Goal: Transaction & Acquisition: Book appointment/travel/reservation

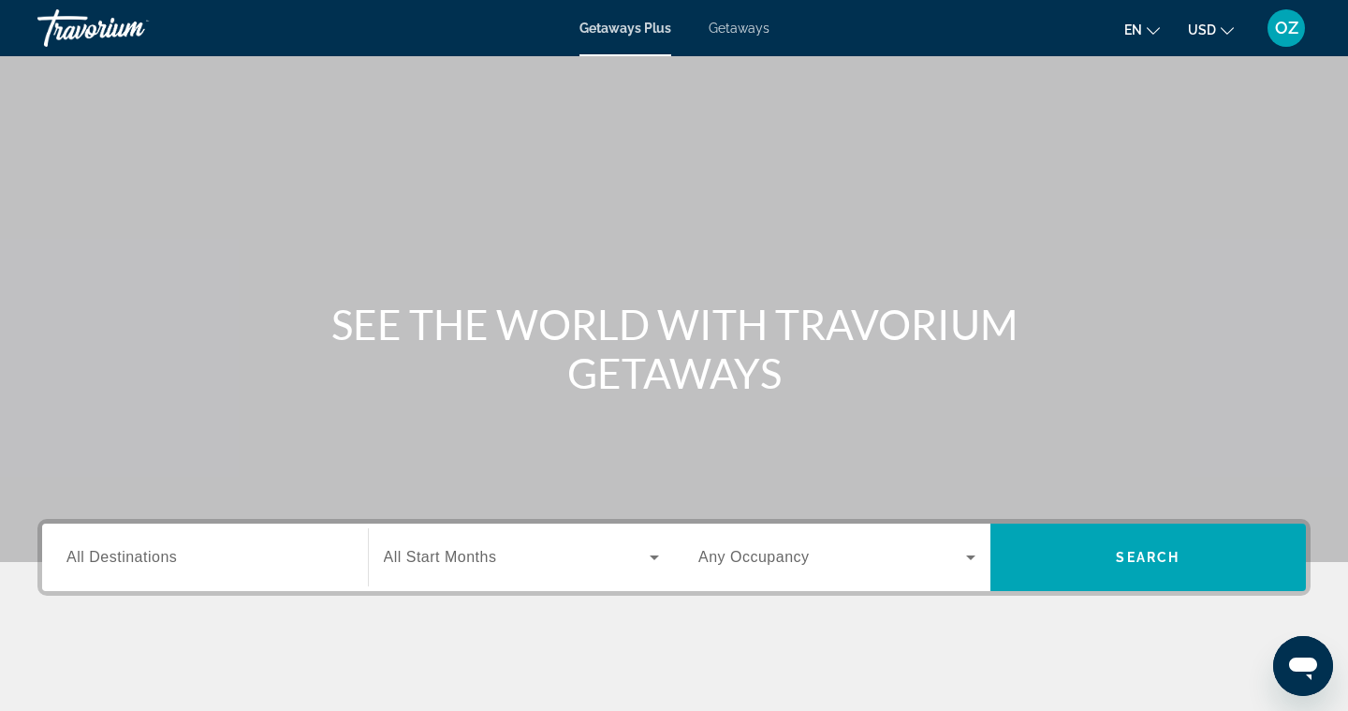
scroll to position [116, 0]
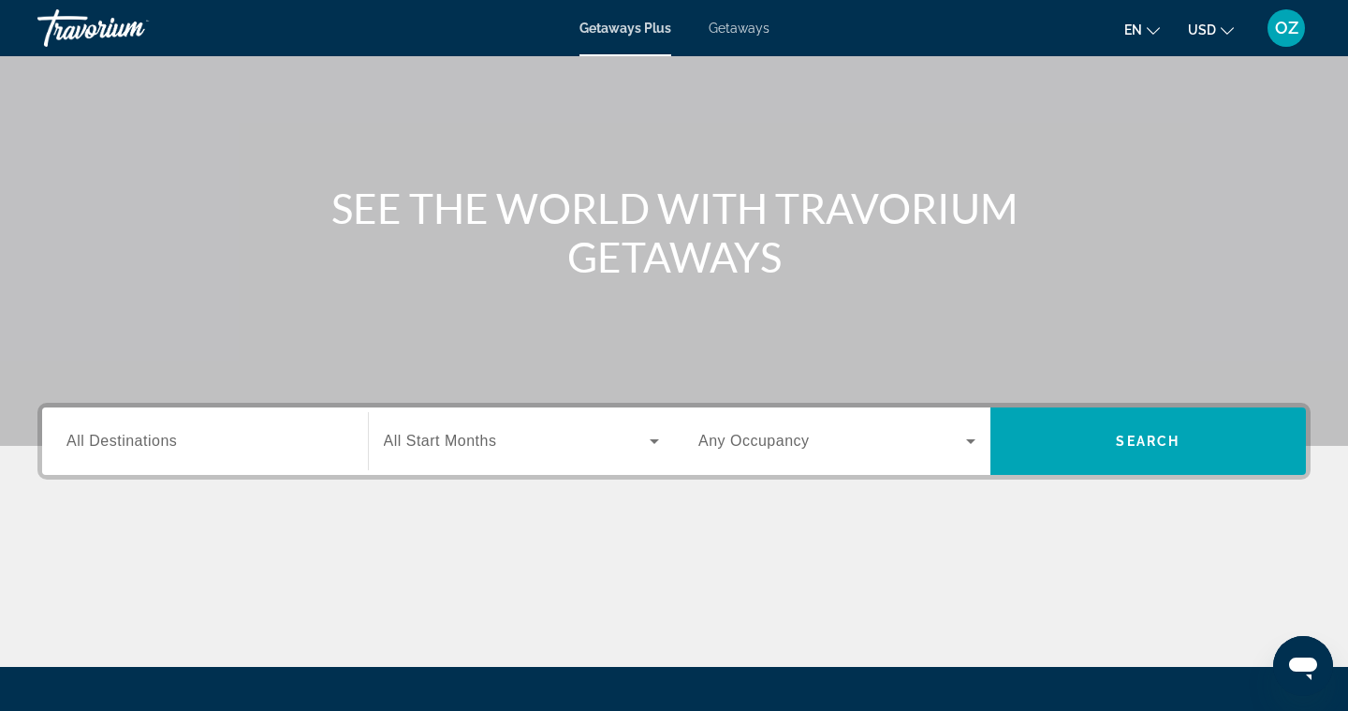
click at [743, 27] on span "Getaways" at bounding box center [739, 28] width 61 height 15
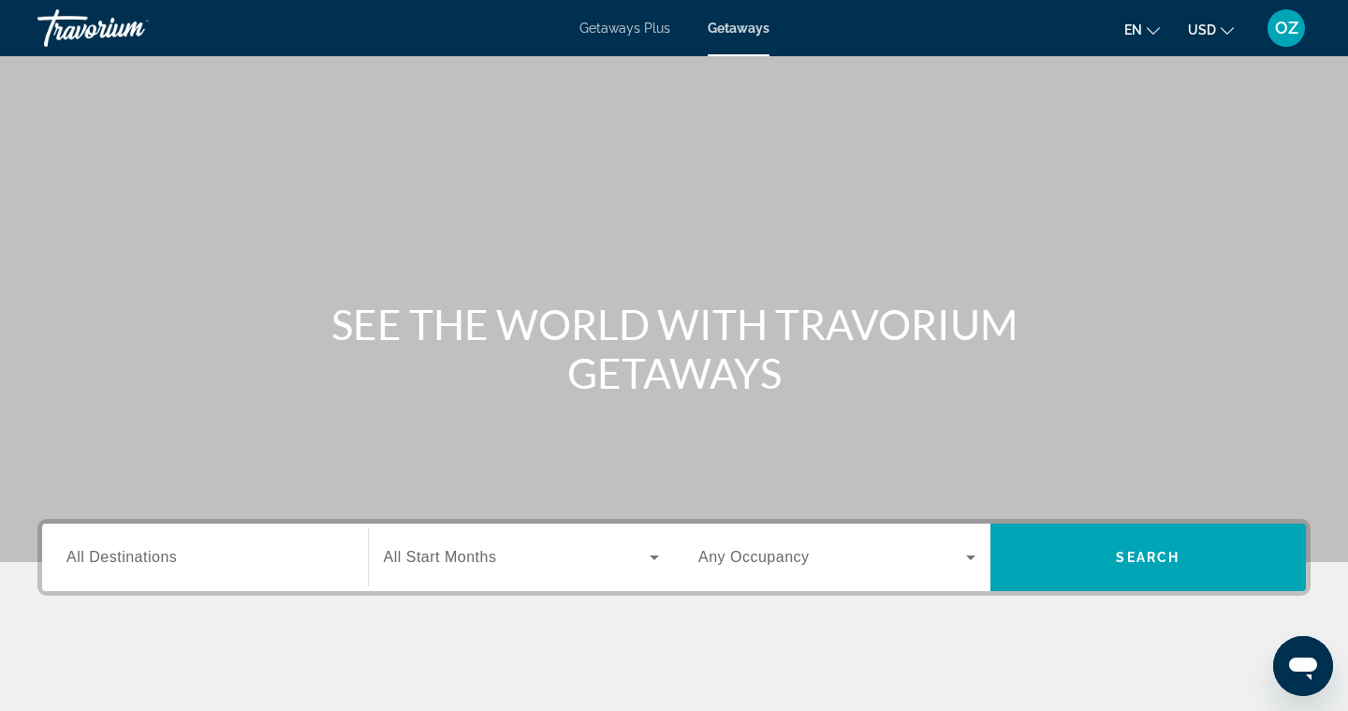
click at [131, 551] on span "All Destinations" at bounding box center [121, 557] width 110 height 16
click at [131, 551] on input "Destination All Destinations" at bounding box center [204, 558] width 277 height 22
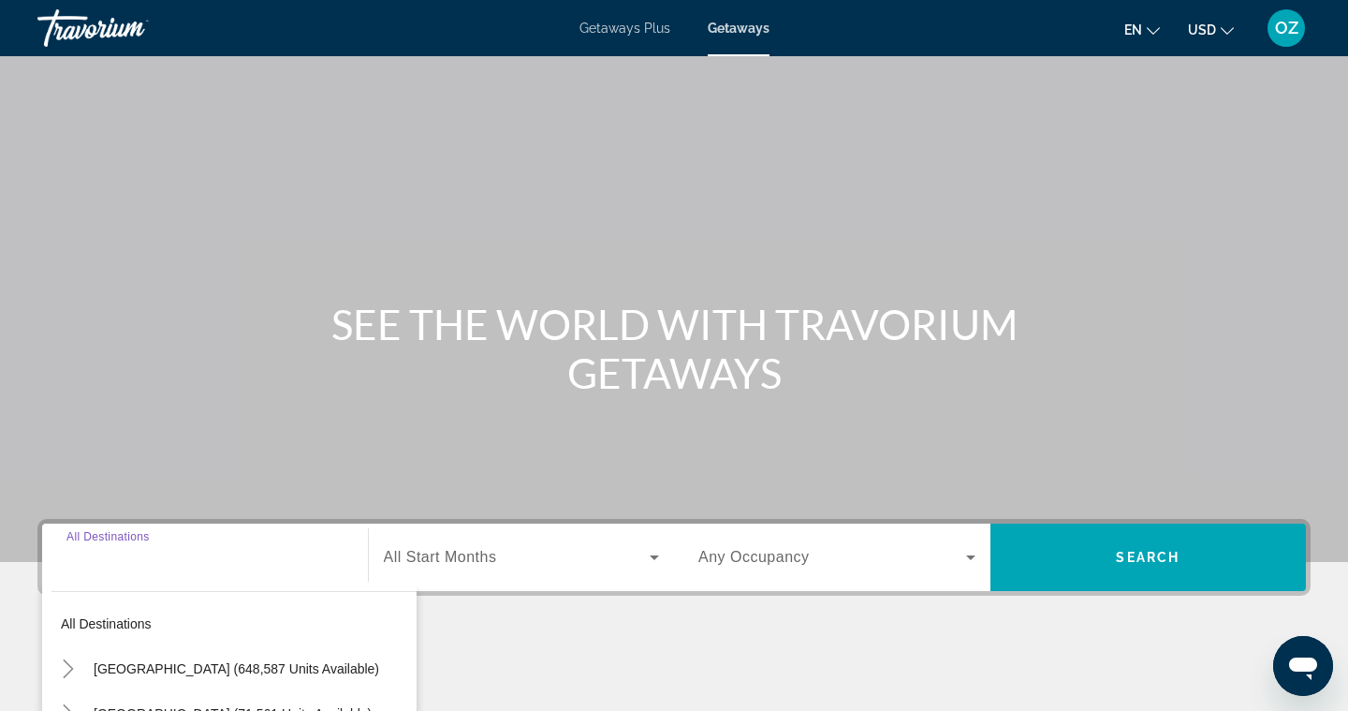
scroll to position [301, 0]
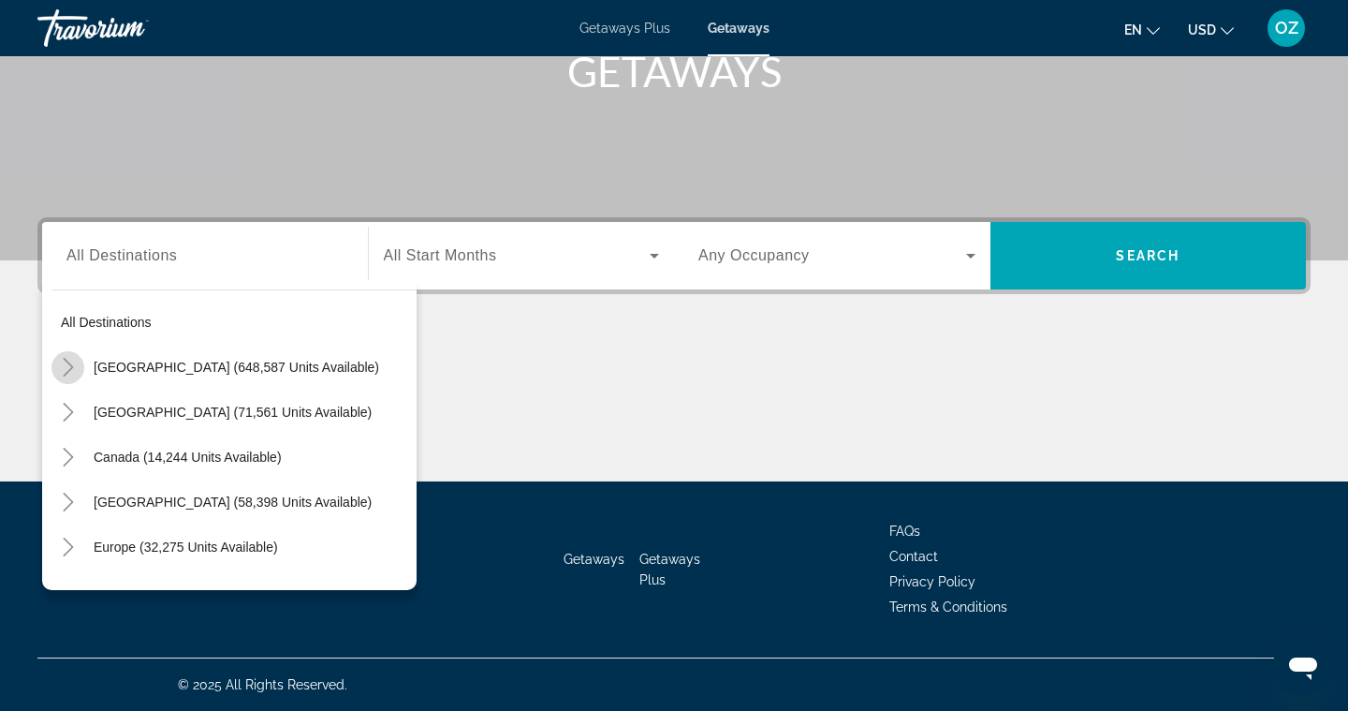
click at [68, 362] on icon "Toggle United States (648,587 units available)" at bounding box center [68, 367] width 10 height 19
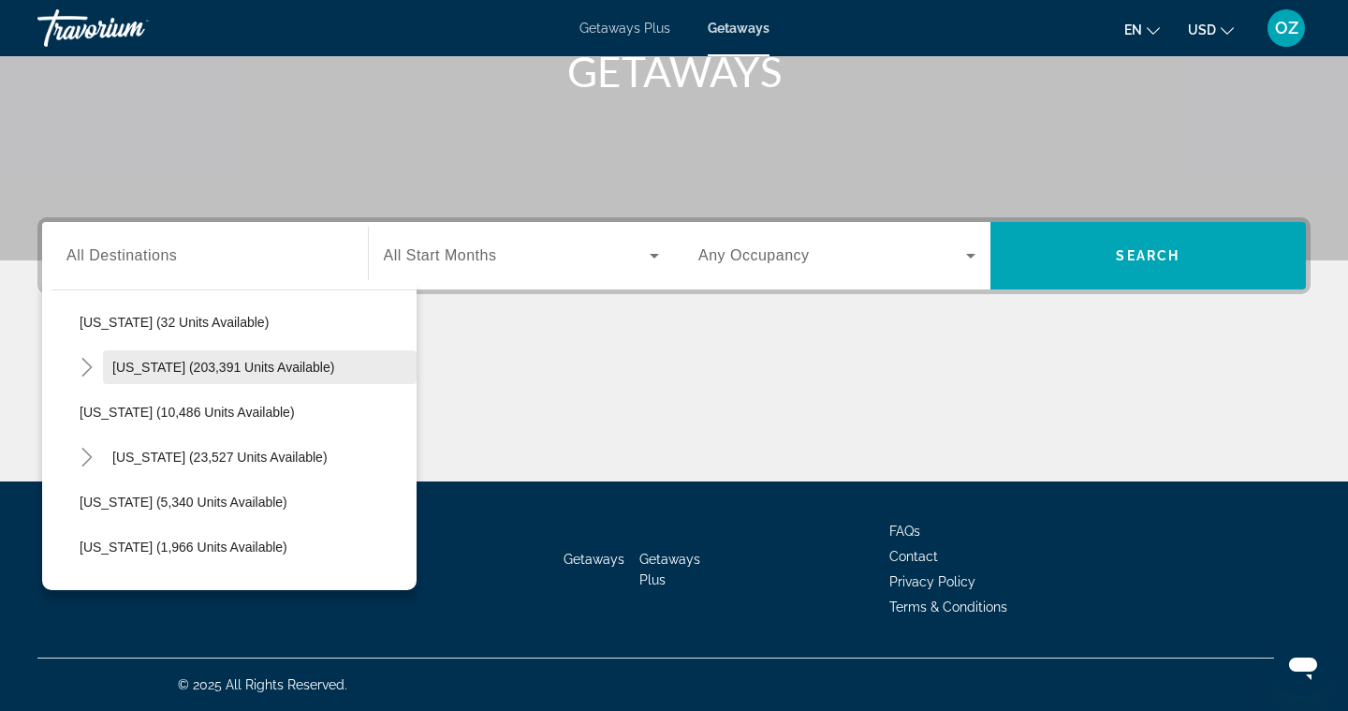
scroll to position [331, 0]
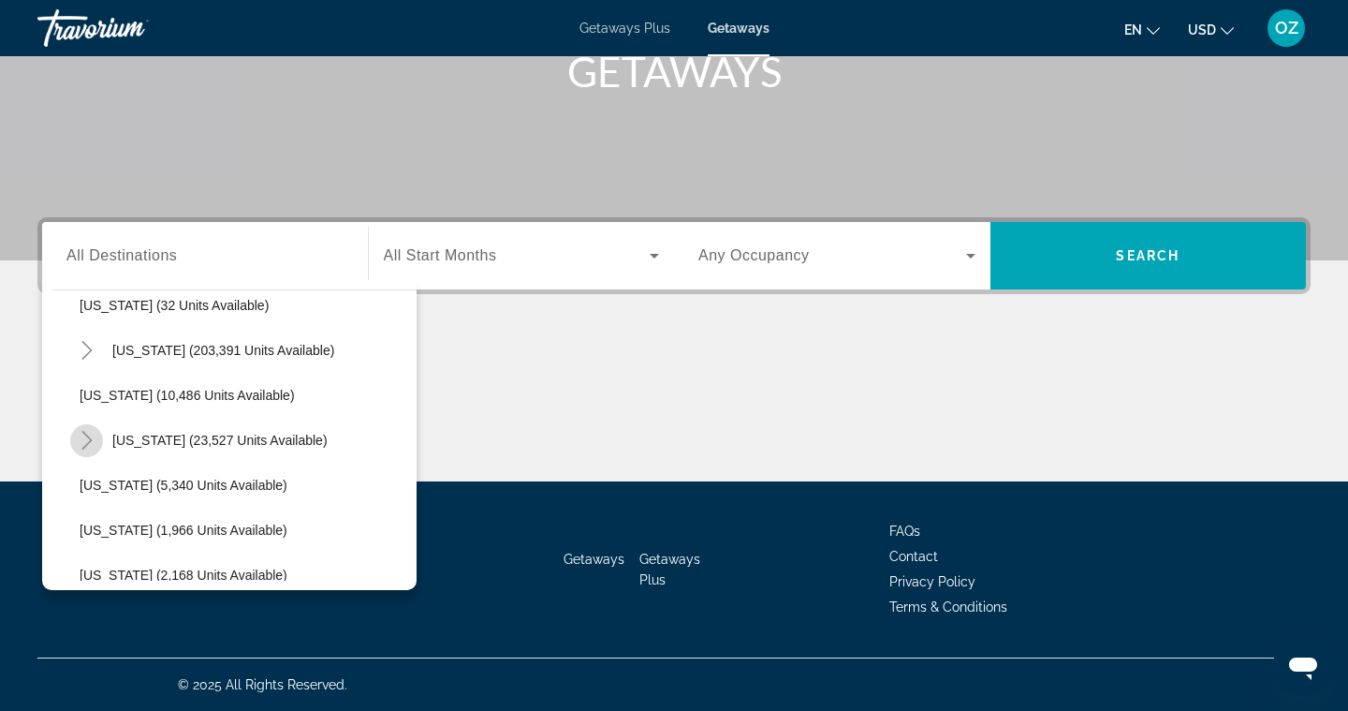
click at [91, 445] on icon "Toggle Hawaii (23,527 units available)" at bounding box center [87, 440] width 19 height 19
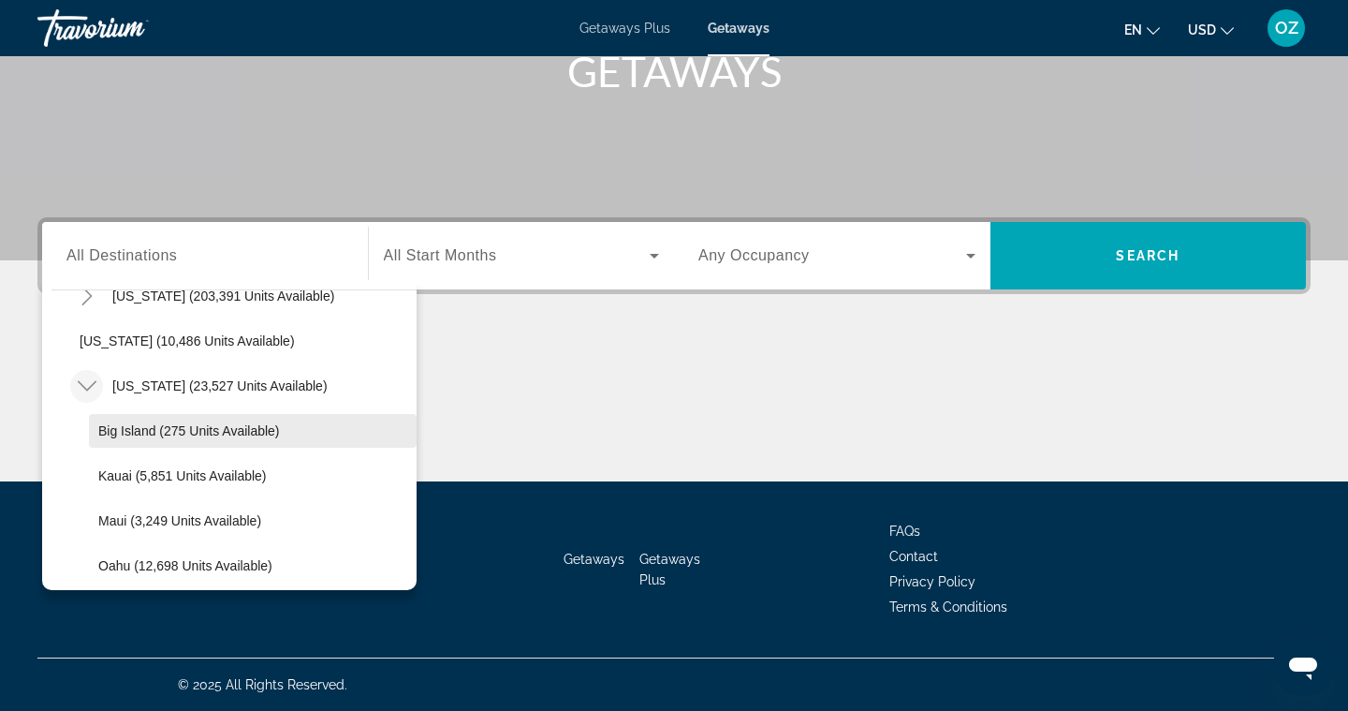
scroll to position [417, 0]
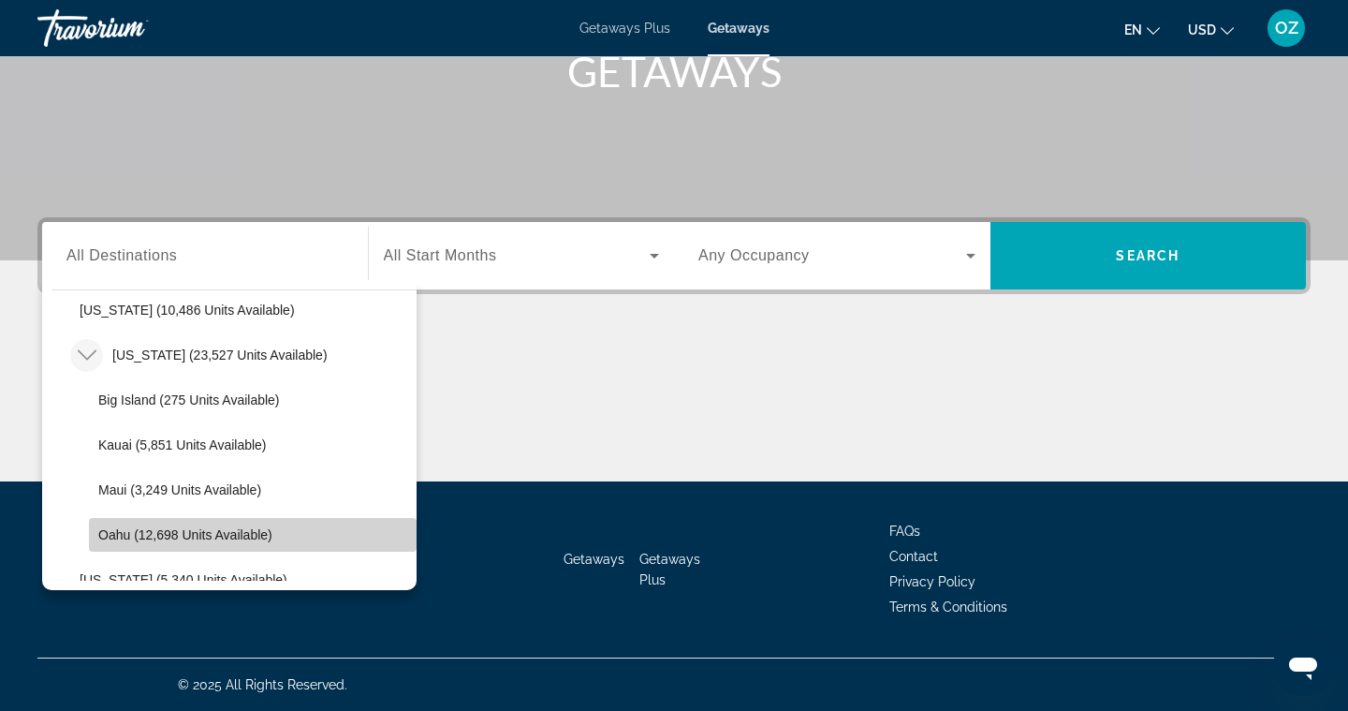
click at [127, 535] on span "Oahu (12,698 units available)" at bounding box center [185, 534] width 174 height 15
type input "**********"
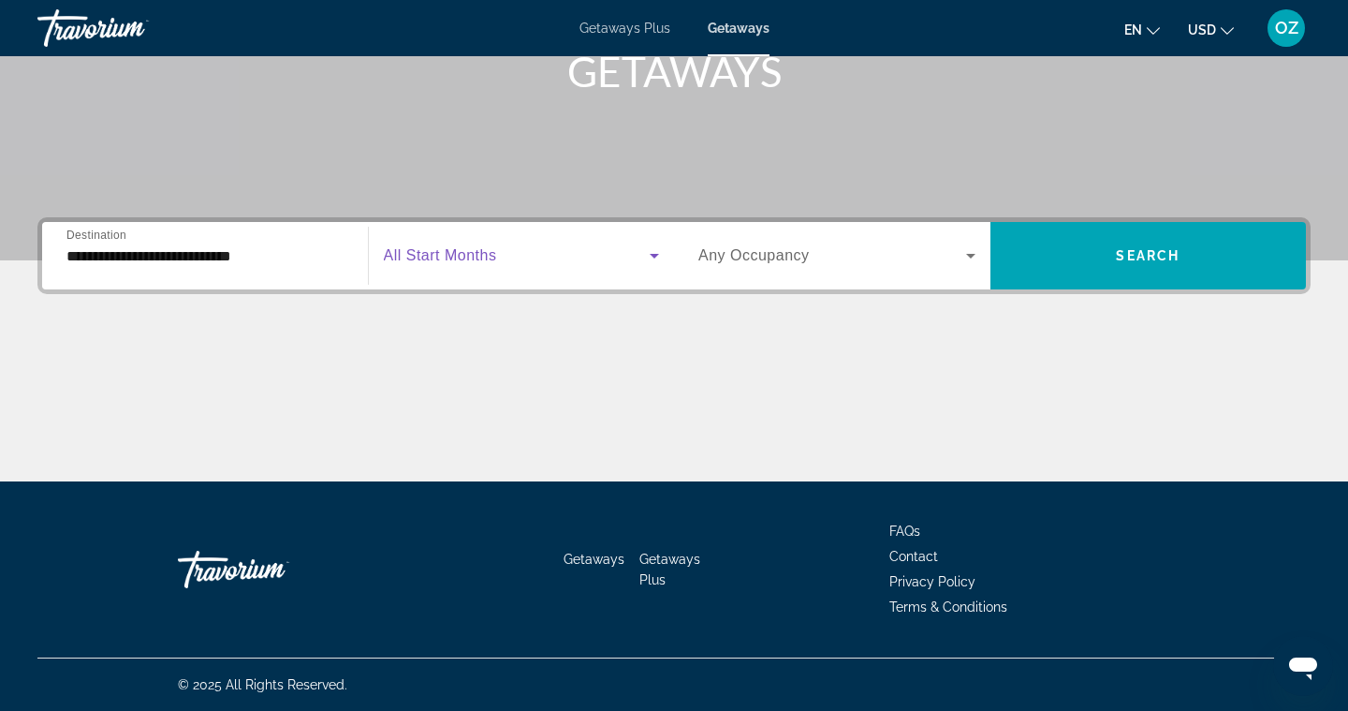
click at [657, 256] on icon "Search widget" at bounding box center [654, 256] width 9 height 5
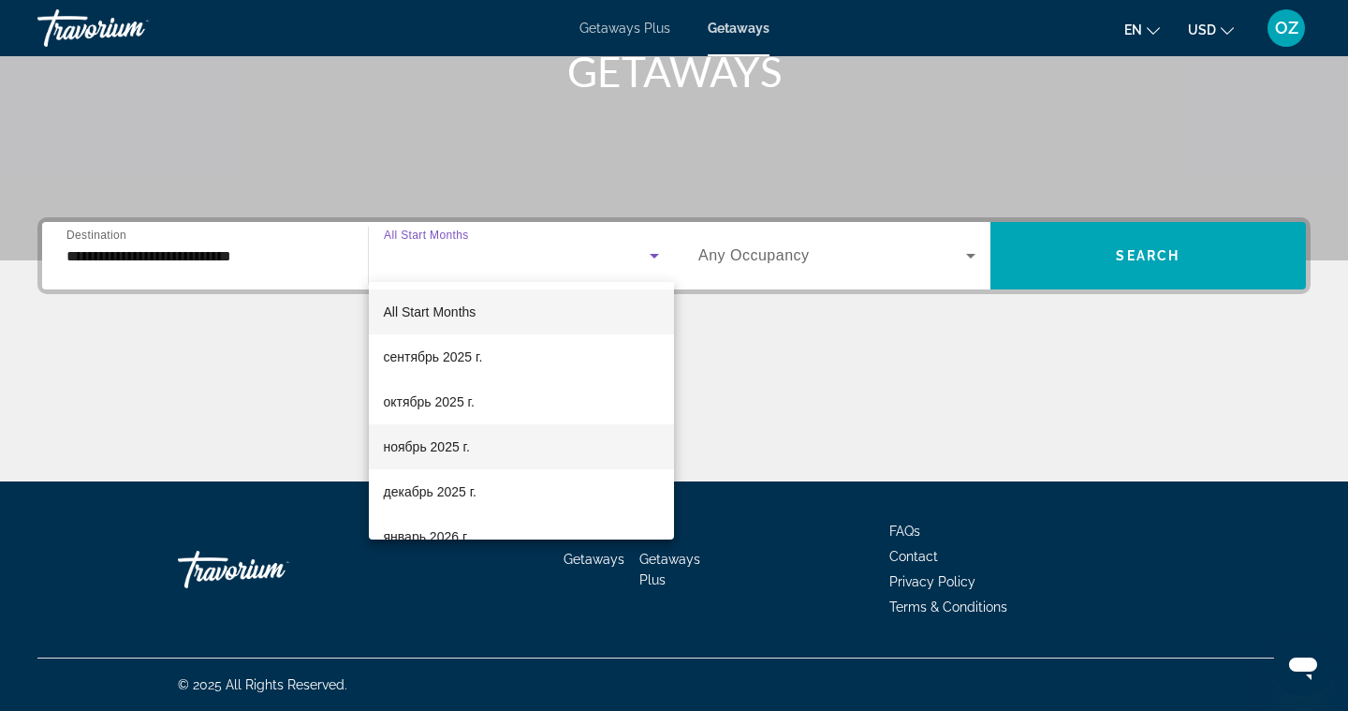
scroll to position [17, 0]
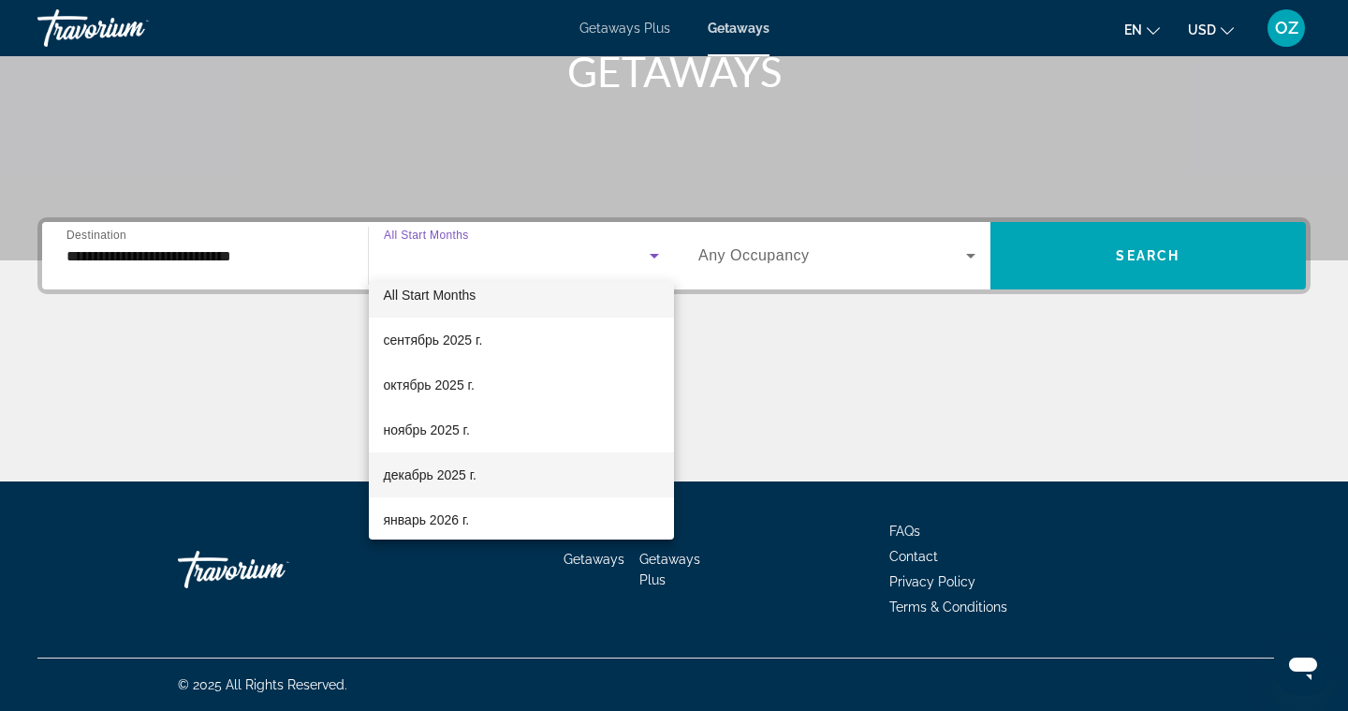
click at [534, 459] on mat-option "декабрь 2025 г." at bounding box center [522, 474] width 306 height 45
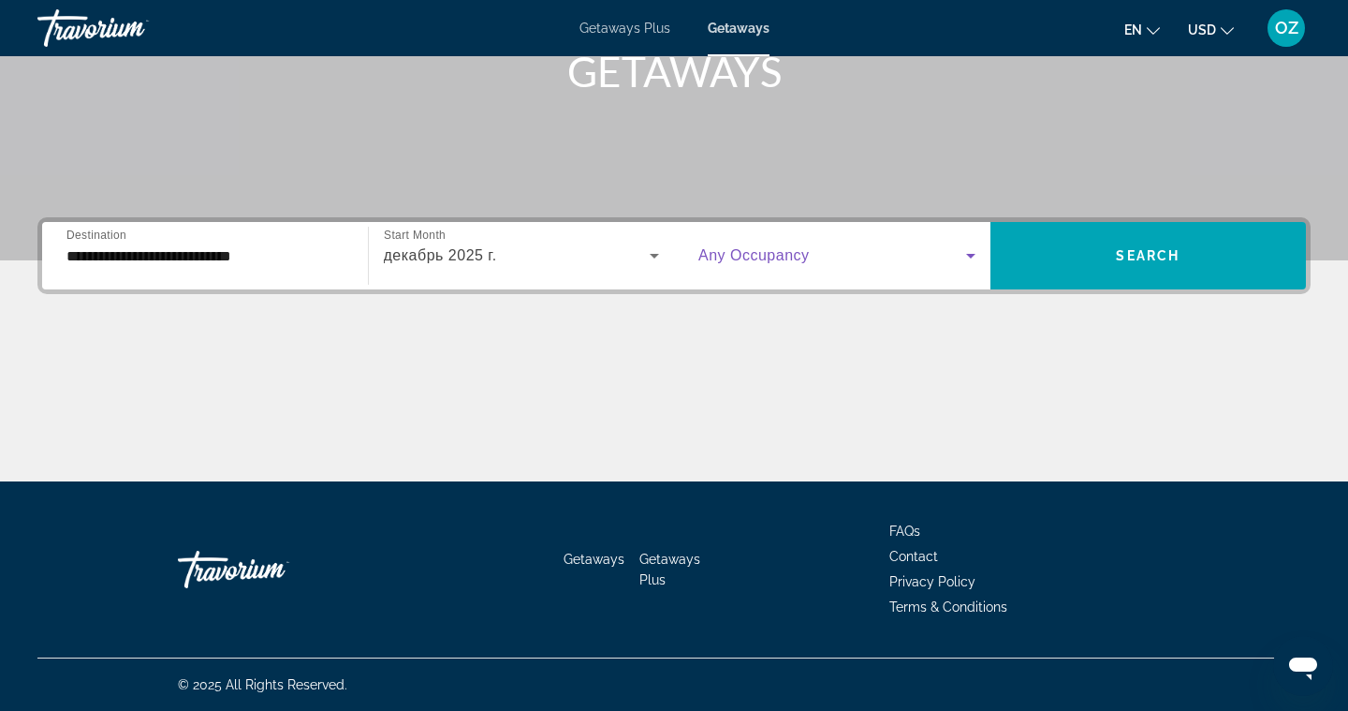
click at [967, 260] on icon "Search widget" at bounding box center [971, 255] width 22 height 22
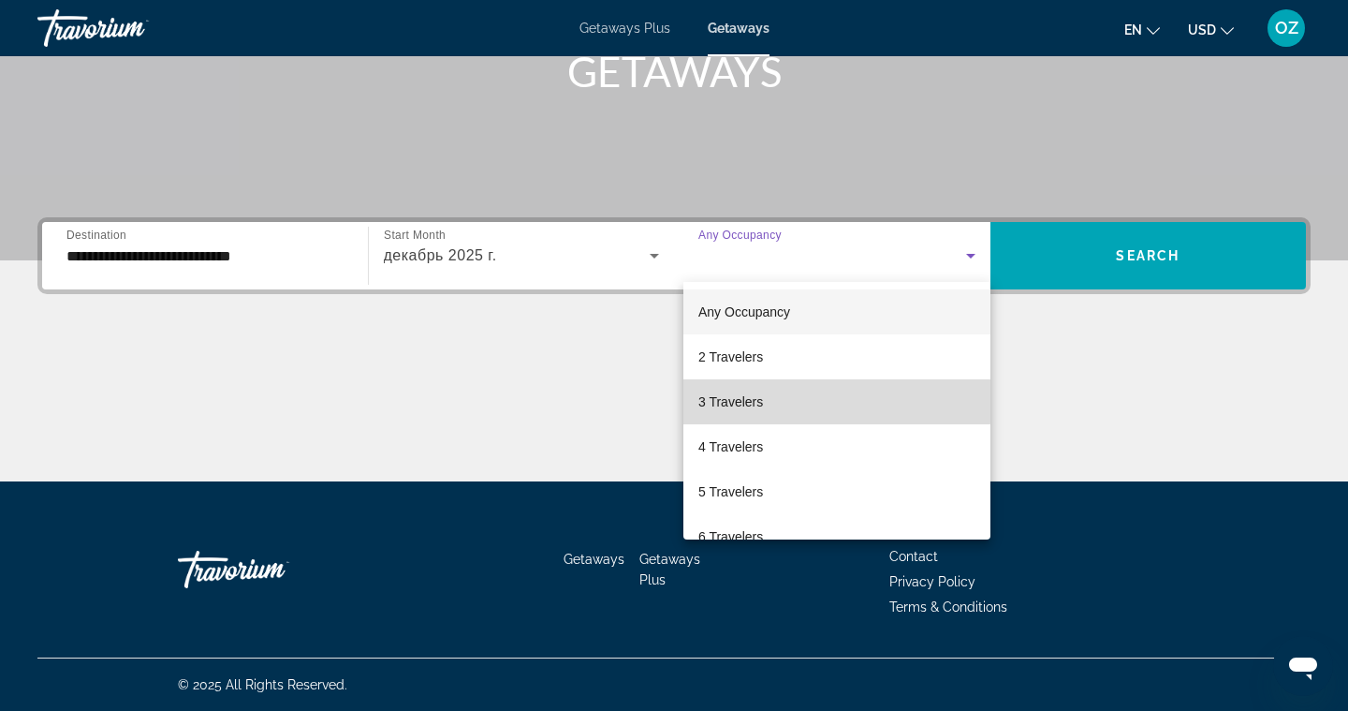
click at [758, 401] on span "3 Travelers" at bounding box center [730, 401] width 65 height 22
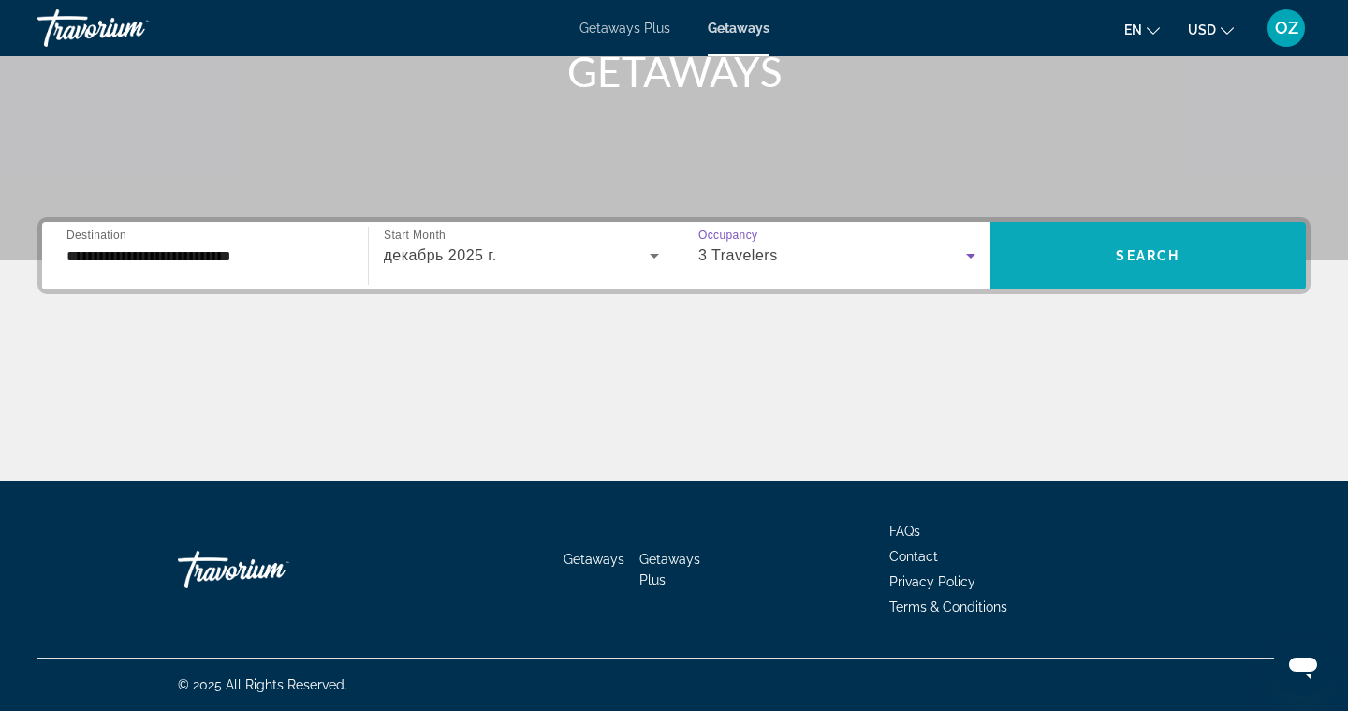
click at [1102, 257] on span "Search widget" at bounding box center [1149, 255] width 316 height 45
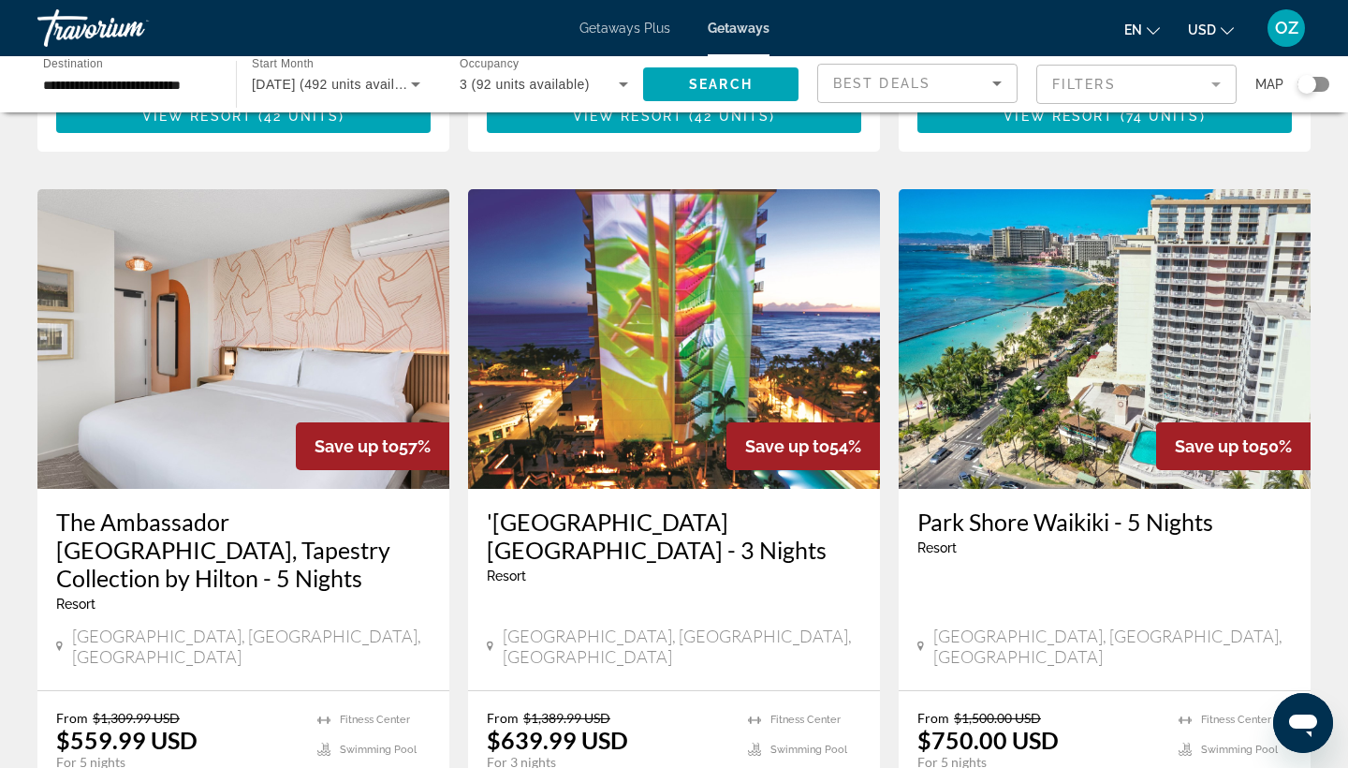
scroll to position [713, 0]
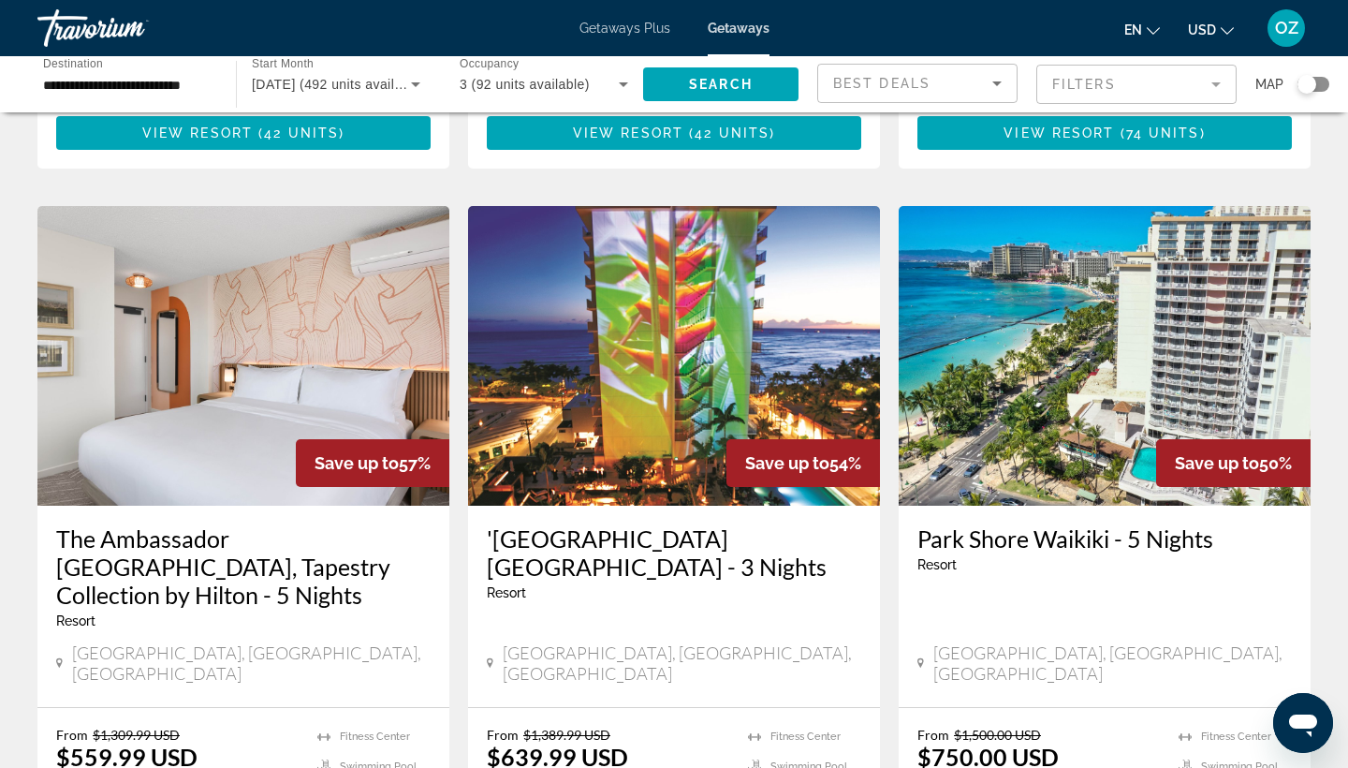
click at [255, 388] on img "Main content" at bounding box center [243, 356] width 412 height 300
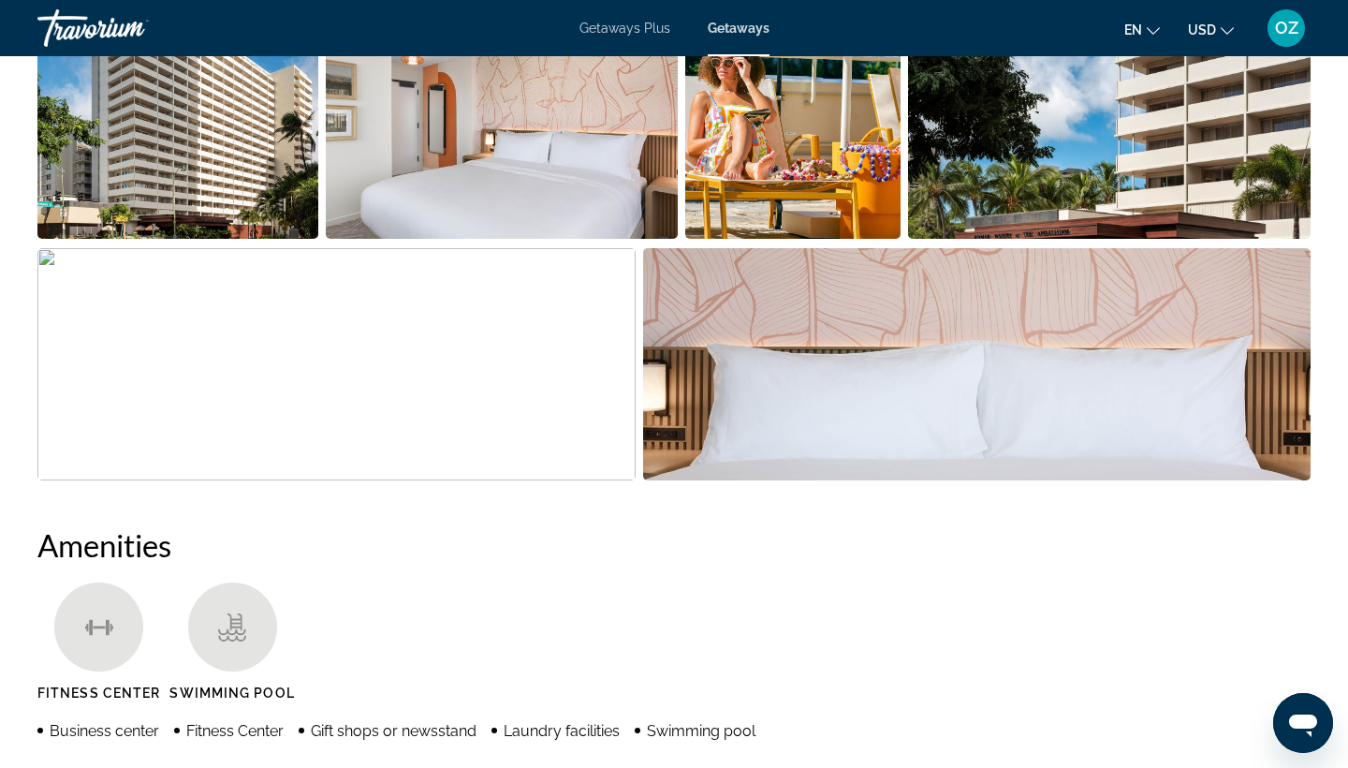
scroll to position [734, 0]
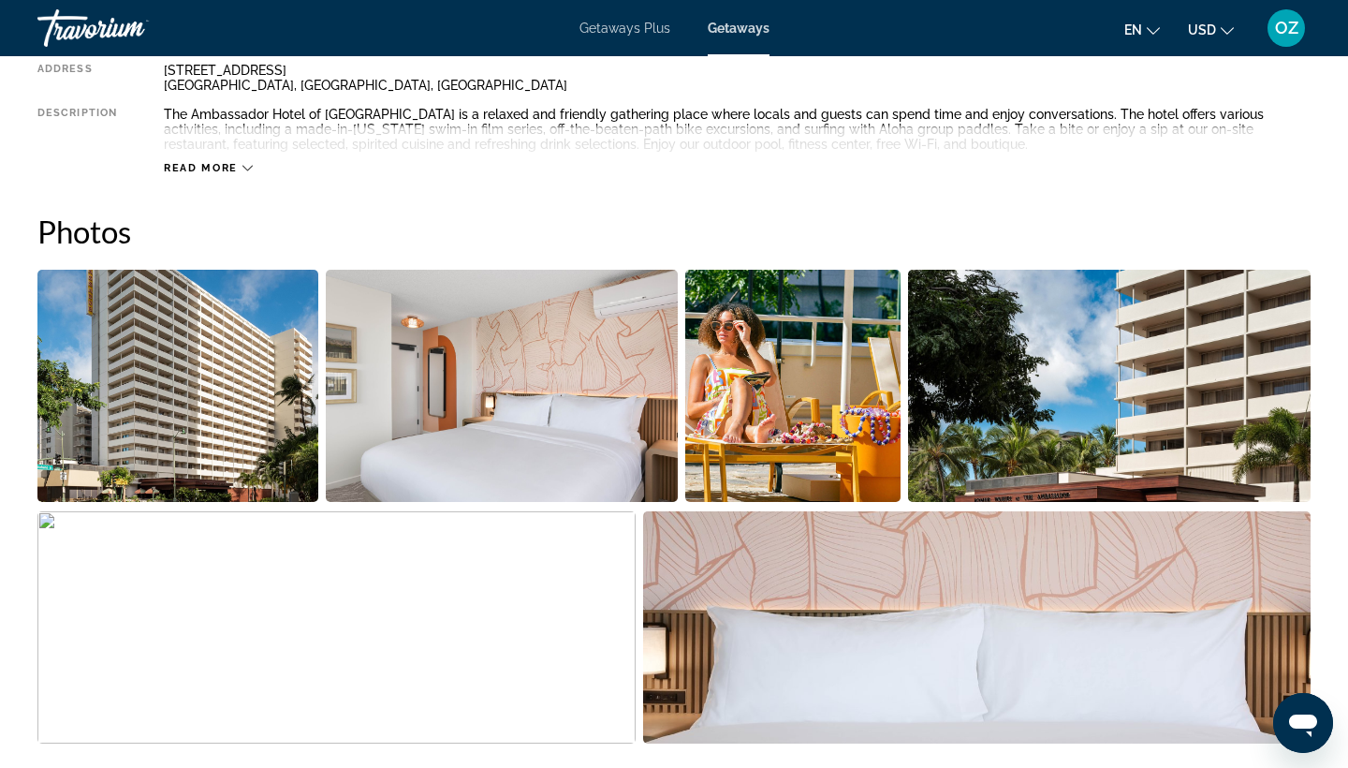
click at [242, 392] on img "Open full-screen image slider" at bounding box center [177, 386] width 281 height 232
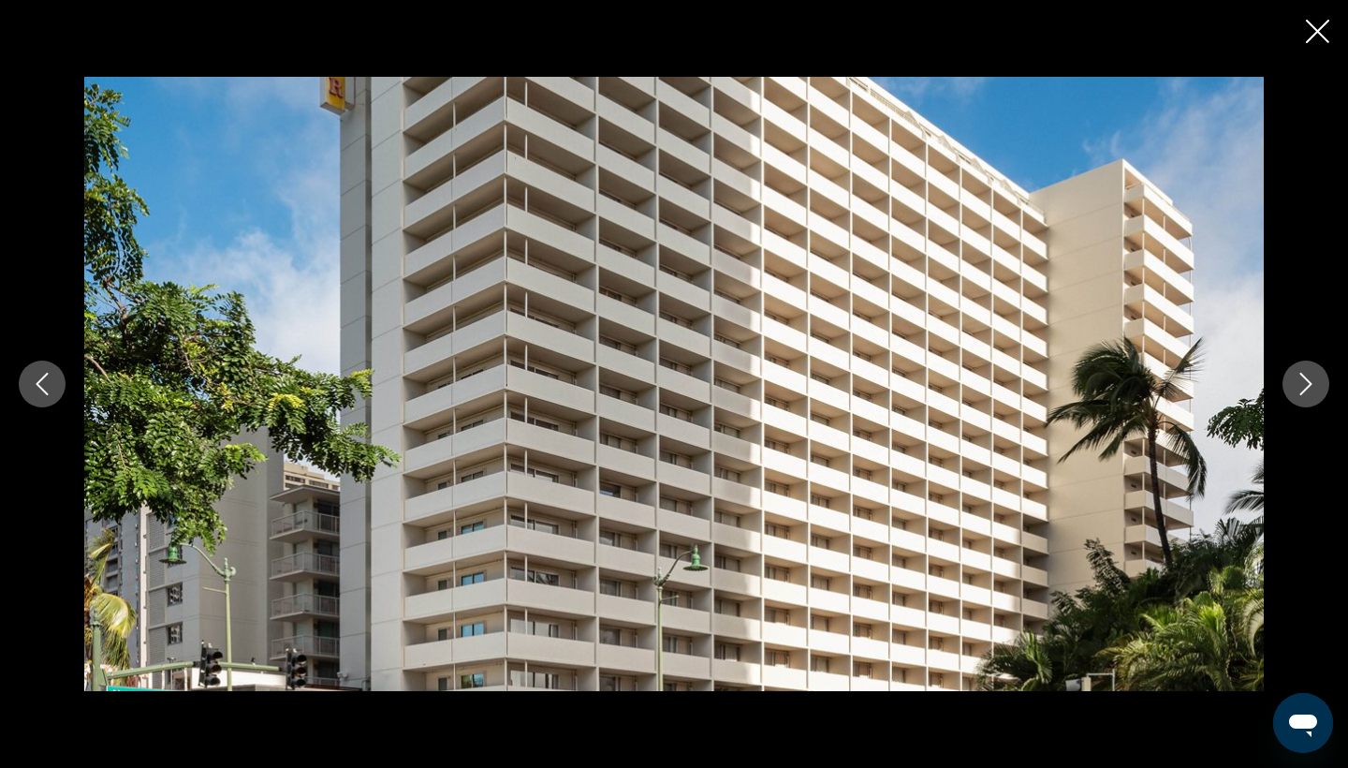
click at [1312, 386] on icon "Next image" at bounding box center [1306, 384] width 22 height 22
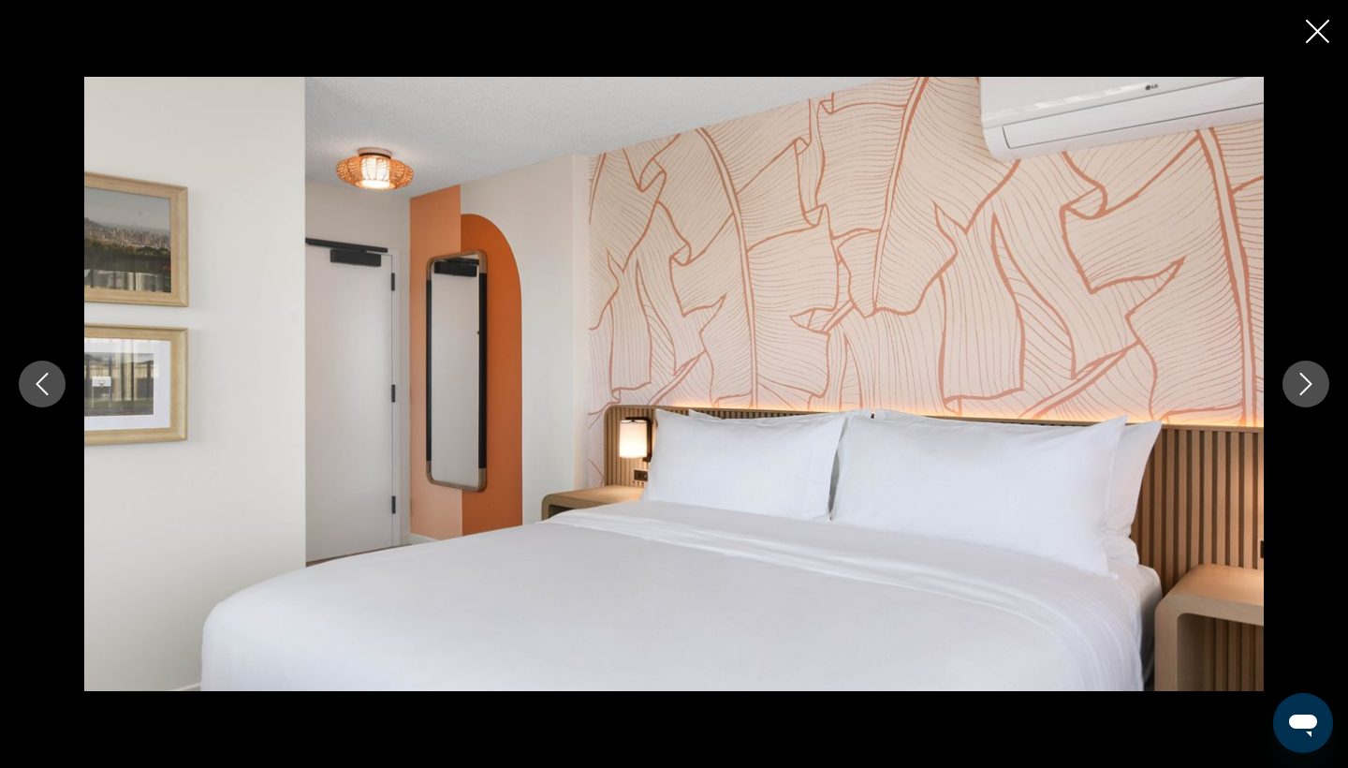
click at [1312, 386] on icon "Next image" at bounding box center [1306, 384] width 22 height 22
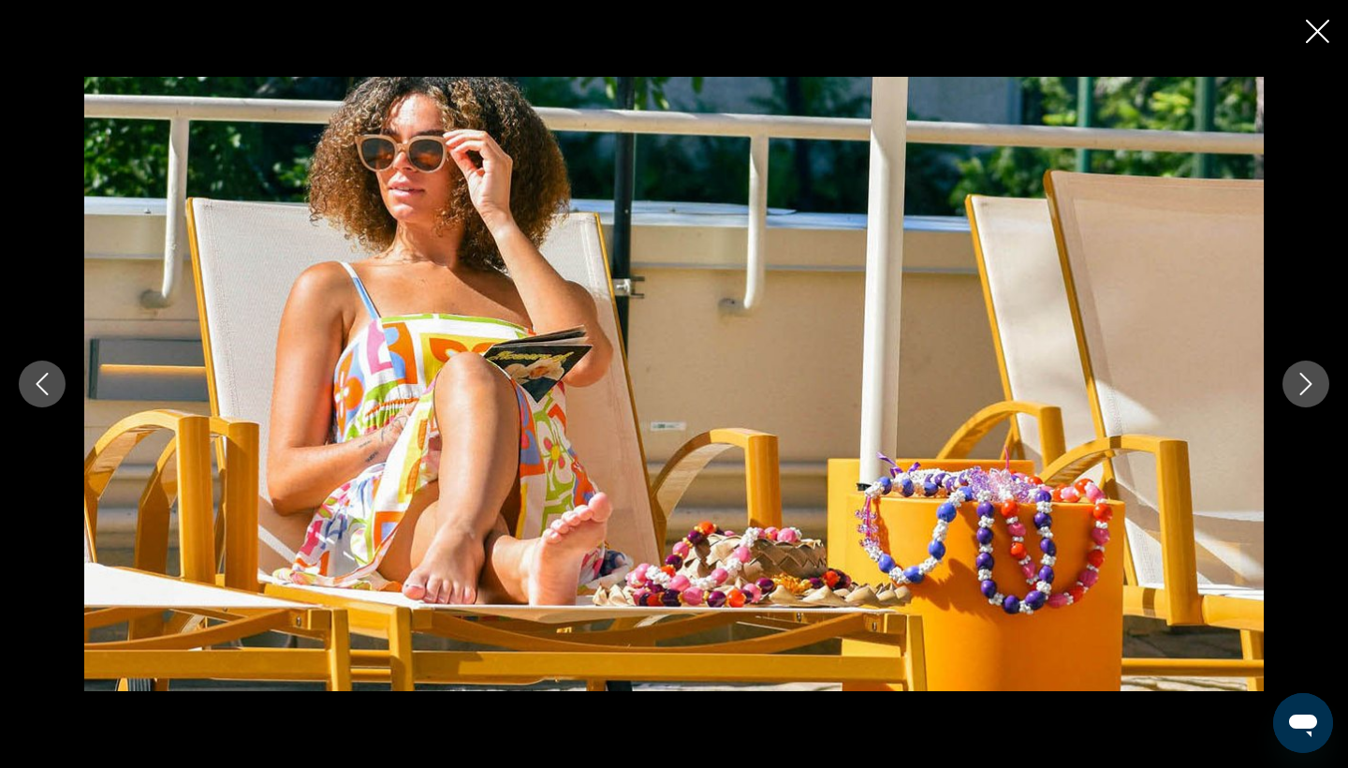
click at [1312, 386] on icon "Next image" at bounding box center [1306, 384] width 22 height 22
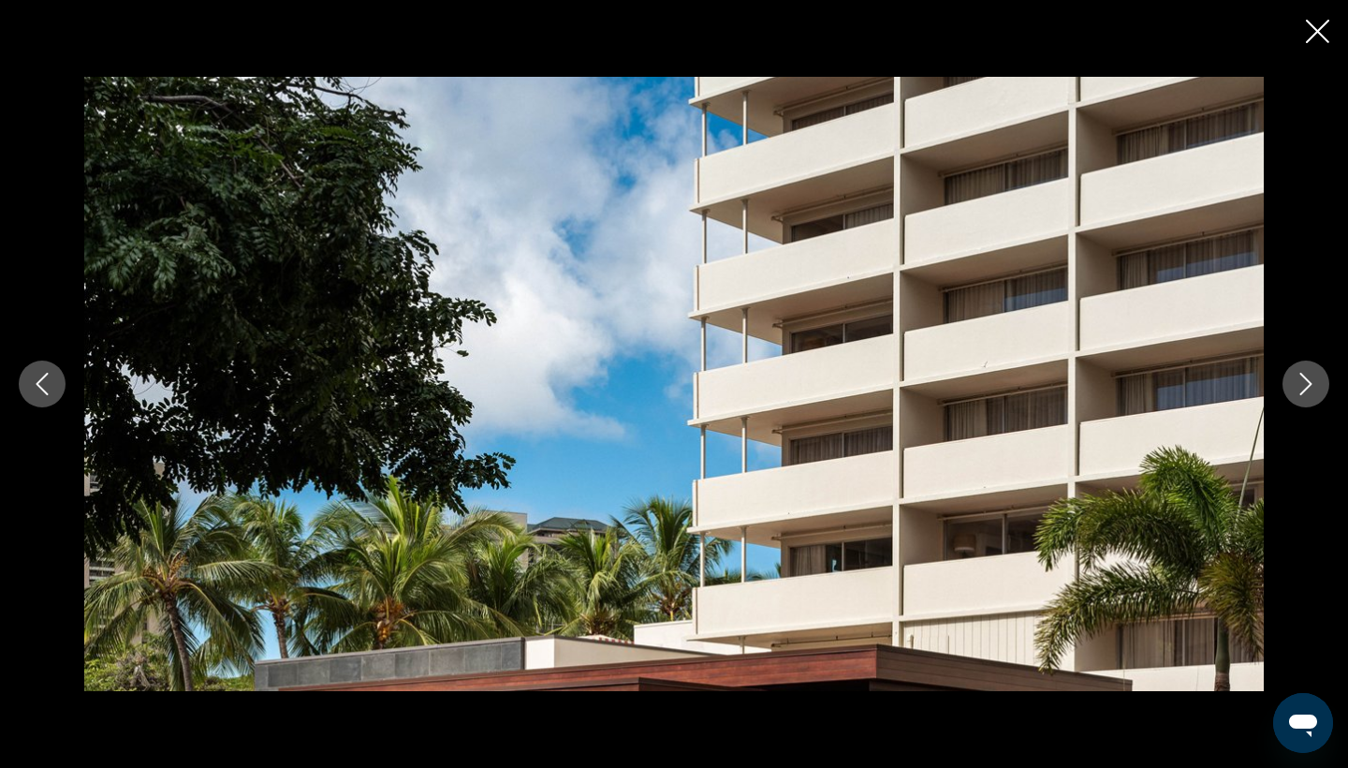
click at [1312, 386] on icon "Next image" at bounding box center [1306, 384] width 22 height 22
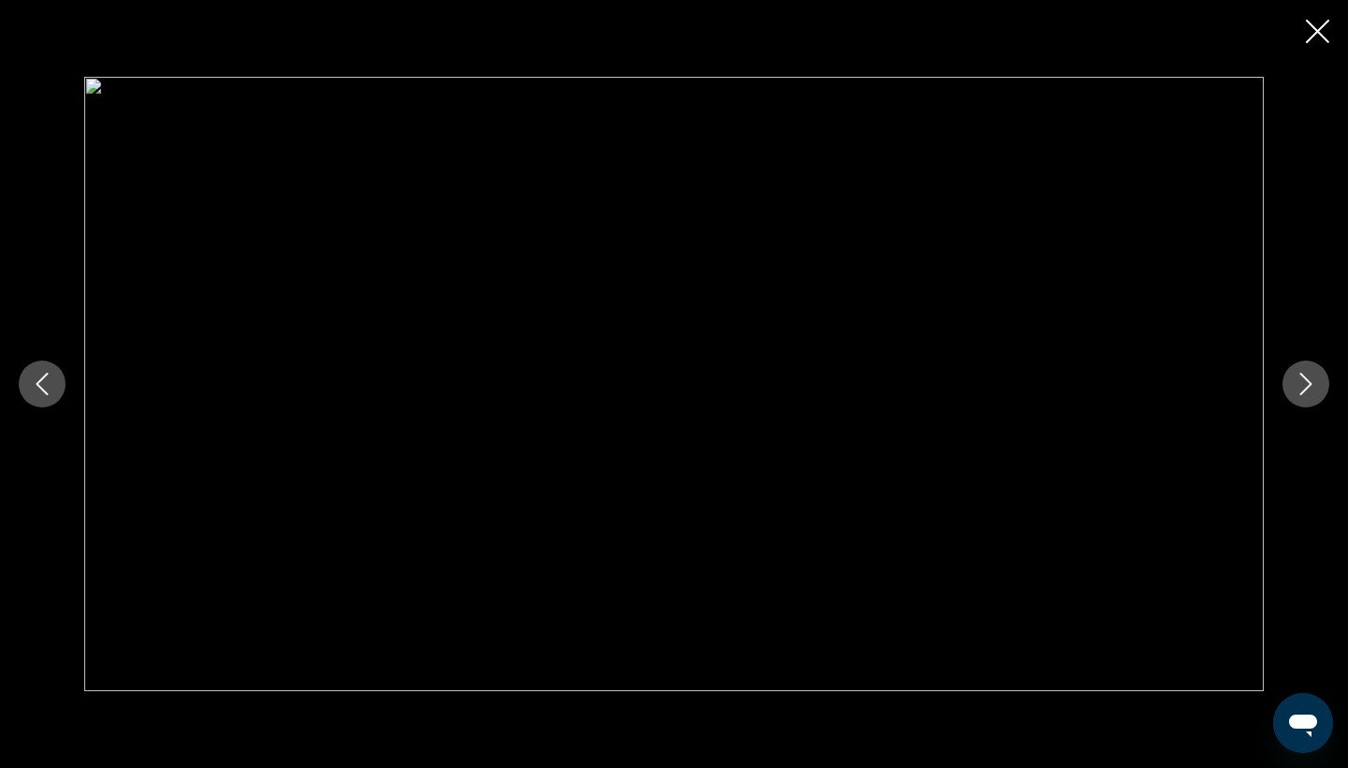
click at [1312, 386] on icon "Next image" at bounding box center [1306, 384] width 22 height 22
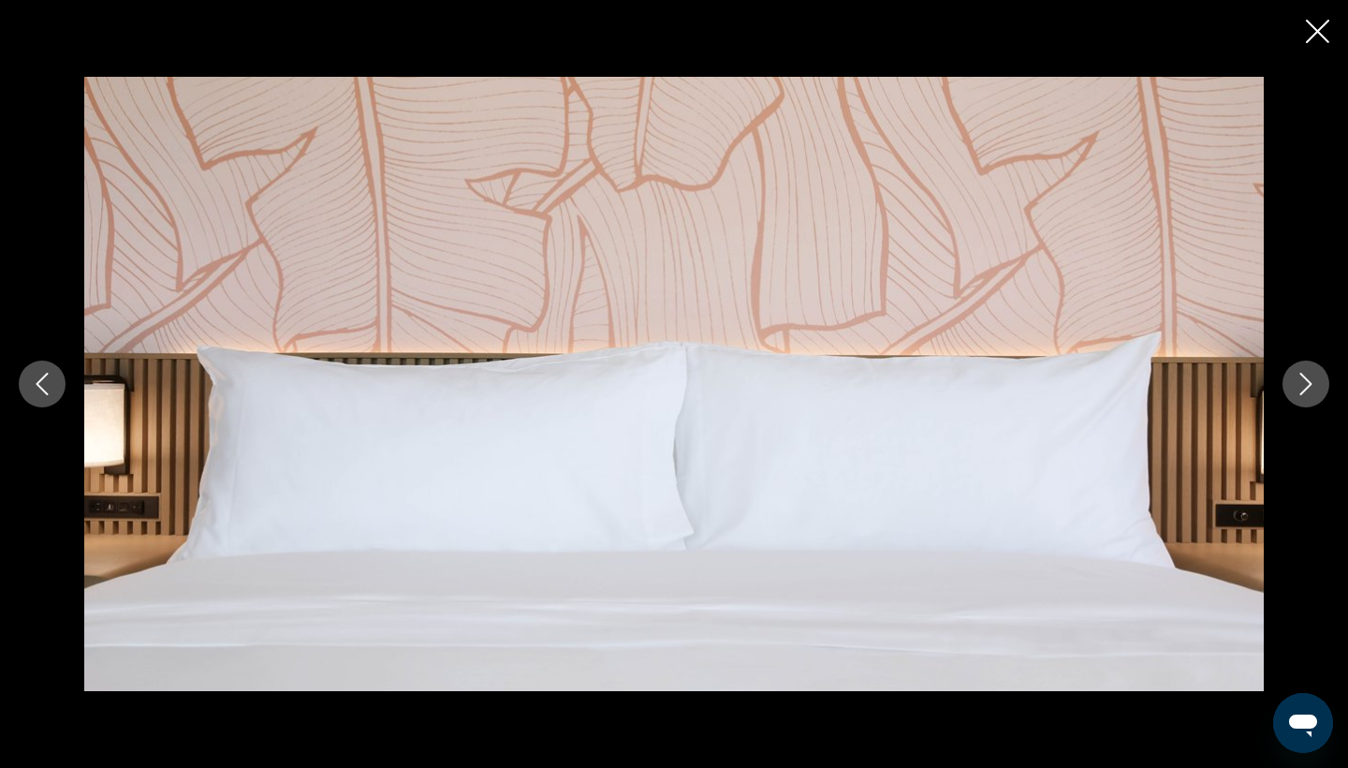
click at [1312, 386] on icon "Next image" at bounding box center [1306, 384] width 22 height 22
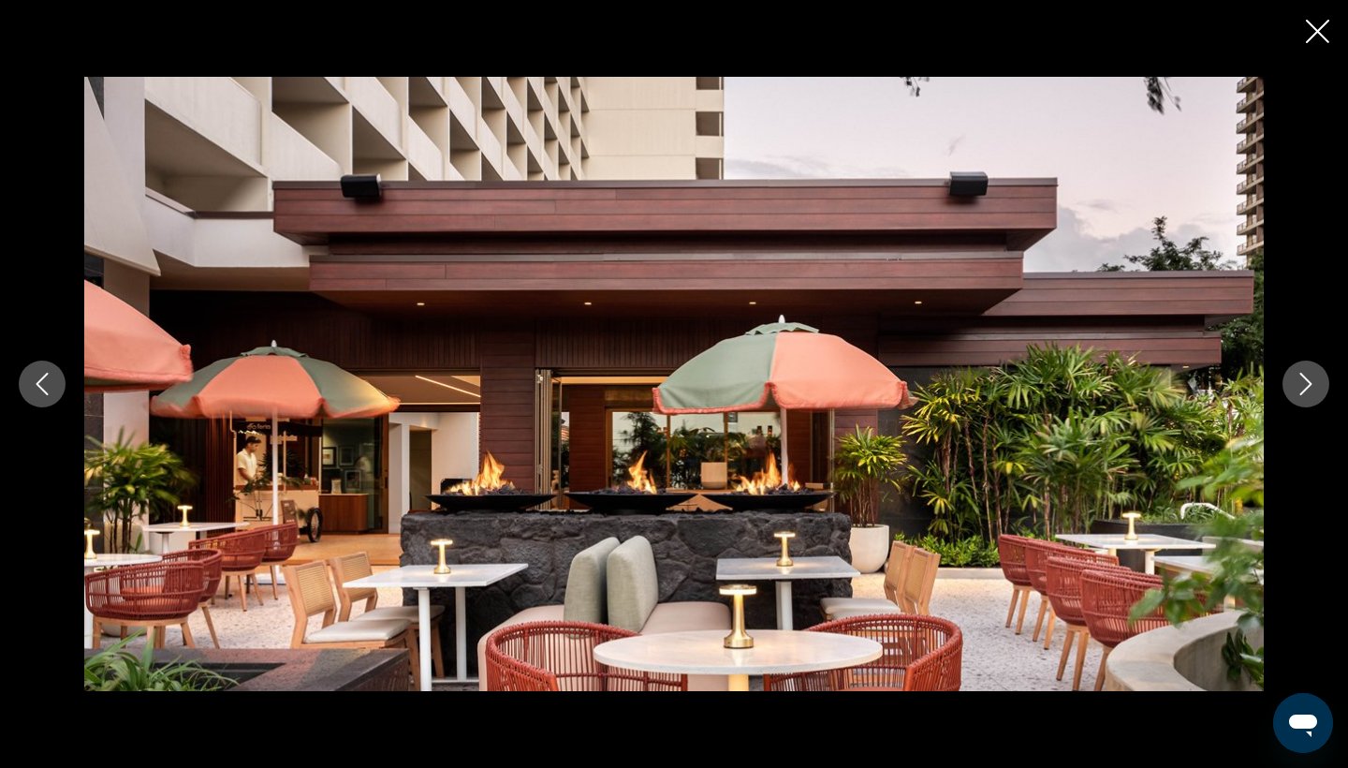
click at [1312, 386] on icon "Next image" at bounding box center [1306, 384] width 22 height 22
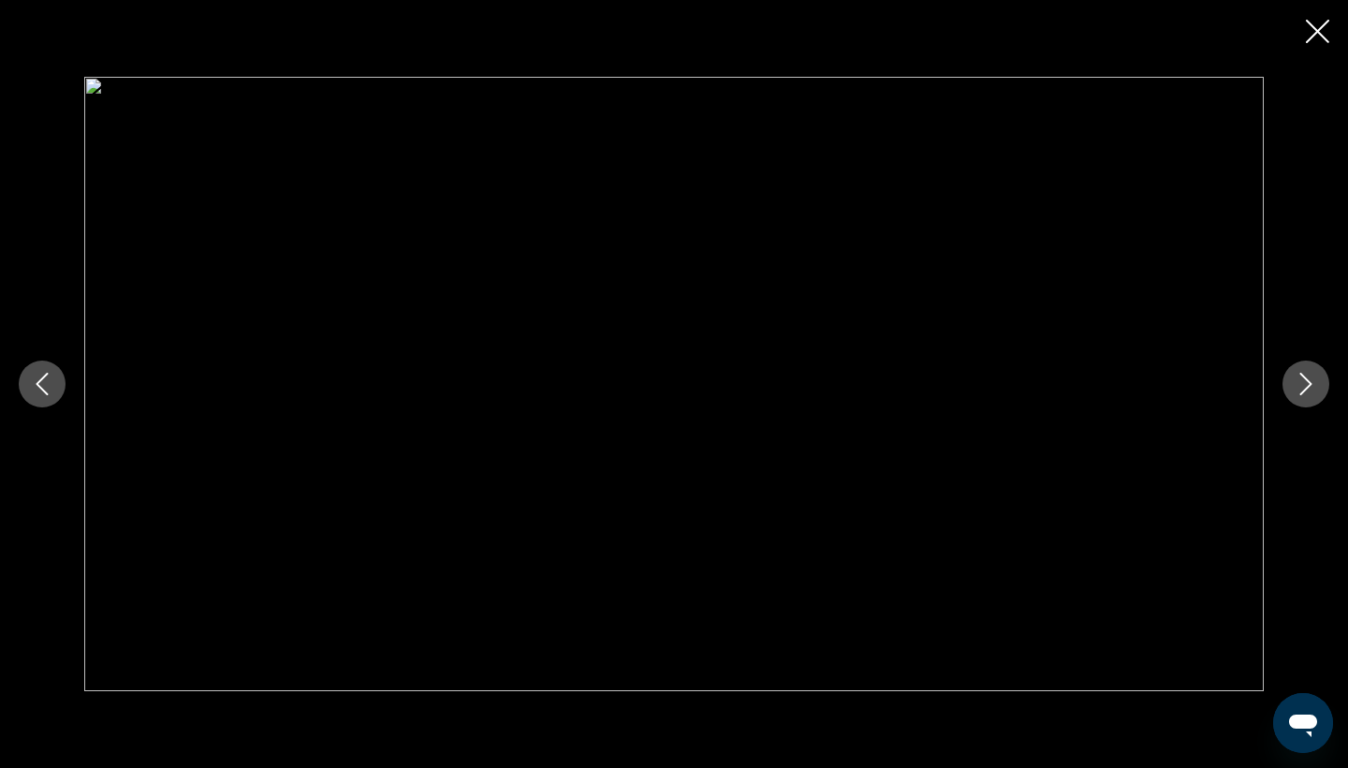
click at [1312, 386] on icon "Next image" at bounding box center [1306, 384] width 22 height 22
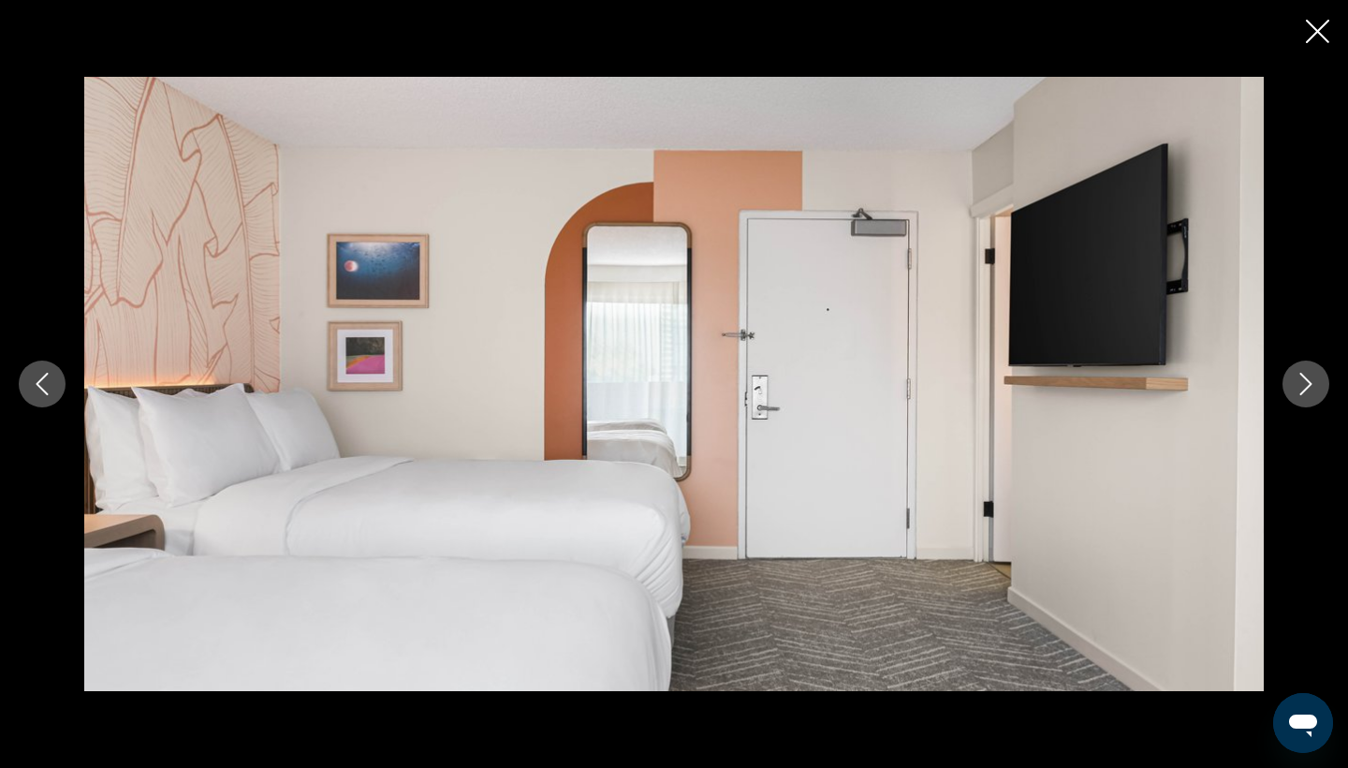
click at [1312, 386] on icon "Next image" at bounding box center [1306, 384] width 22 height 22
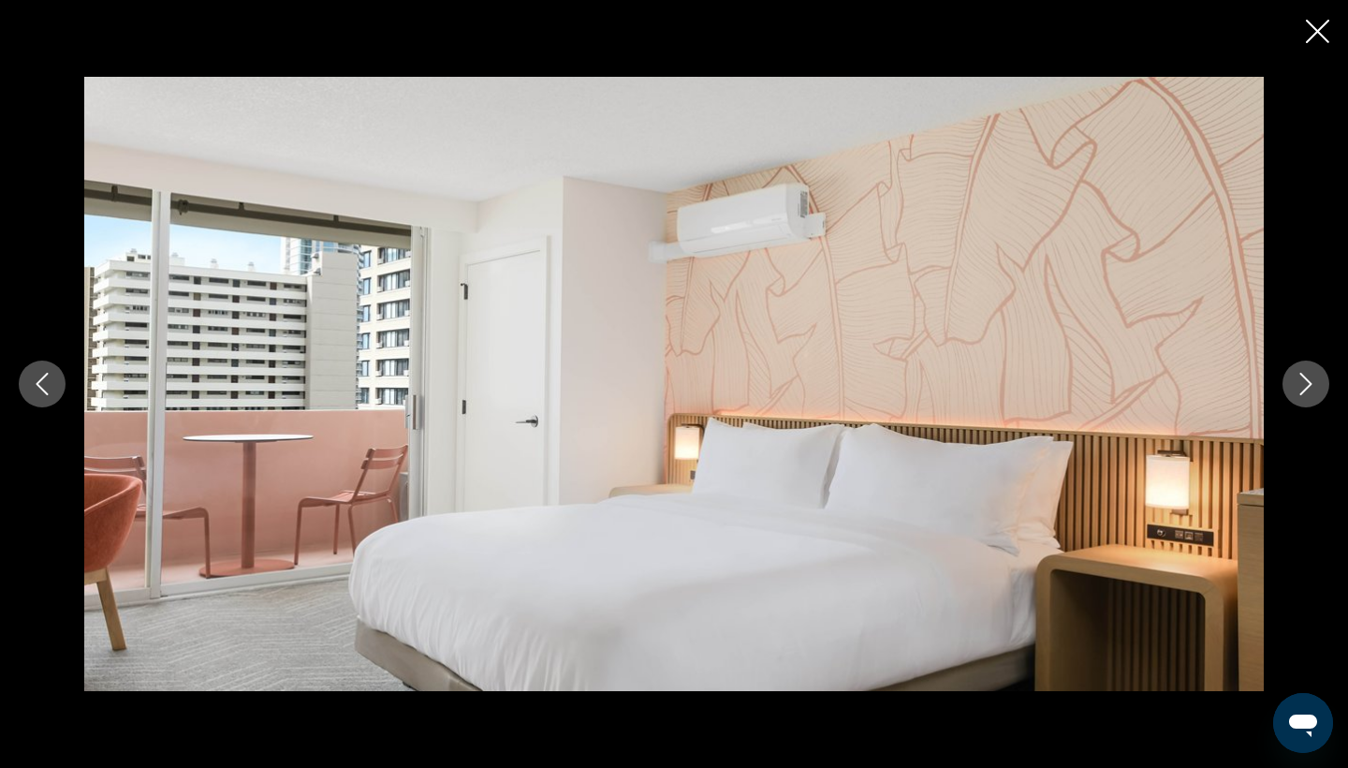
click at [1312, 386] on icon "Next image" at bounding box center [1306, 384] width 22 height 22
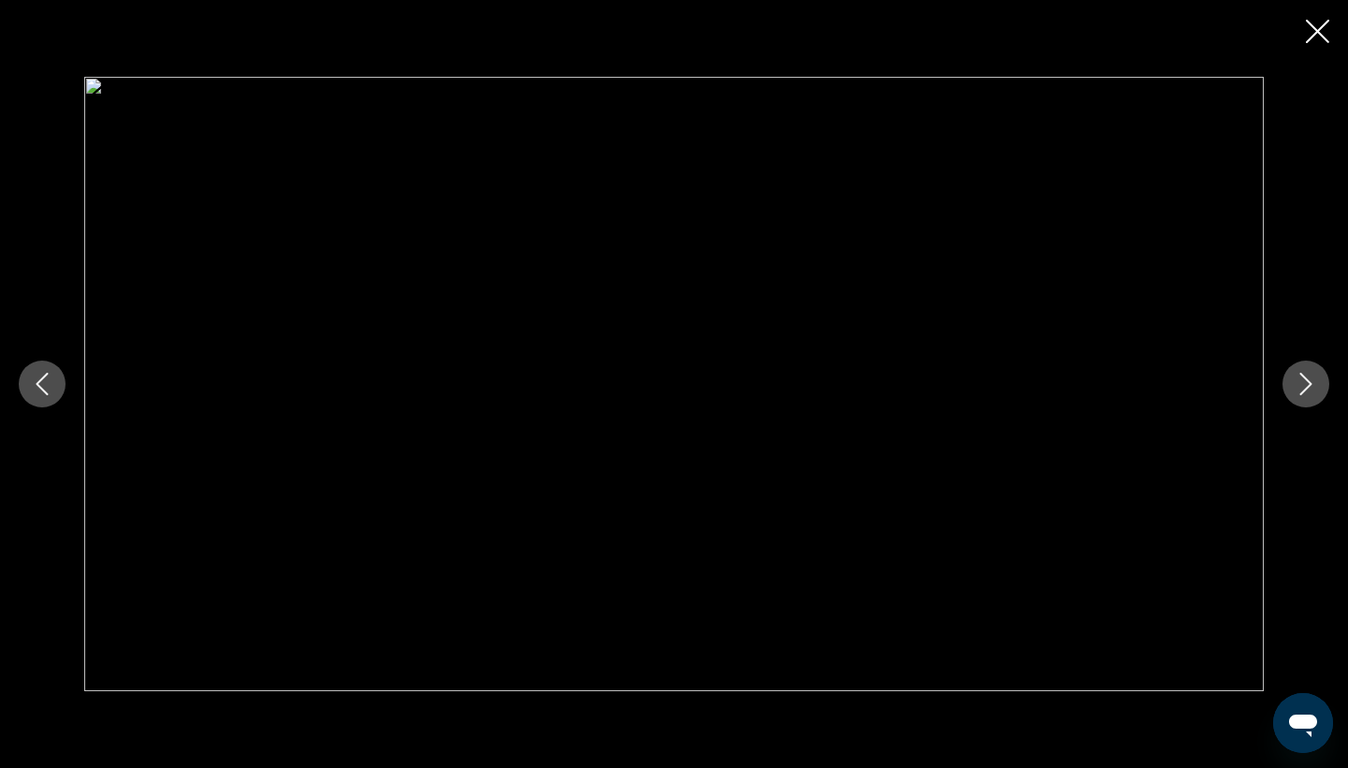
click at [1312, 386] on icon "Next image" at bounding box center [1306, 384] width 22 height 22
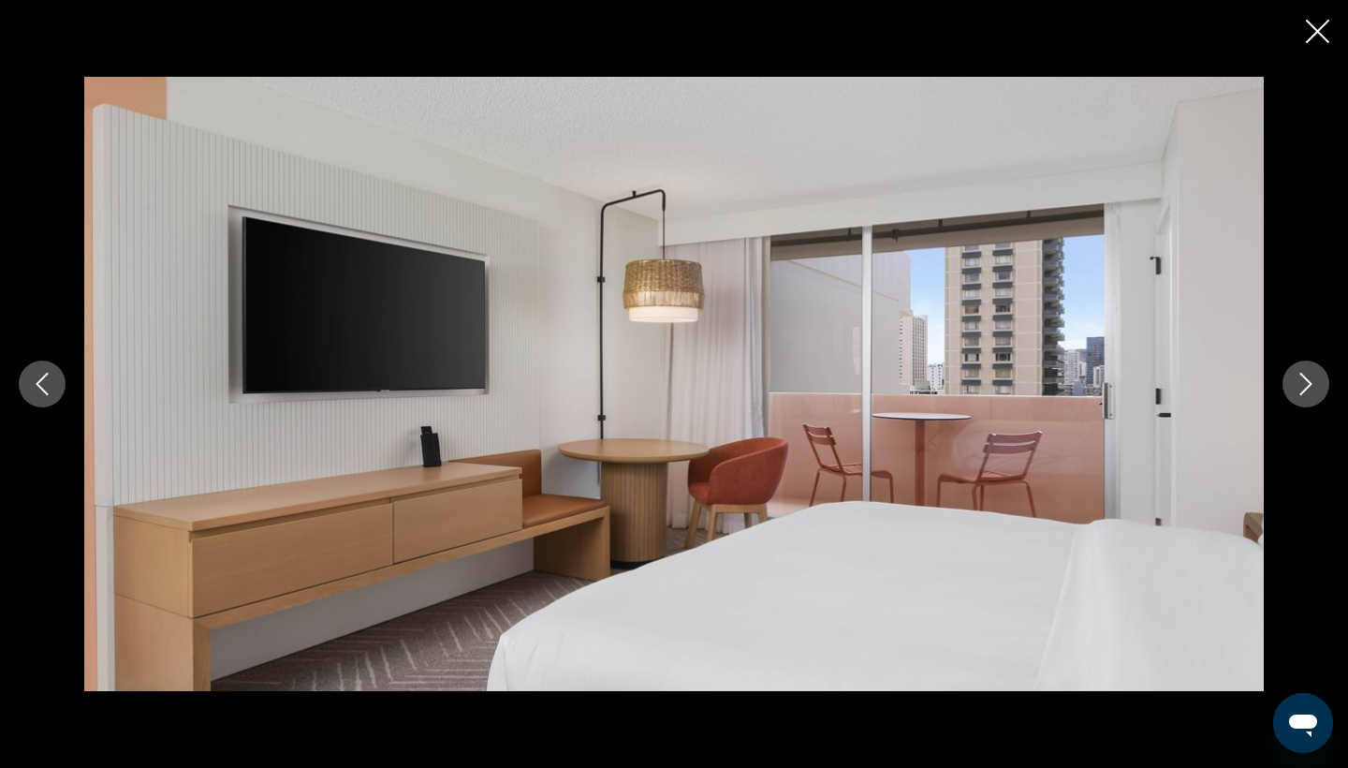
click at [1312, 386] on icon "Next image" at bounding box center [1306, 384] width 22 height 22
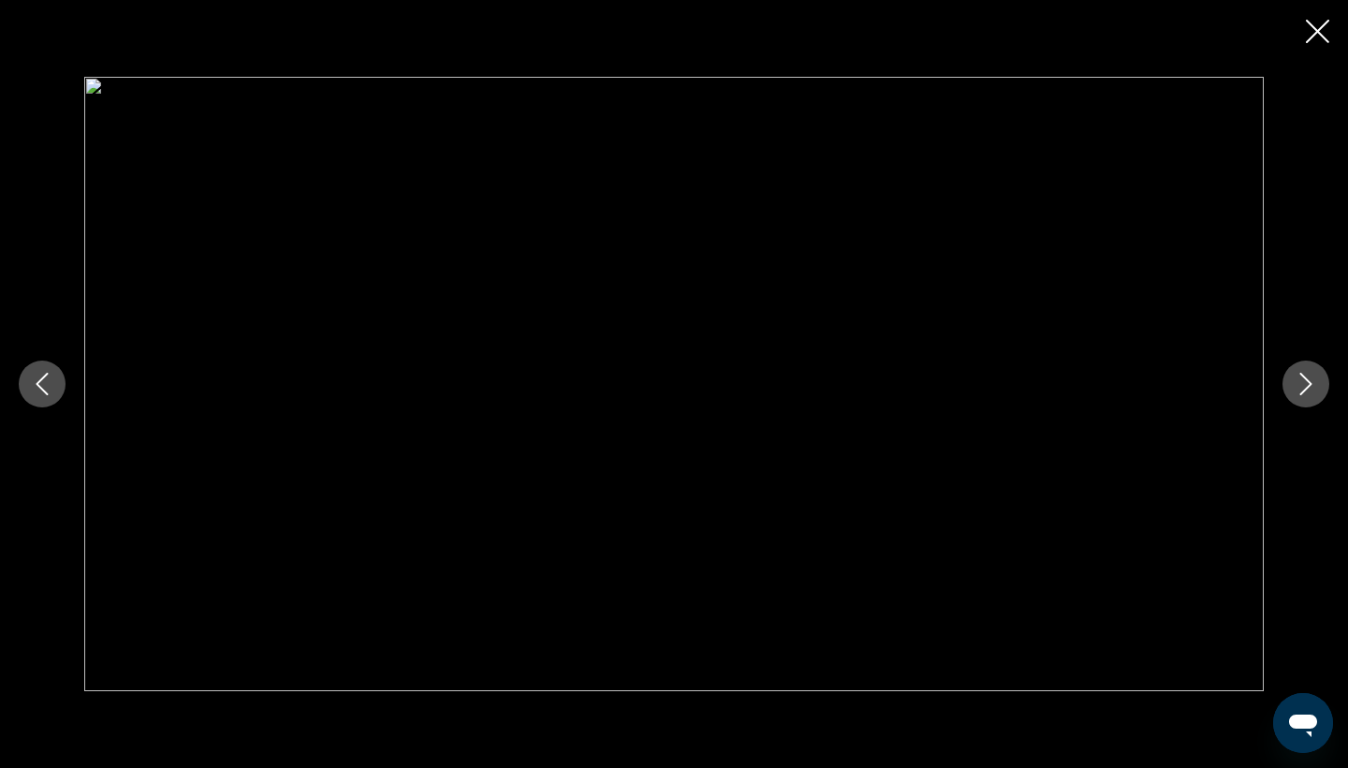
click at [1312, 386] on icon "Next image" at bounding box center [1306, 384] width 22 height 22
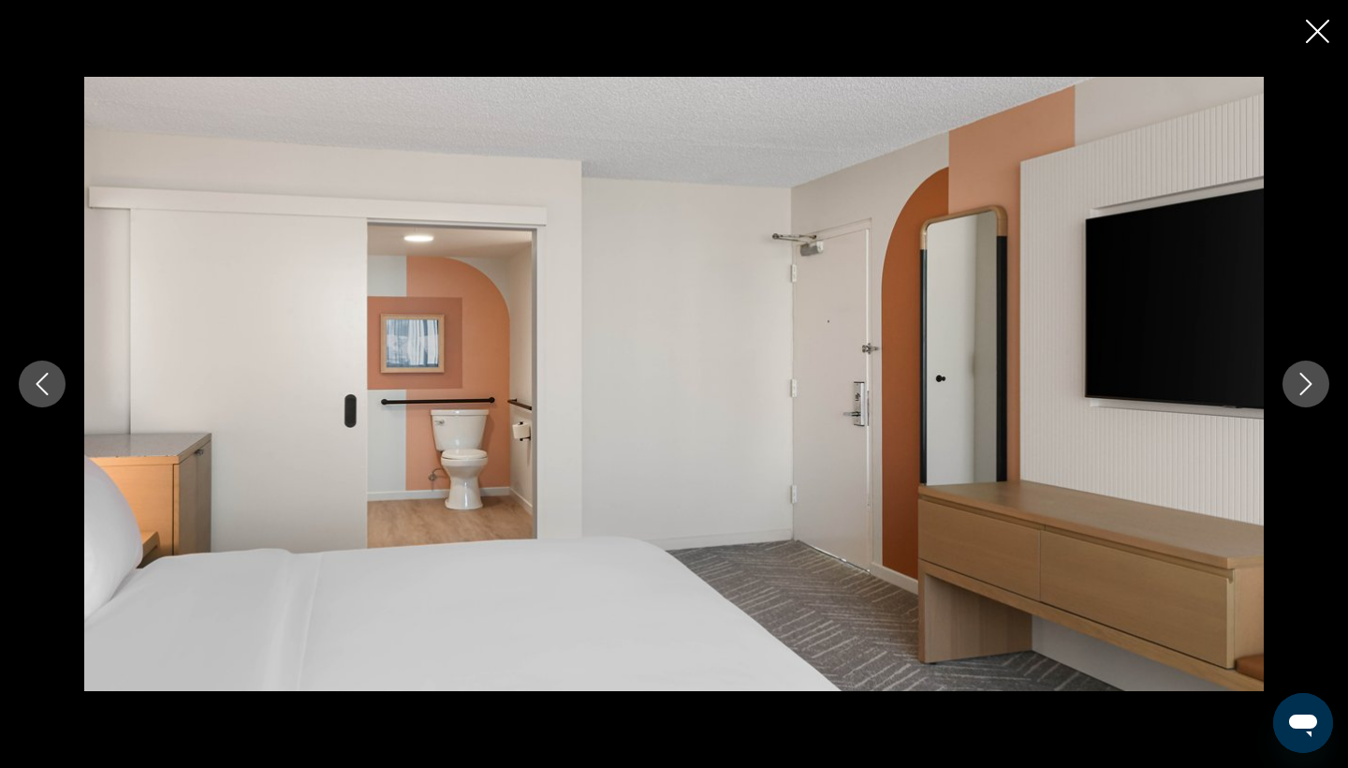
click at [1312, 386] on icon "Next image" at bounding box center [1306, 384] width 22 height 22
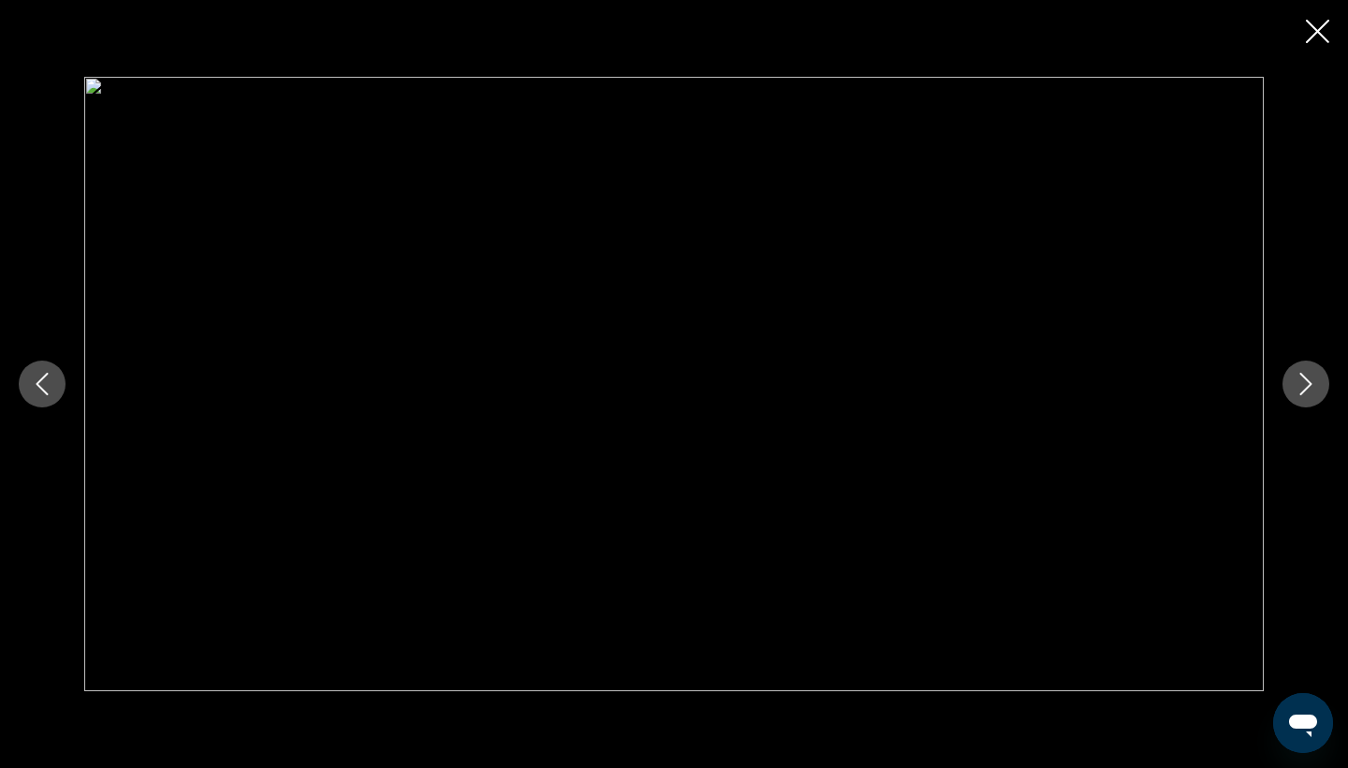
click at [1312, 386] on icon "Next image" at bounding box center [1306, 384] width 22 height 22
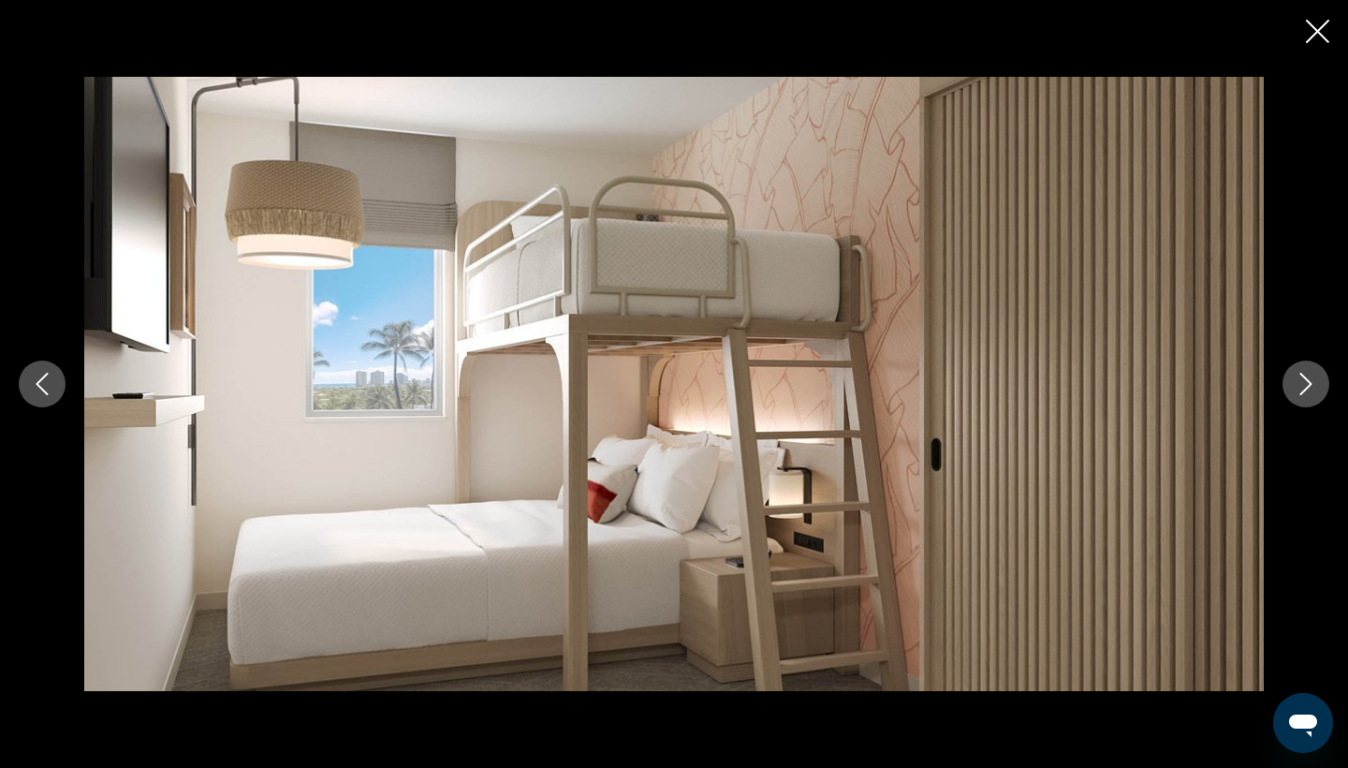
click at [1299, 384] on icon "Next image" at bounding box center [1306, 384] width 22 height 22
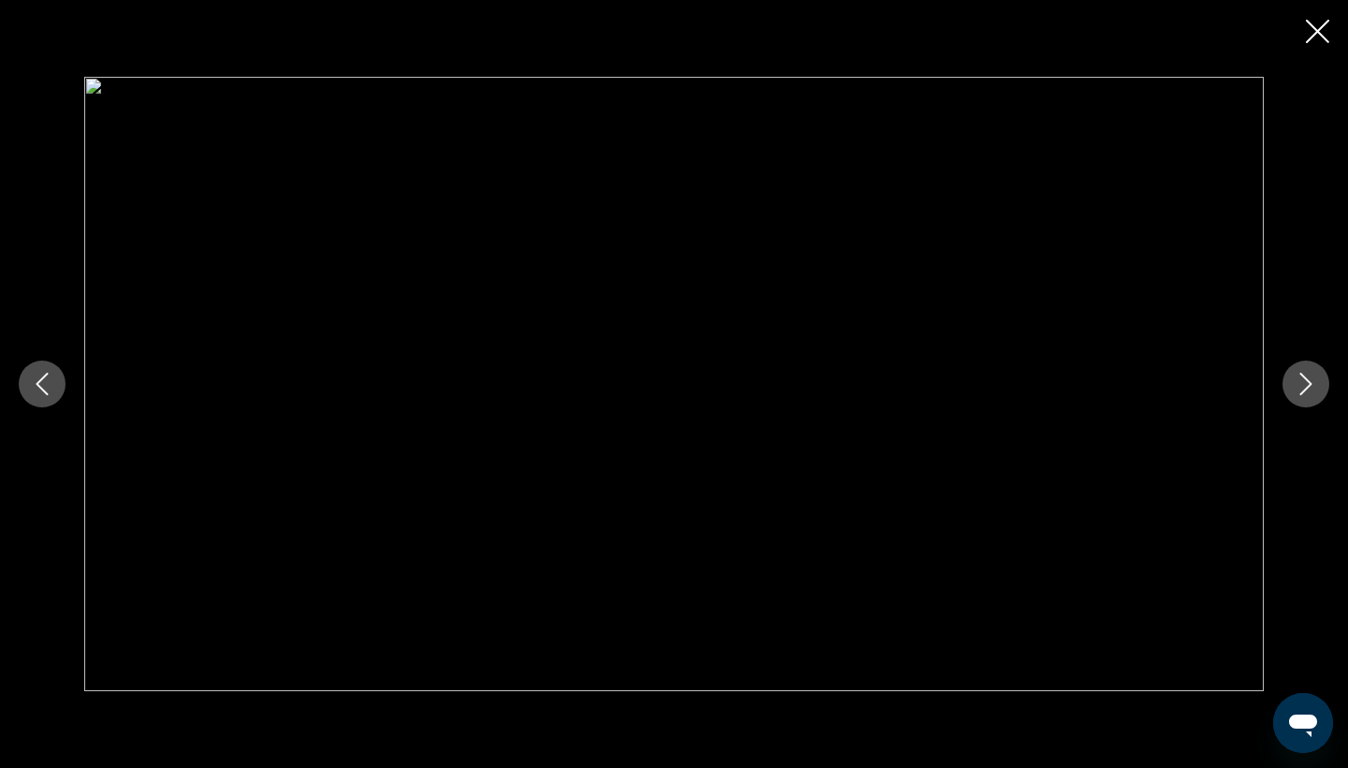
click at [55, 389] on button "Previous image" at bounding box center [42, 383] width 47 height 47
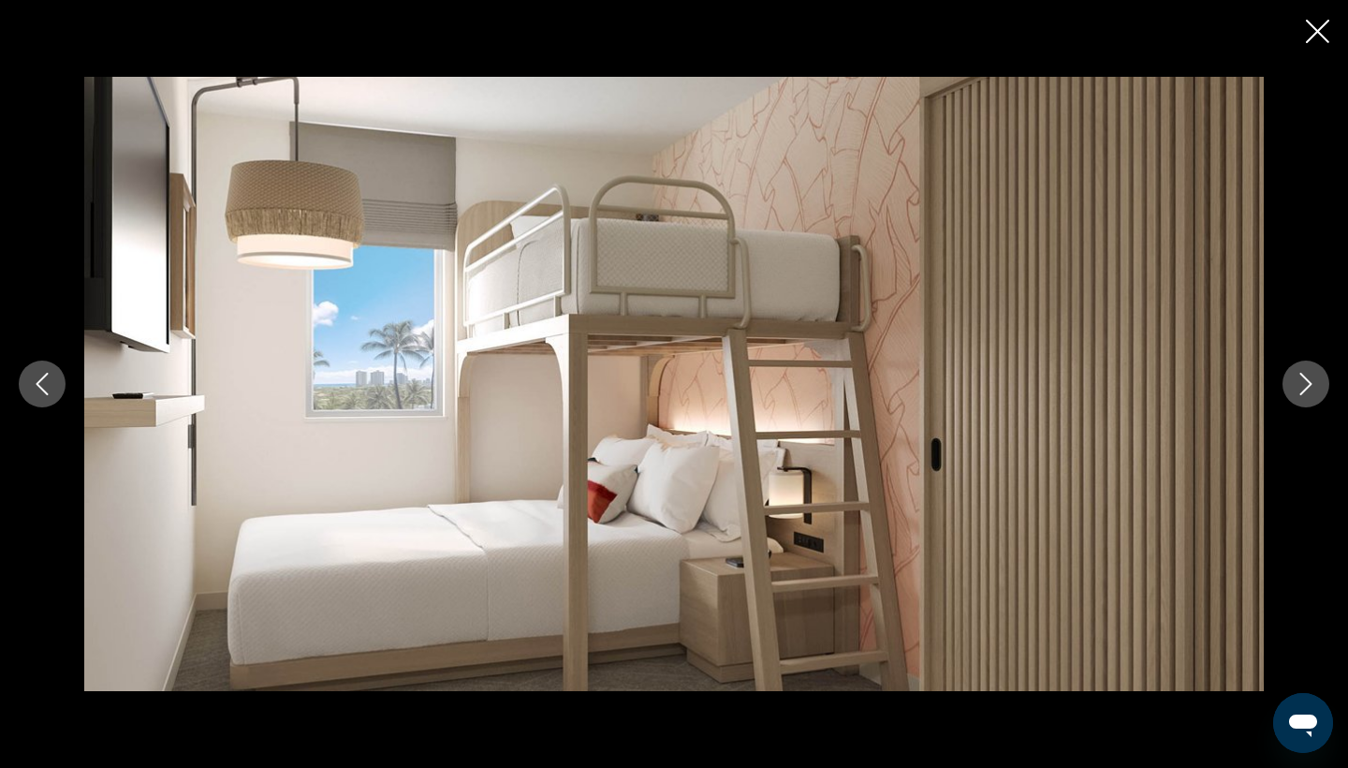
click at [1309, 387] on icon "Next image" at bounding box center [1306, 384] width 12 height 22
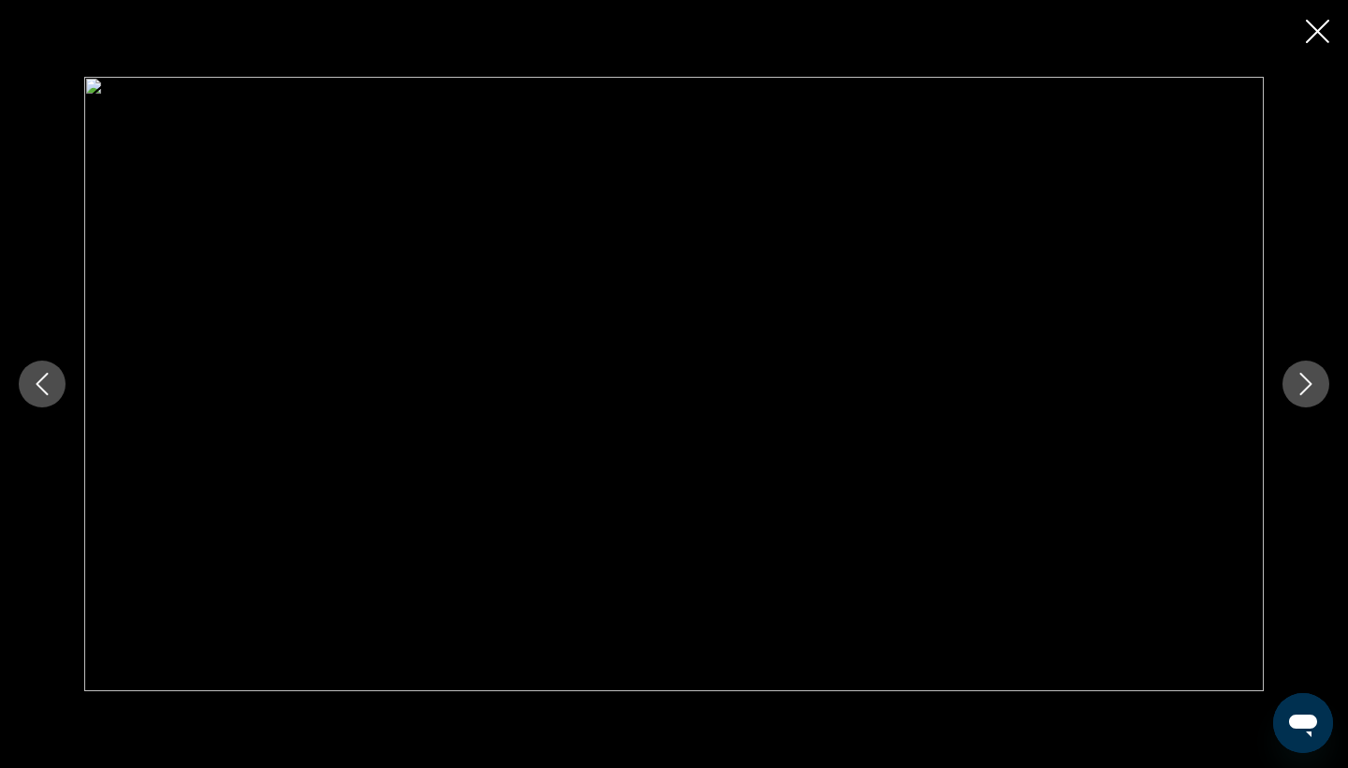
click at [1309, 387] on icon "Next image" at bounding box center [1306, 384] width 12 height 22
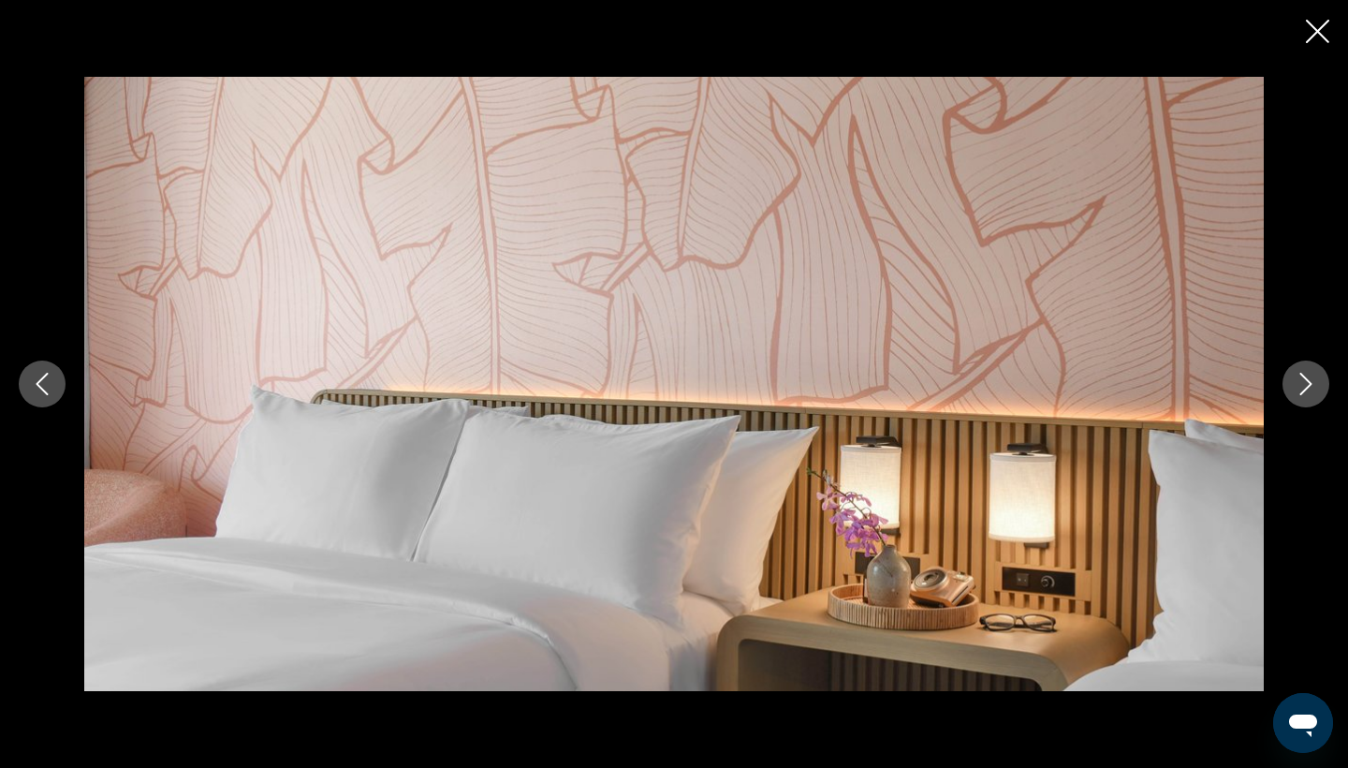
click at [1309, 387] on icon "Next image" at bounding box center [1306, 384] width 12 height 22
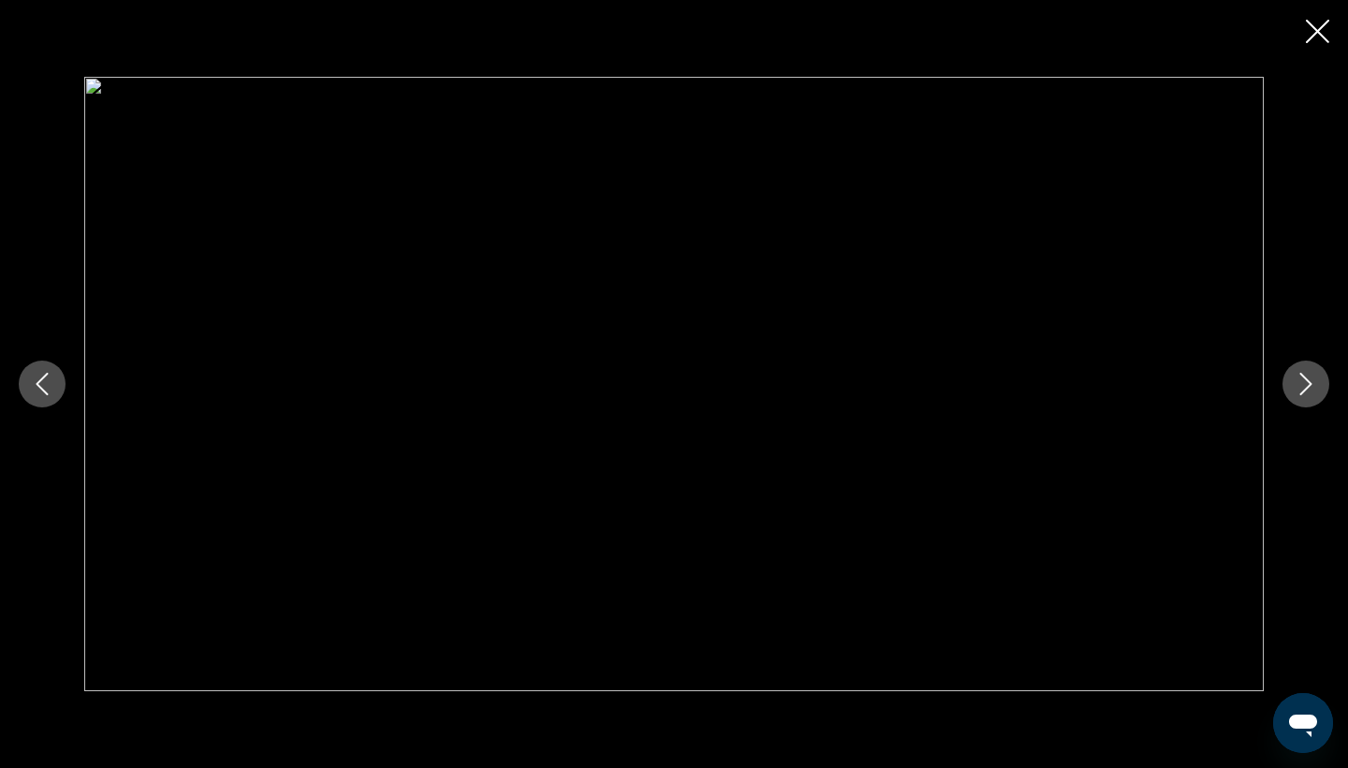
click at [1309, 387] on icon "Next image" at bounding box center [1306, 384] width 12 height 22
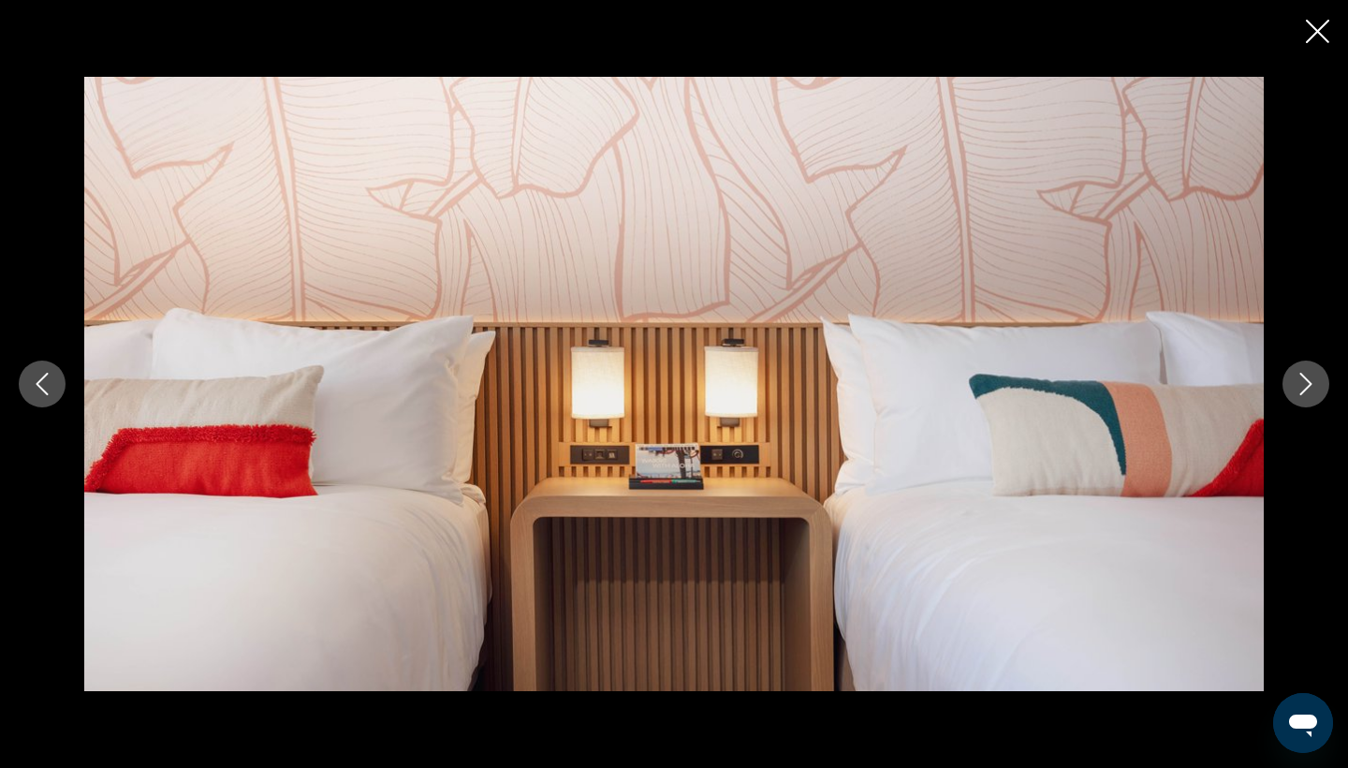
click at [1309, 387] on icon "Next image" at bounding box center [1306, 384] width 12 height 22
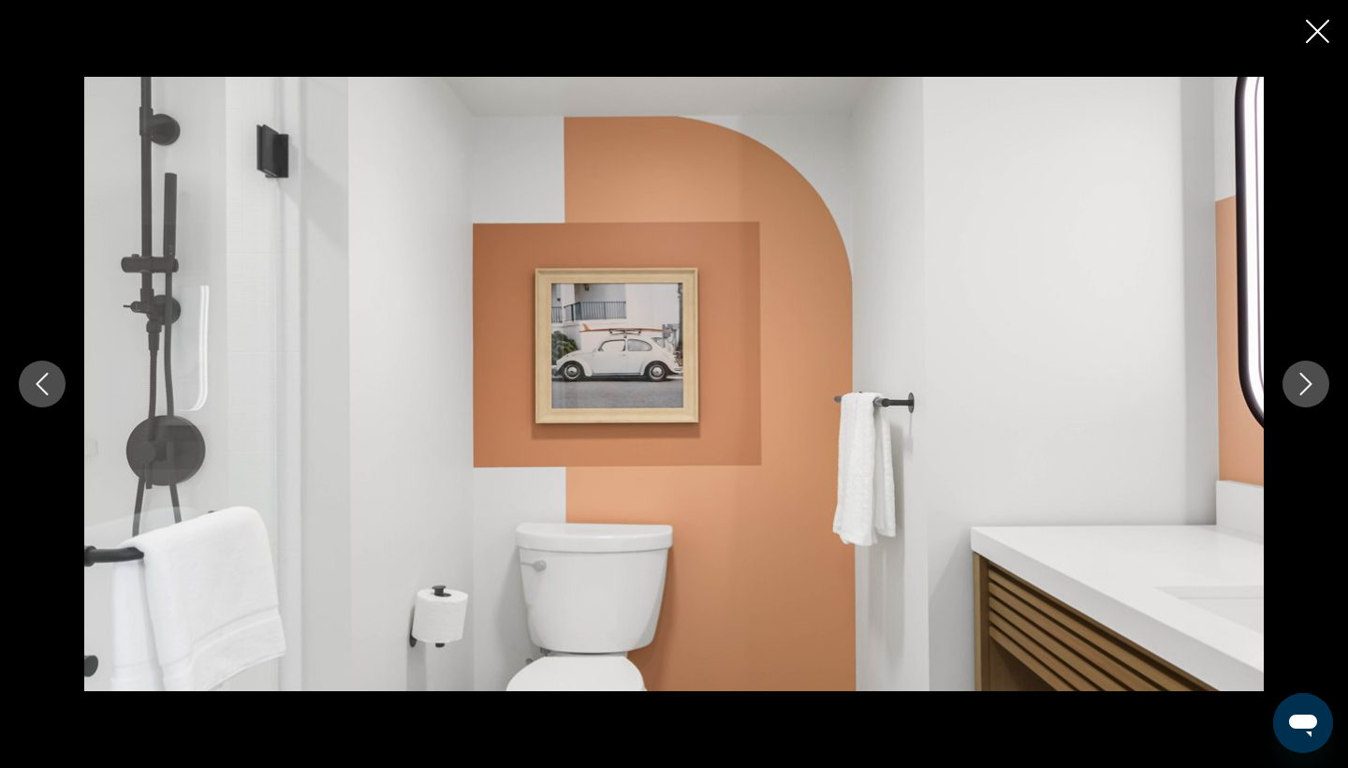
click at [1309, 387] on icon "Next image" at bounding box center [1306, 384] width 12 height 22
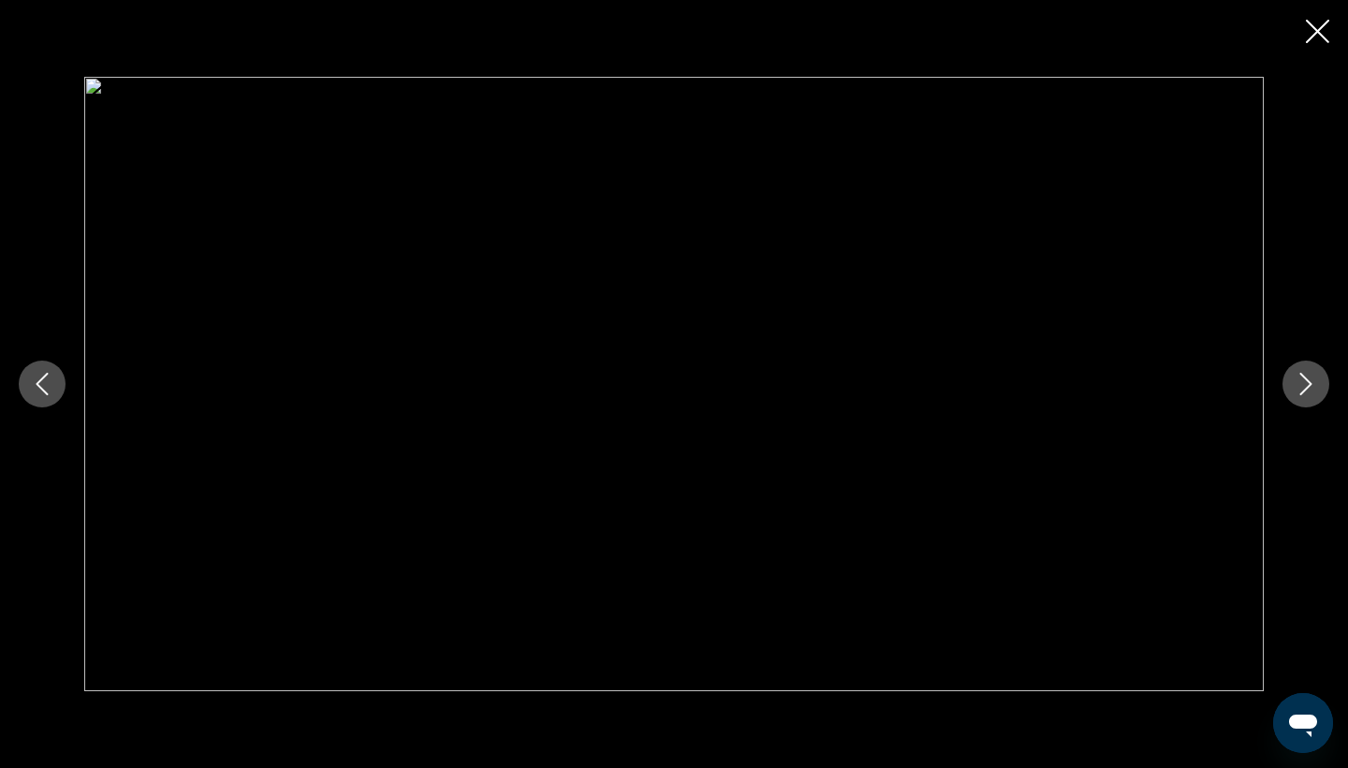
click at [1309, 387] on icon "Next image" at bounding box center [1306, 384] width 12 height 22
click at [1305, 385] on icon "Next image" at bounding box center [1306, 384] width 22 height 22
click at [1299, 383] on icon "Next image" at bounding box center [1306, 384] width 22 height 22
click at [1326, 33] on icon "Close slideshow" at bounding box center [1317, 31] width 23 height 23
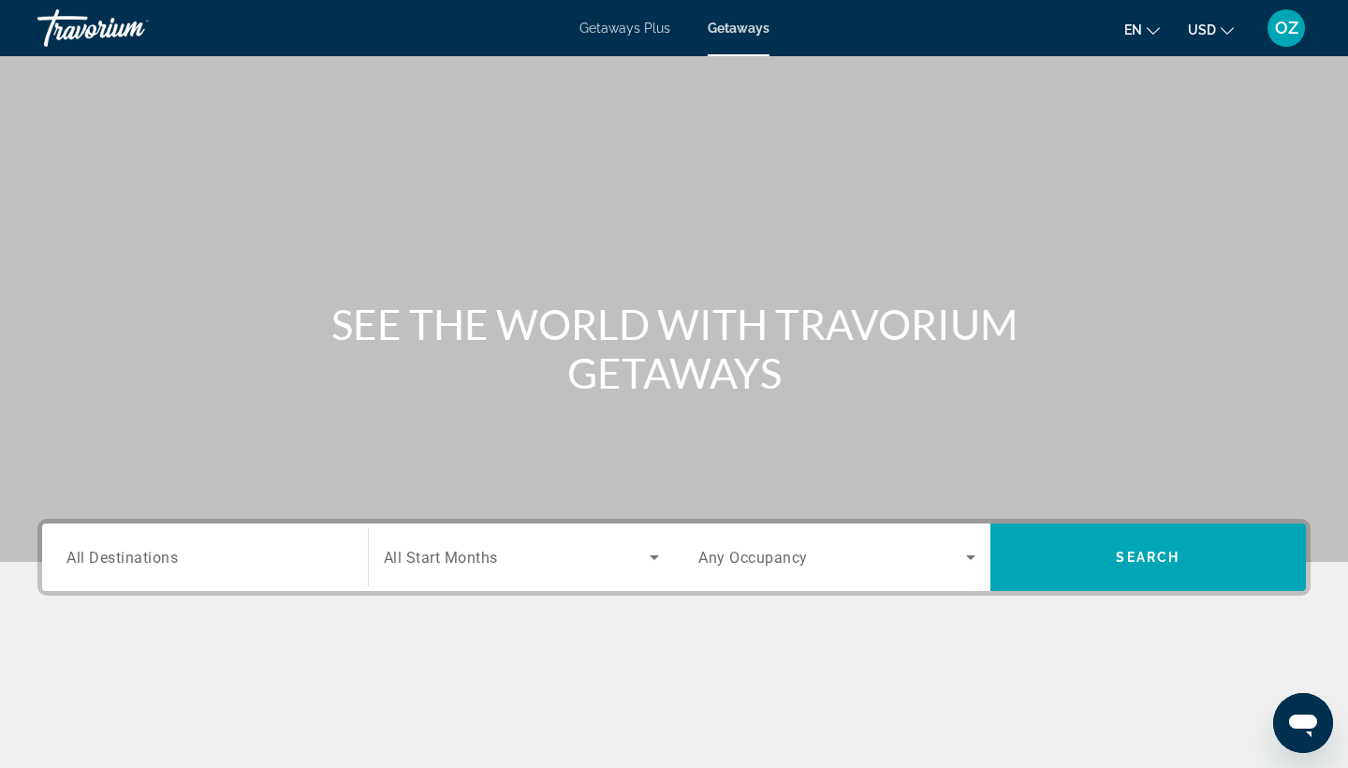
click at [95, 557] on span "All Destinations" at bounding box center [121, 557] width 111 height 18
click at [95, 557] on input "Destination All Destinations" at bounding box center [204, 558] width 277 height 22
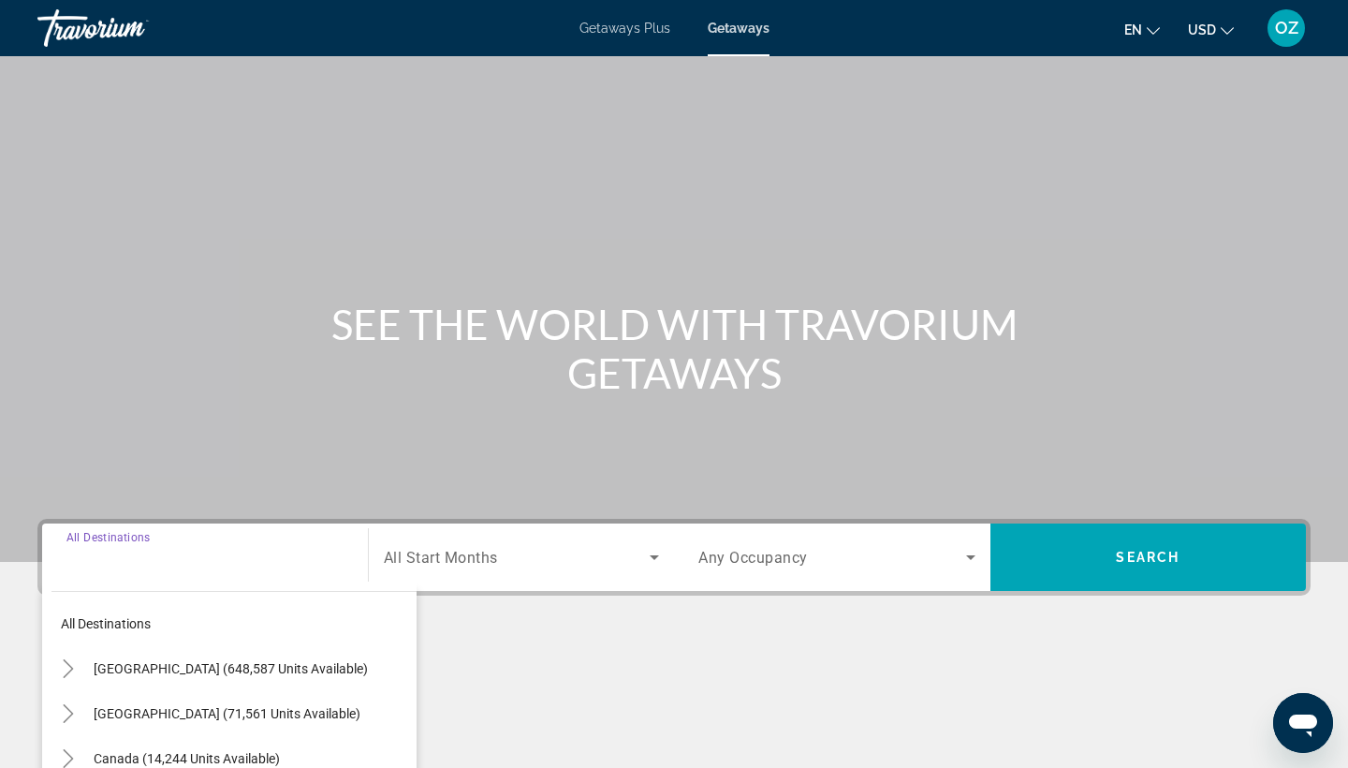
scroll to position [244, 0]
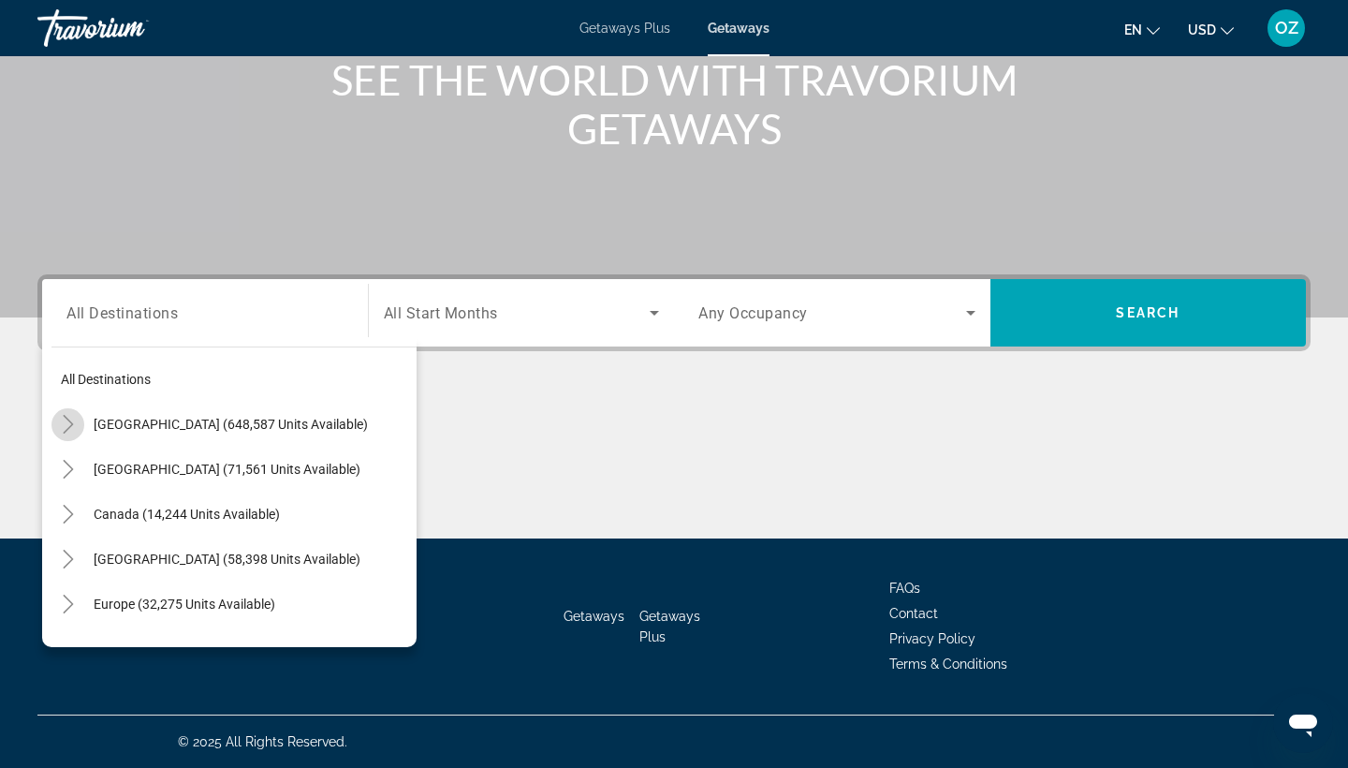
click at [69, 424] on icon "Toggle United States (648,587 units available)" at bounding box center [68, 424] width 19 height 19
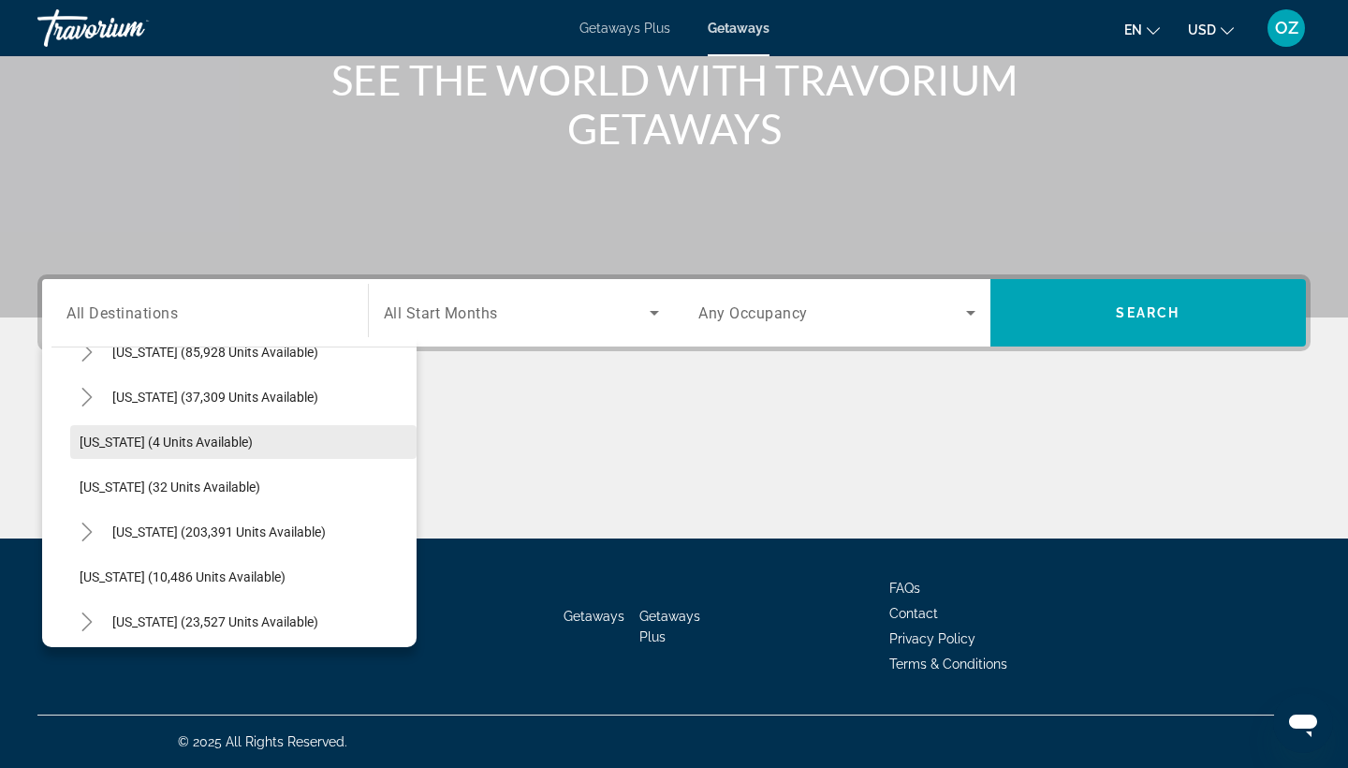
scroll to position [325, 0]
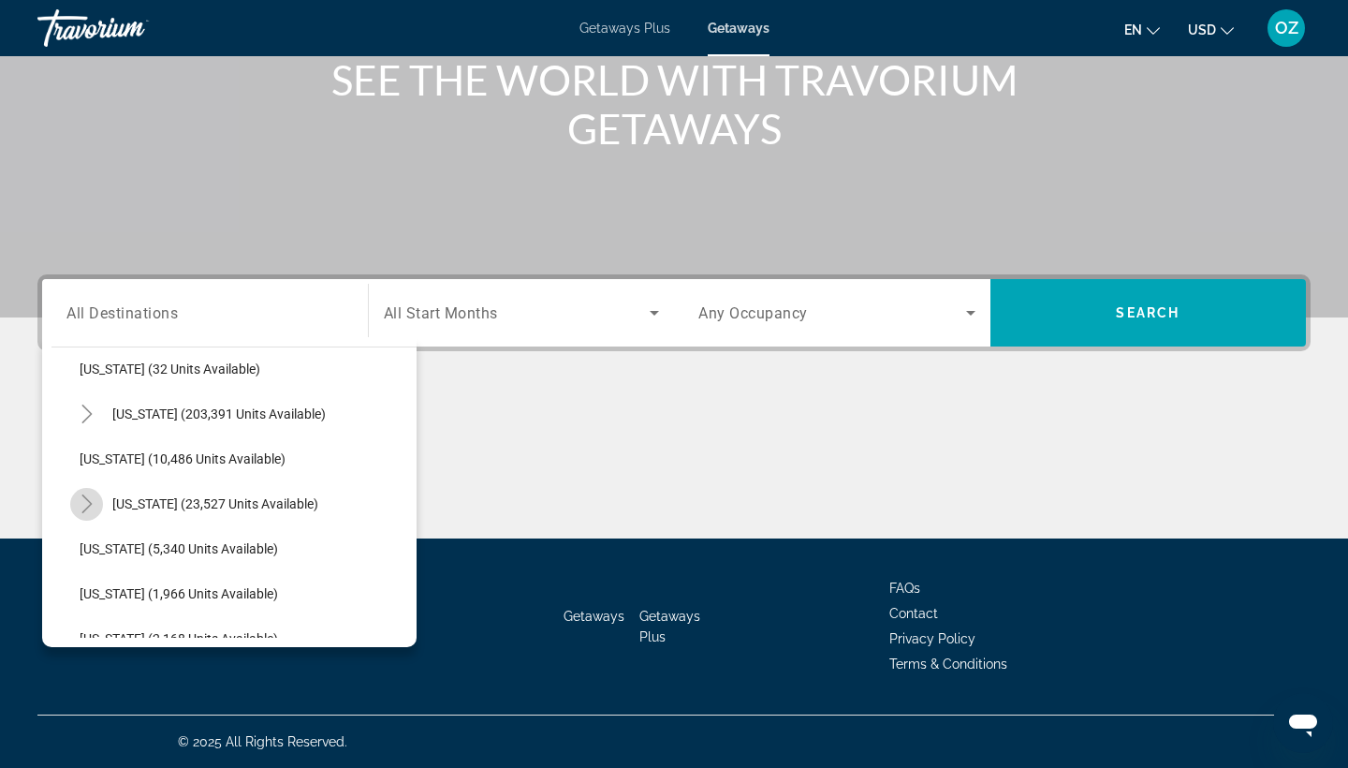
click at [92, 502] on icon "Toggle Hawaii (23,527 units available)" at bounding box center [87, 503] width 19 height 19
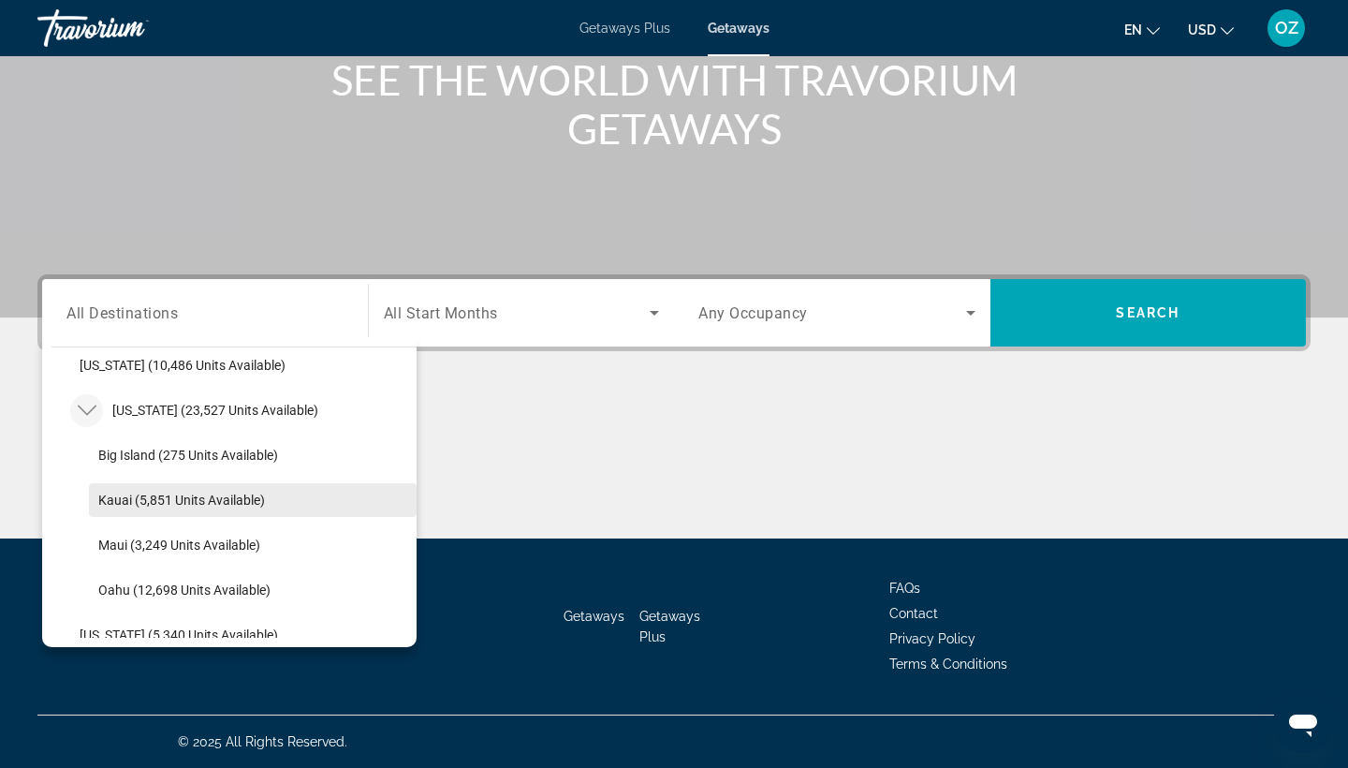
scroll to position [440, 0]
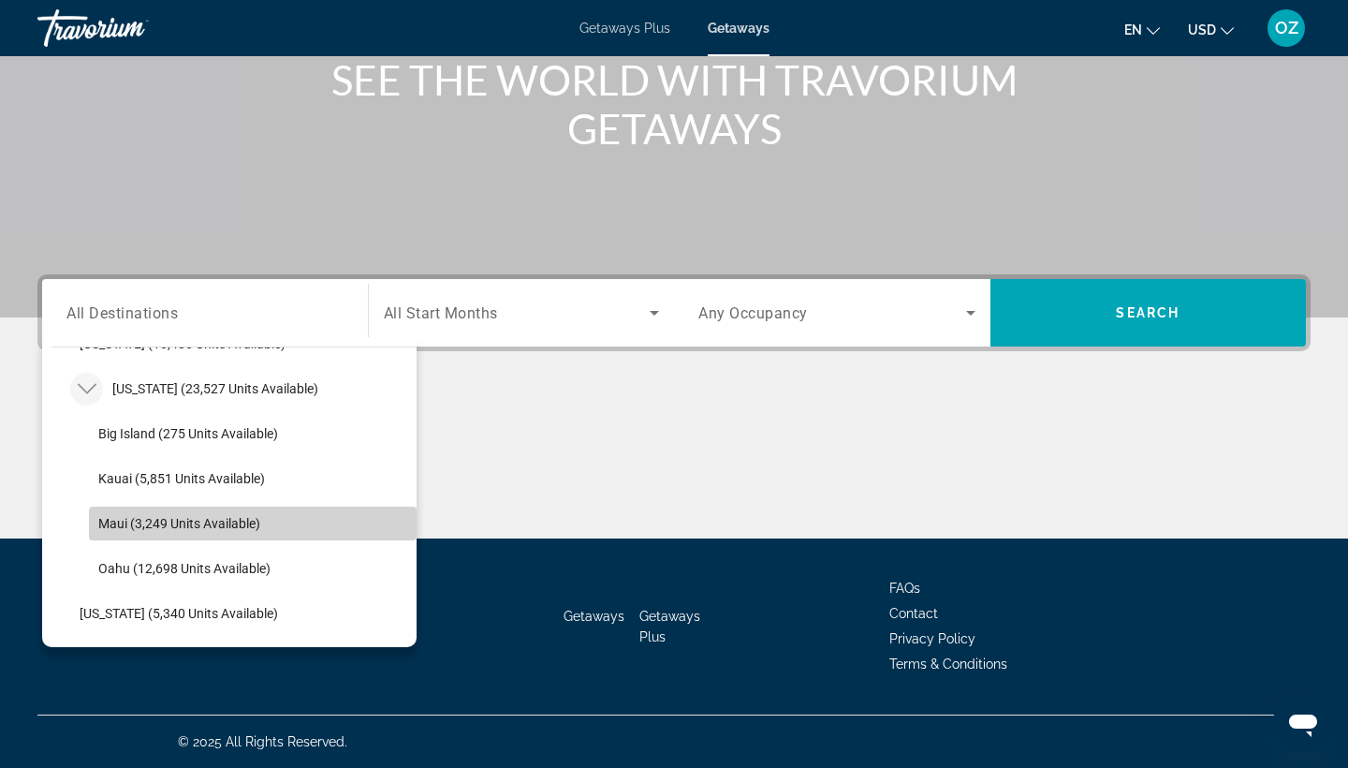
click at [119, 527] on span "Maui (3,249 units available)" at bounding box center [179, 523] width 162 height 15
type input "**********"
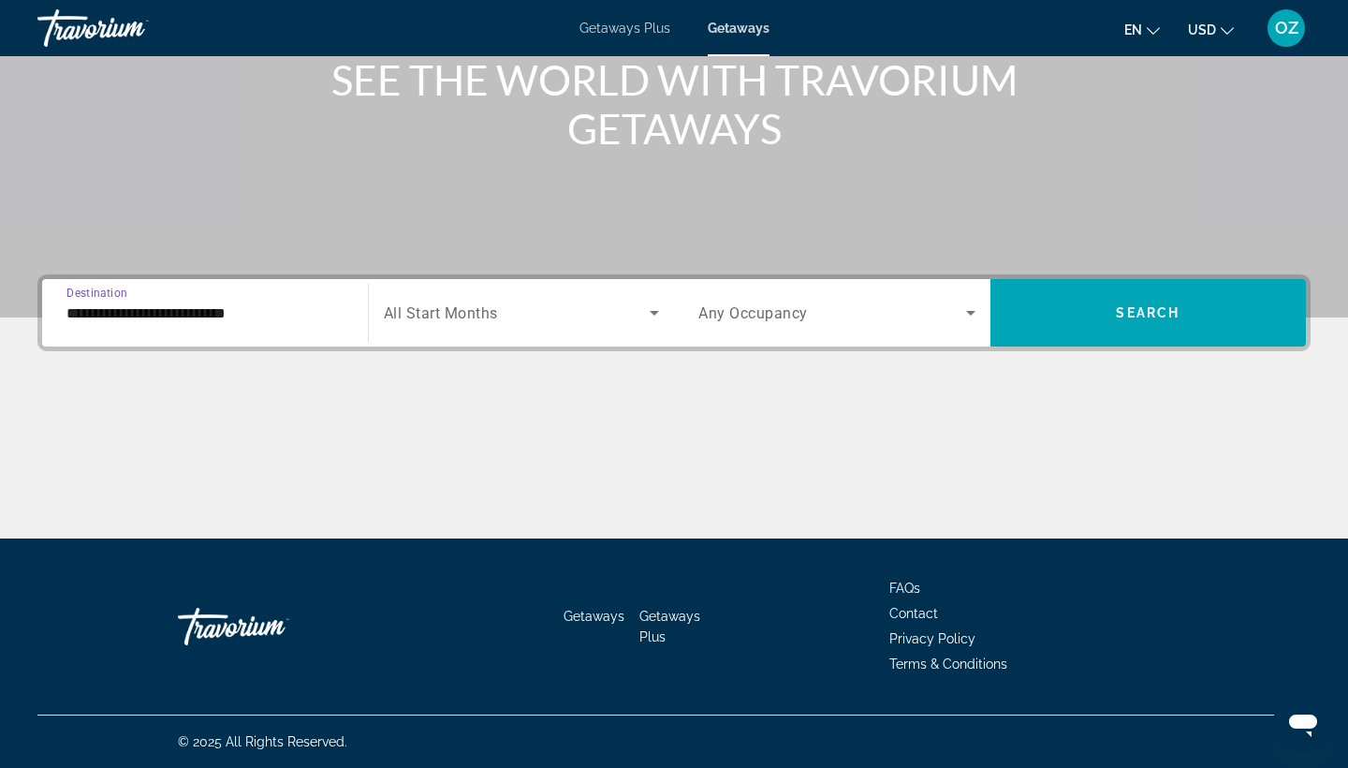
click at [650, 317] on icon "Search widget" at bounding box center [654, 312] width 22 height 22
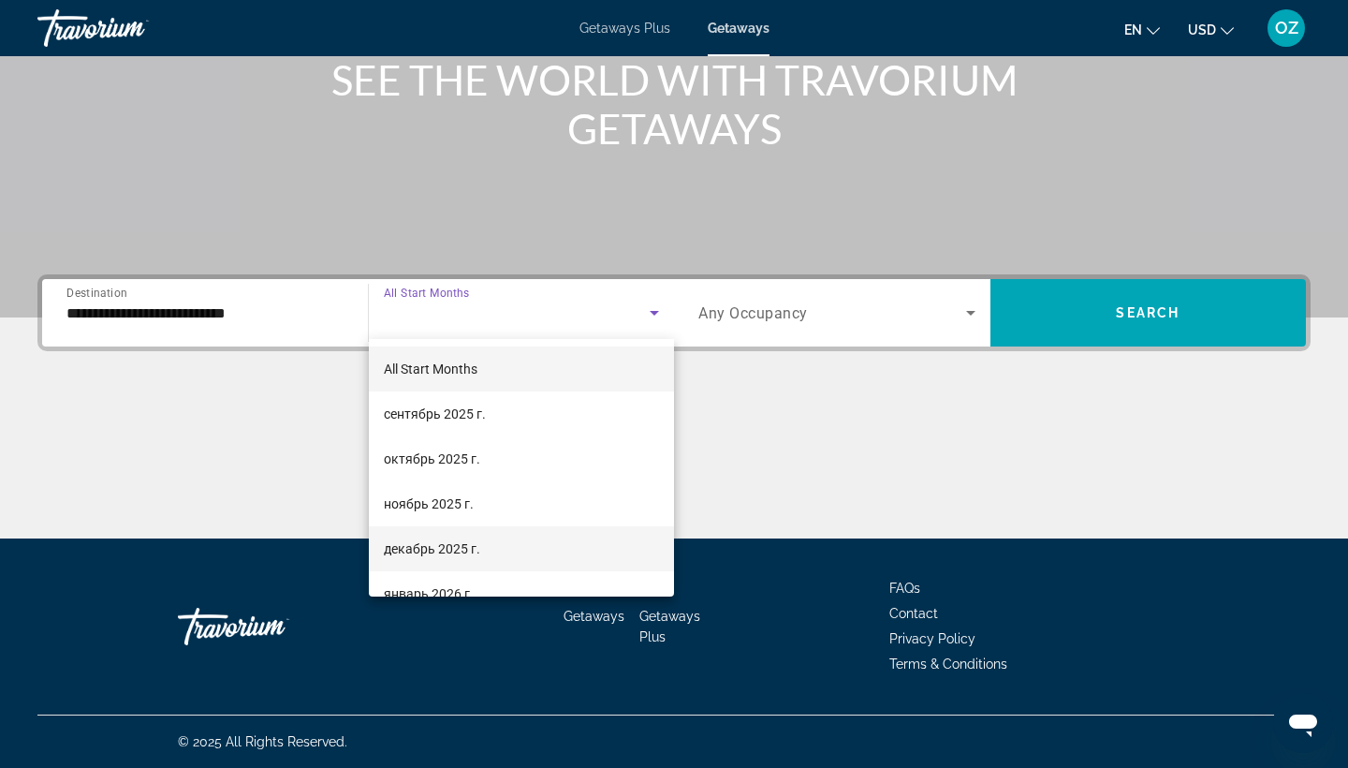
click at [494, 554] on mat-option "декабрь 2025 г." at bounding box center [522, 548] width 306 height 45
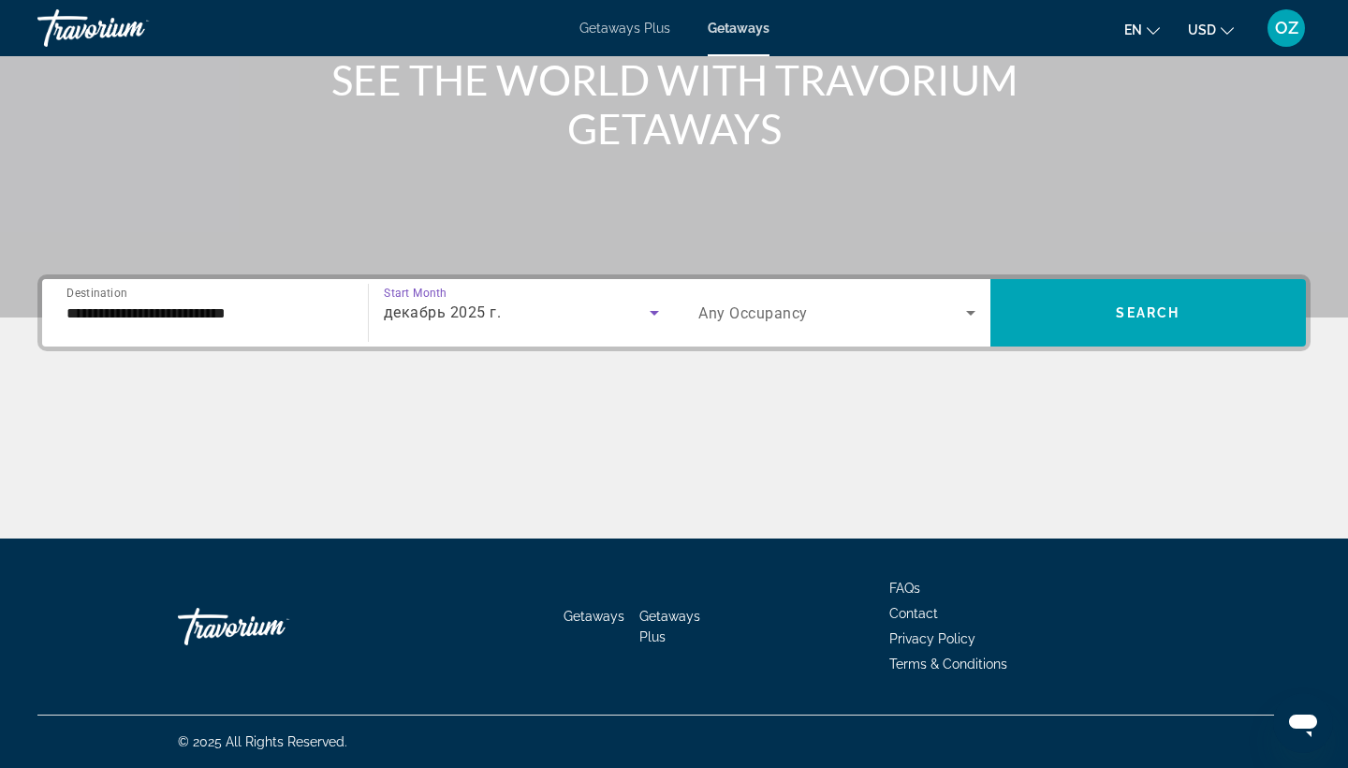
click at [970, 313] on icon "Search widget" at bounding box center [970, 313] width 9 height 5
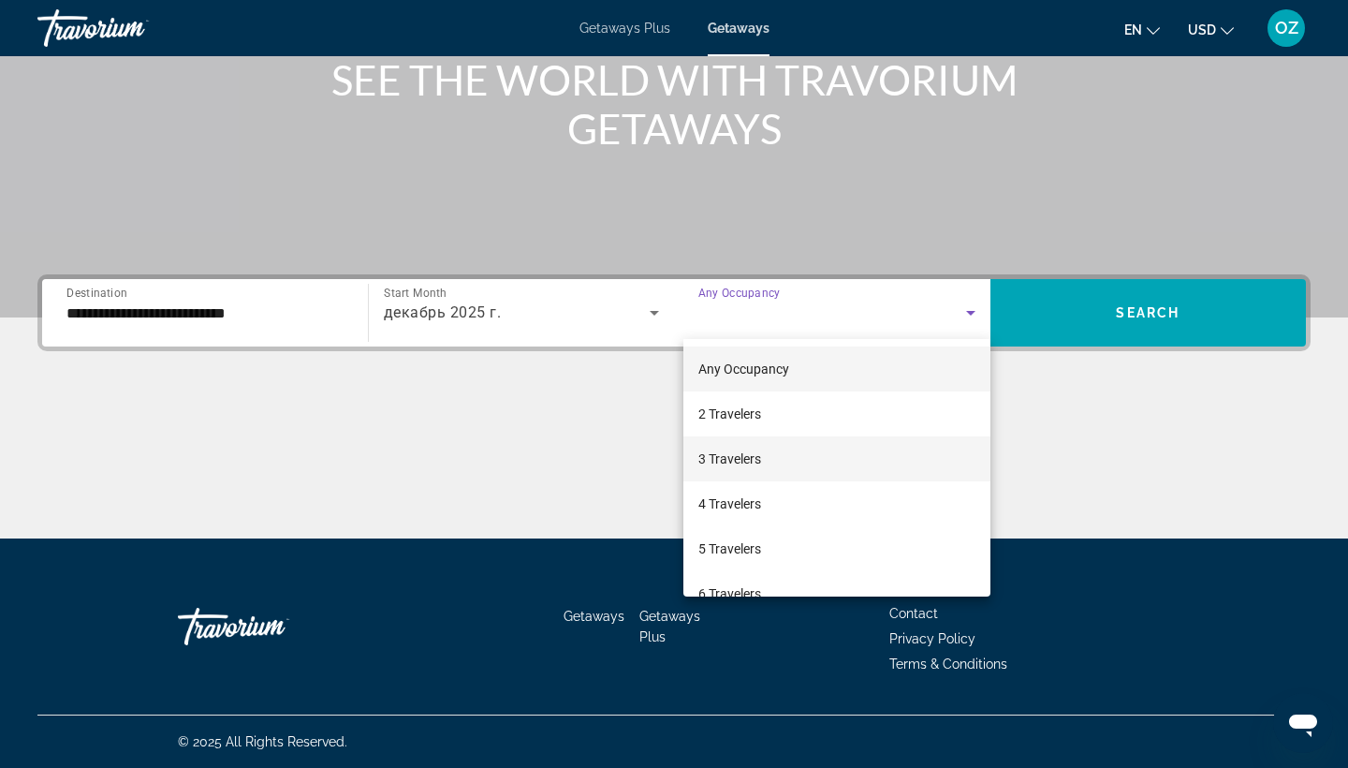
click at [841, 458] on mat-option "3 Travelers" at bounding box center [836, 458] width 307 height 45
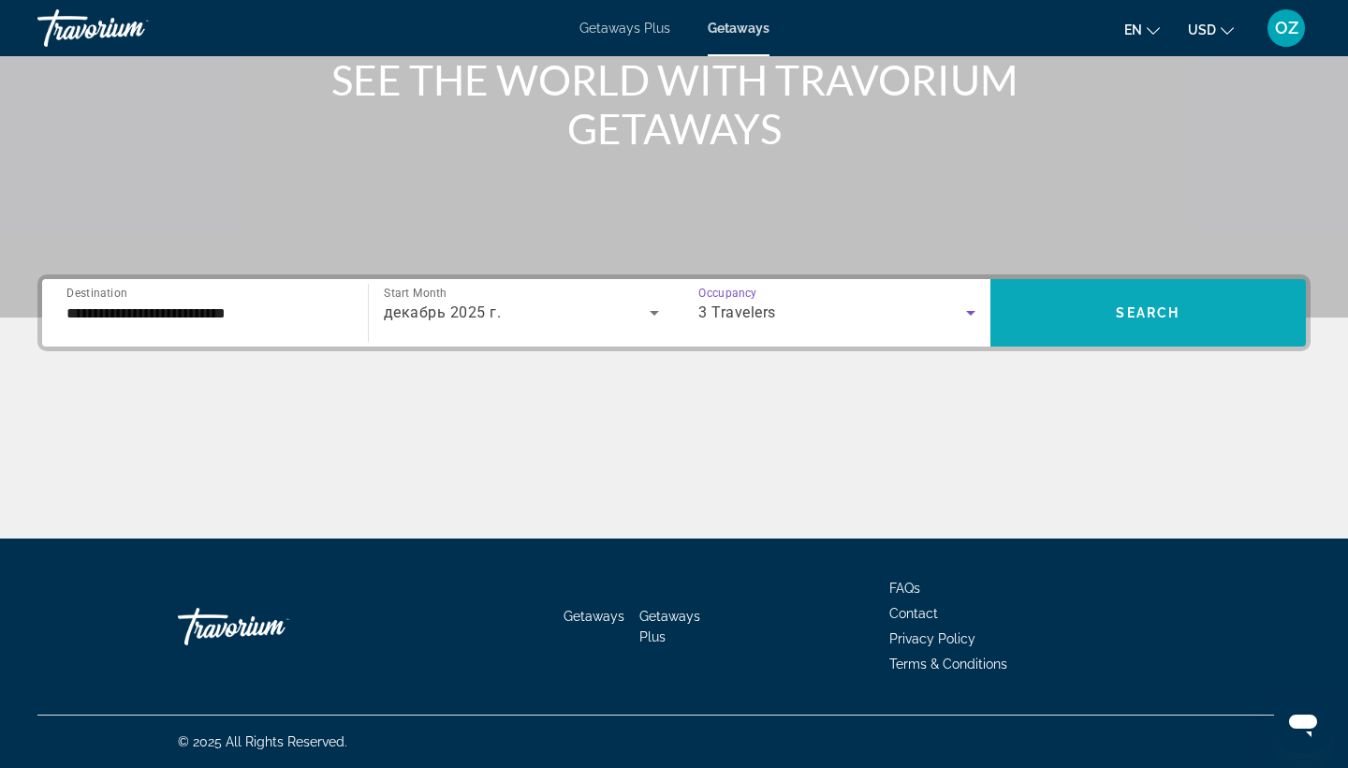
click at [1208, 308] on span "Search widget" at bounding box center [1149, 312] width 316 height 45
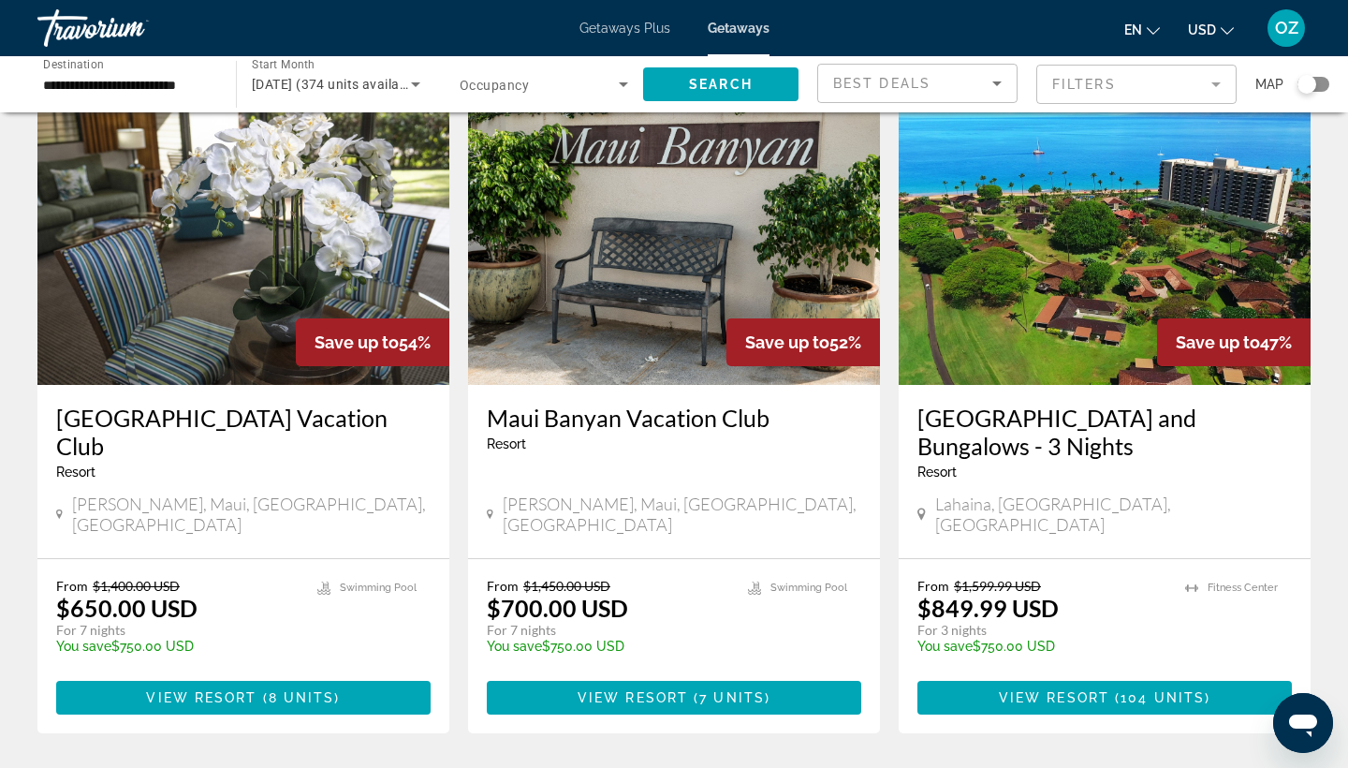
scroll to position [95, 0]
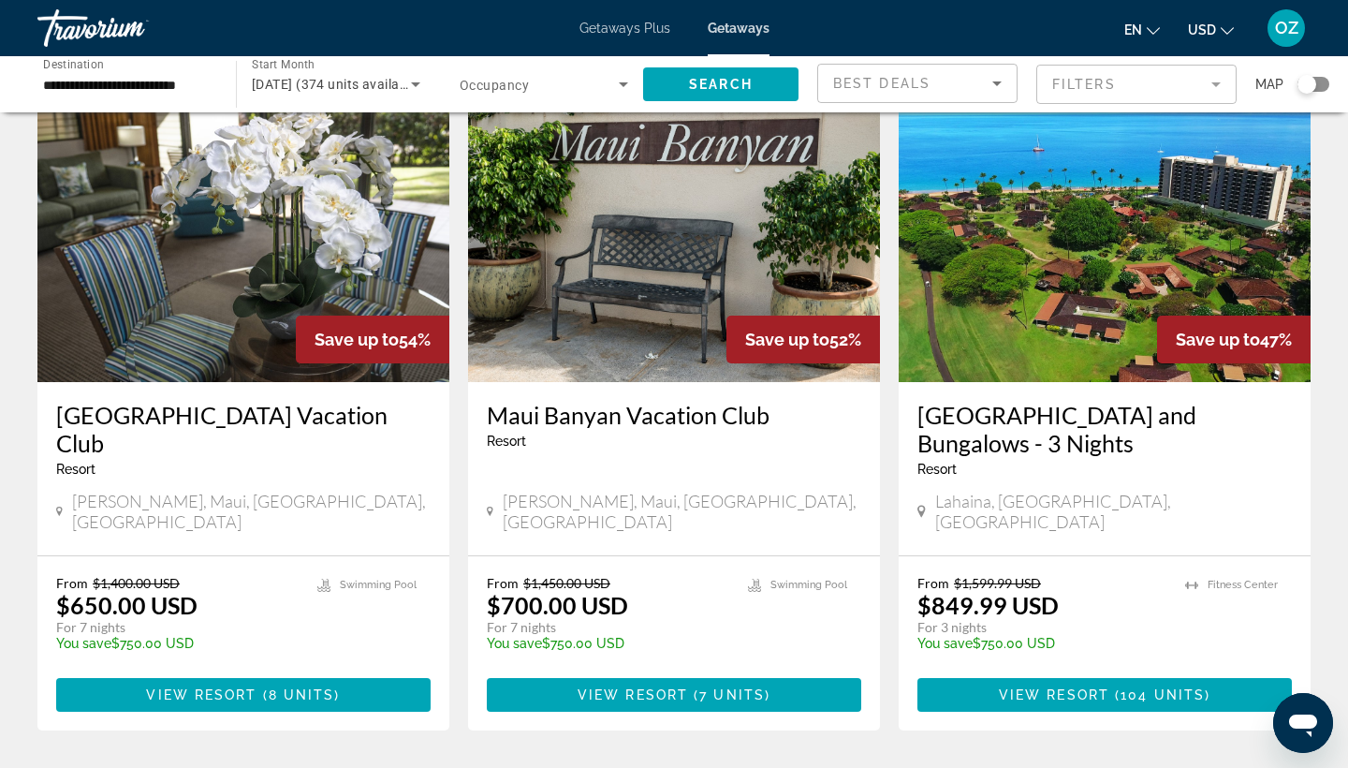
click at [234, 314] on img "Main content" at bounding box center [243, 232] width 412 height 300
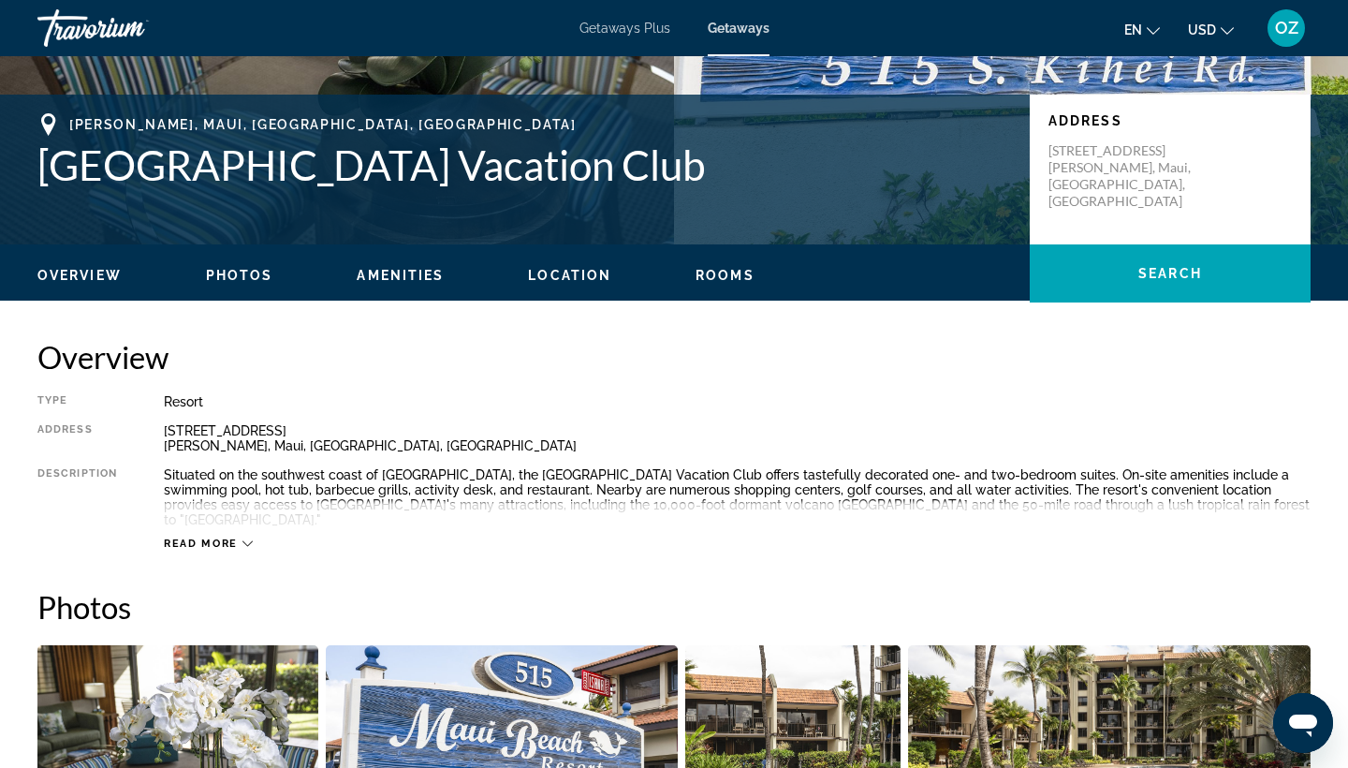
scroll to position [698, 0]
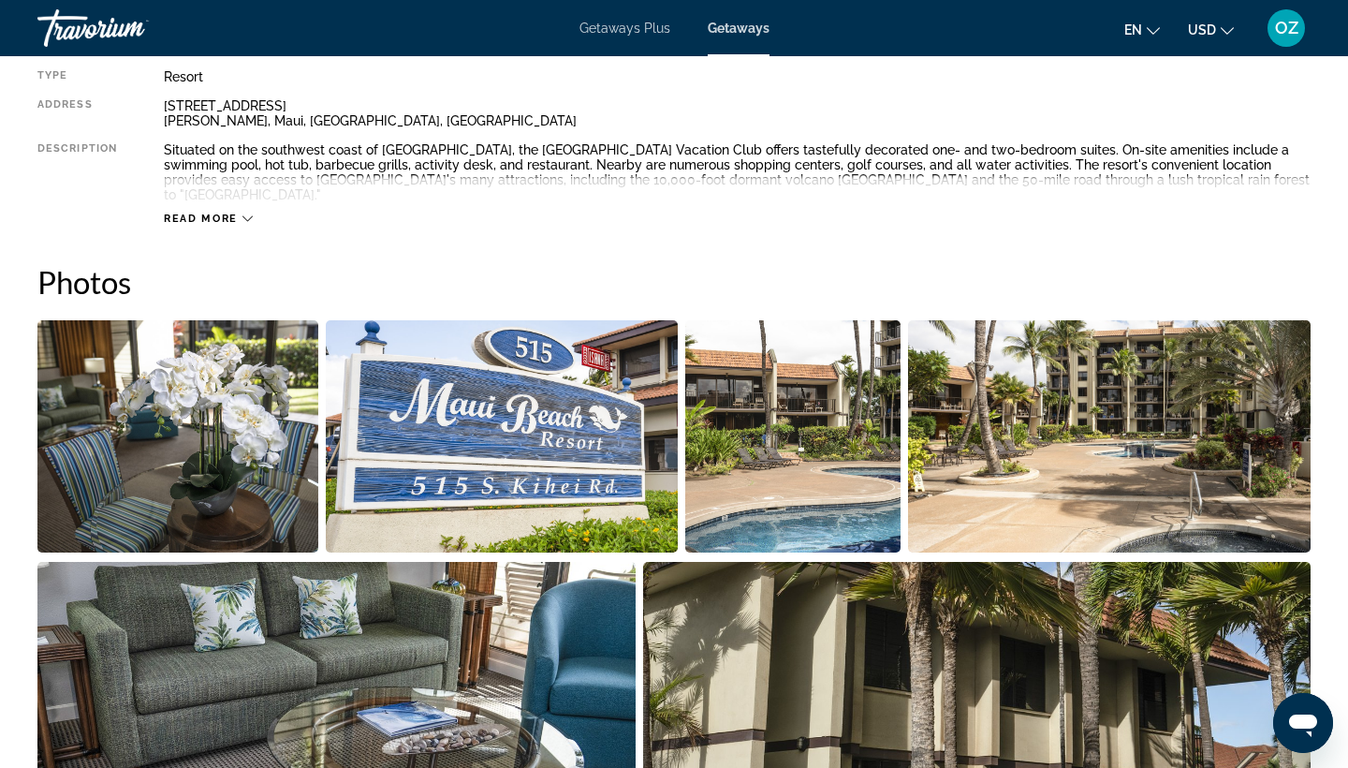
click at [241, 434] on img "Open full-screen image slider" at bounding box center [177, 436] width 281 height 232
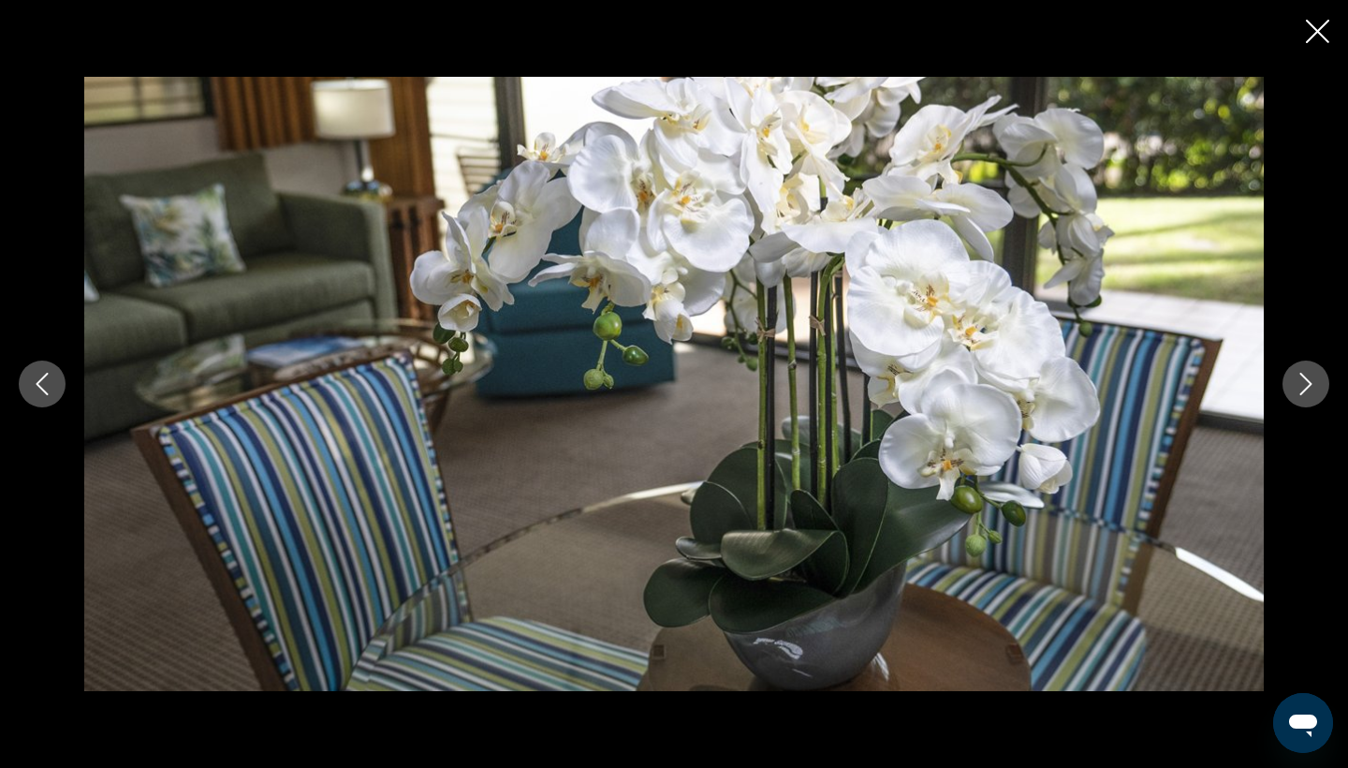
click at [1313, 389] on icon "Next image" at bounding box center [1306, 384] width 22 height 22
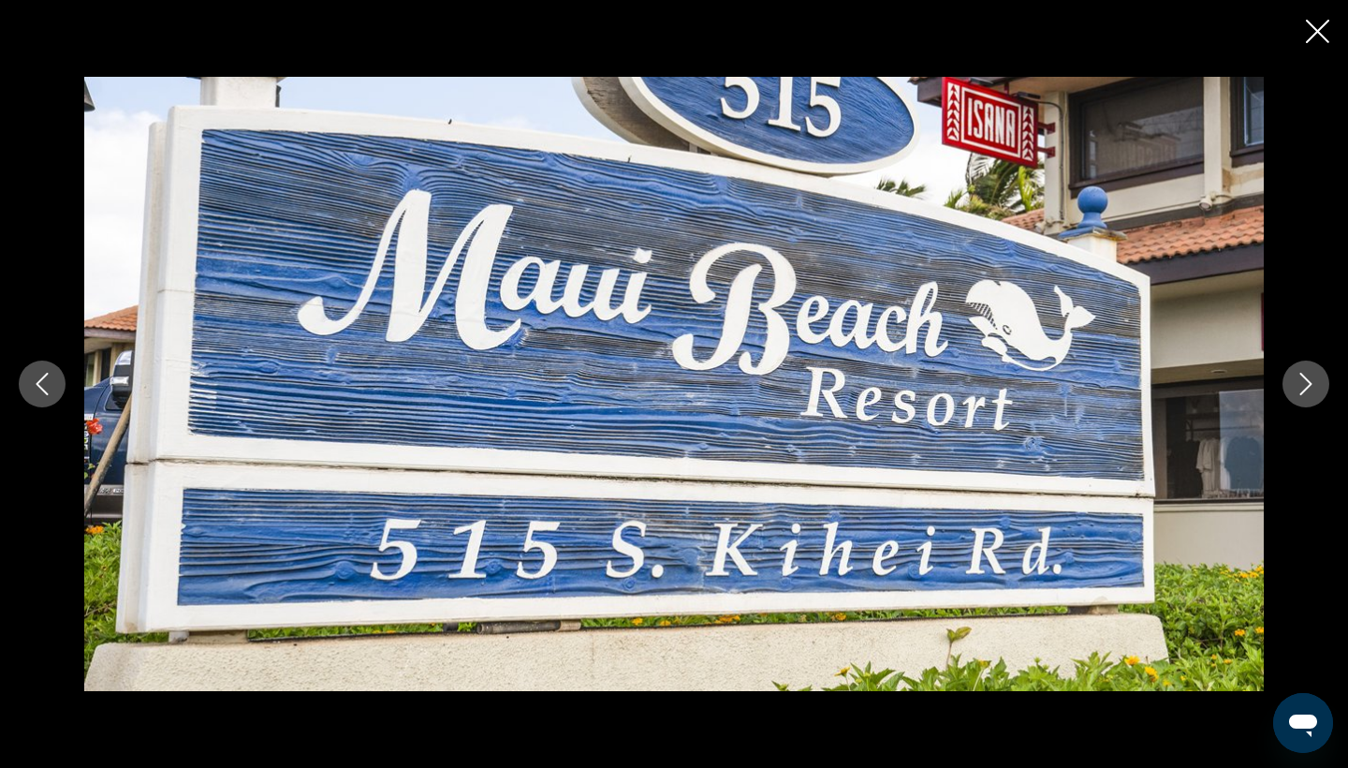
click at [1313, 389] on icon "Next image" at bounding box center [1306, 384] width 22 height 22
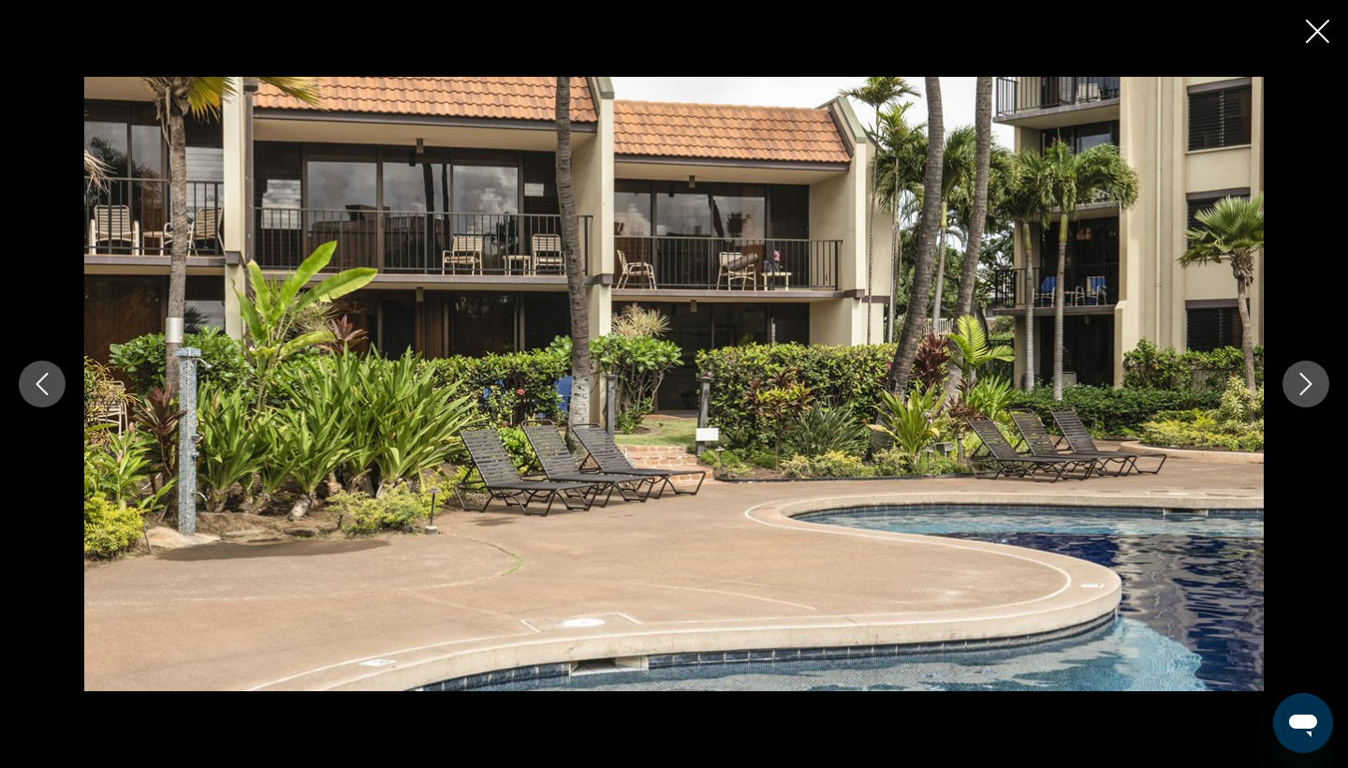
click at [1313, 389] on icon "Next image" at bounding box center [1306, 384] width 22 height 22
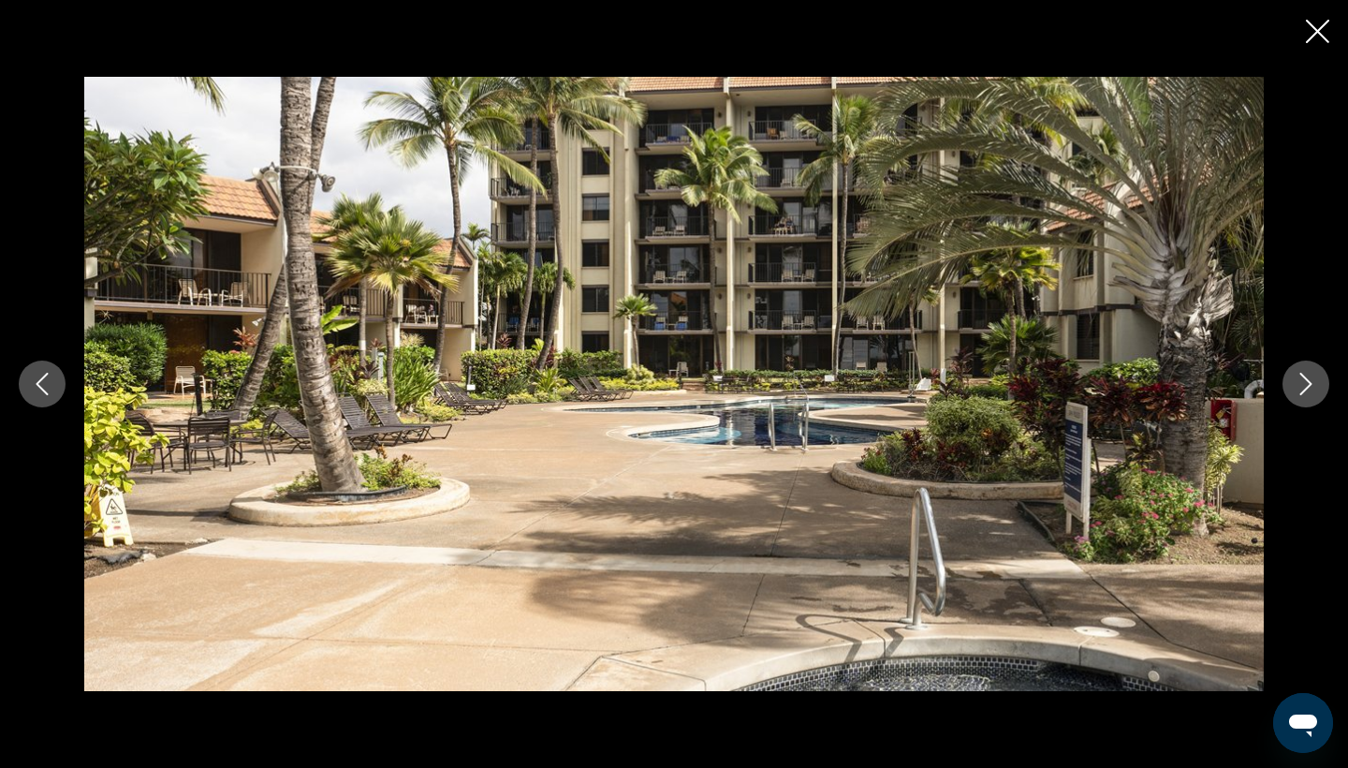
click at [1313, 389] on icon "Next image" at bounding box center [1306, 384] width 22 height 22
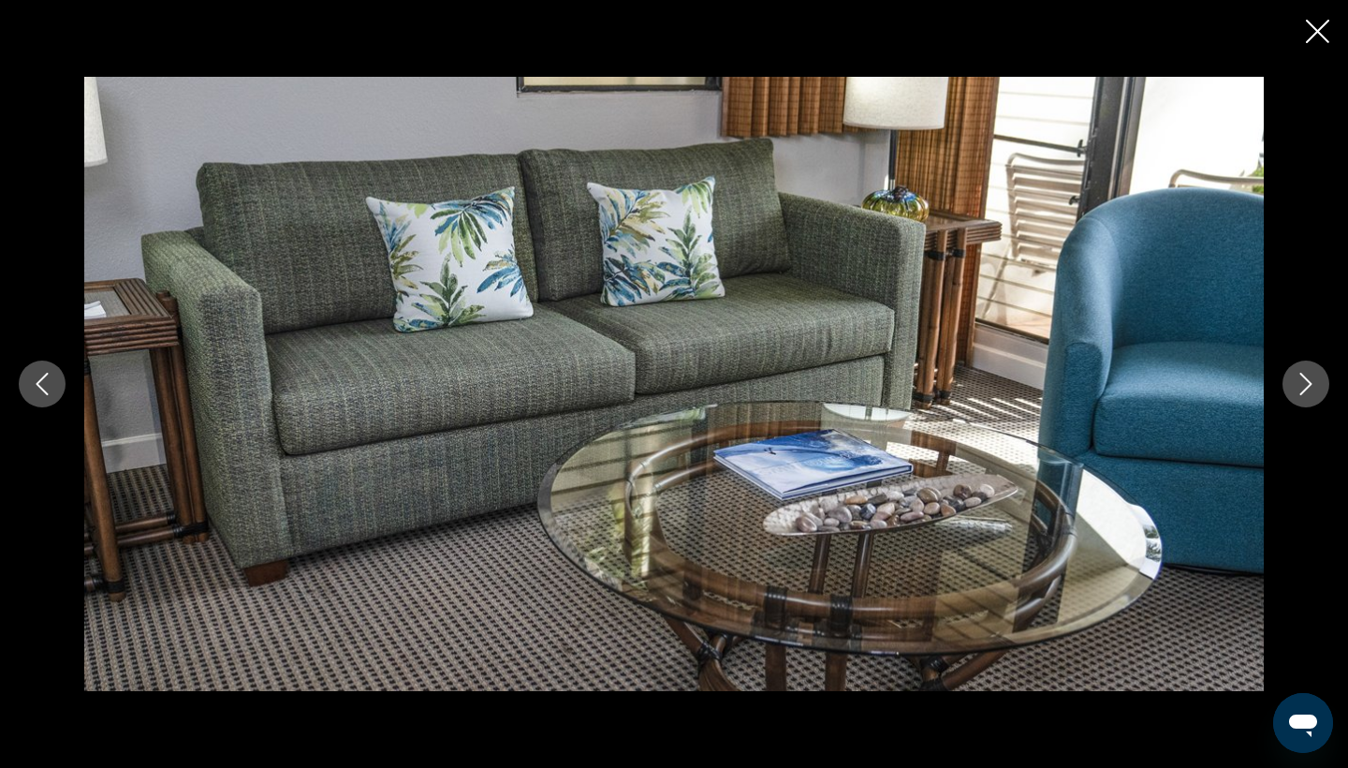
click at [1313, 389] on icon "Next image" at bounding box center [1306, 384] width 22 height 22
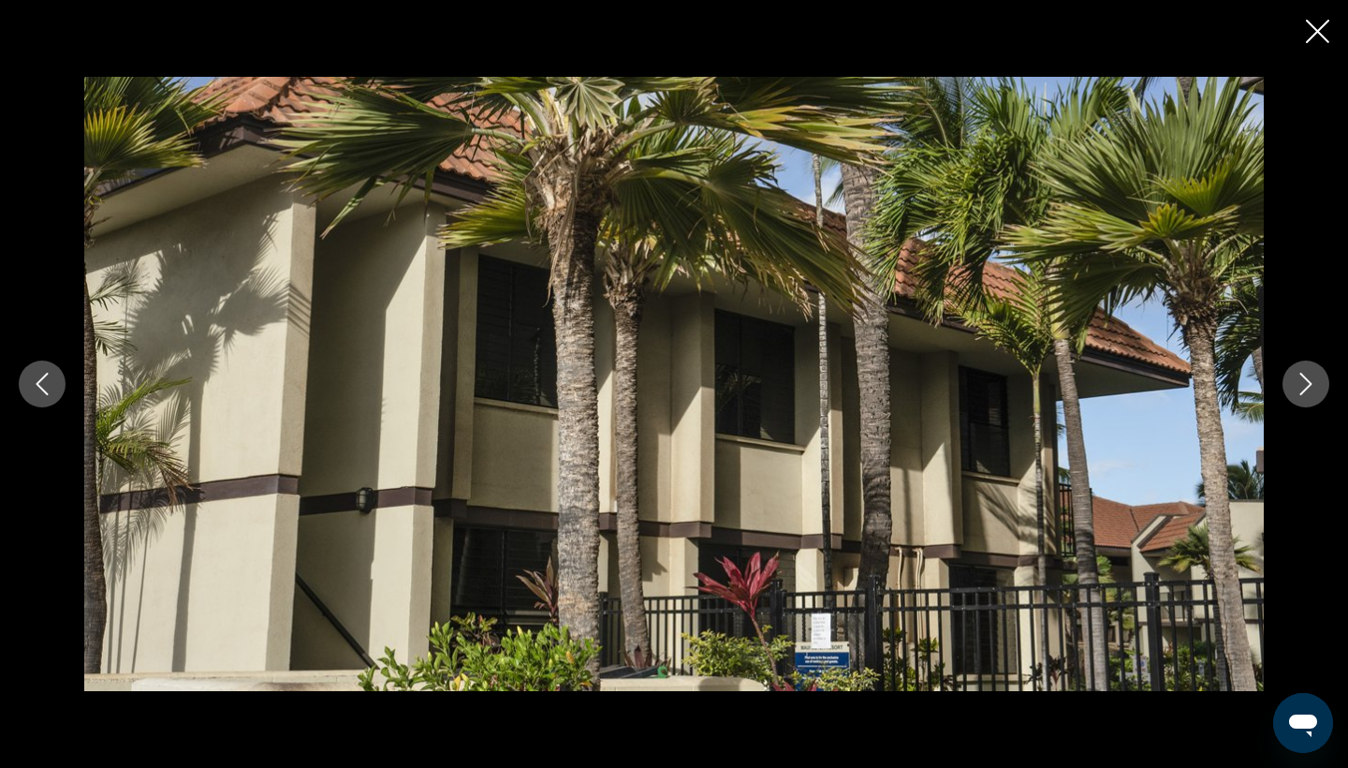
click at [1313, 389] on icon "Next image" at bounding box center [1306, 384] width 22 height 22
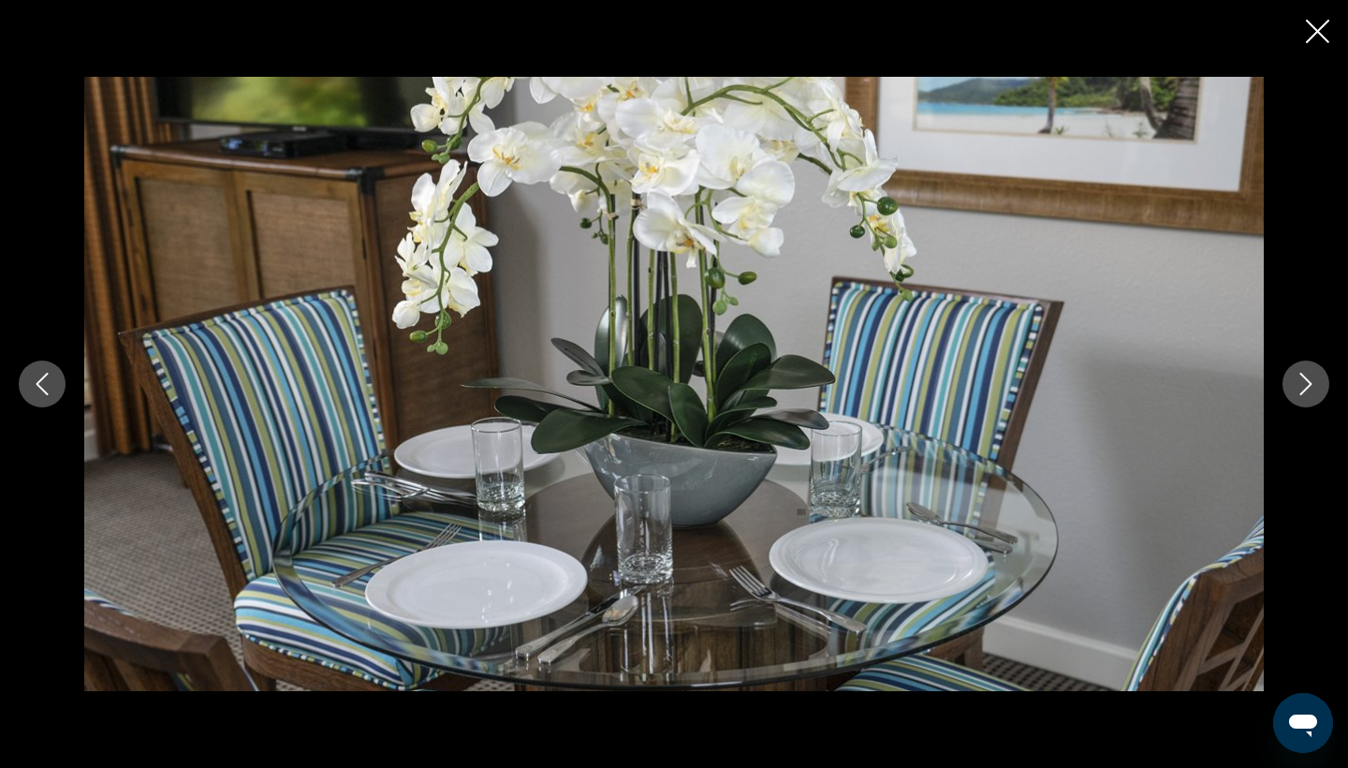
click at [1313, 389] on icon "Next image" at bounding box center [1306, 384] width 22 height 22
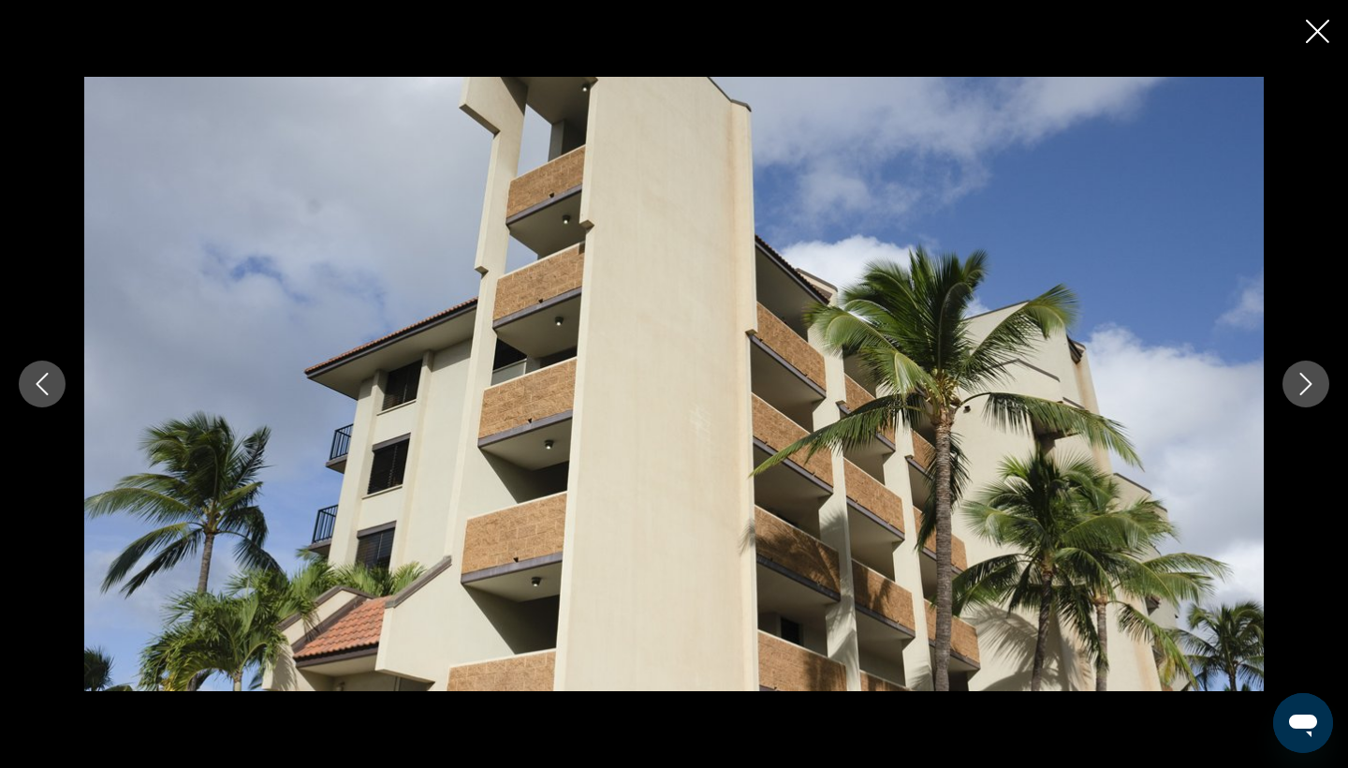
click at [1313, 389] on icon "Next image" at bounding box center [1306, 384] width 22 height 22
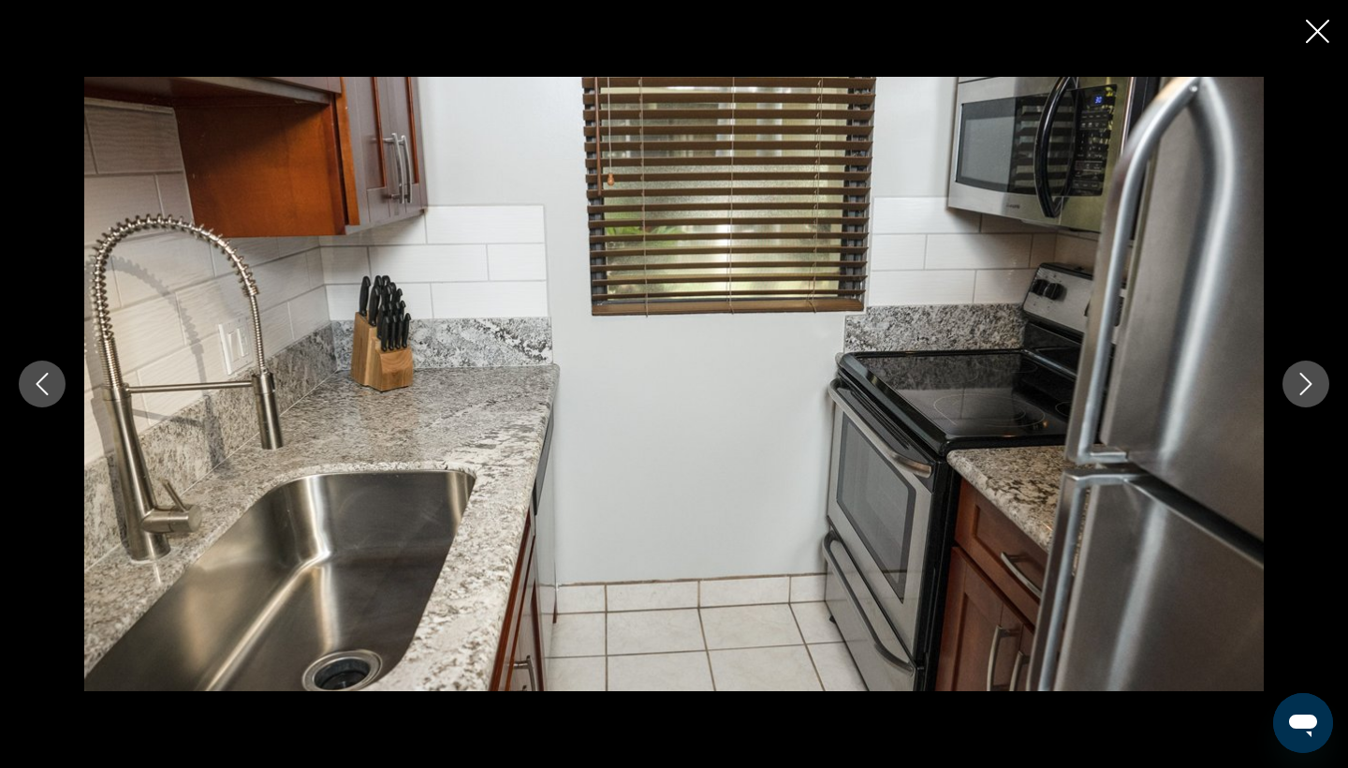
click at [1313, 389] on icon "Next image" at bounding box center [1306, 384] width 22 height 22
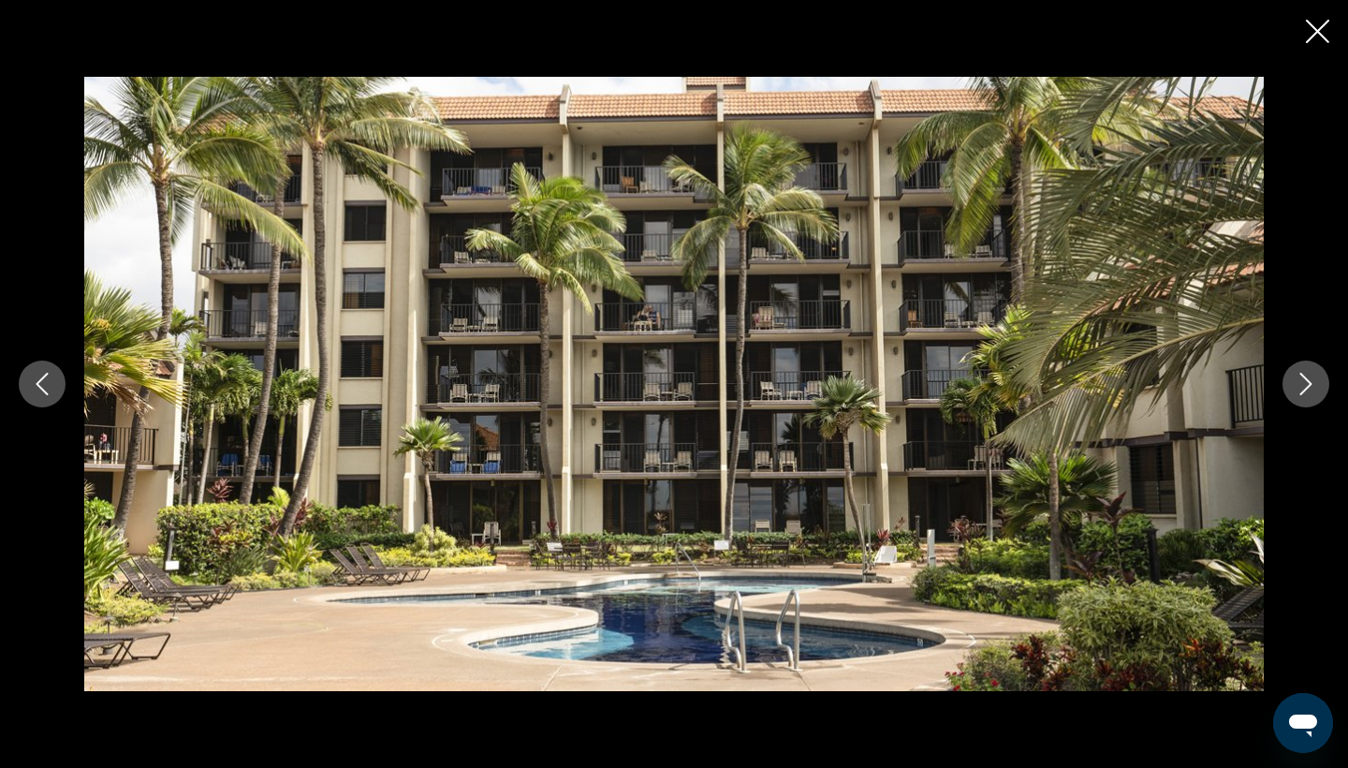
click at [1313, 389] on icon "Next image" at bounding box center [1306, 384] width 22 height 22
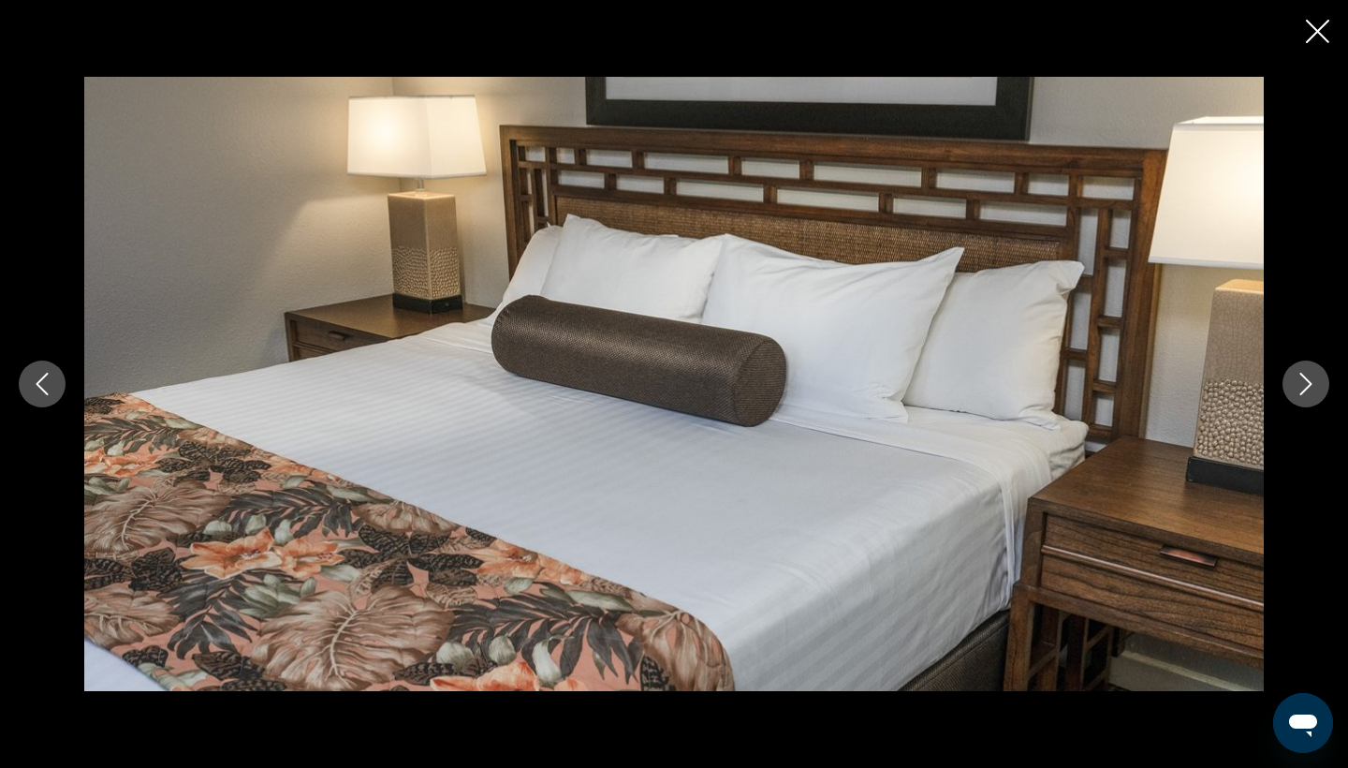
click at [1313, 389] on icon "Next image" at bounding box center [1306, 384] width 22 height 22
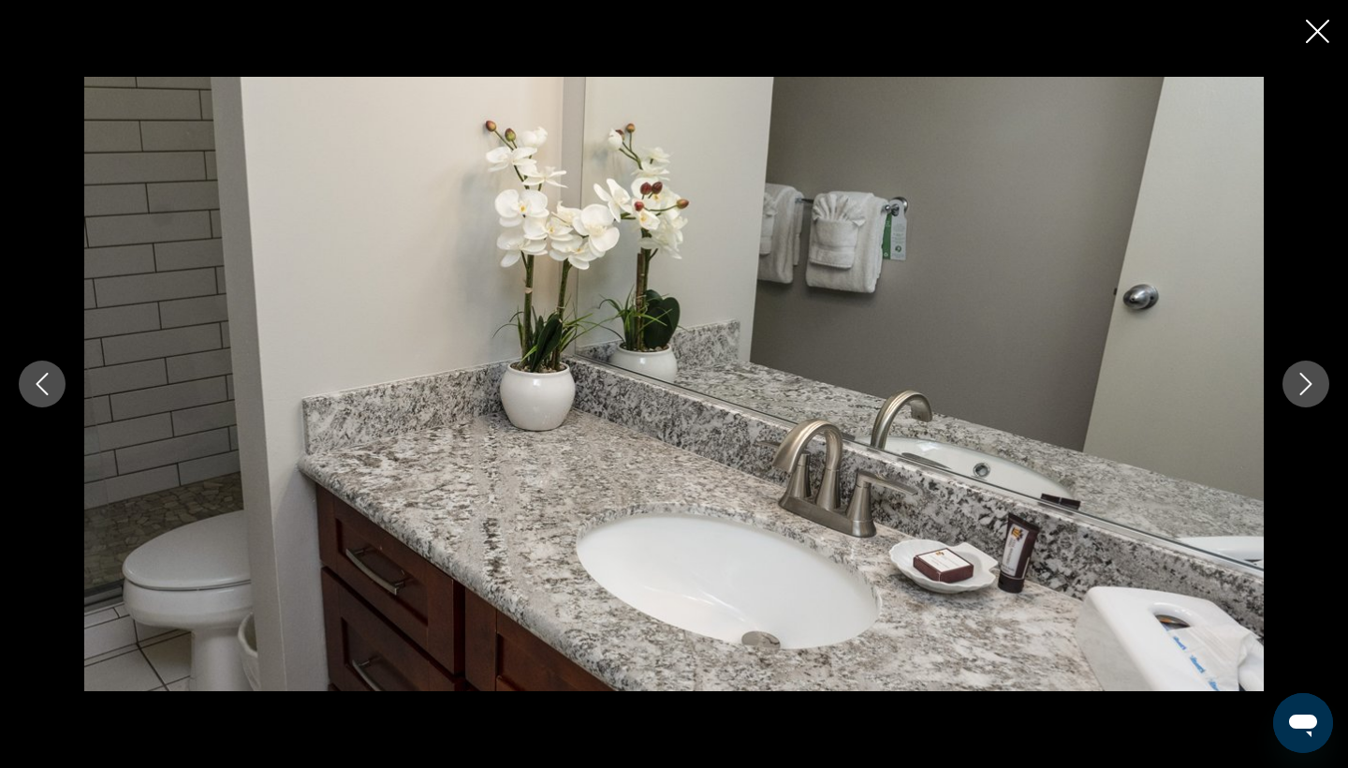
click at [1313, 389] on icon "Next image" at bounding box center [1306, 384] width 22 height 22
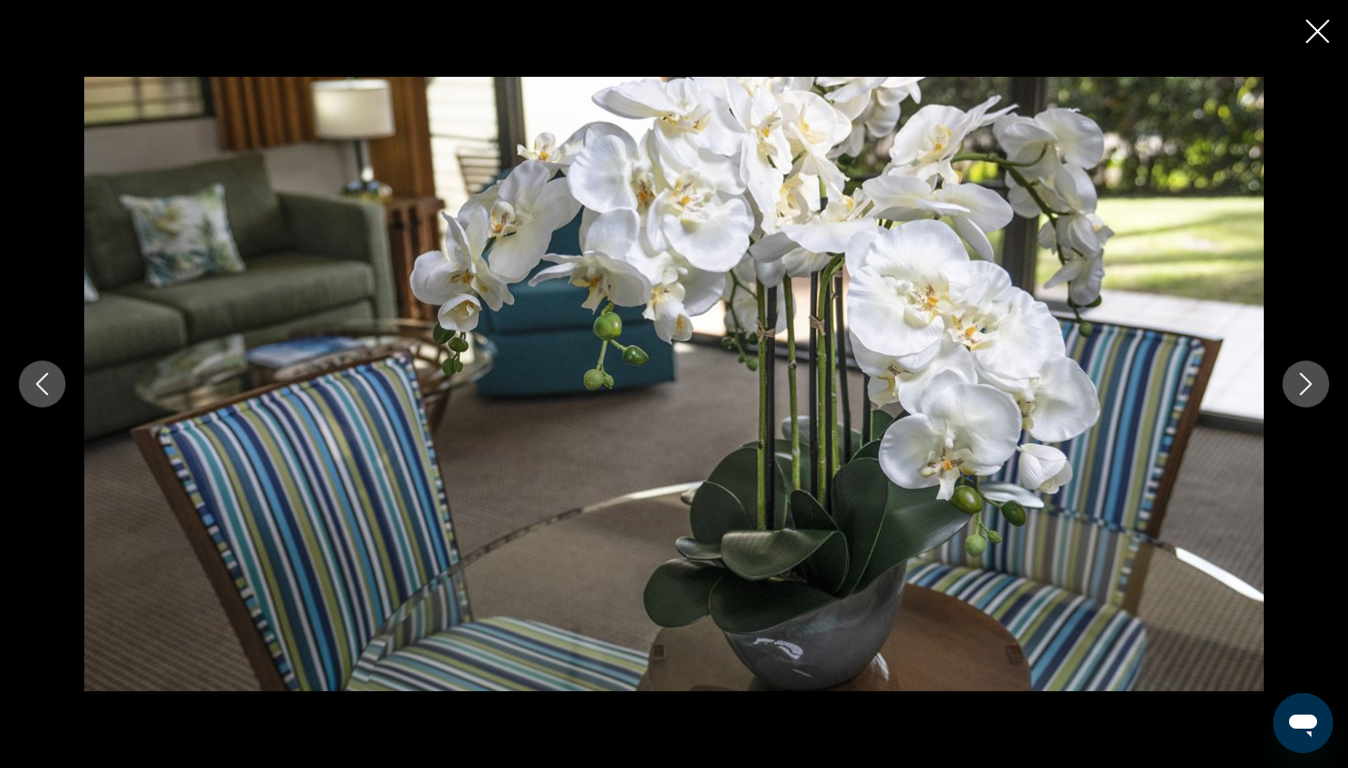
click at [1313, 389] on icon "Next image" at bounding box center [1306, 384] width 22 height 22
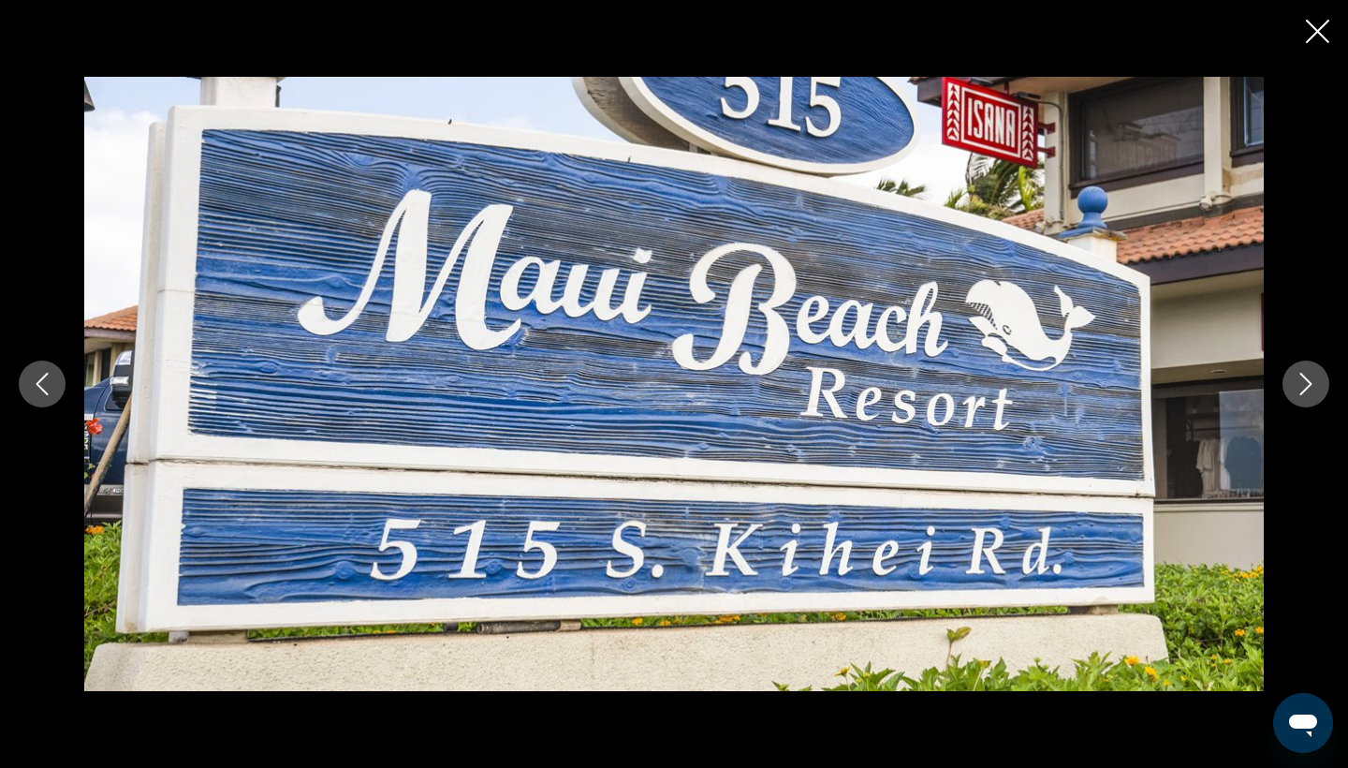
click at [1313, 389] on icon "Next image" at bounding box center [1306, 384] width 22 height 22
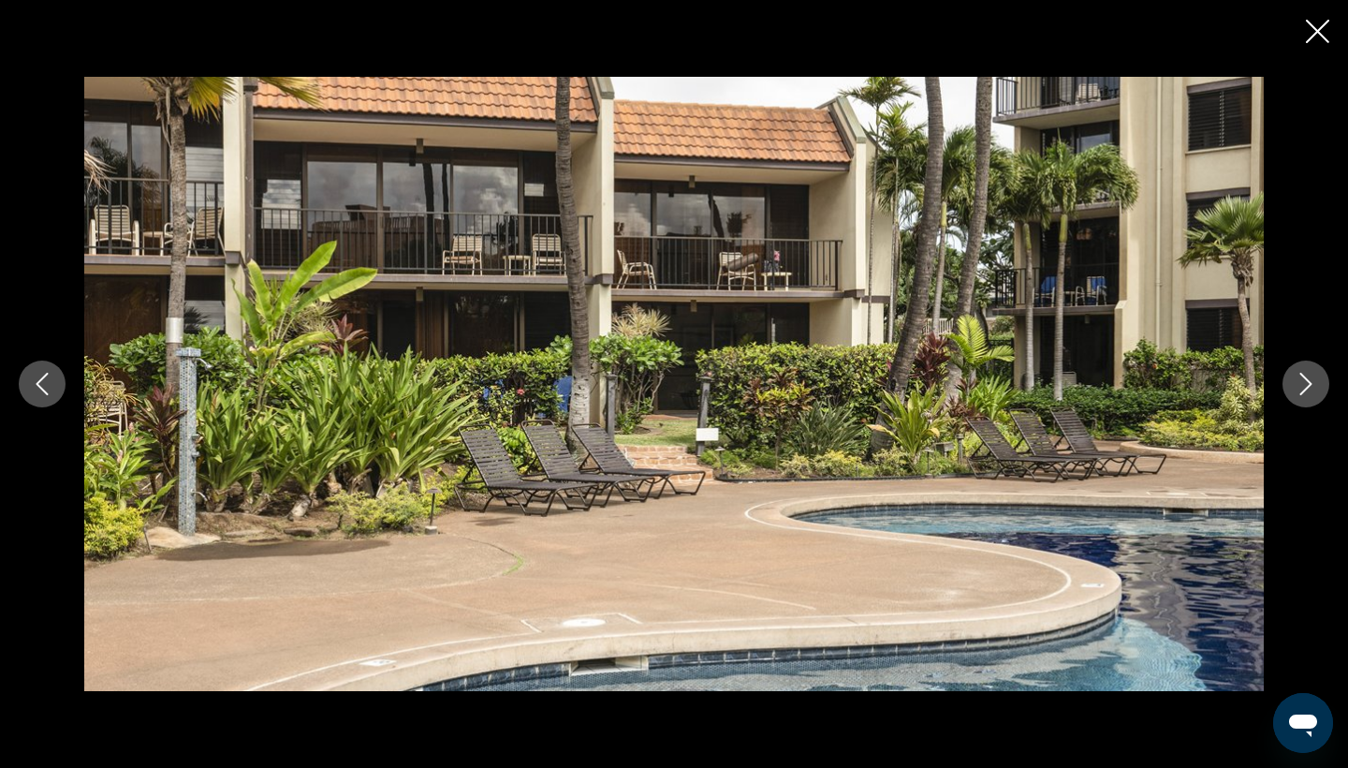
click at [1313, 389] on icon "Next image" at bounding box center [1306, 384] width 22 height 22
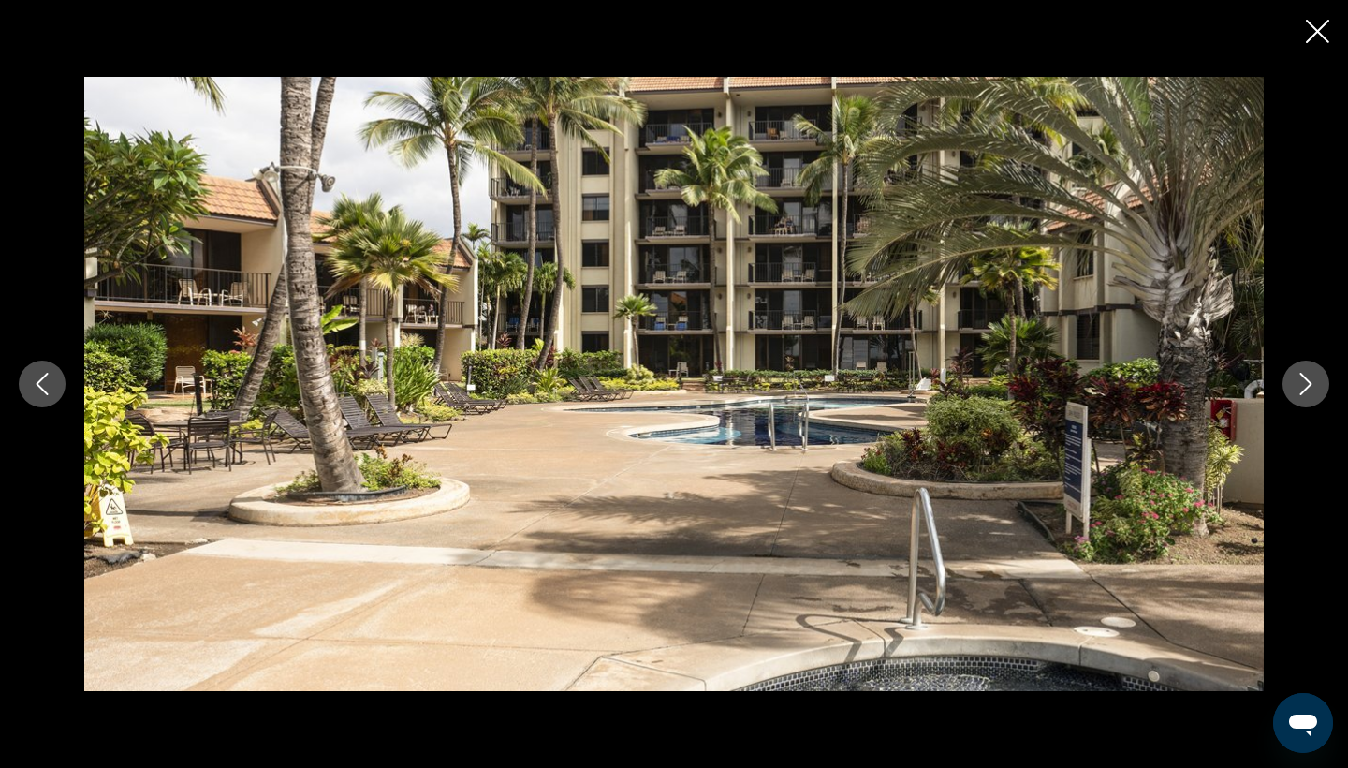
click at [1313, 389] on icon "Next image" at bounding box center [1306, 384] width 22 height 22
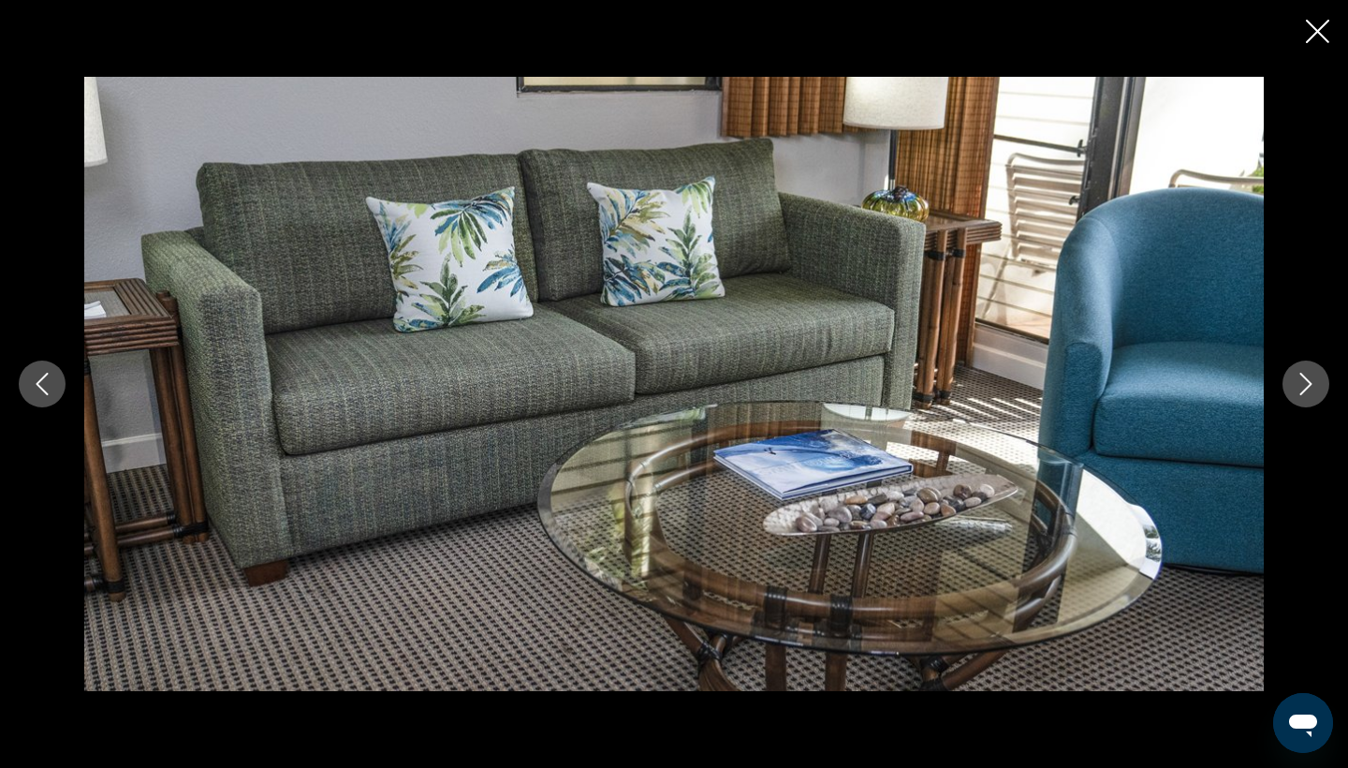
click at [1313, 389] on icon "Next image" at bounding box center [1306, 384] width 22 height 22
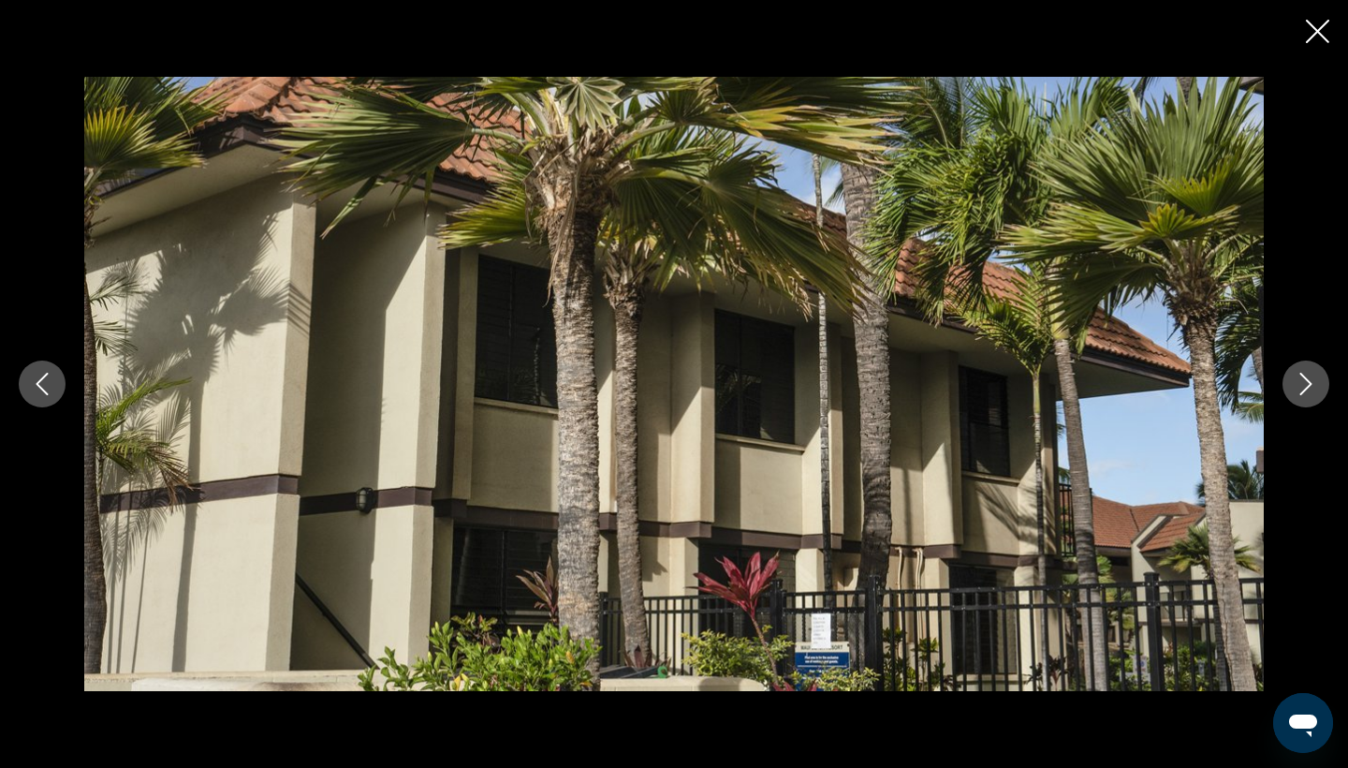
click at [1313, 389] on icon "Next image" at bounding box center [1306, 384] width 22 height 22
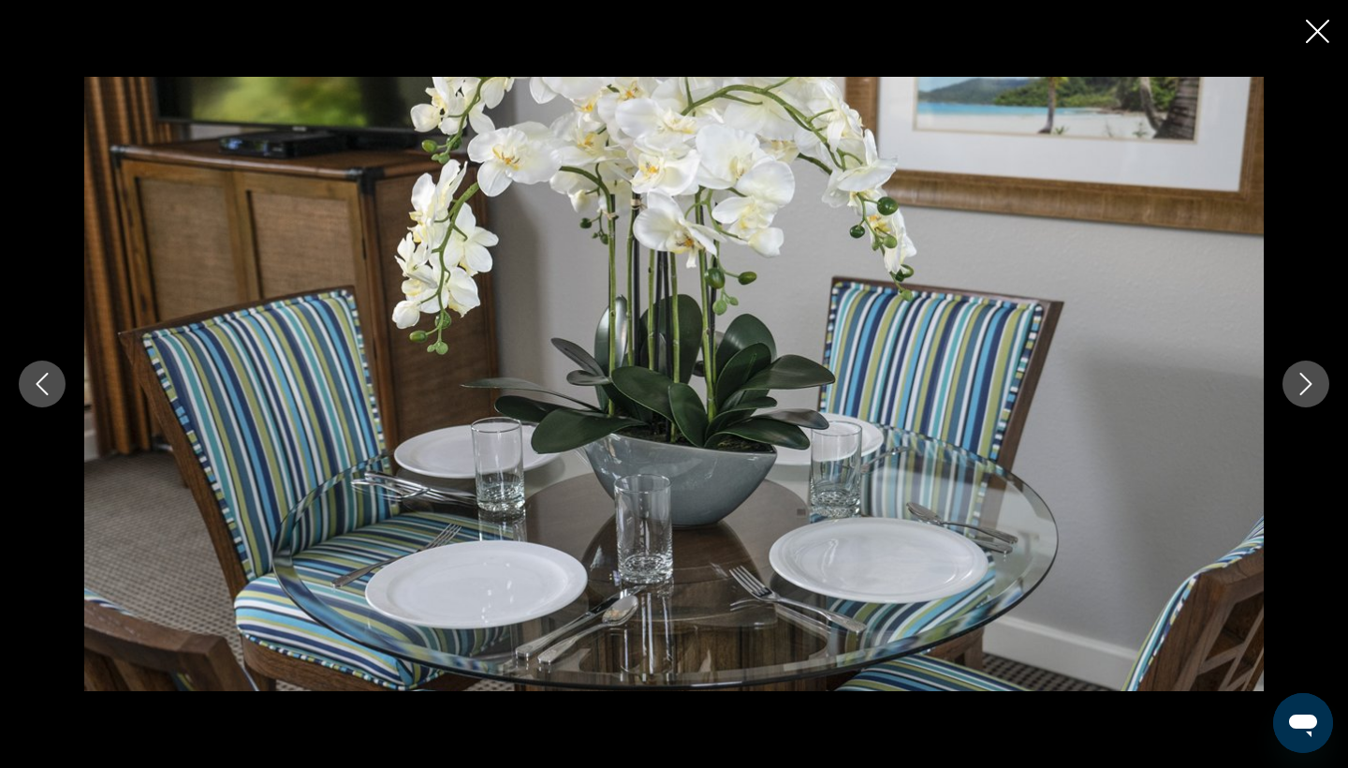
click at [1313, 389] on icon "Next image" at bounding box center [1306, 384] width 22 height 22
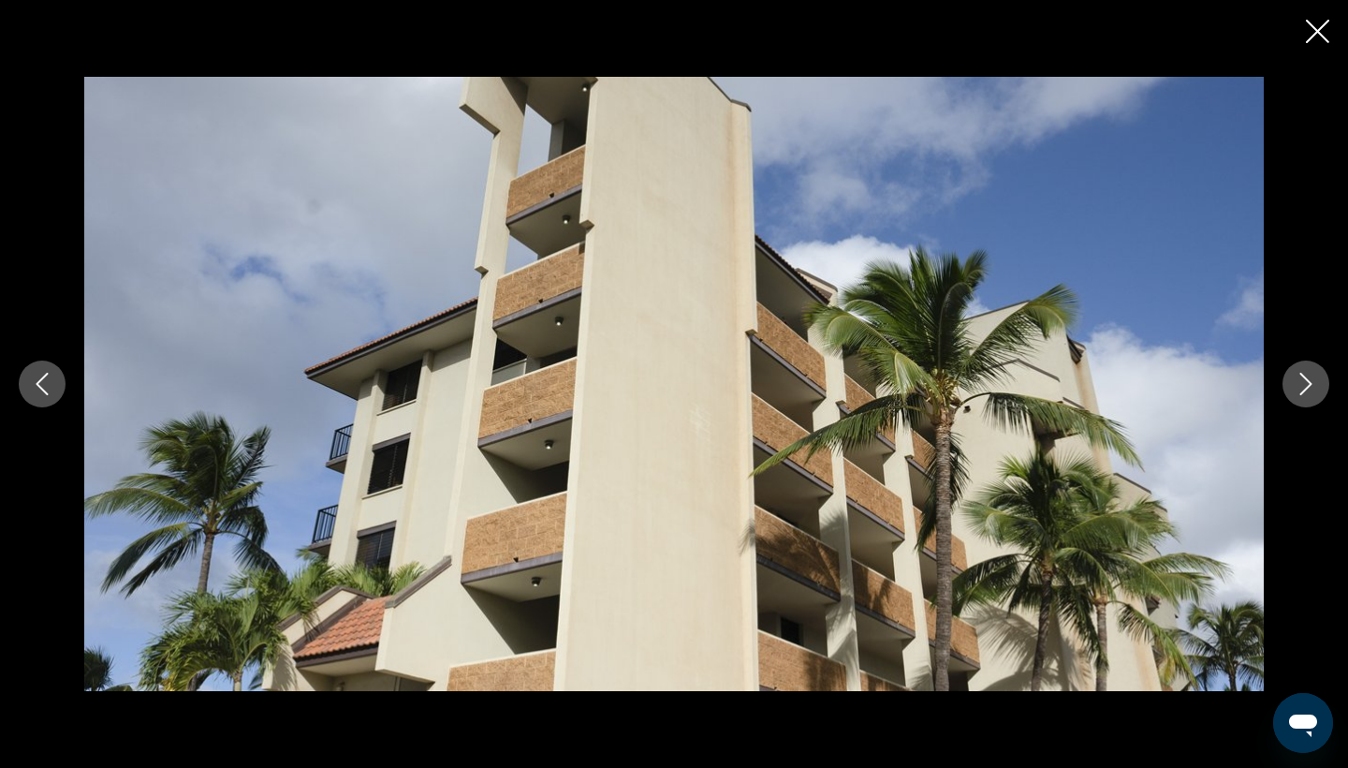
click at [1313, 389] on icon "Next image" at bounding box center [1306, 384] width 22 height 22
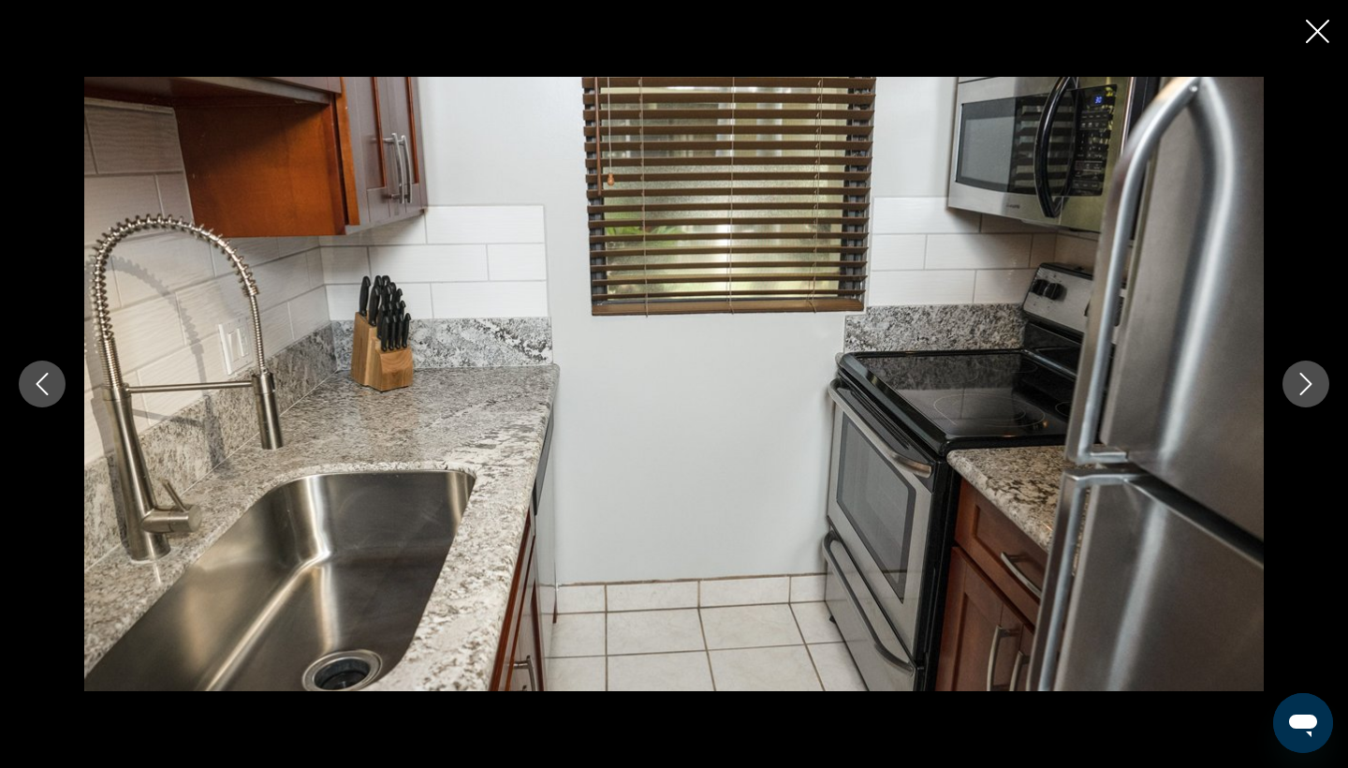
click at [1313, 389] on icon "Next image" at bounding box center [1306, 384] width 22 height 22
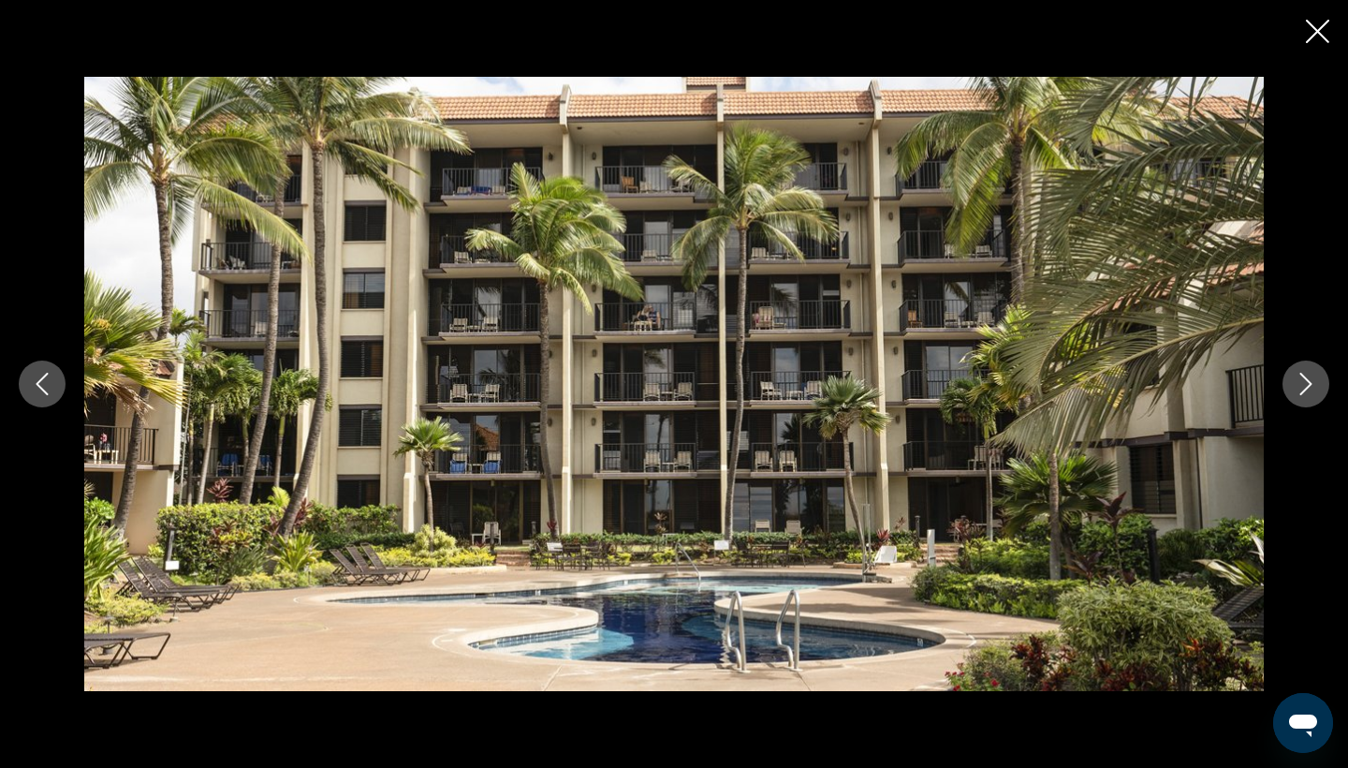
click at [1319, 28] on icon "Close slideshow" at bounding box center [1317, 31] width 23 height 23
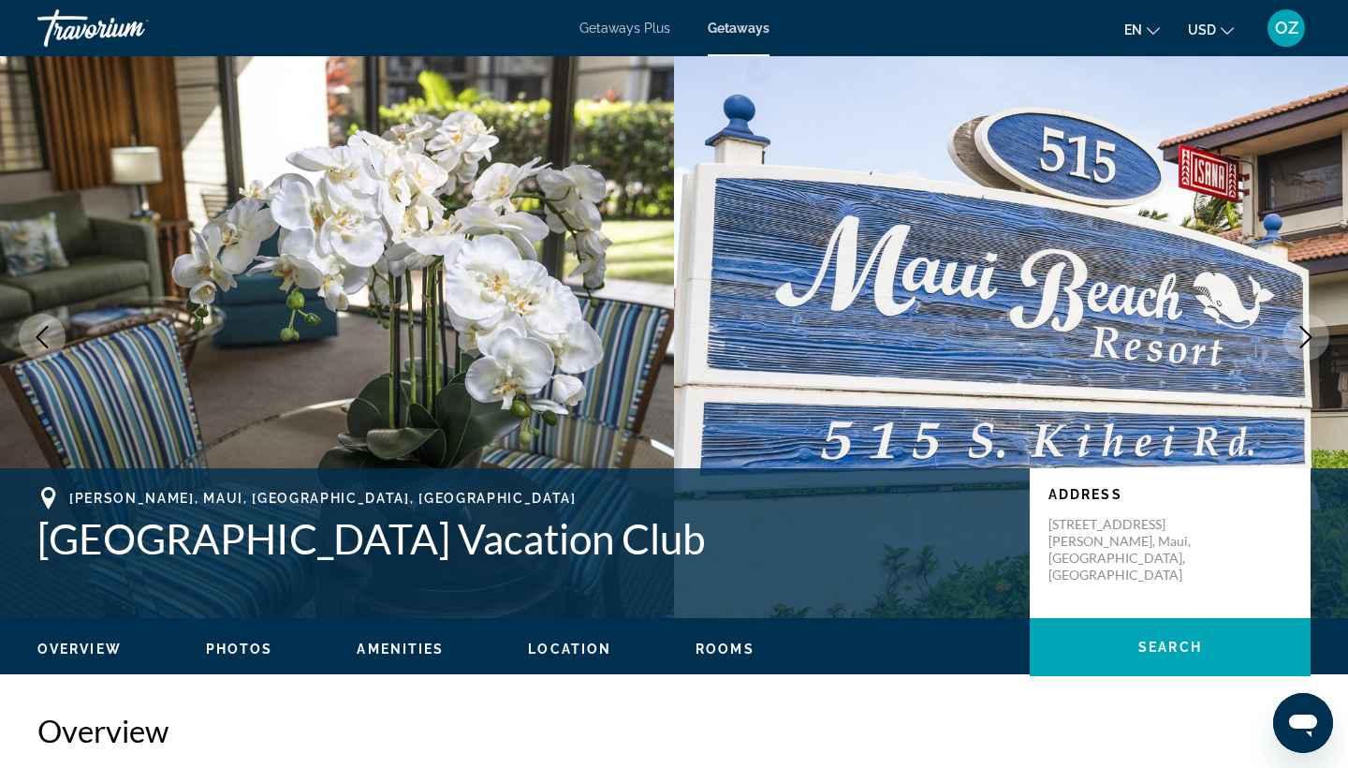
scroll to position [0, 0]
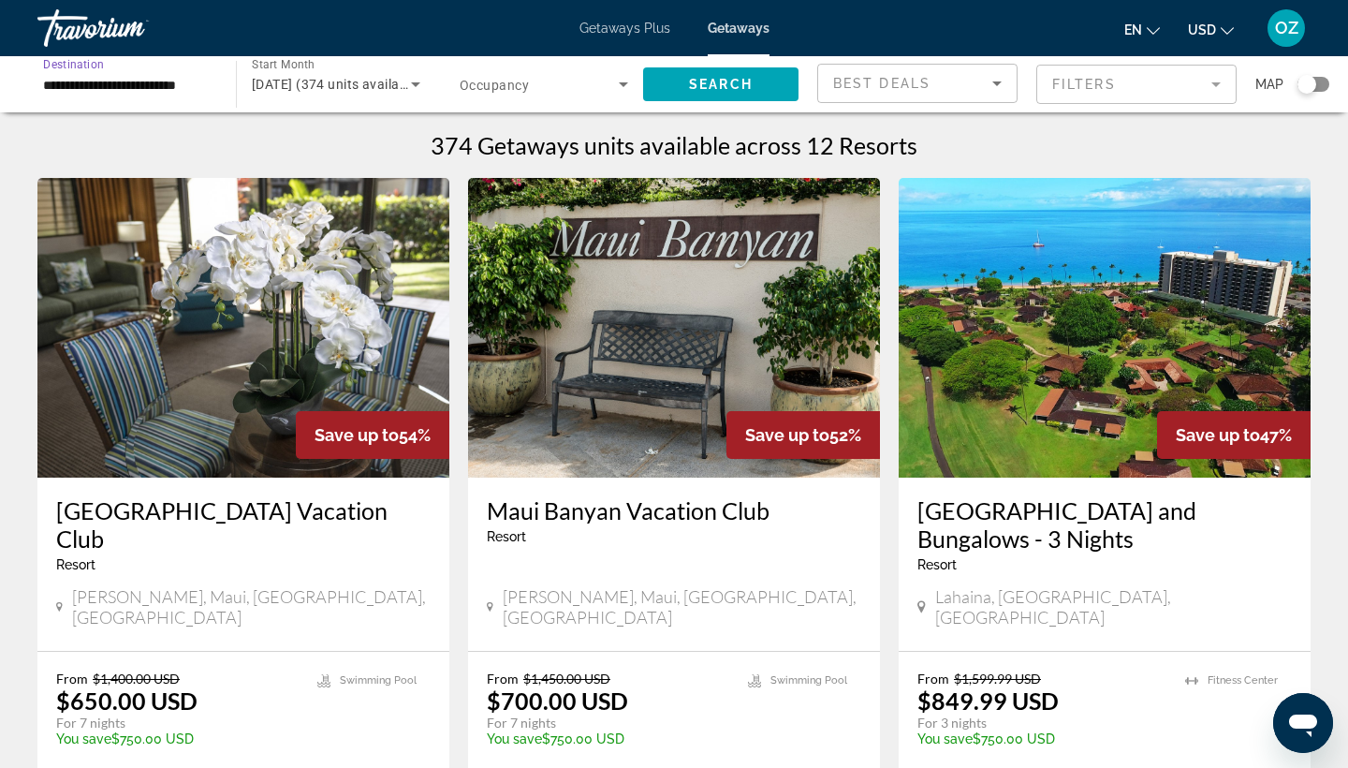
click at [133, 88] on input "**********" at bounding box center [127, 85] width 169 height 22
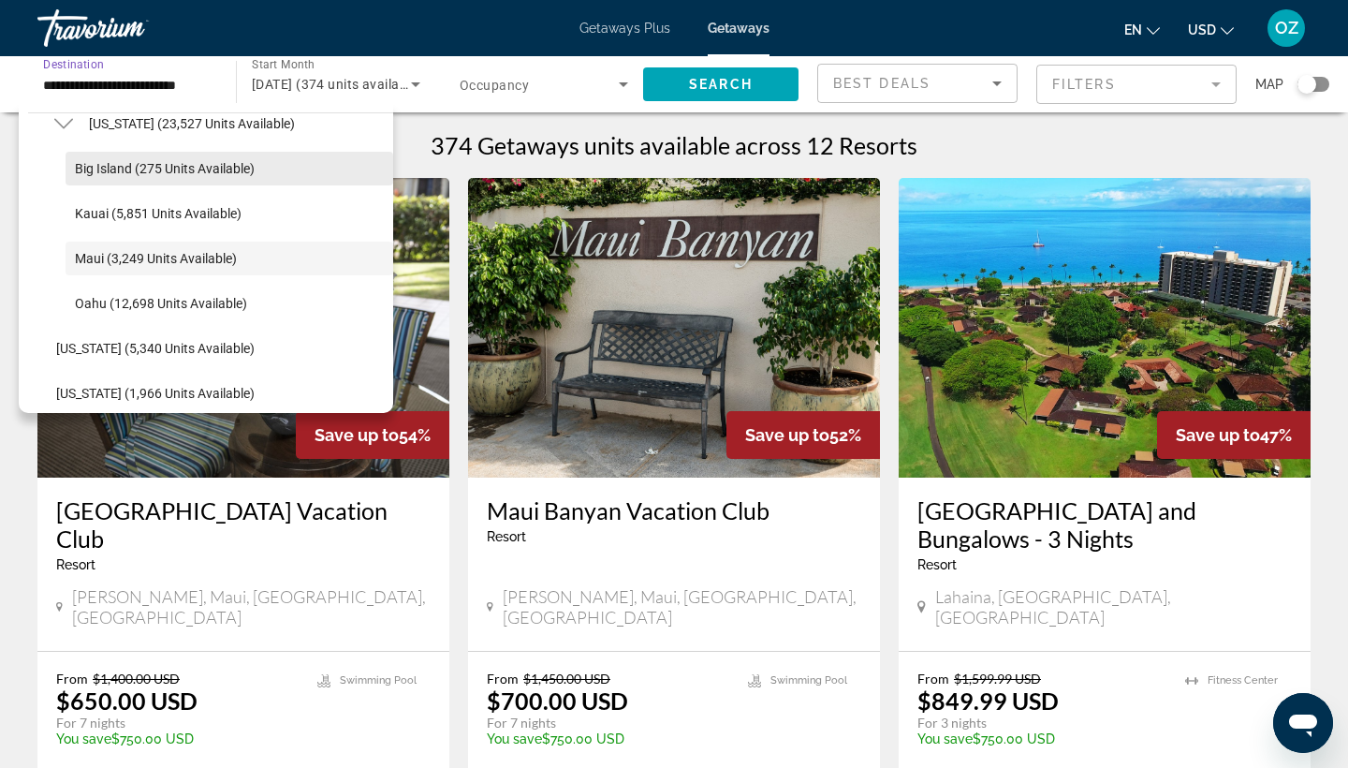
scroll to position [447, 0]
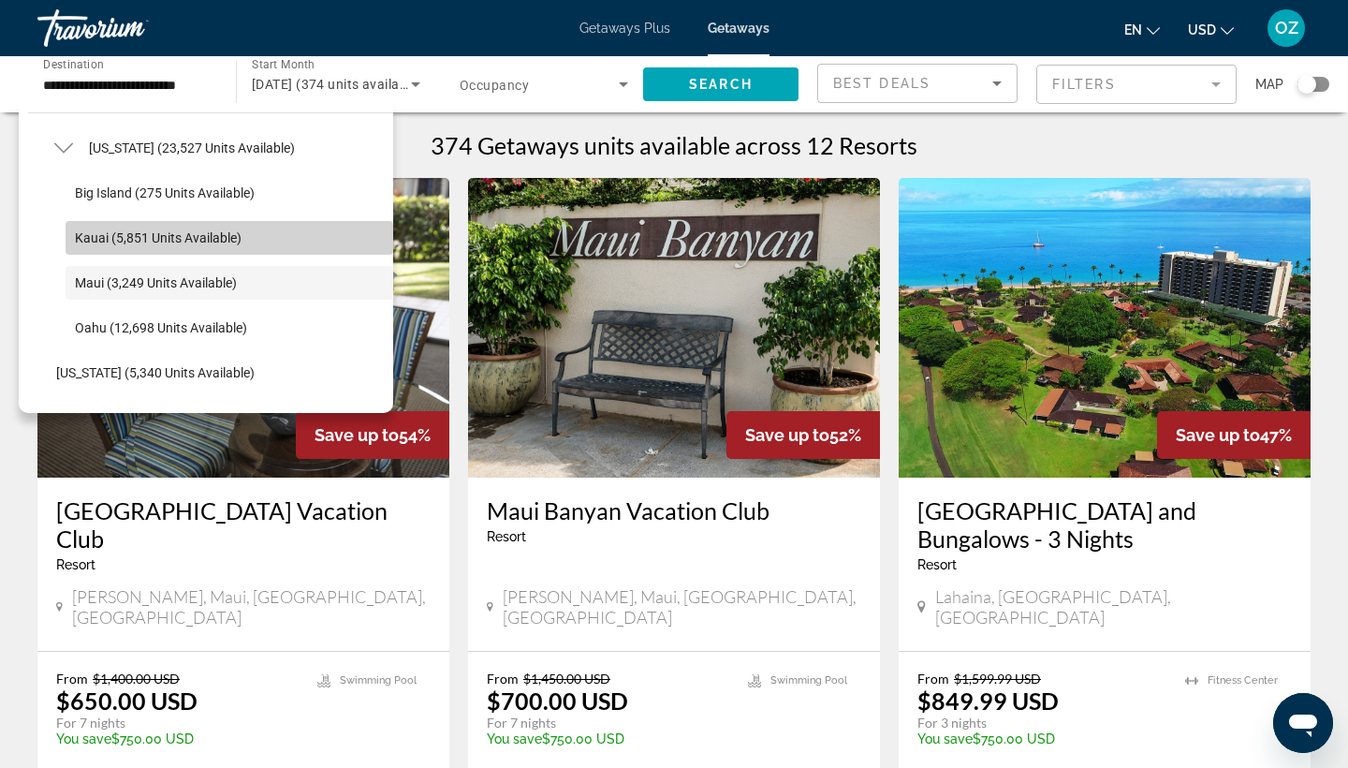
click at [126, 238] on span "Kauai (5,851 units available)" at bounding box center [158, 237] width 167 height 15
type input "**********"
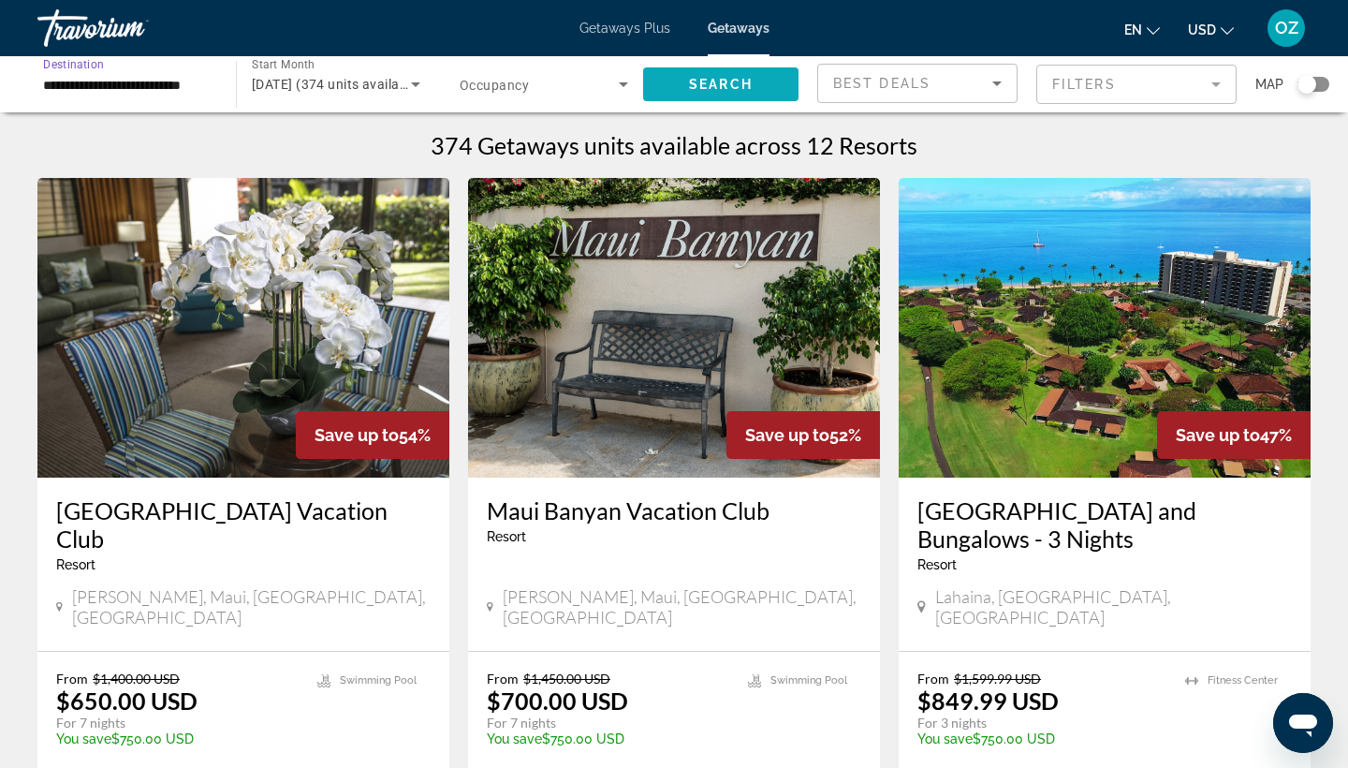
click at [741, 87] on span "Search" at bounding box center [721, 84] width 64 height 15
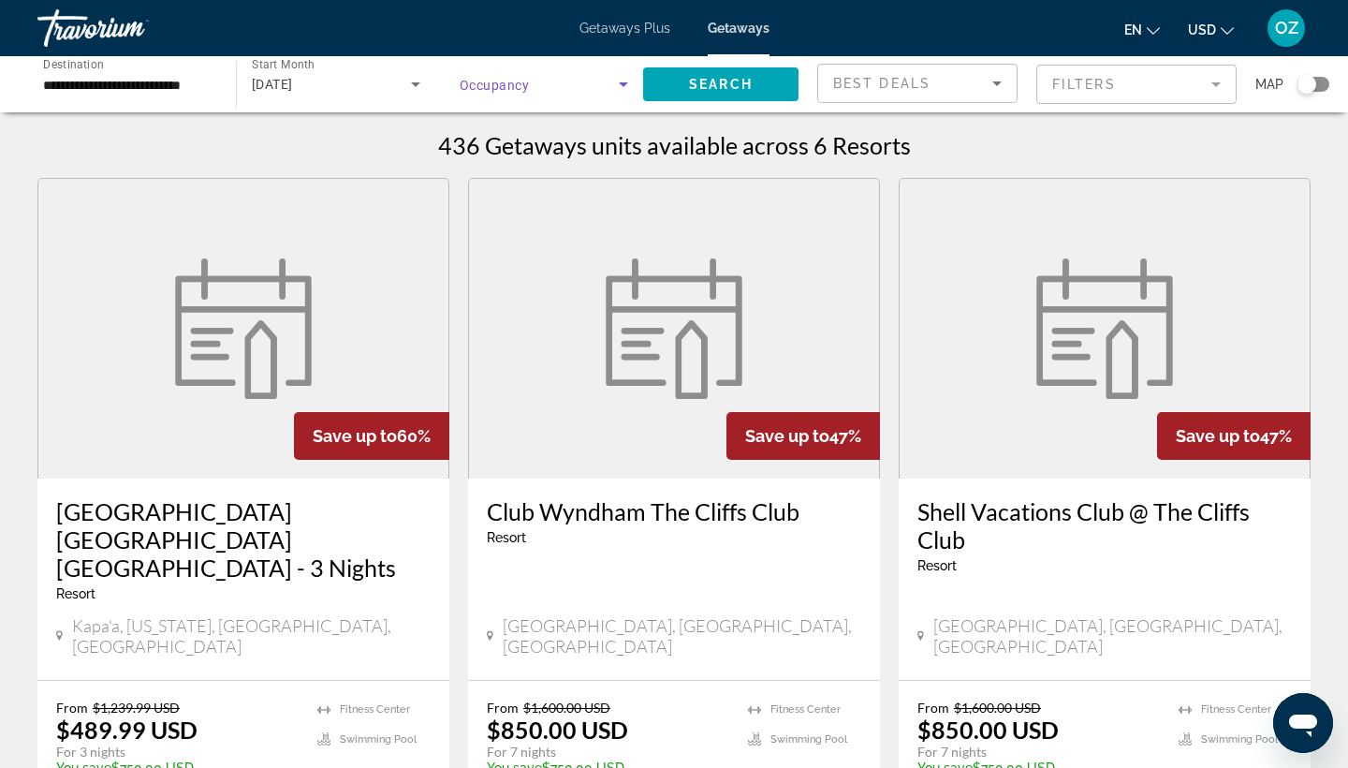
click at [626, 84] on icon "Search widget" at bounding box center [623, 84] width 9 height 5
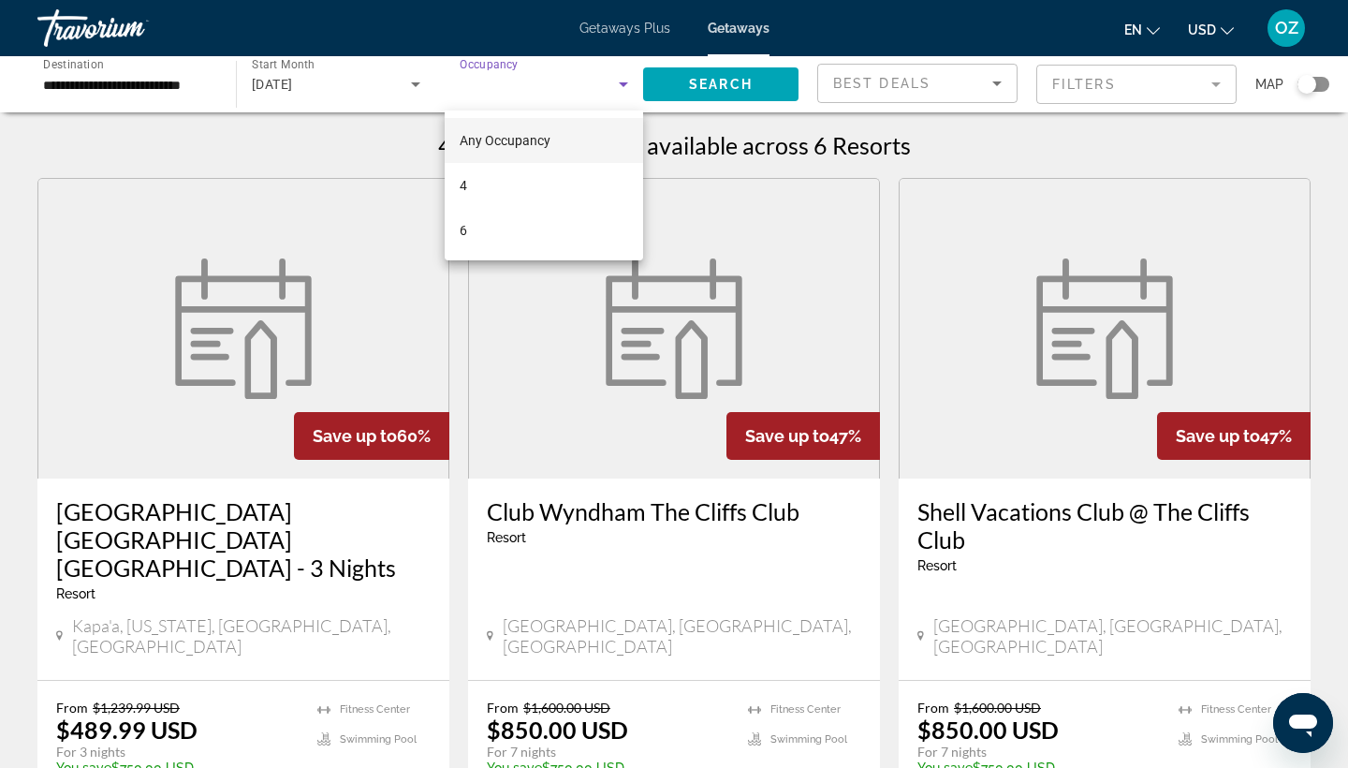
click at [890, 22] on div at bounding box center [674, 384] width 1348 height 768
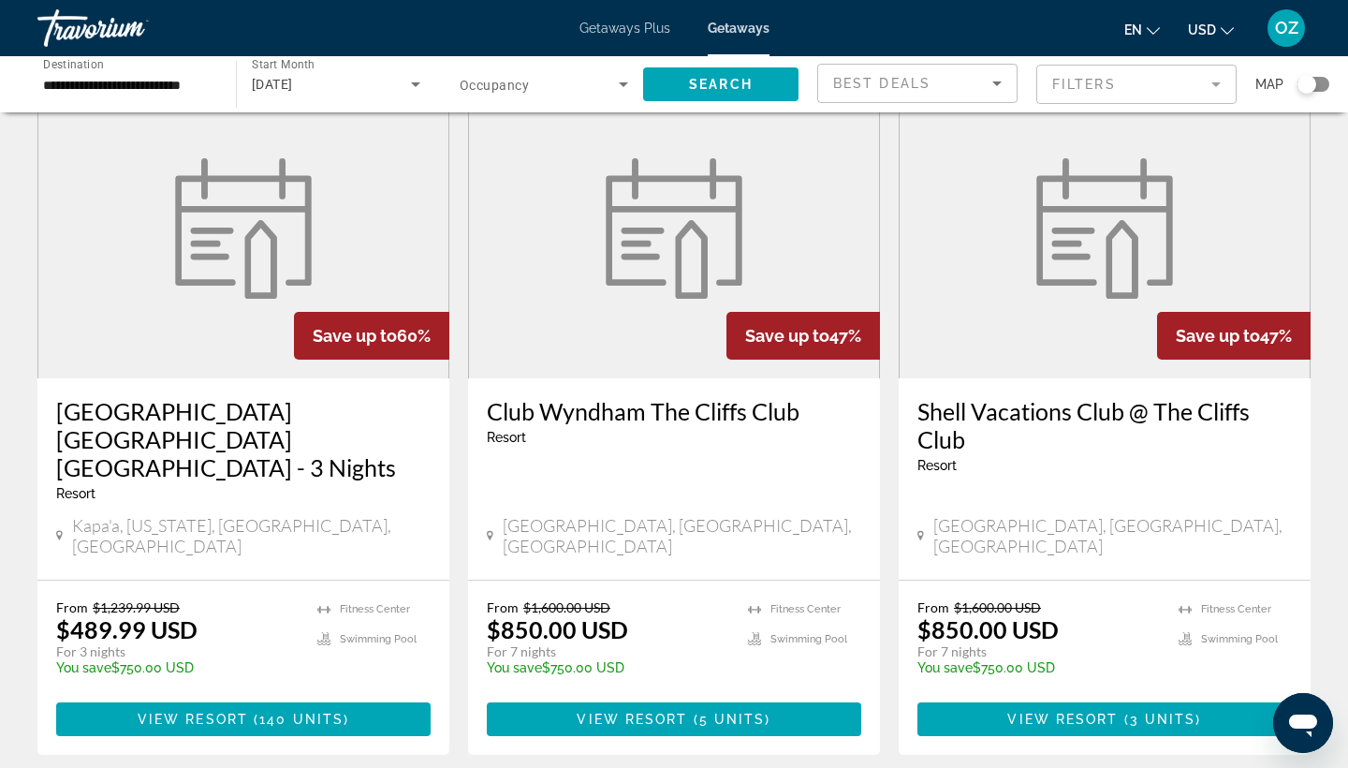
scroll to position [90, 0]
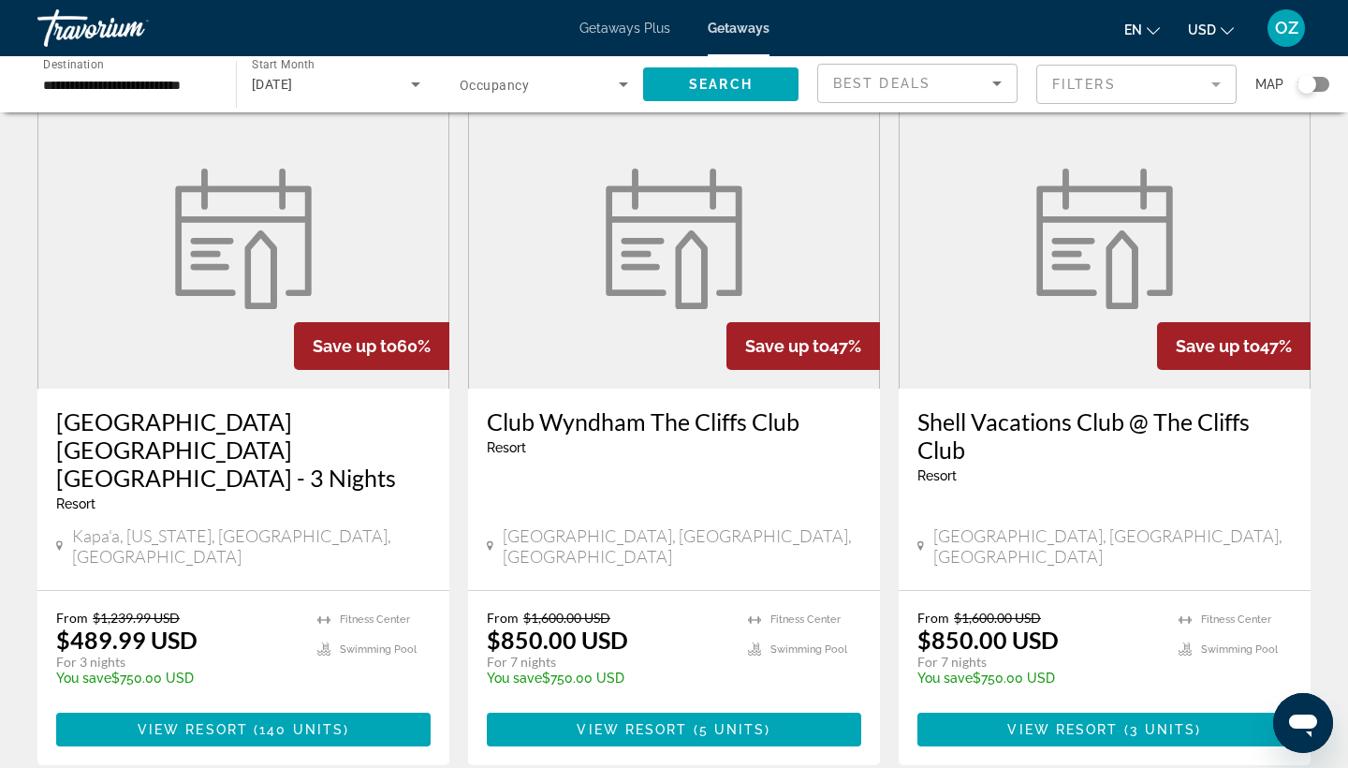
click at [680, 252] on img "Main content" at bounding box center [673, 239] width 159 height 140
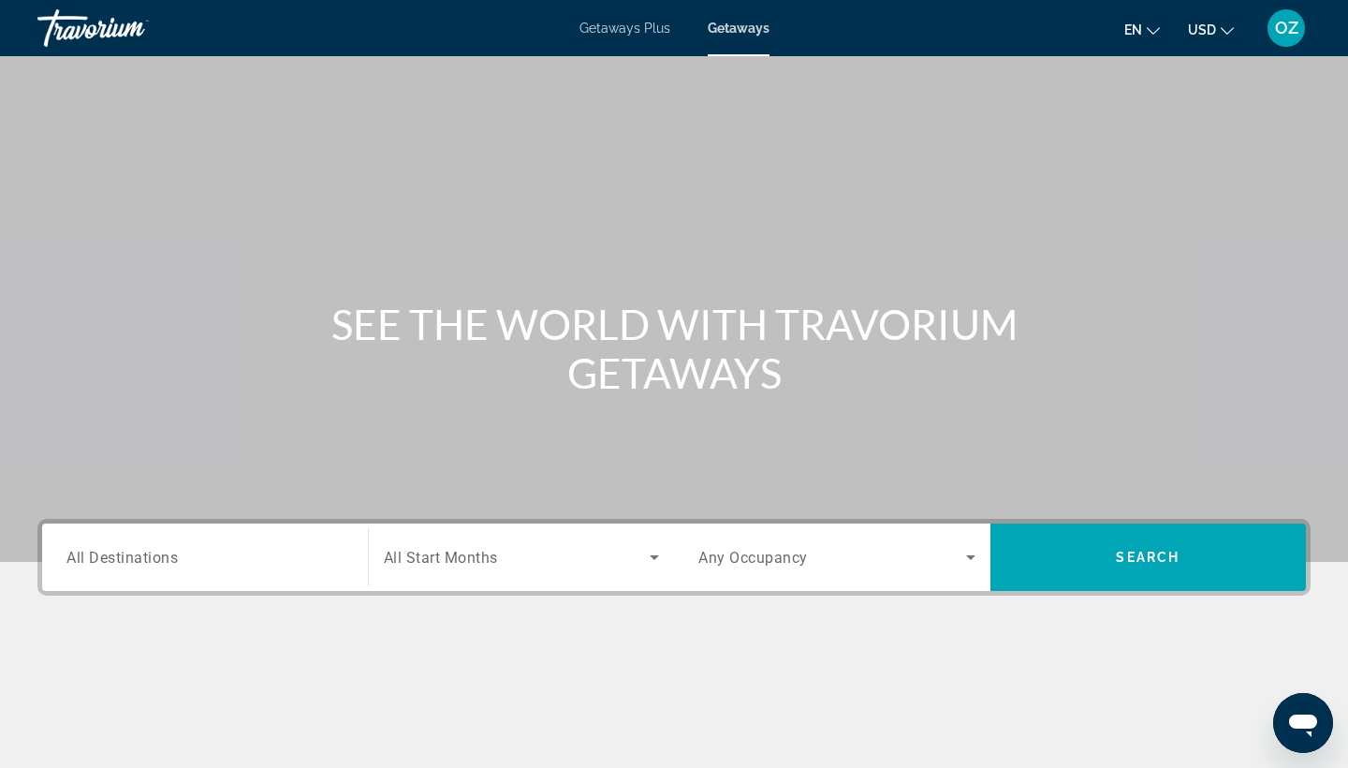
click at [136, 560] on span "All Destinations" at bounding box center [121, 557] width 111 height 18
click at [136, 560] on input "Destination All Destinations" at bounding box center [204, 558] width 277 height 22
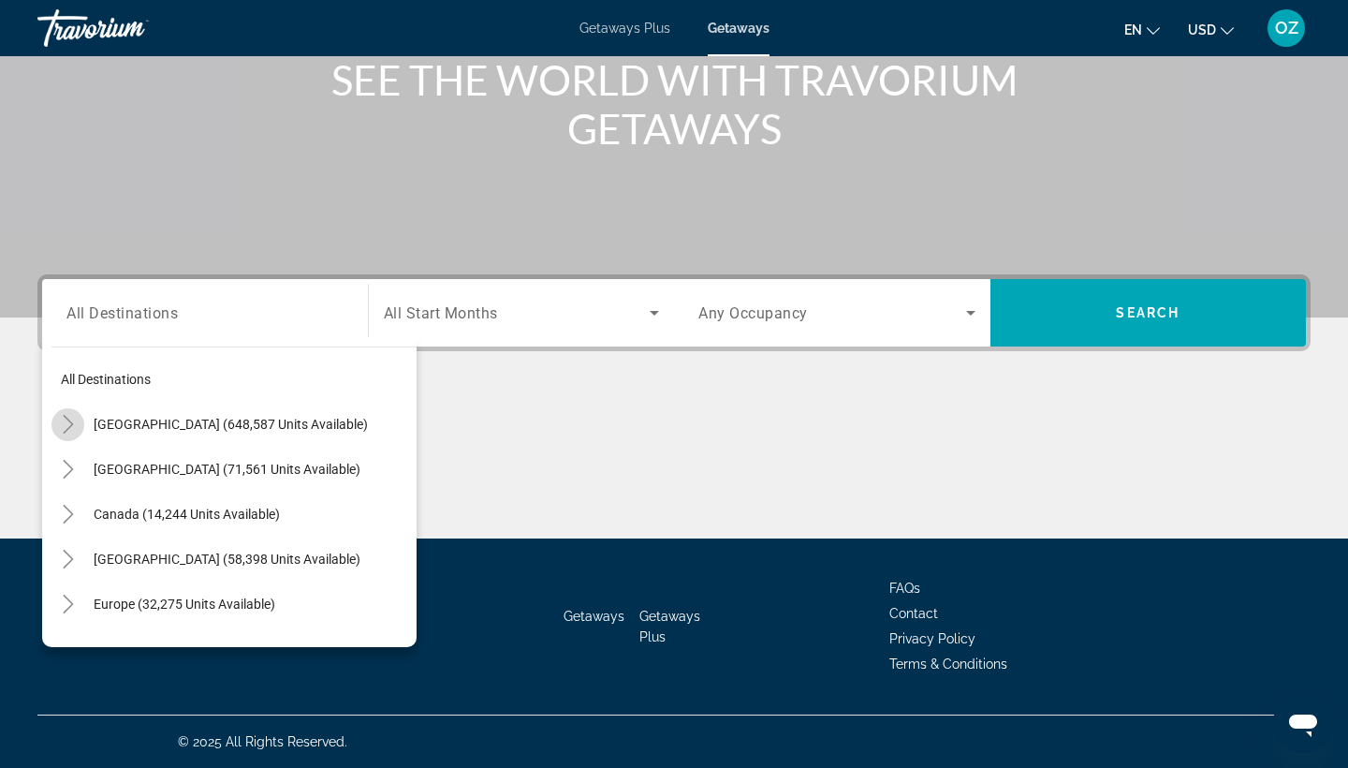
click at [69, 426] on icon "Toggle United States (648,587 units available)" at bounding box center [68, 424] width 19 height 19
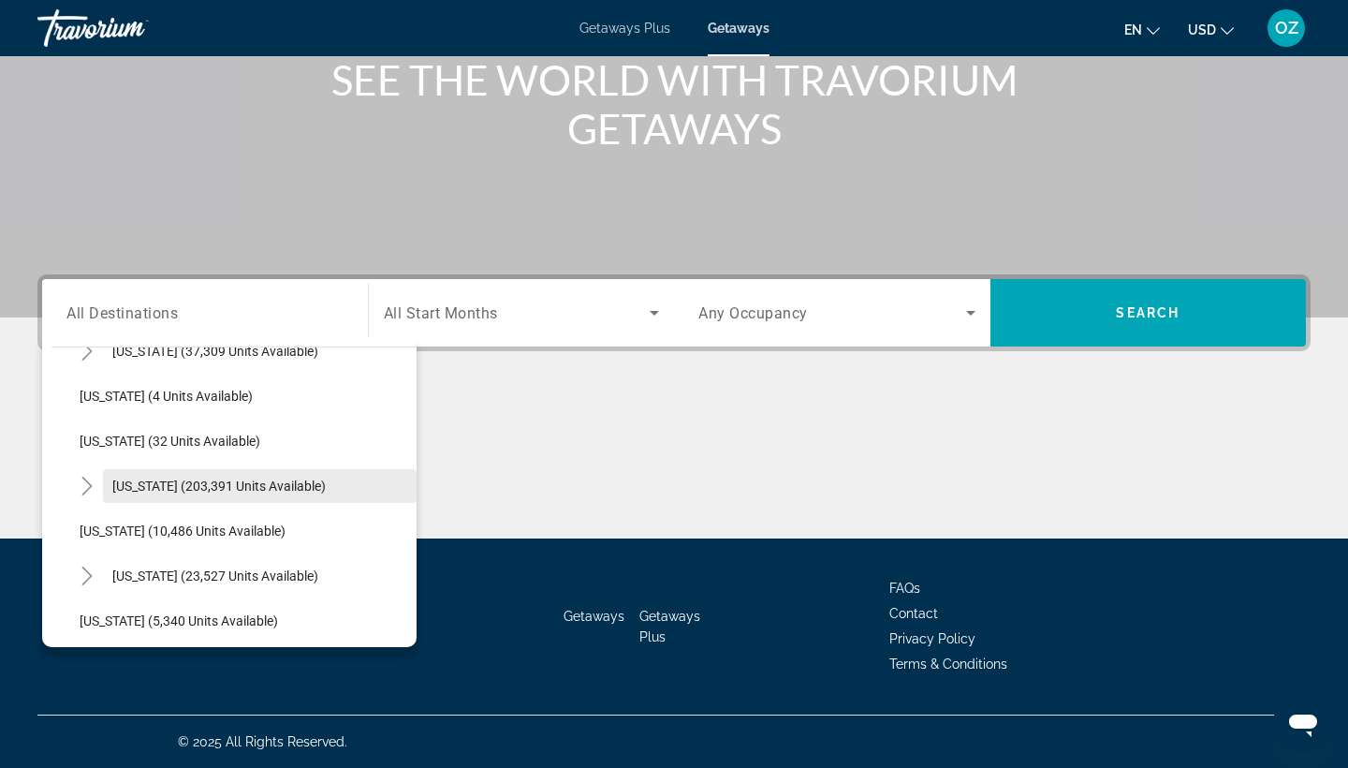
scroll to position [257, 0]
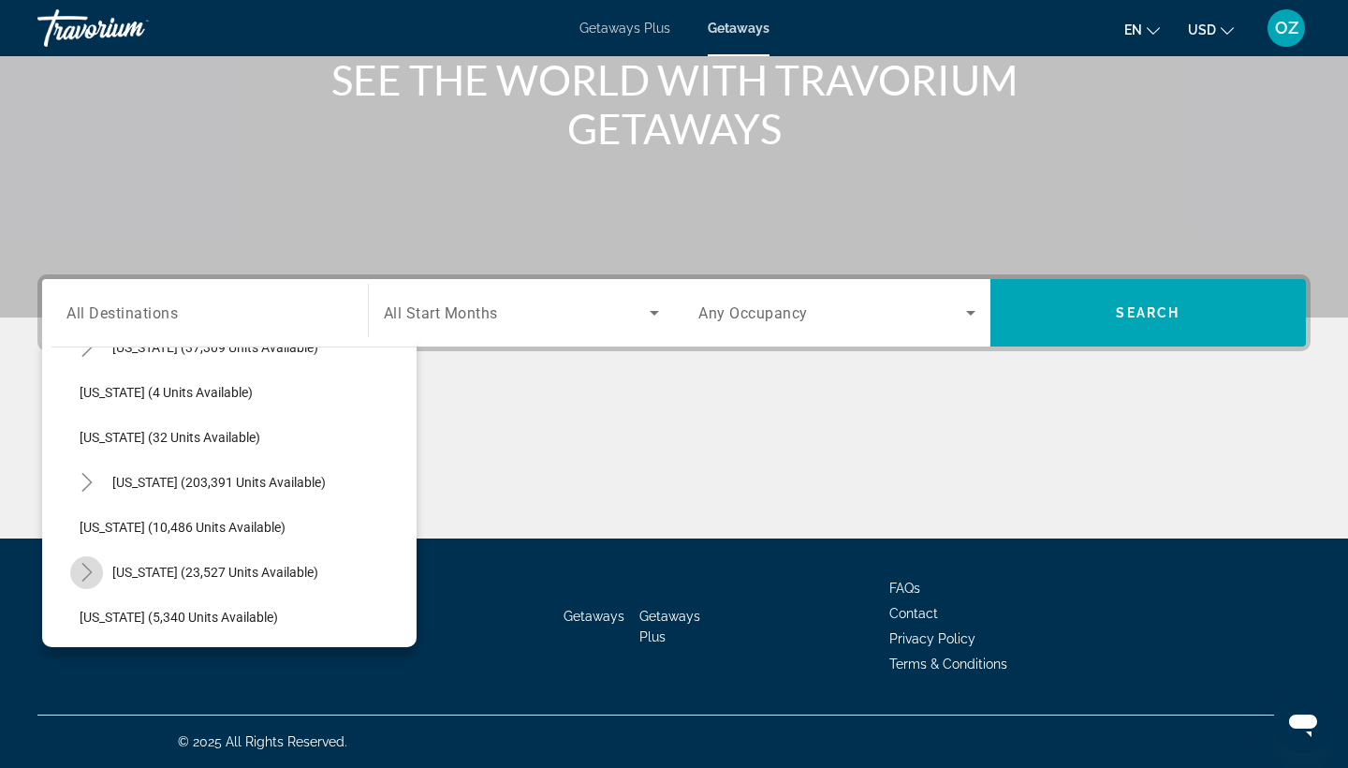
click at [88, 567] on icon "Toggle Hawaii (23,527 units available)" at bounding box center [87, 572] width 19 height 19
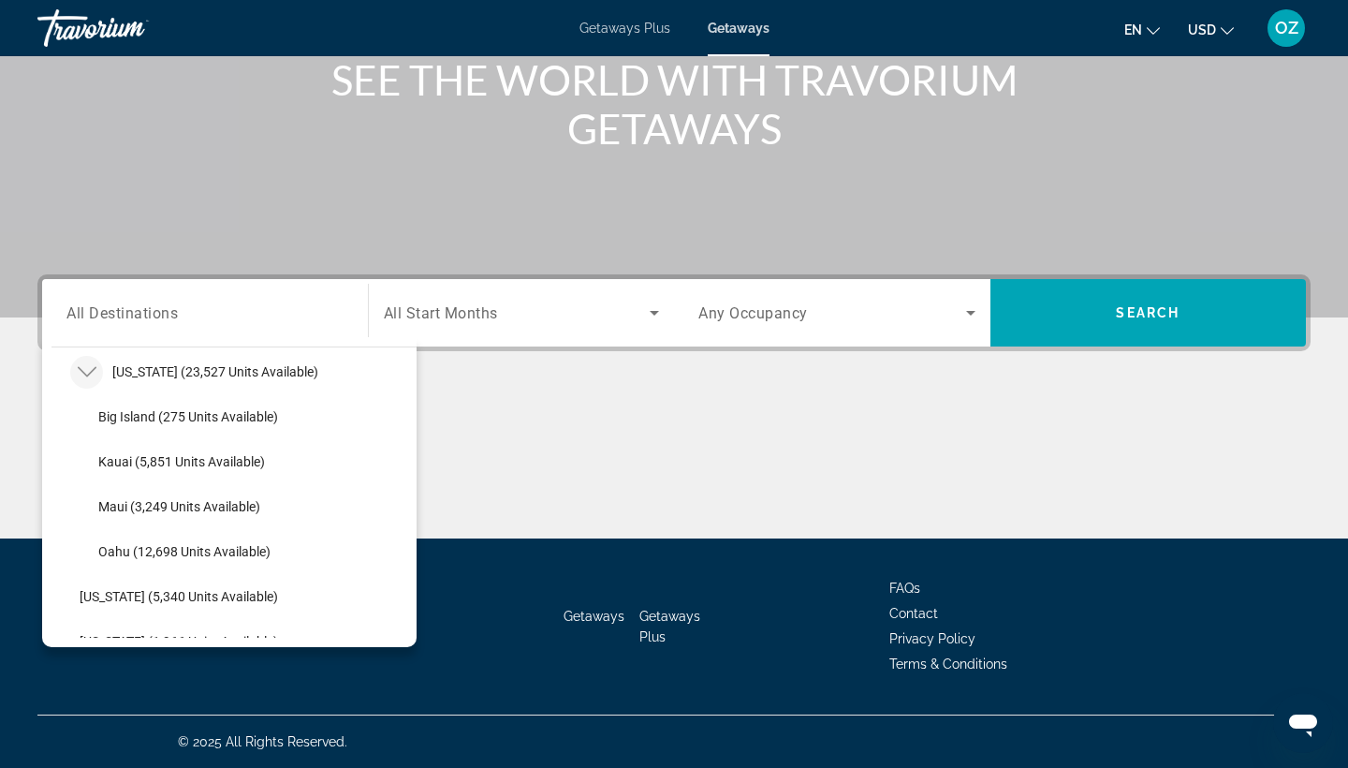
scroll to position [473, 0]
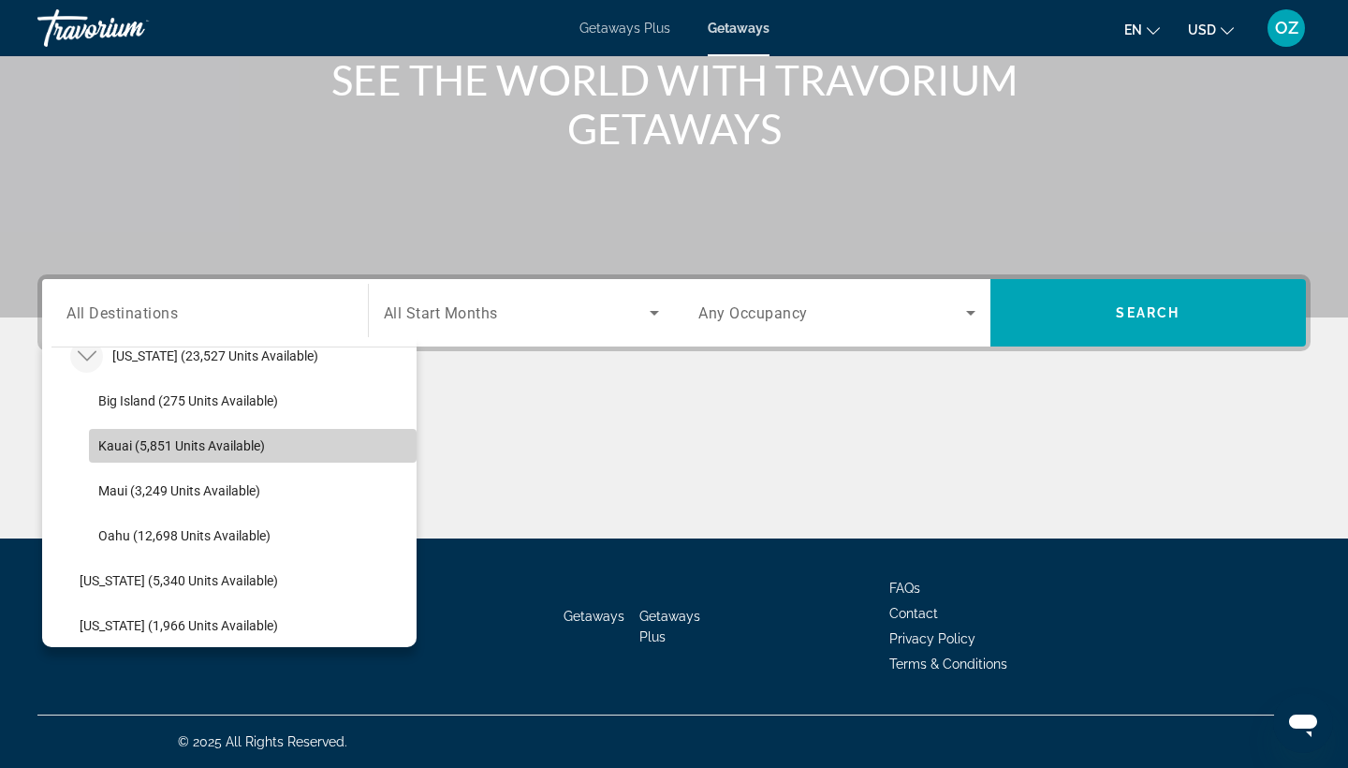
click at [196, 446] on span "Kauai (5,851 units available)" at bounding box center [181, 445] width 167 height 15
type input "**********"
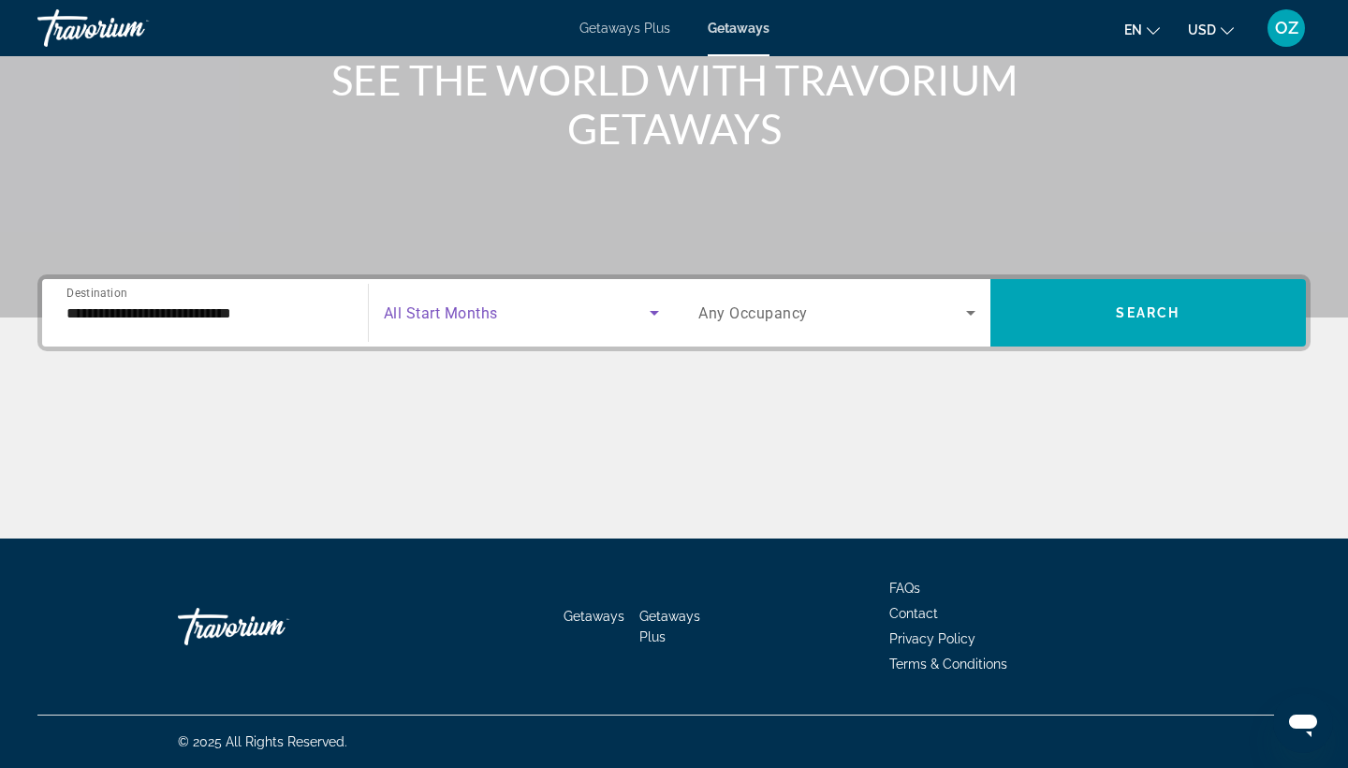
click at [652, 320] on icon "Search widget" at bounding box center [654, 312] width 22 height 22
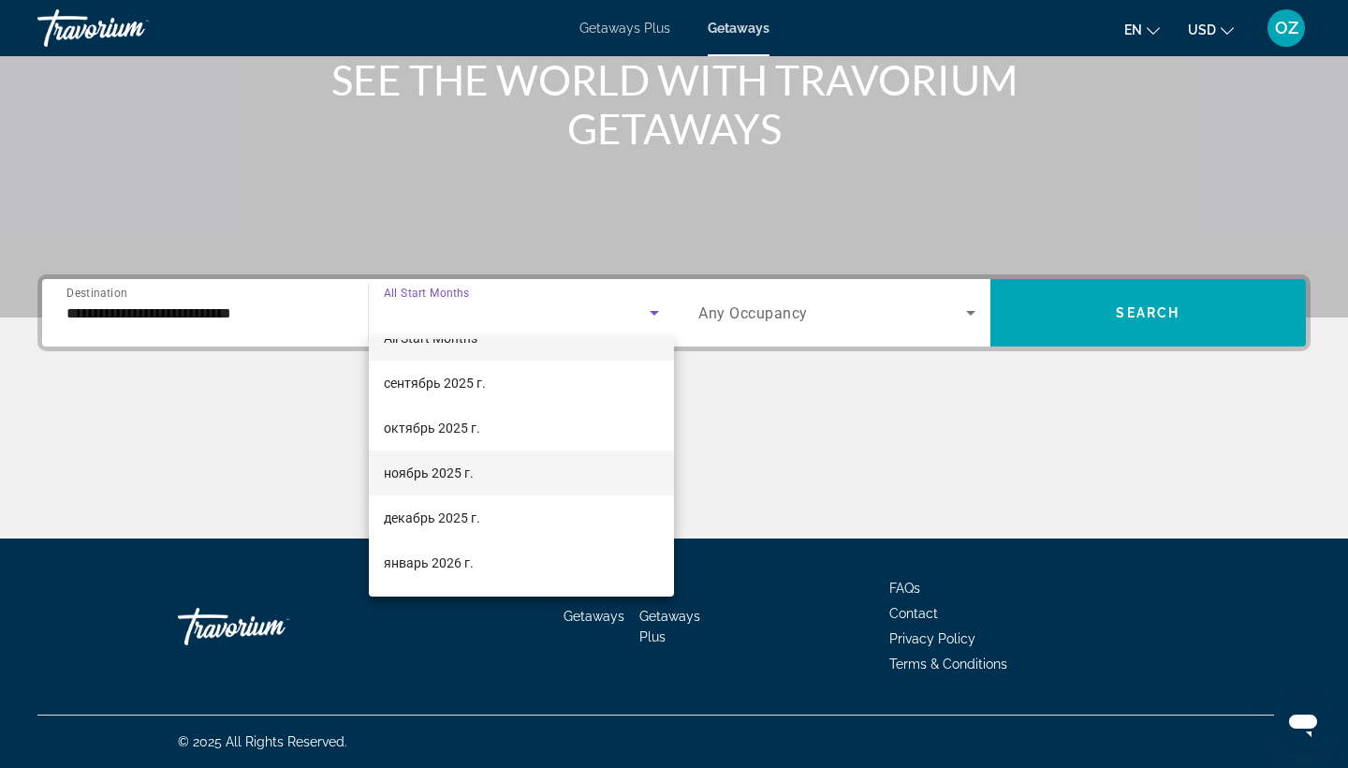
scroll to position [36, 0]
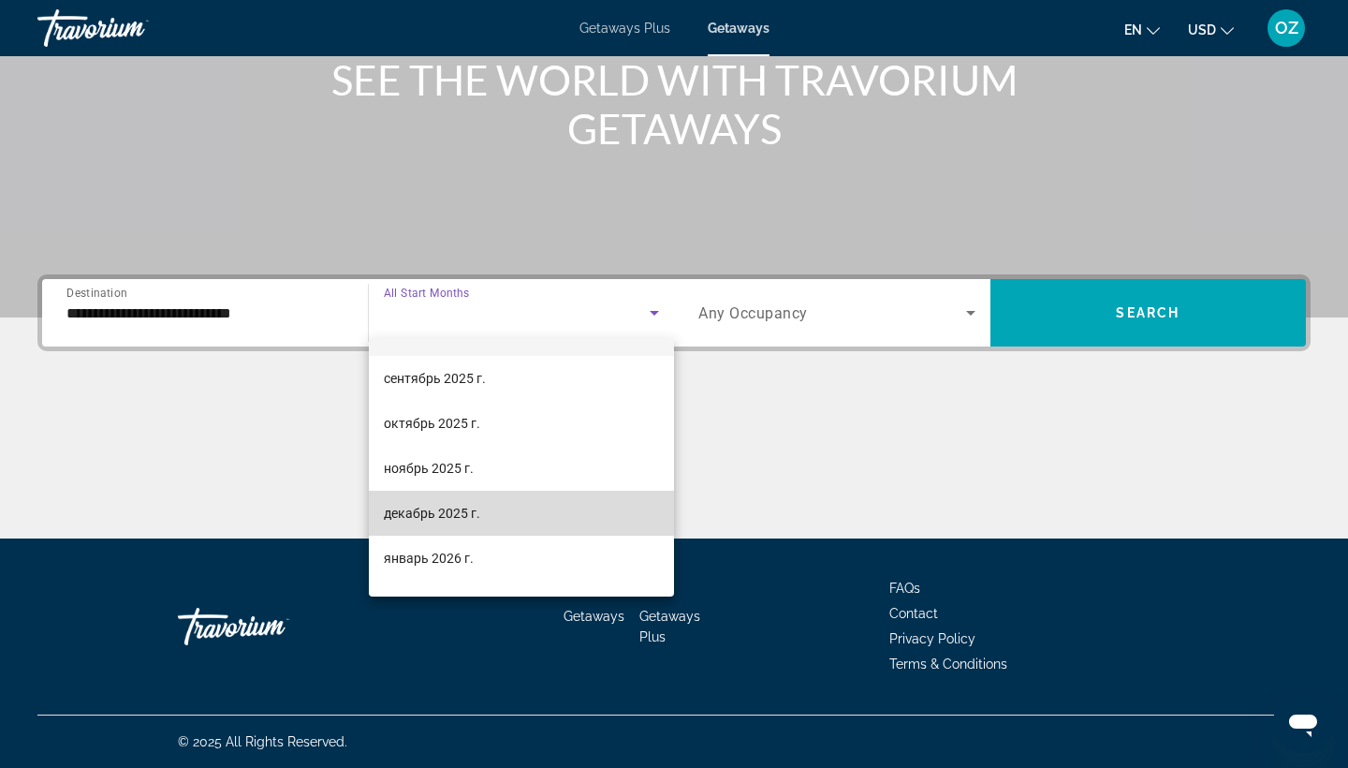
click at [465, 506] on span "декабрь 2025 г." at bounding box center [432, 513] width 96 height 22
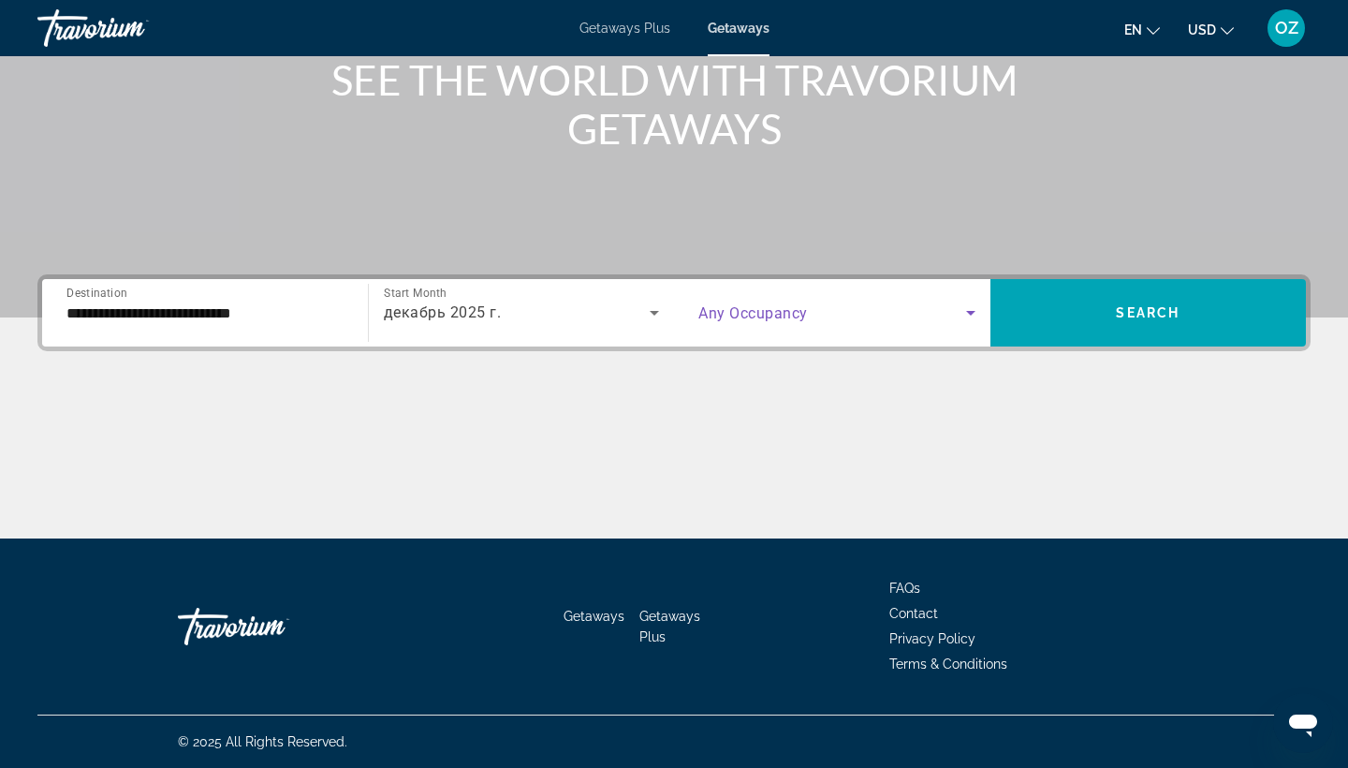
click at [960, 315] on icon "Search widget" at bounding box center [971, 312] width 22 height 22
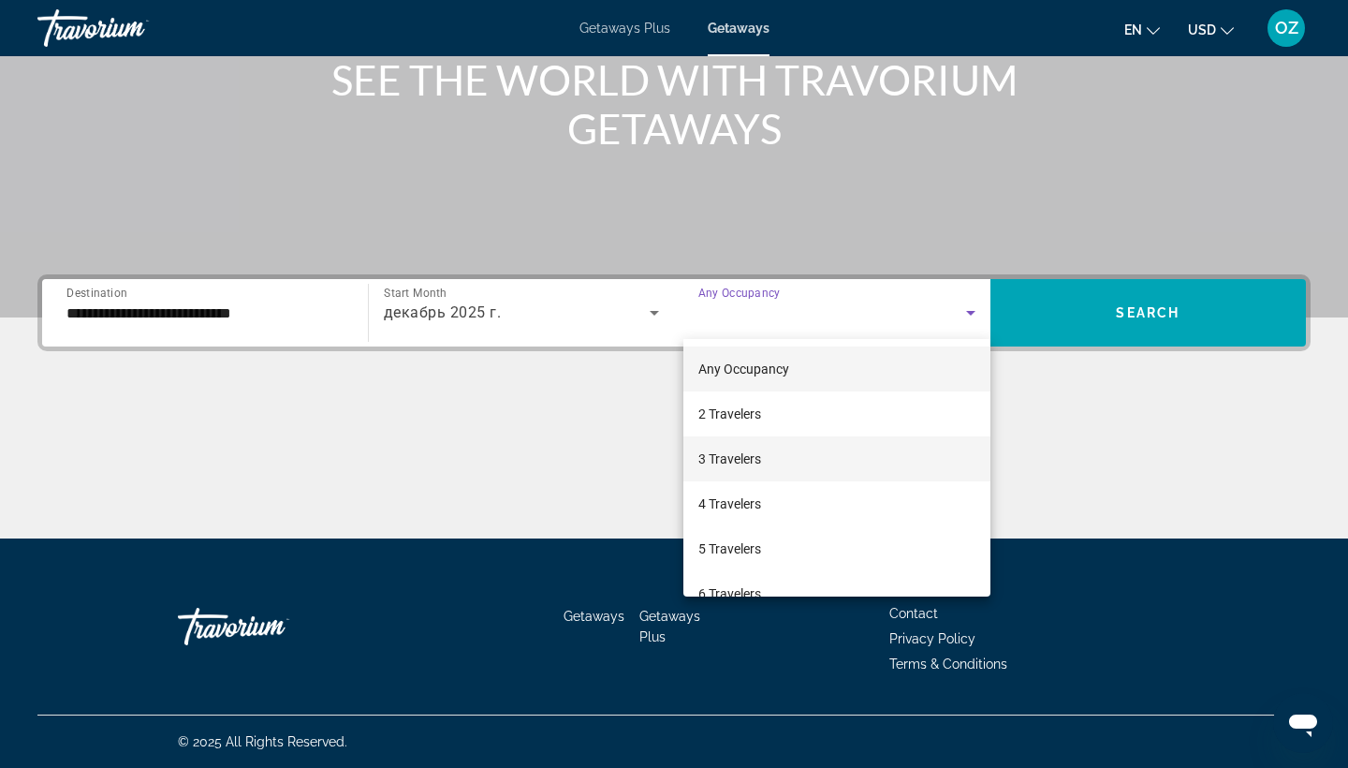
click at [776, 467] on mat-option "3 Travelers" at bounding box center [836, 458] width 307 height 45
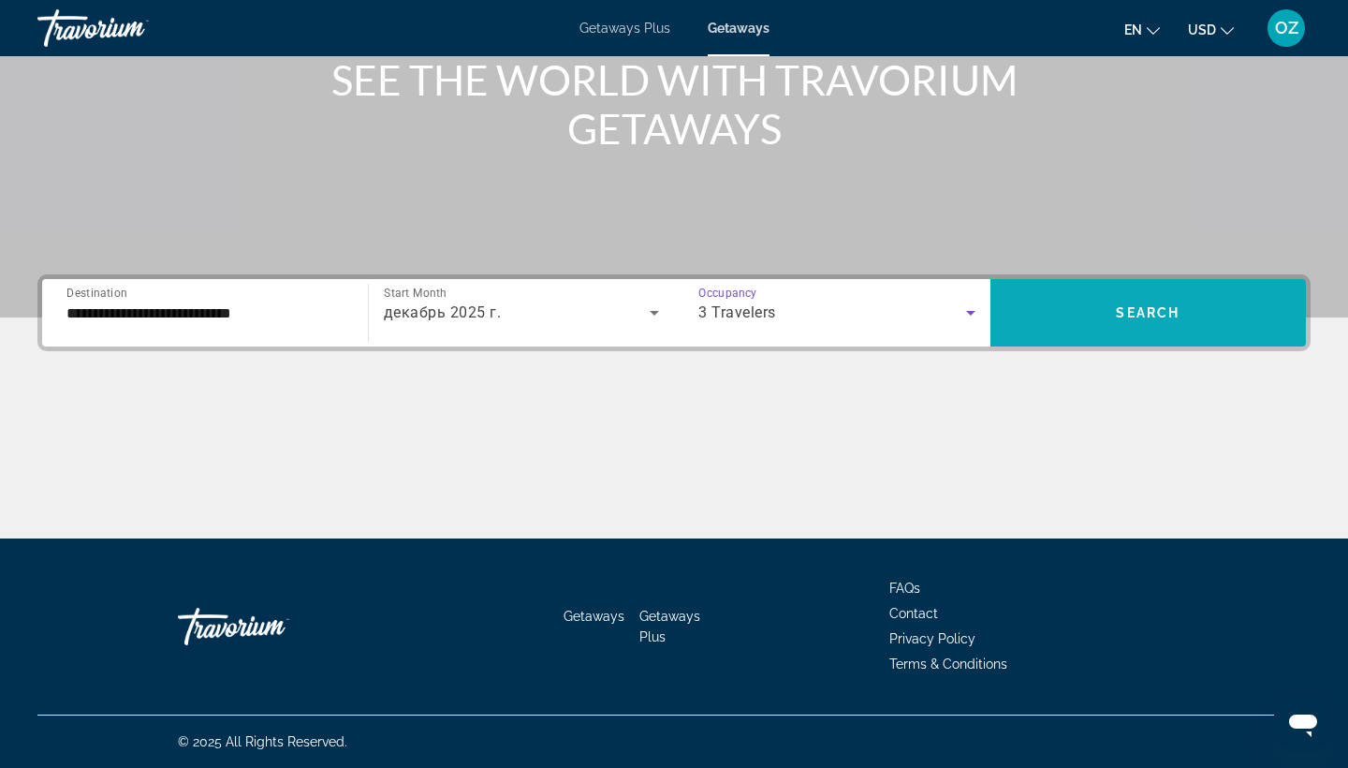
click at [1155, 314] on span "Search" at bounding box center [1148, 312] width 64 height 15
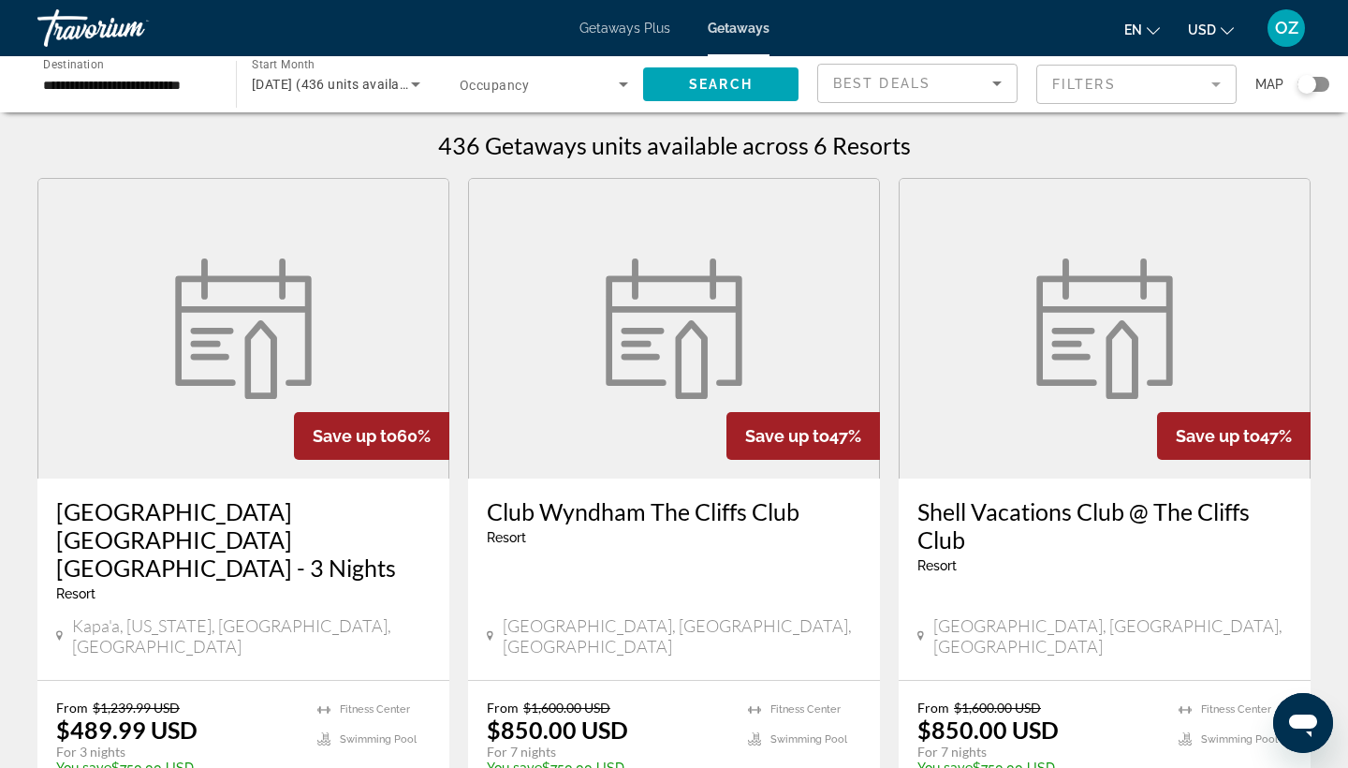
click at [48, 83] on input "**********" at bounding box center [127, 85] width 169 height 22
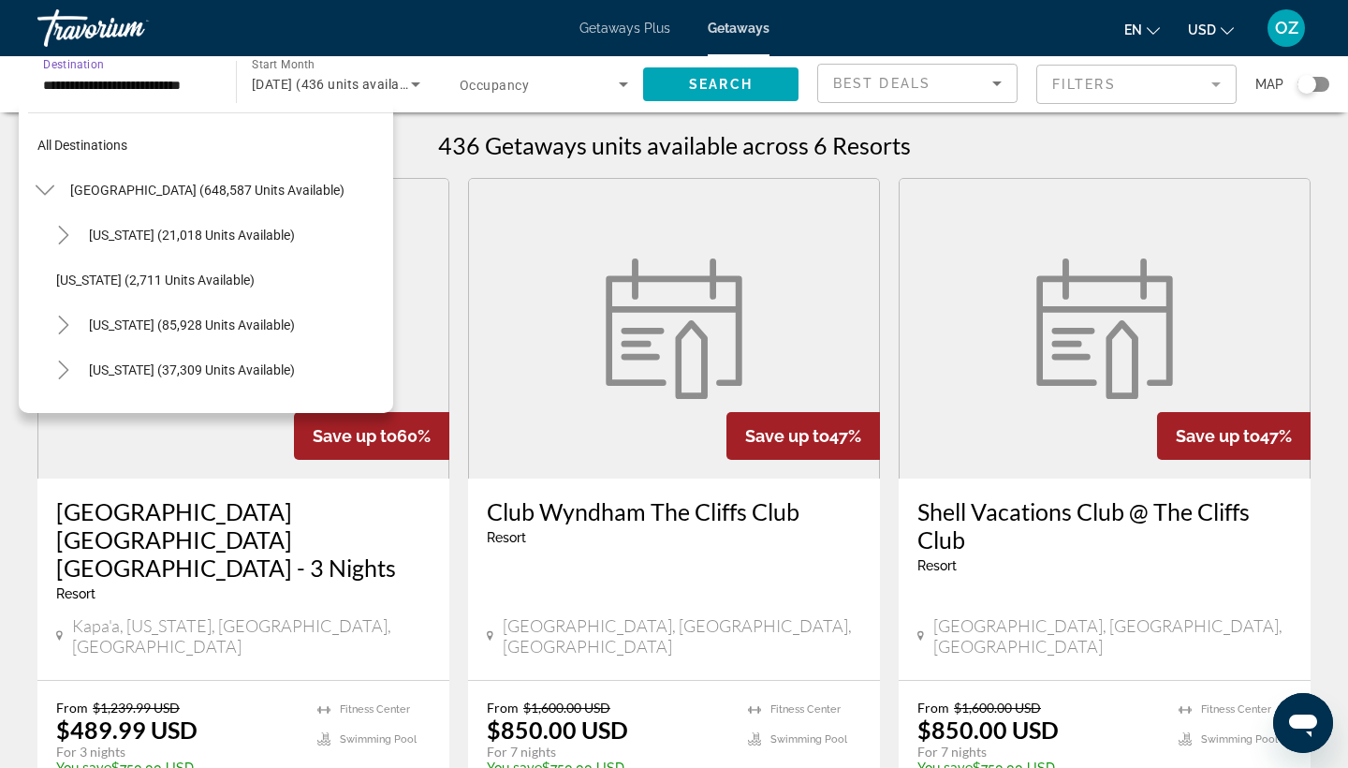
scroll to position [426, 0]
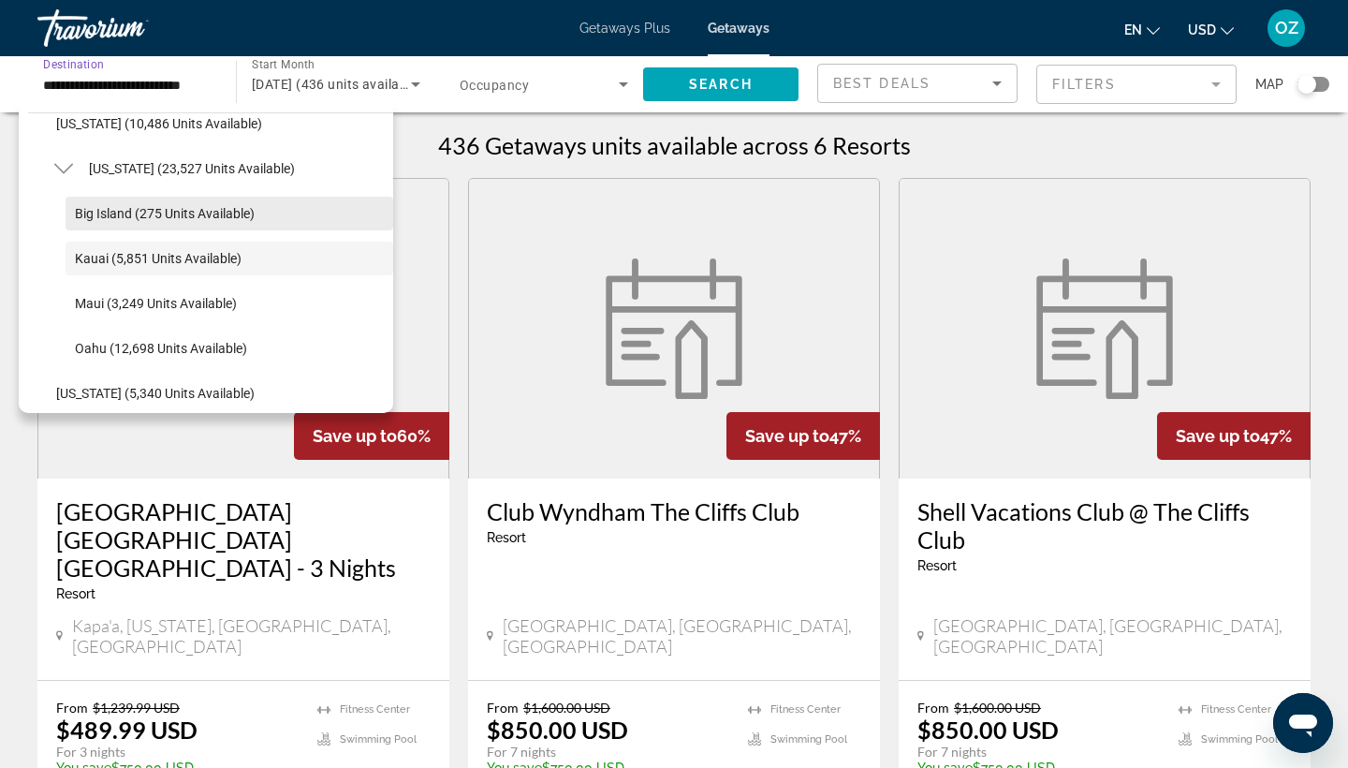
click at [112, 208] on span "Big Island (275 units available)" at bounding box center [165, 213] width 180 height 15
type input "**********"
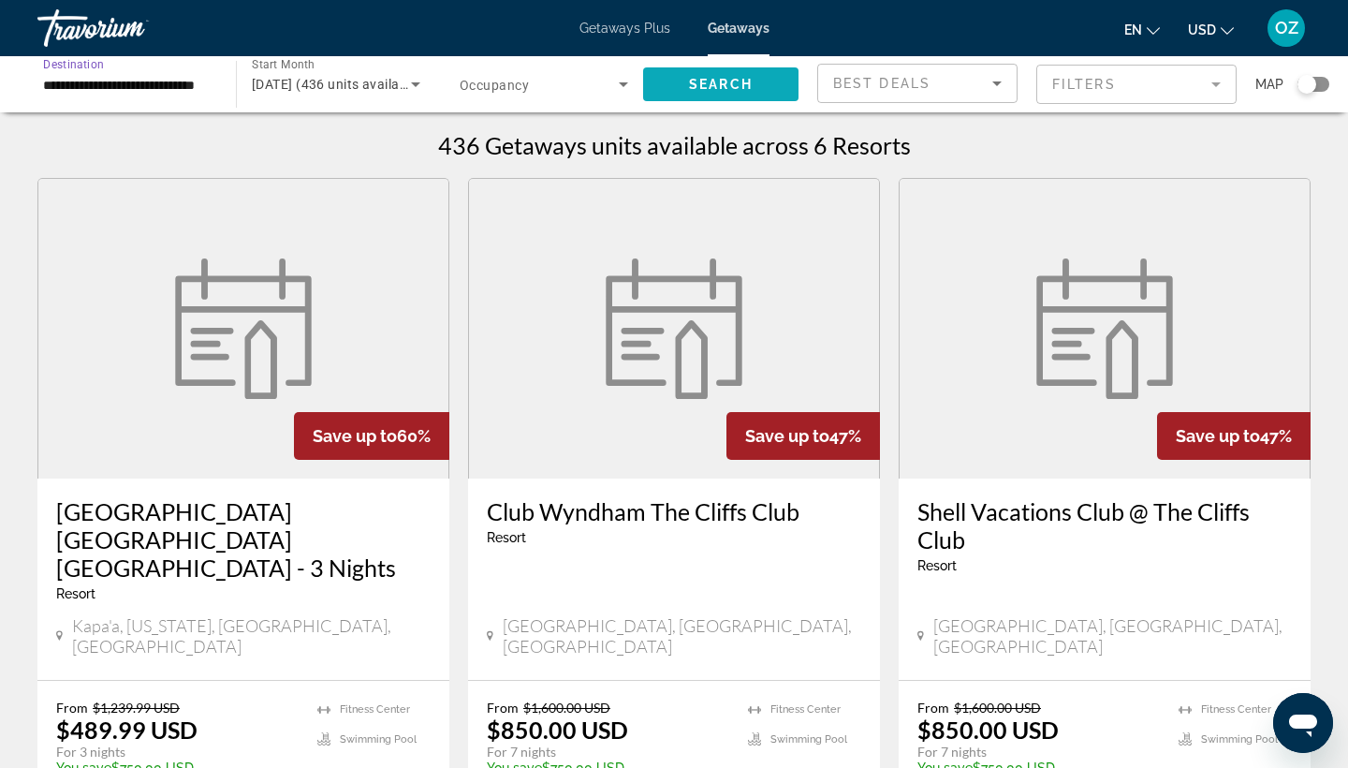
click at [711, 90] on span "Search" at bounding box center [721, 84] width 64 height 15
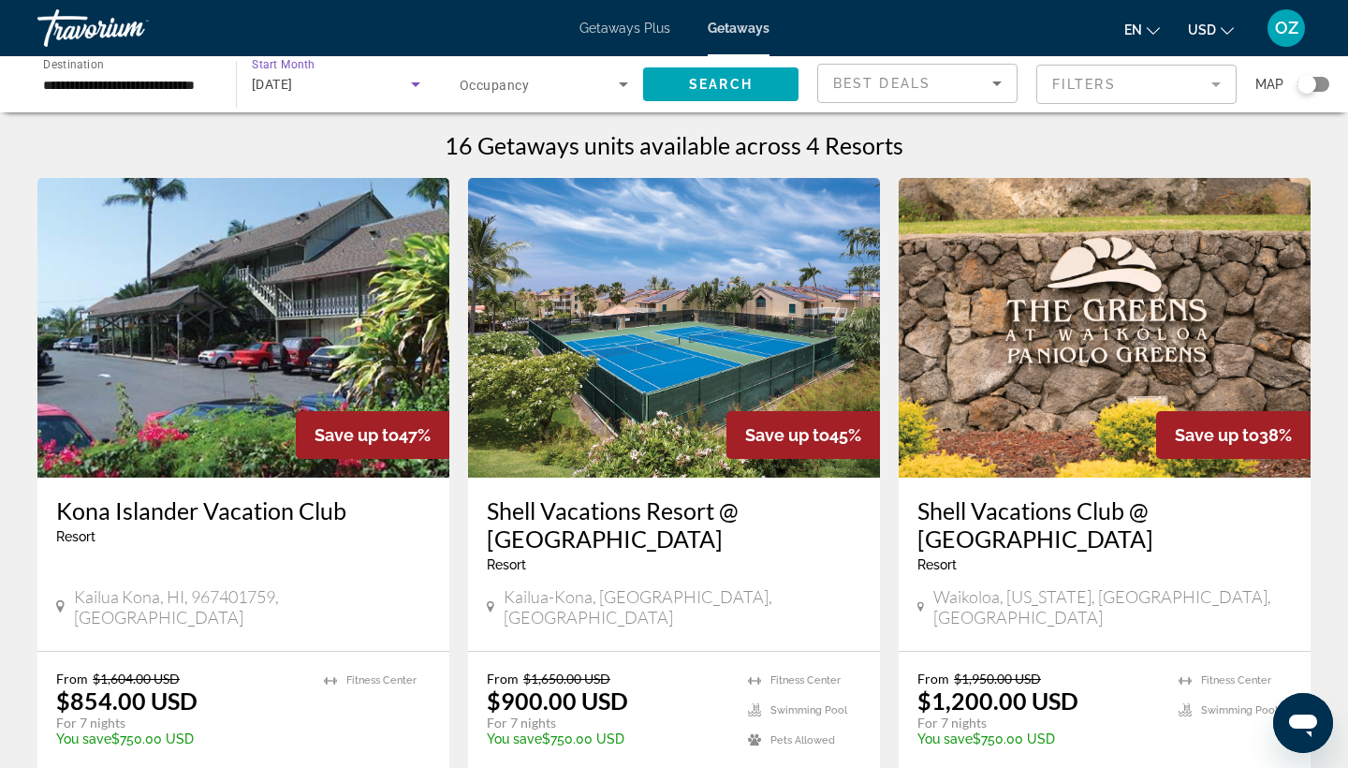
click at [405, 85] on icon "Search widget" at bounding box center [415, 84] width 22 height 22
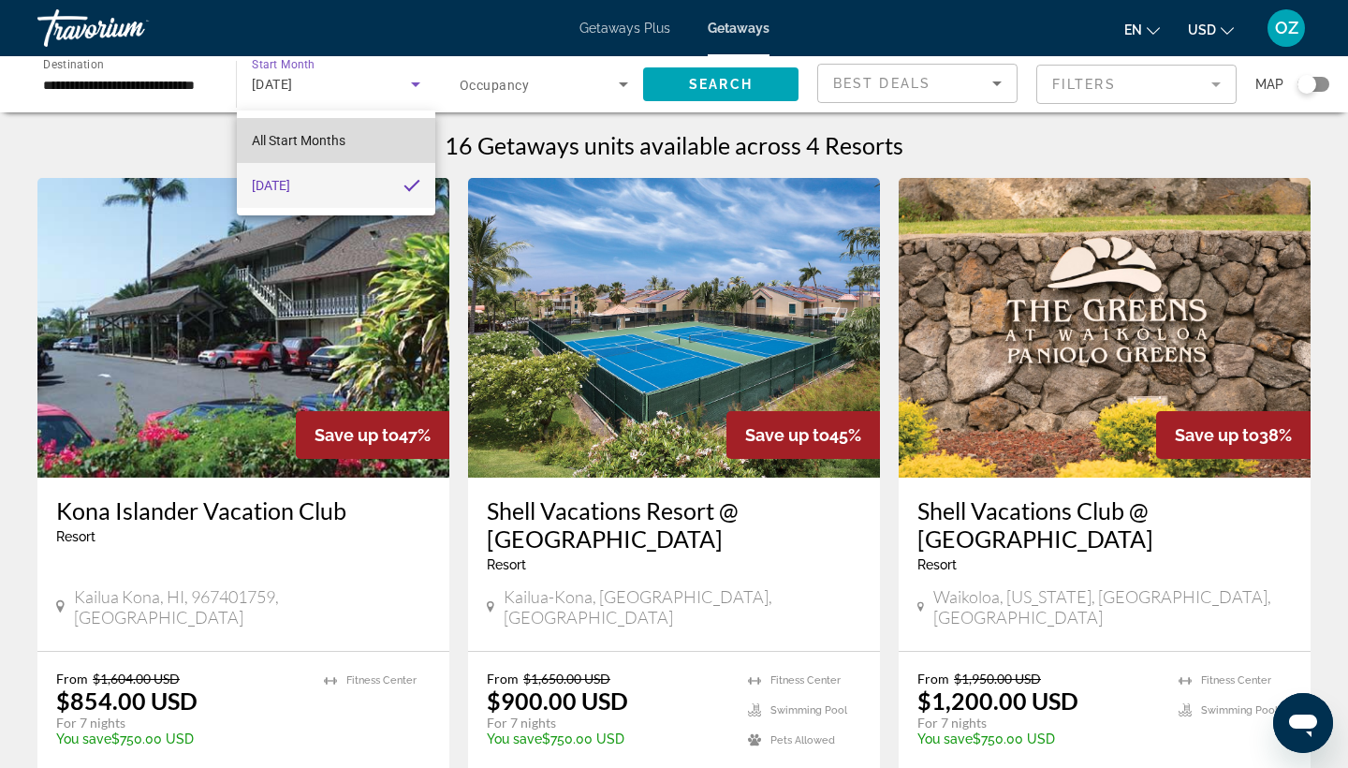
click at [340, 147] on span "All Start Months" at bounding box center [299, 140] width 94 height 15
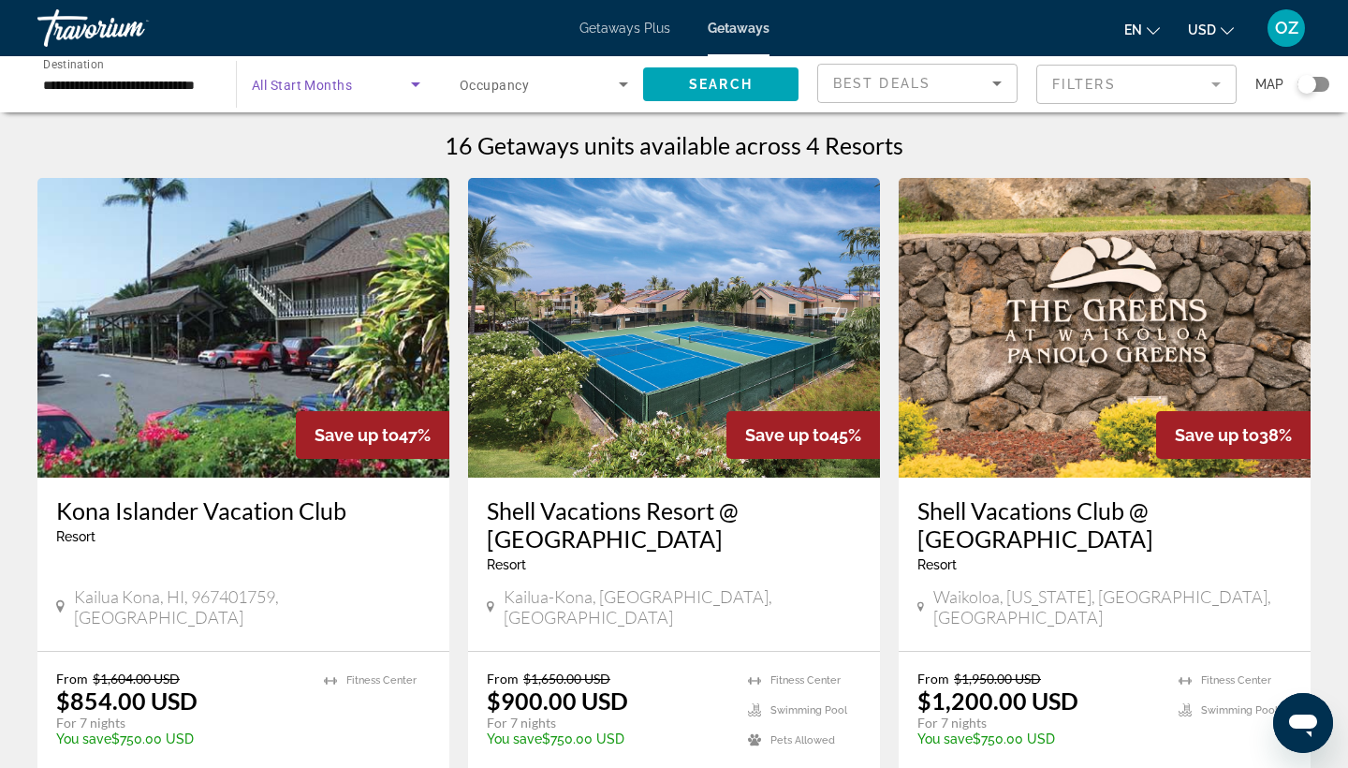
click at [414, 89] on icon "Search widget" at bounding box center [415, 84] width 22 height 22
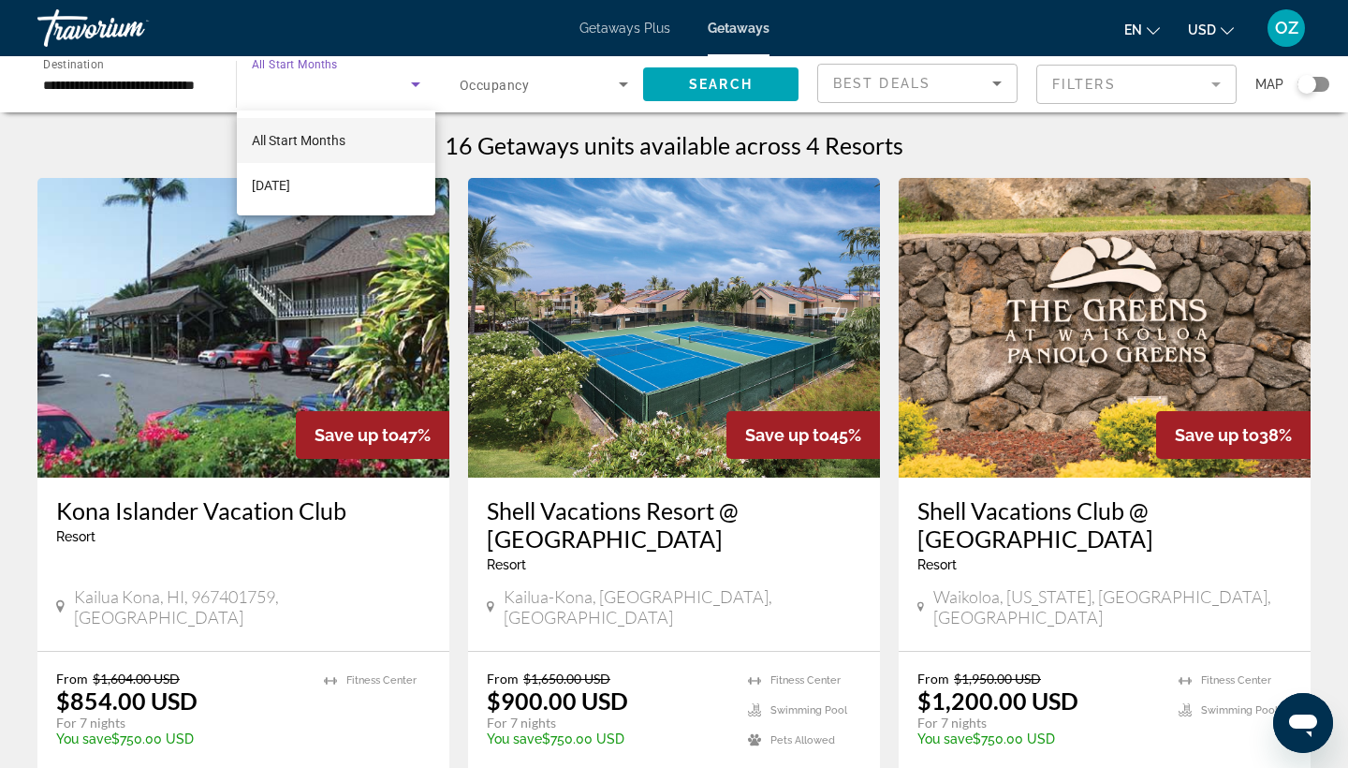
click at [658, 397] on div at bounding box center [674, 384] width 1348 height 768
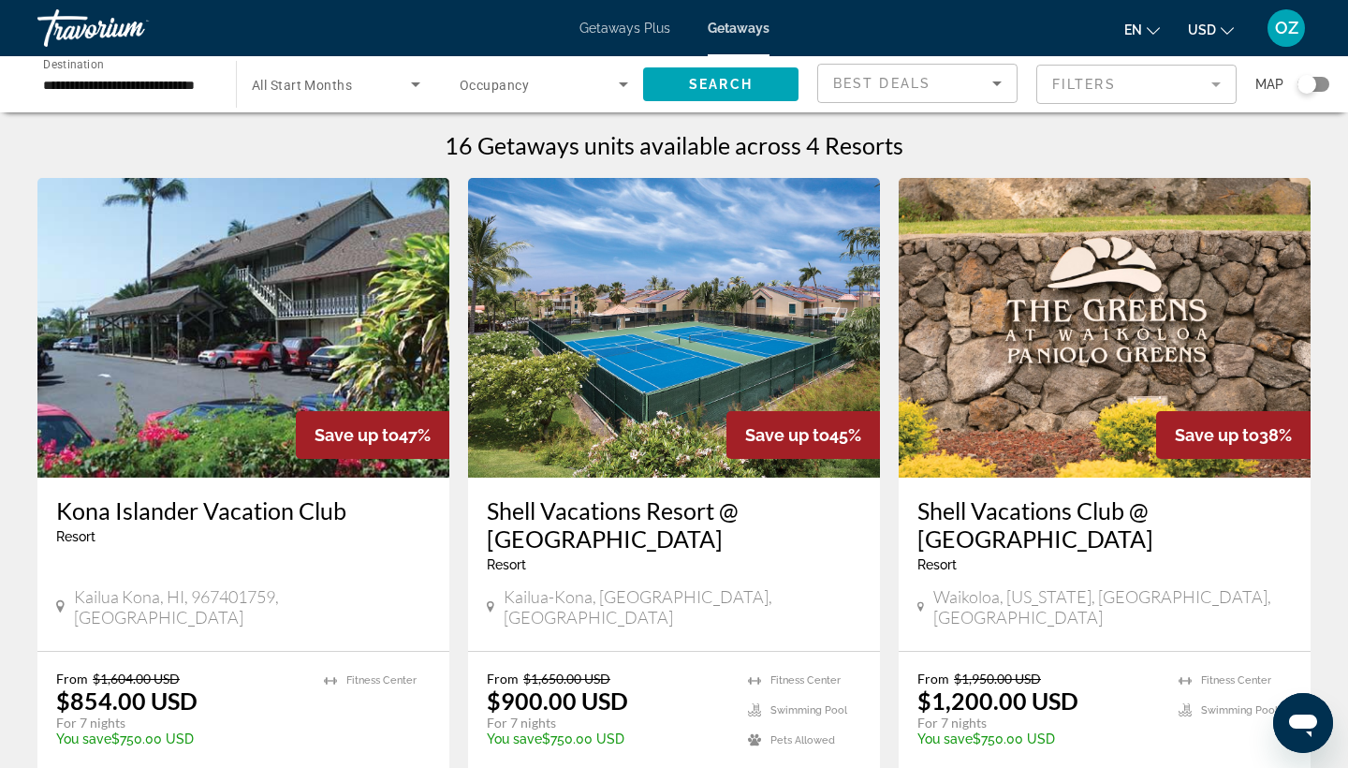
click at [666, 371] on img "Main content" at bounding box center [674, 328] width 412 height 300
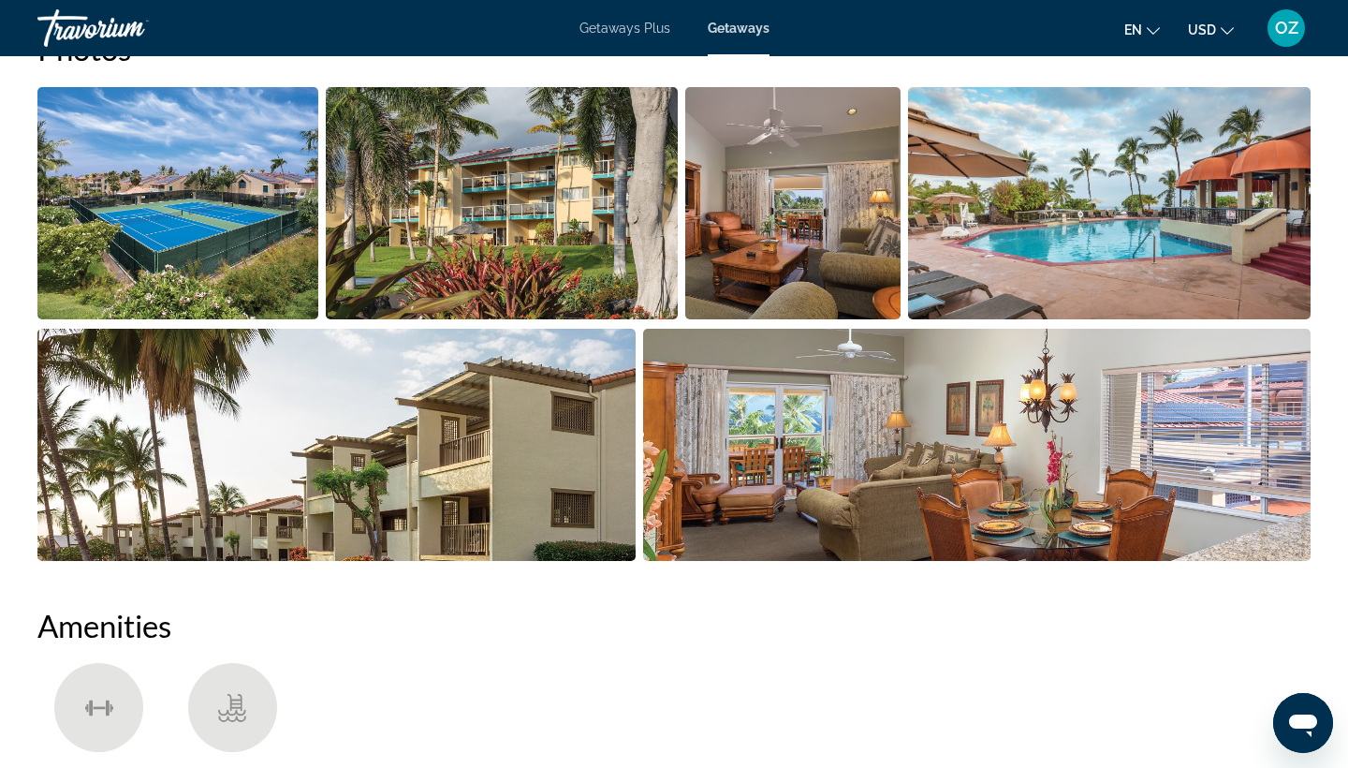
scroll to position [1014, 0]
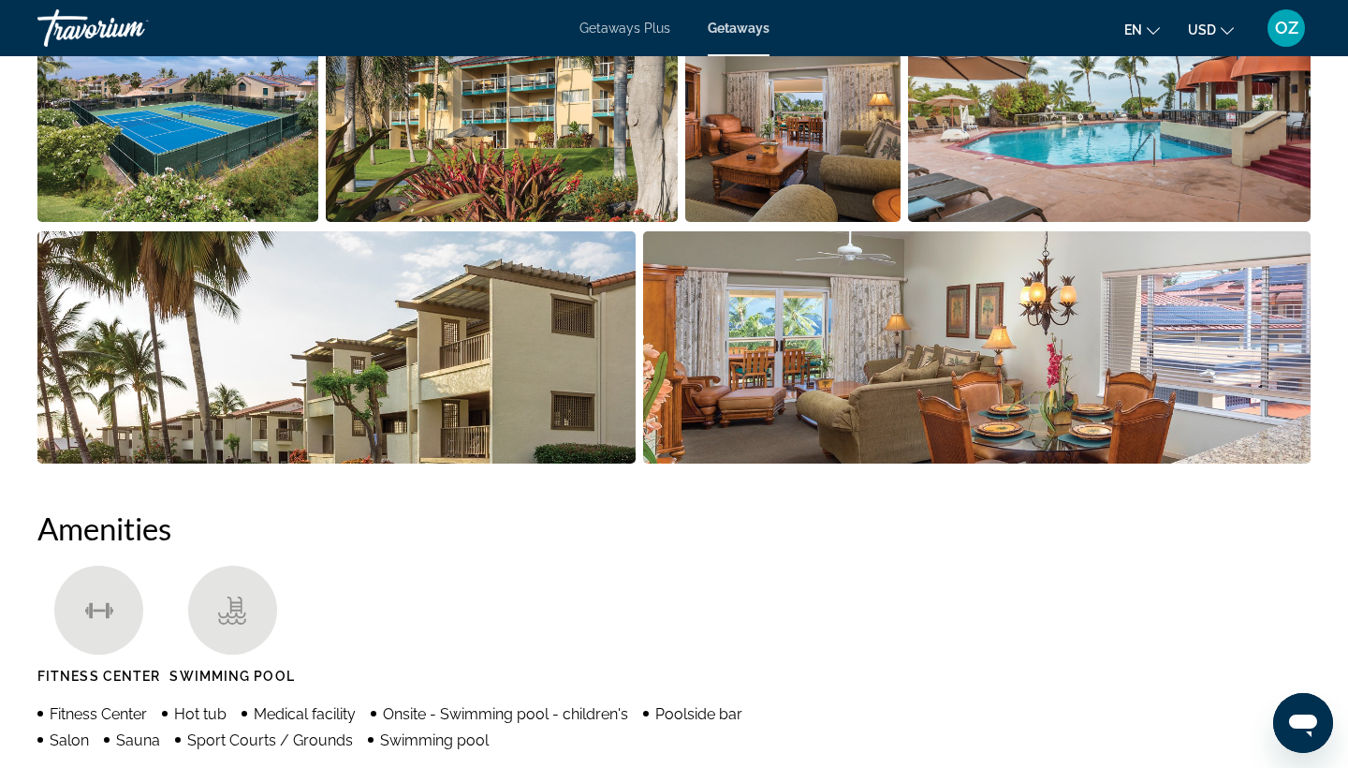
click at [898, 332] on img "Open full-screen image slider" at bounding box center [977, 347] width 668 height 232
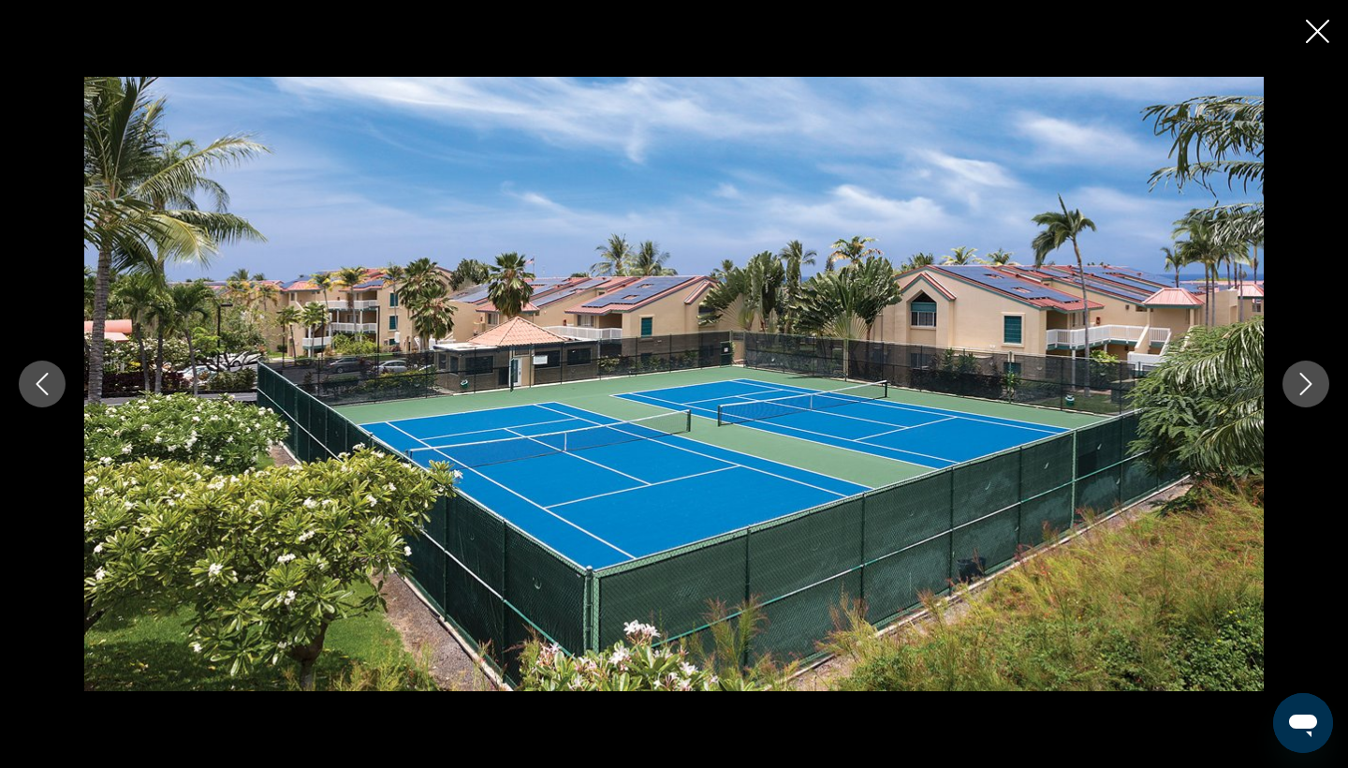
click at [1304, 389] on icon "Next image" at bounding box center [1306, 384] width 12 height 22
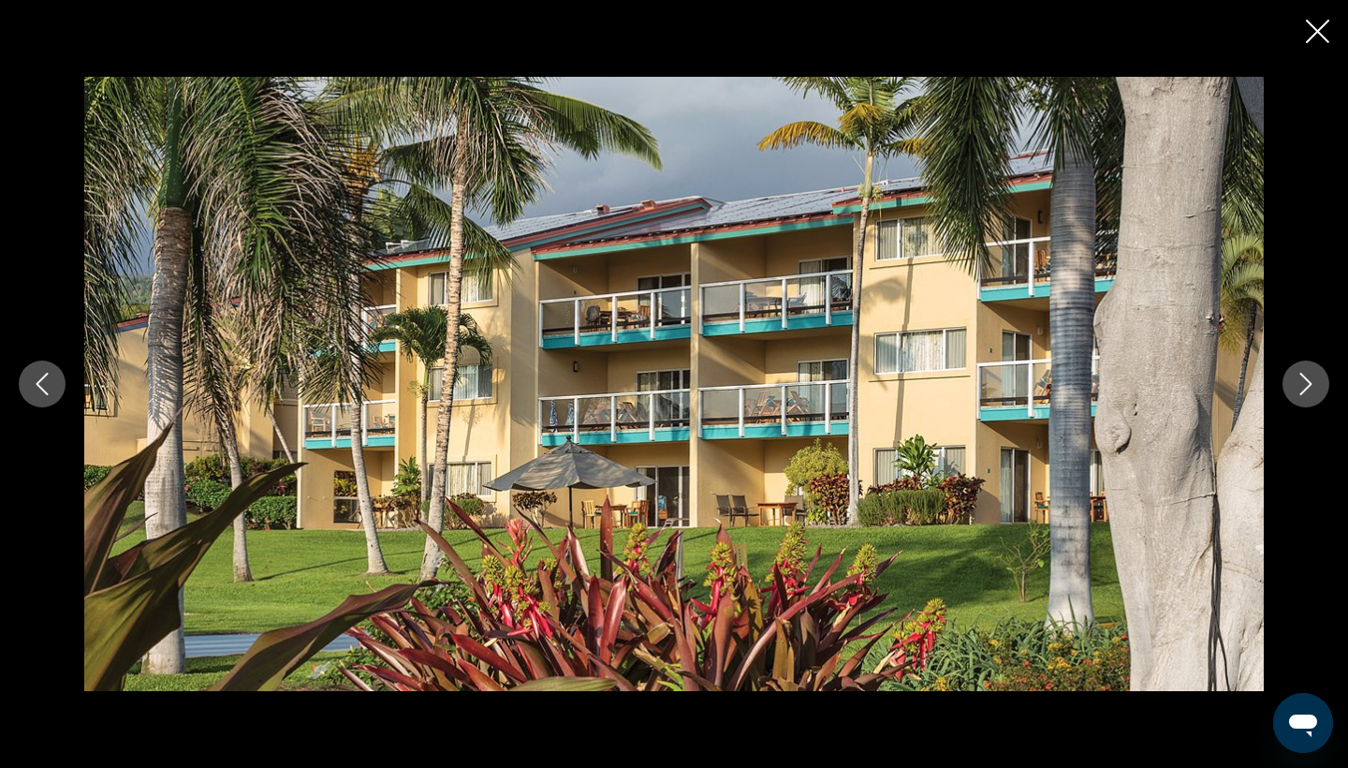
click at [1304, 389] on icon "Next image" at bounding box center [1306, 384] width 12 height 22
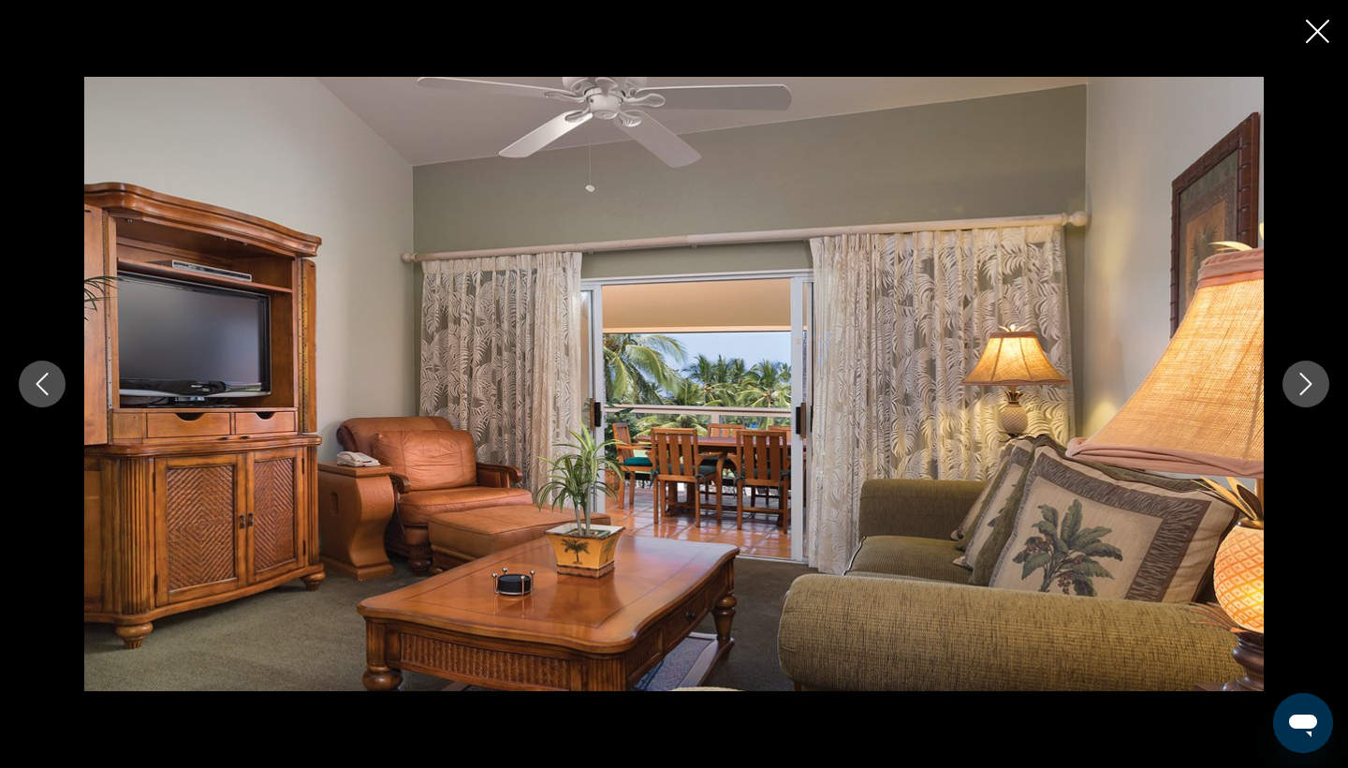
click at [1304, 389] on icon "Next image" at bounding box center [1306, 384] width 12 height 22
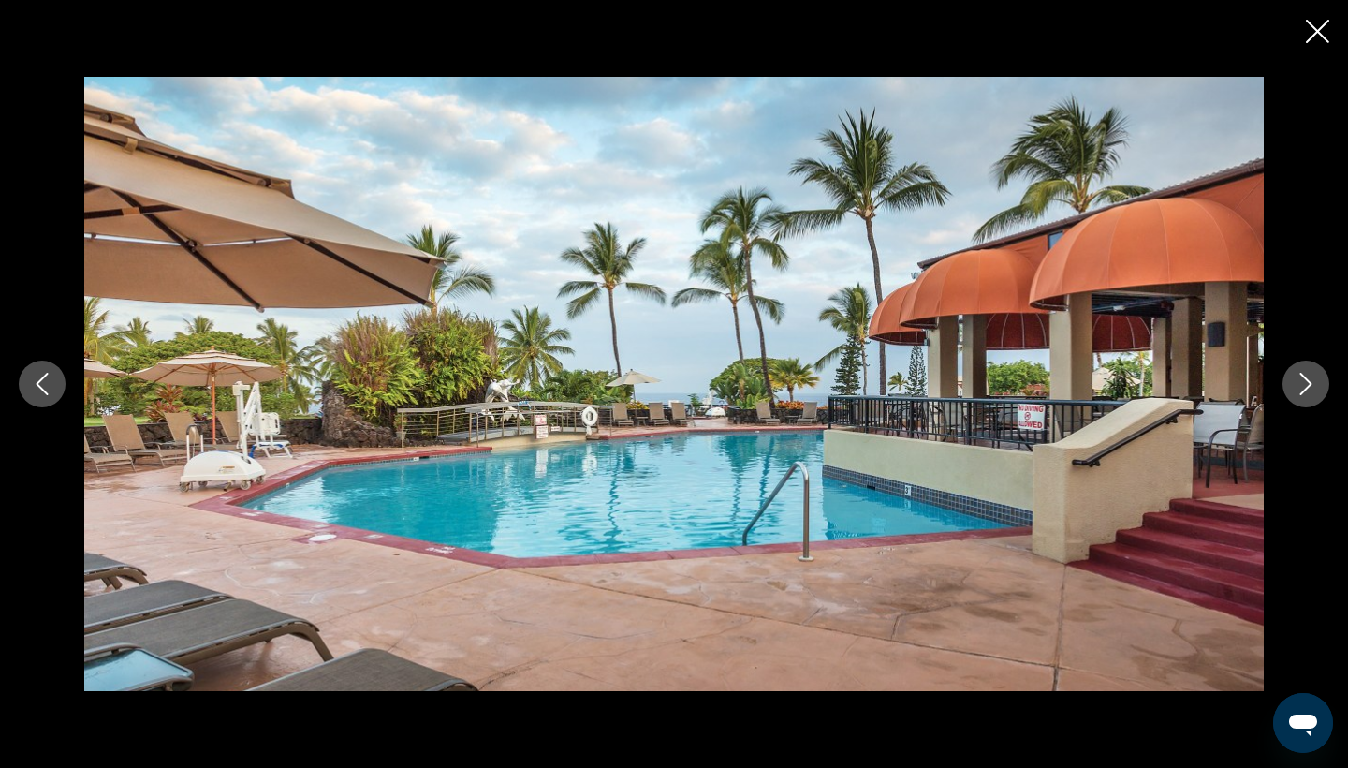
click at [1304, 389] on icon "Next image" at bounding box center [1306, 384] width 12 height 22
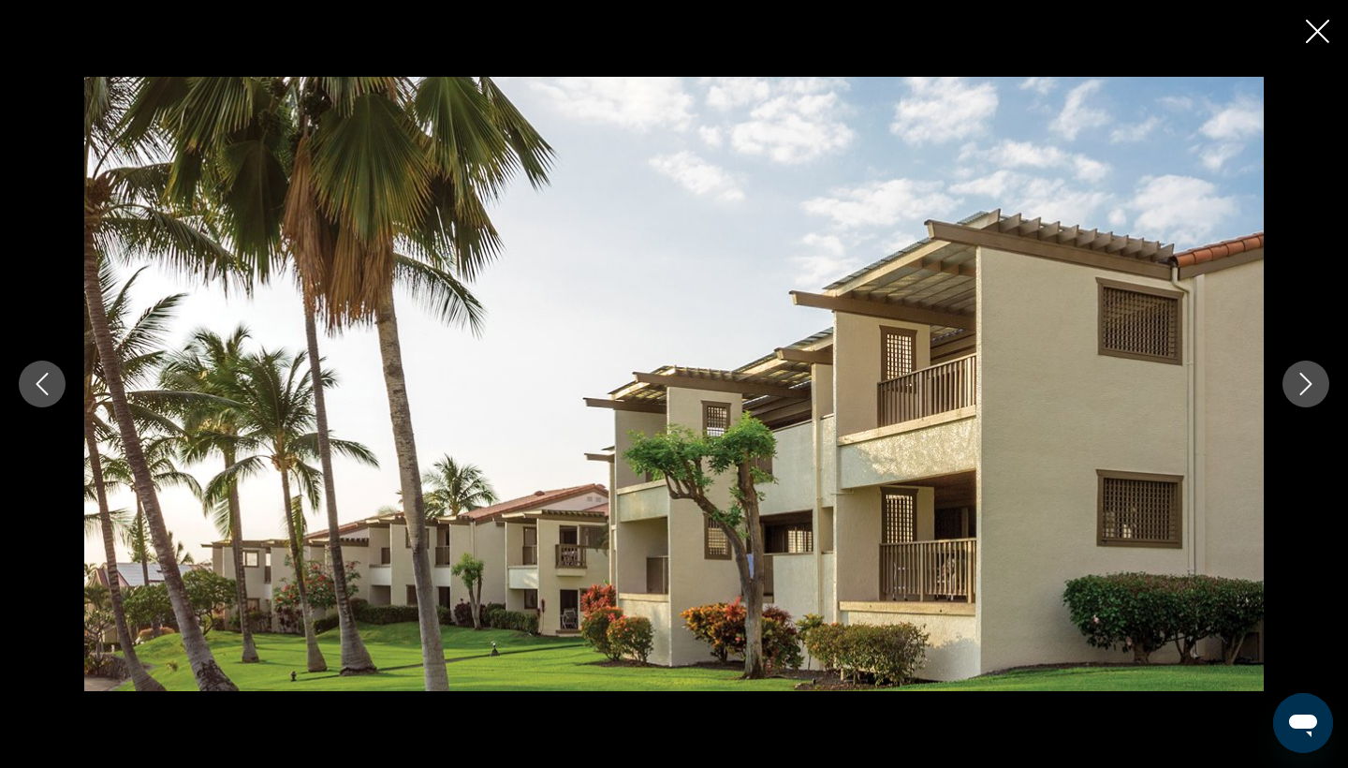
click at [1304, 389] on icon "Next image" at bounding box center [1306, 384] width 12 height 22
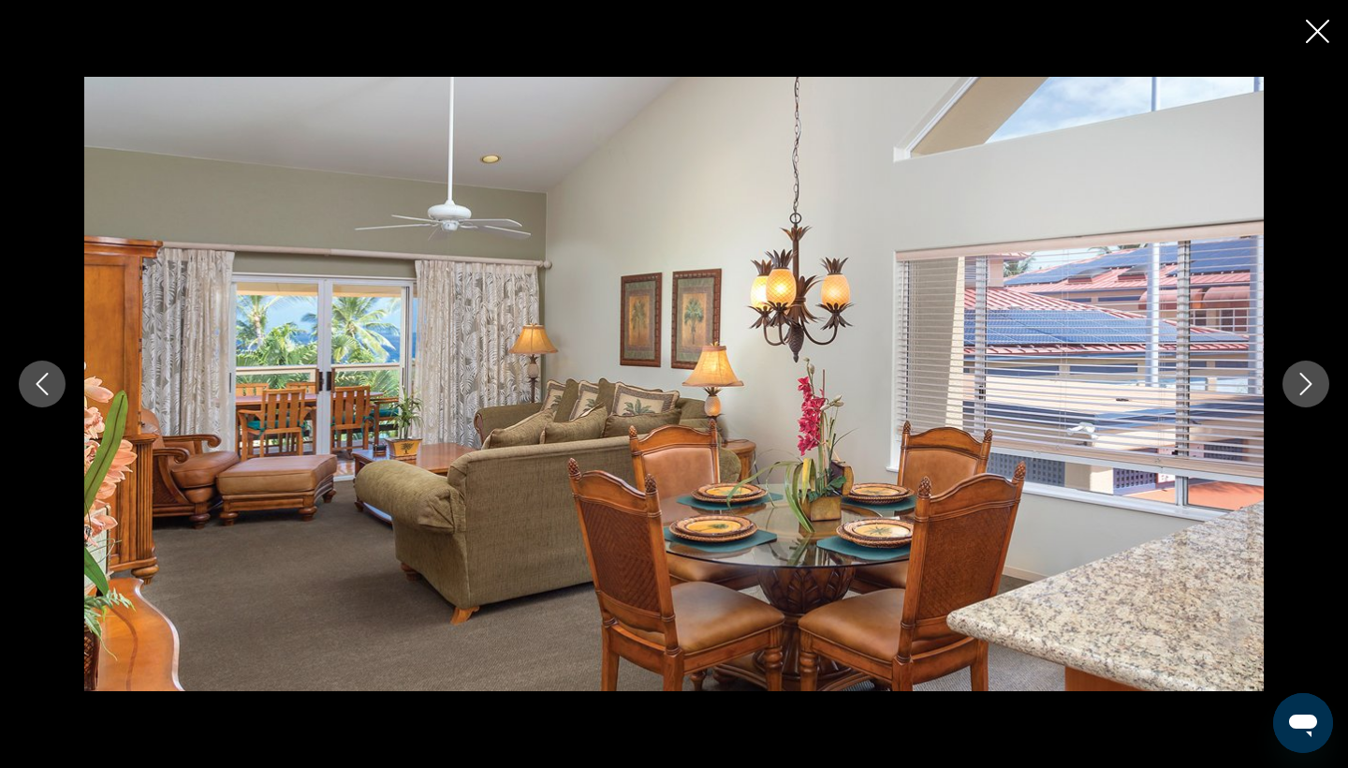
click at [1304, 389] on icon "Next image" at bounding box center [1306, 384] width 12 height 22
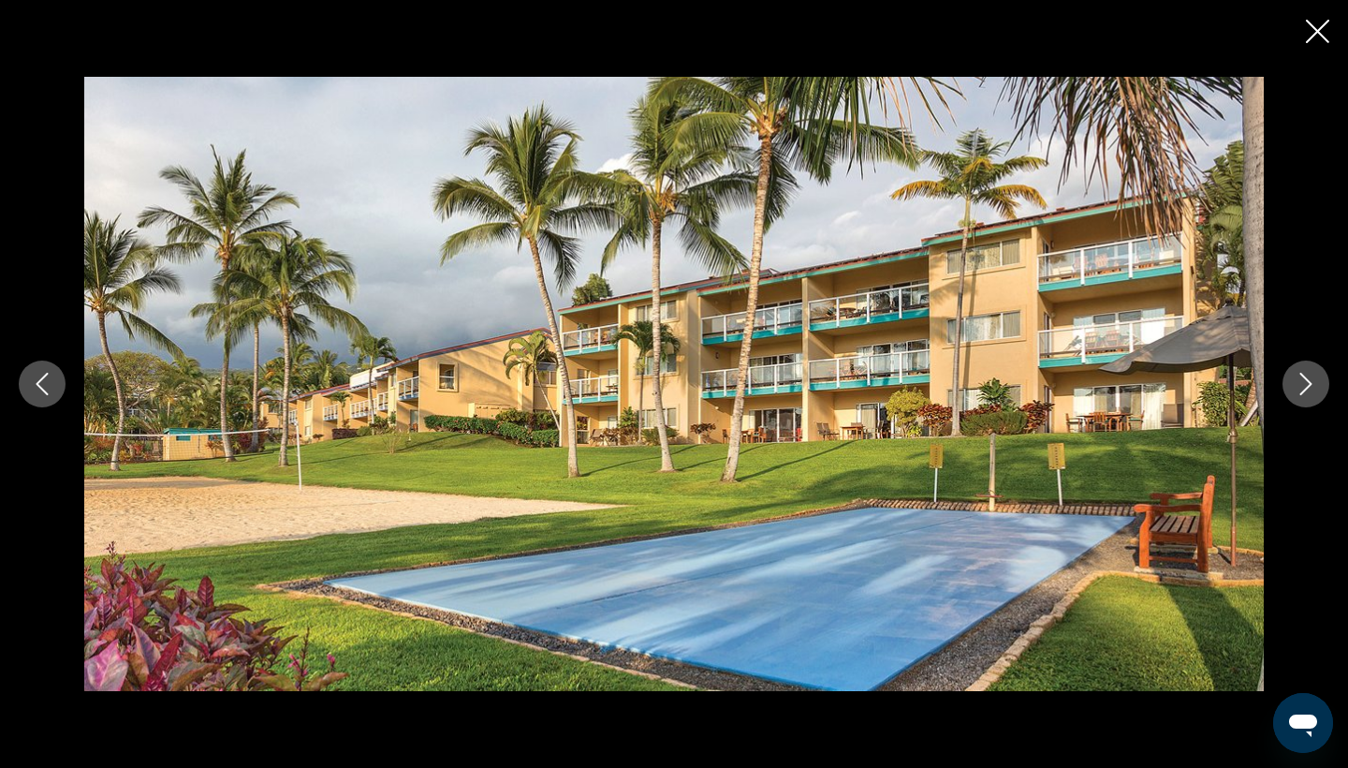
click at [1304, 389] on icon "Next image" at bounding box center [1306, 384] width 12 height 22
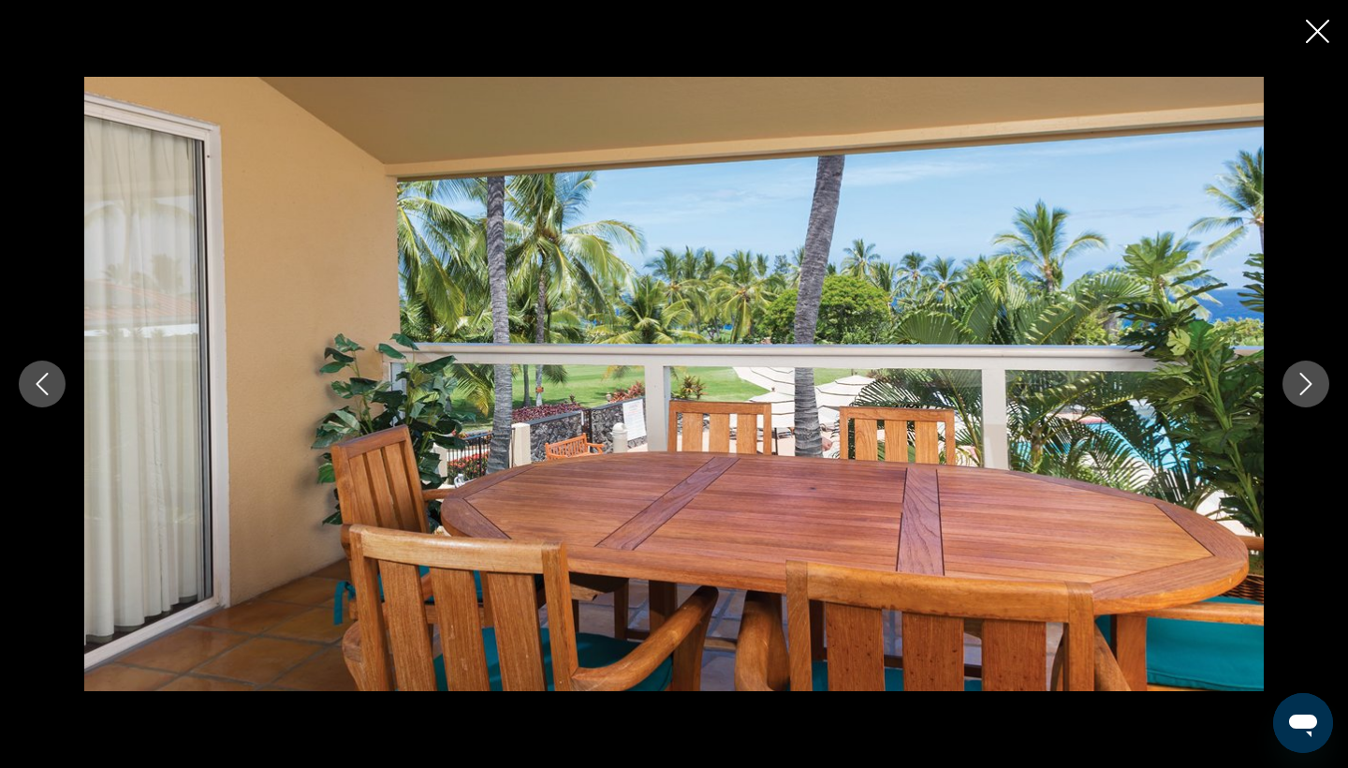
click at [1304, 389] on icon "Next image" at bounding box center [1306, 384] width 12 height 22
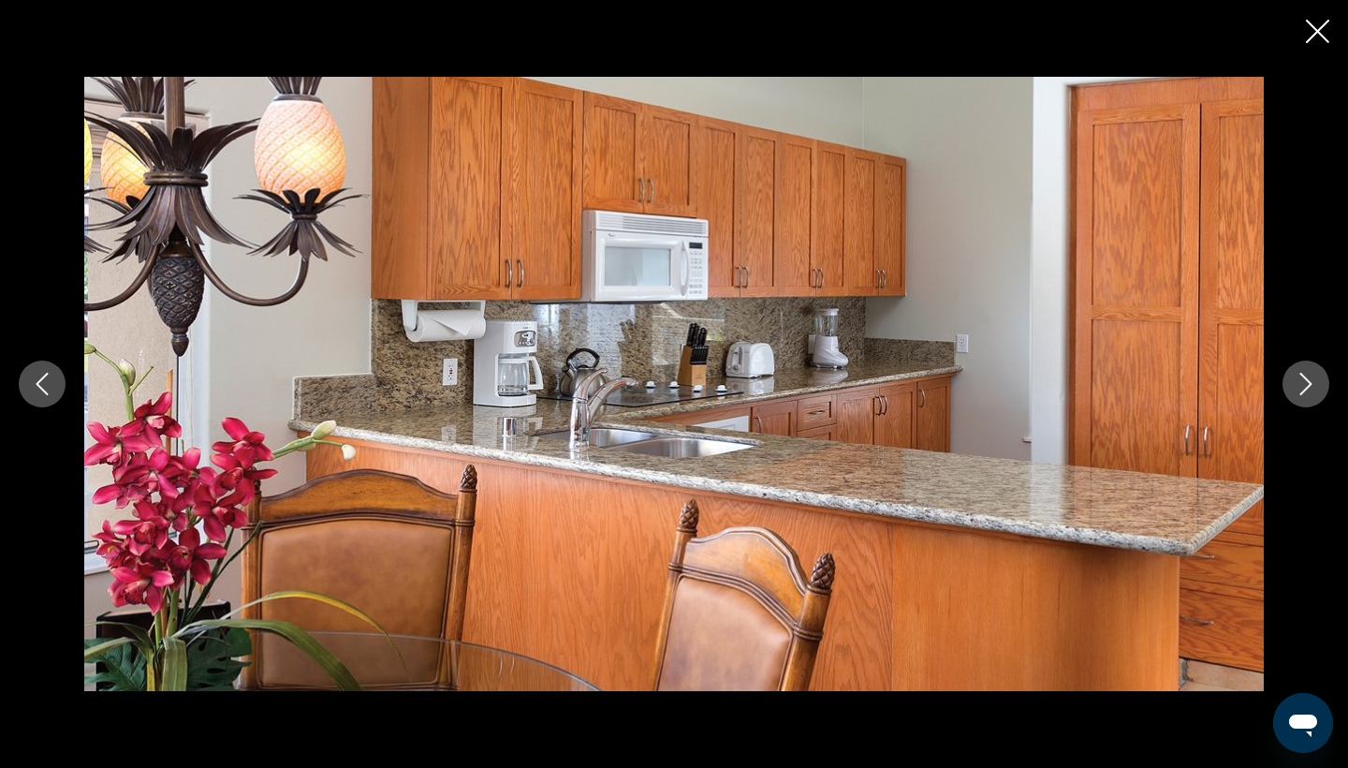
click at [54, 386] on button "Previous image" at bounding box center [42, 383] width 47 height 47
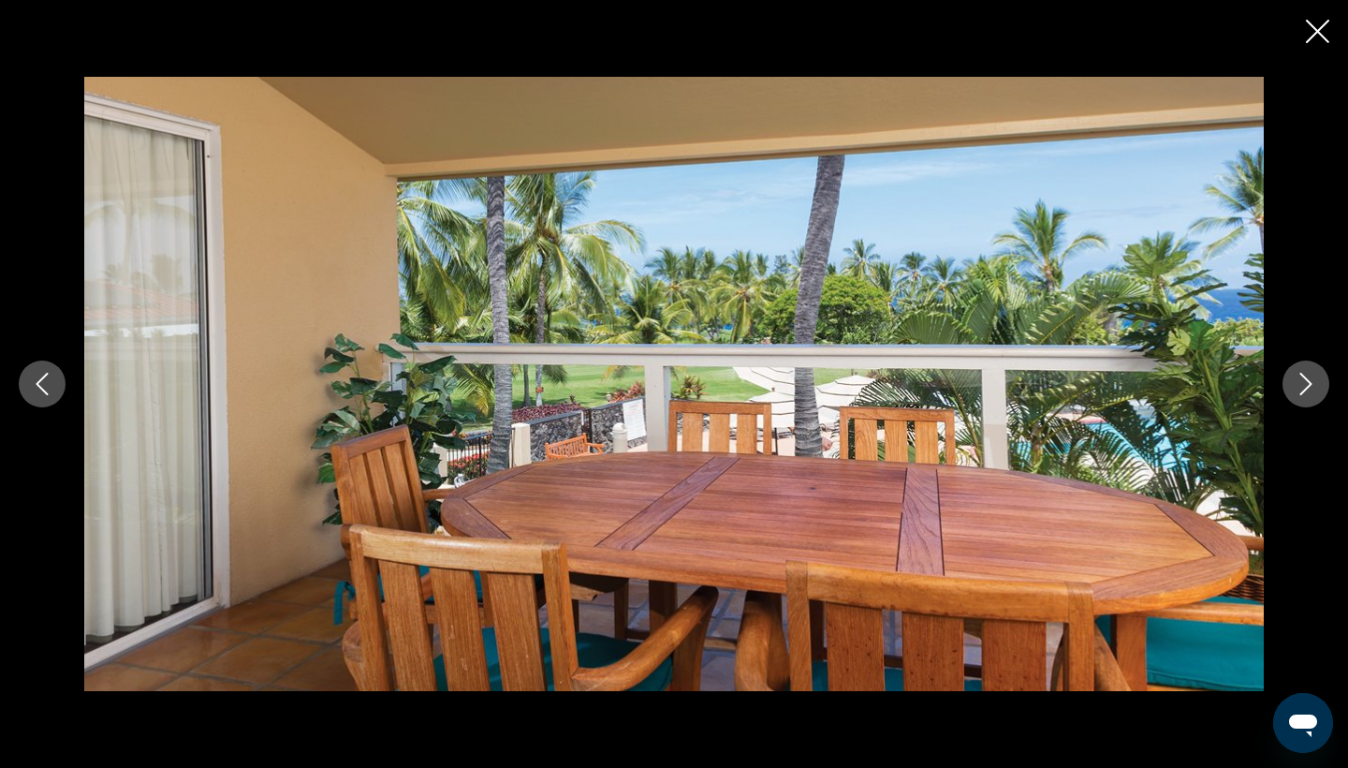
click at [1301, 384] on icon "Next image" at bounding box center [1306, 384] width 22 height 22
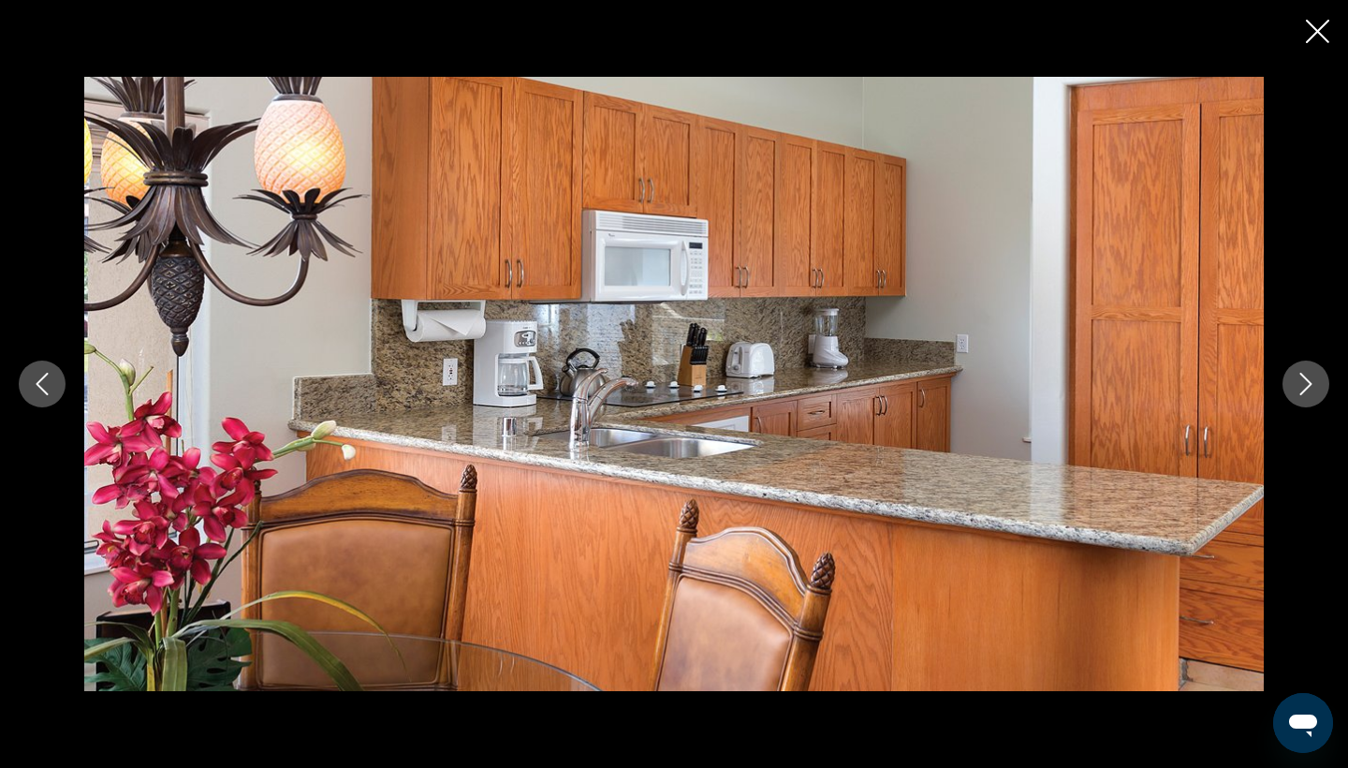
click at [1301, 384] on icon "Next image" at bounding box center [1306, 384] width 22 height 22
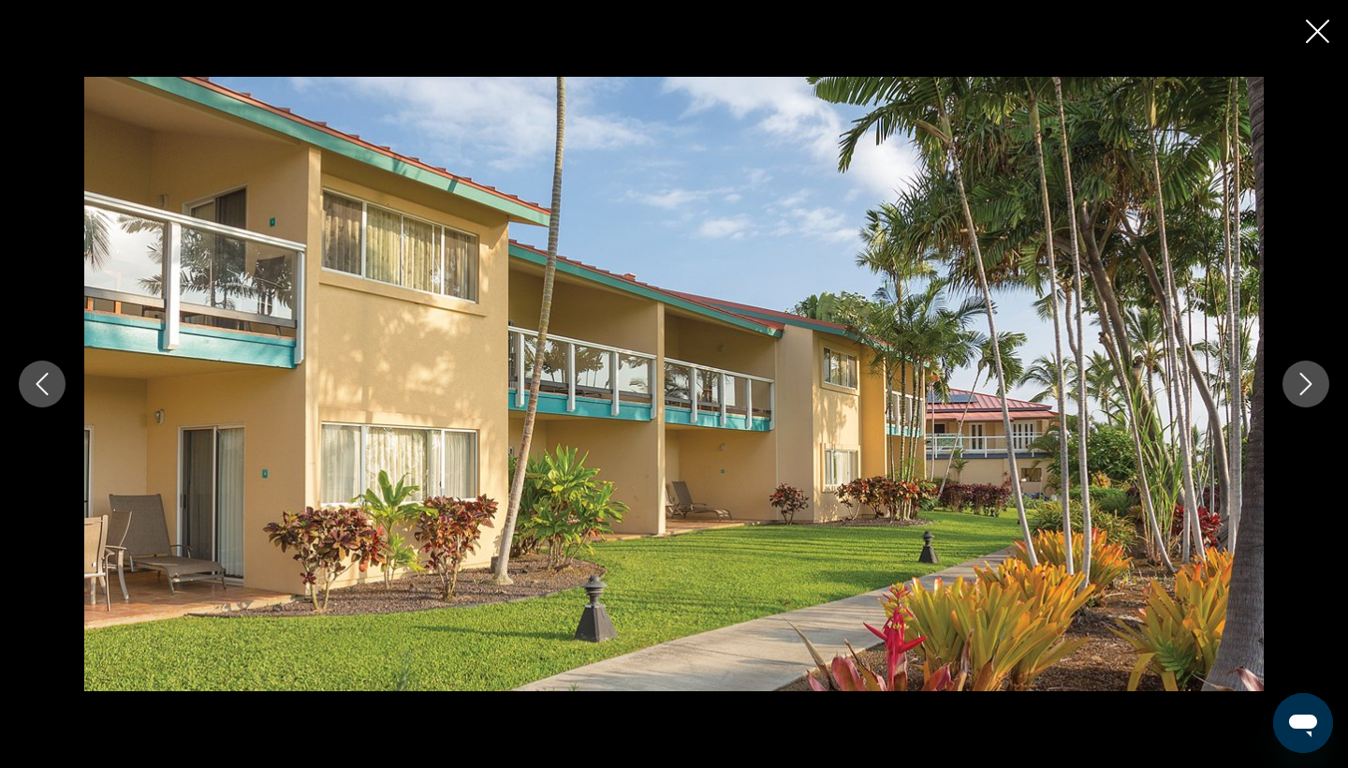
click at [1301, 384] on icon "Next image" at bounding box center [1306, 384] width 22 height 22
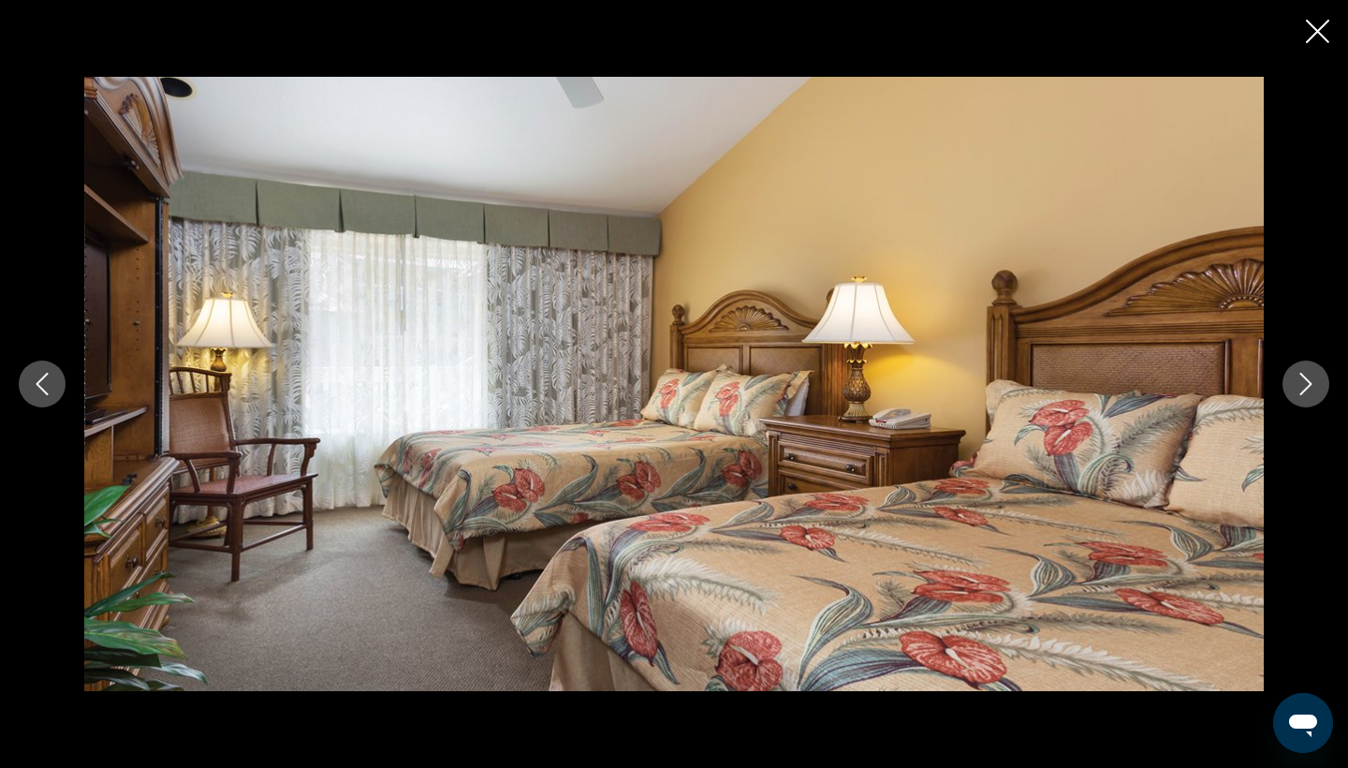
click at [1301, 384] on icon "Next image" at bounding box center [1306, 384] width 22 height 22
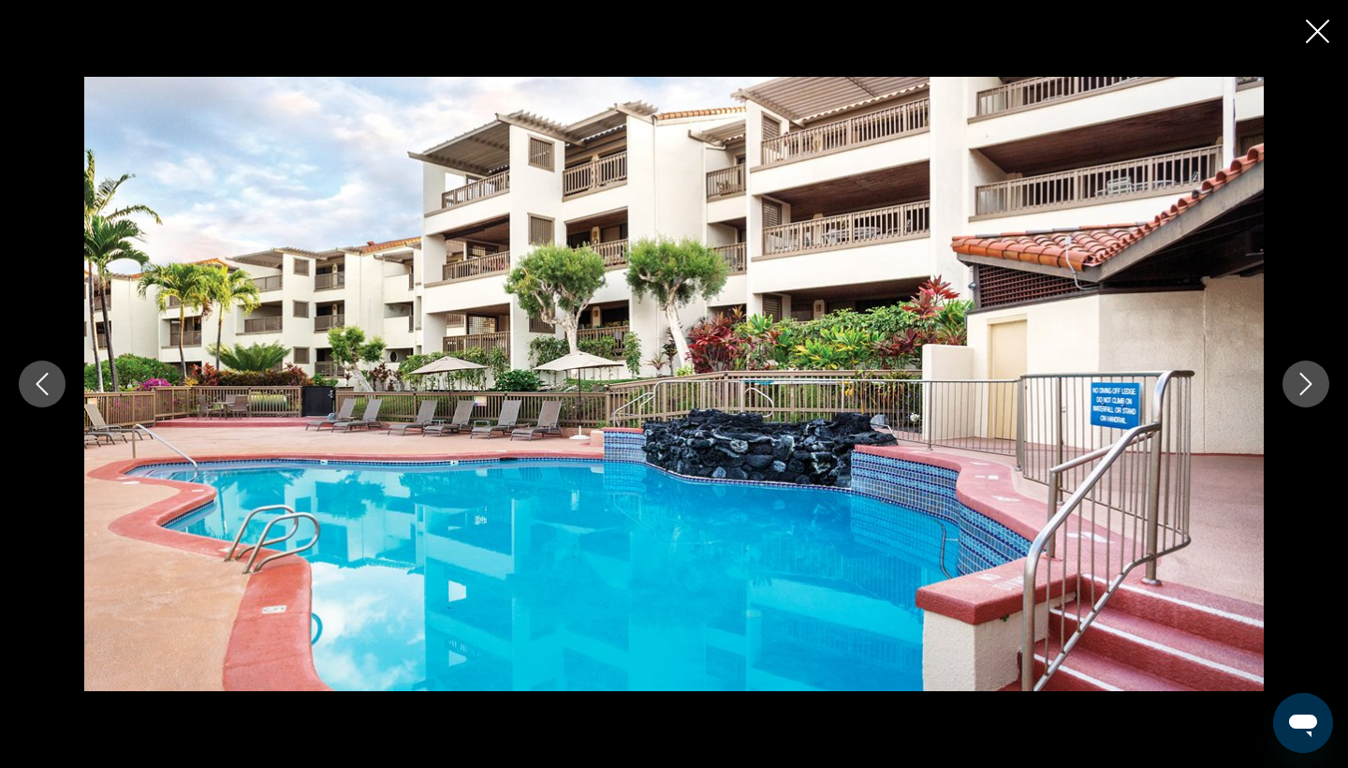
click at [1301, 384] on icon "Next image" at bounding box center [1306, 384] width 22 height 22
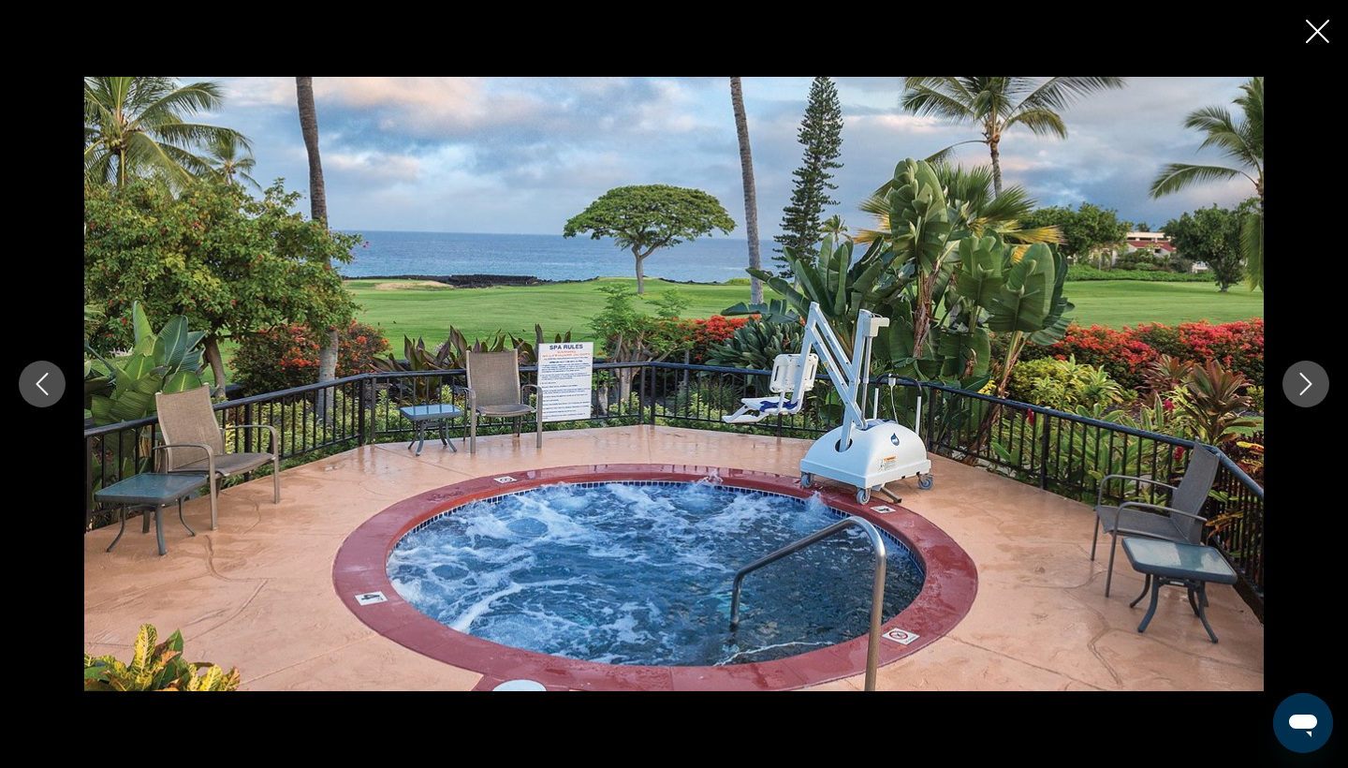
click at [1315, 396] on button "Next image" at bounding box center [1306, 383] width 47 height 47
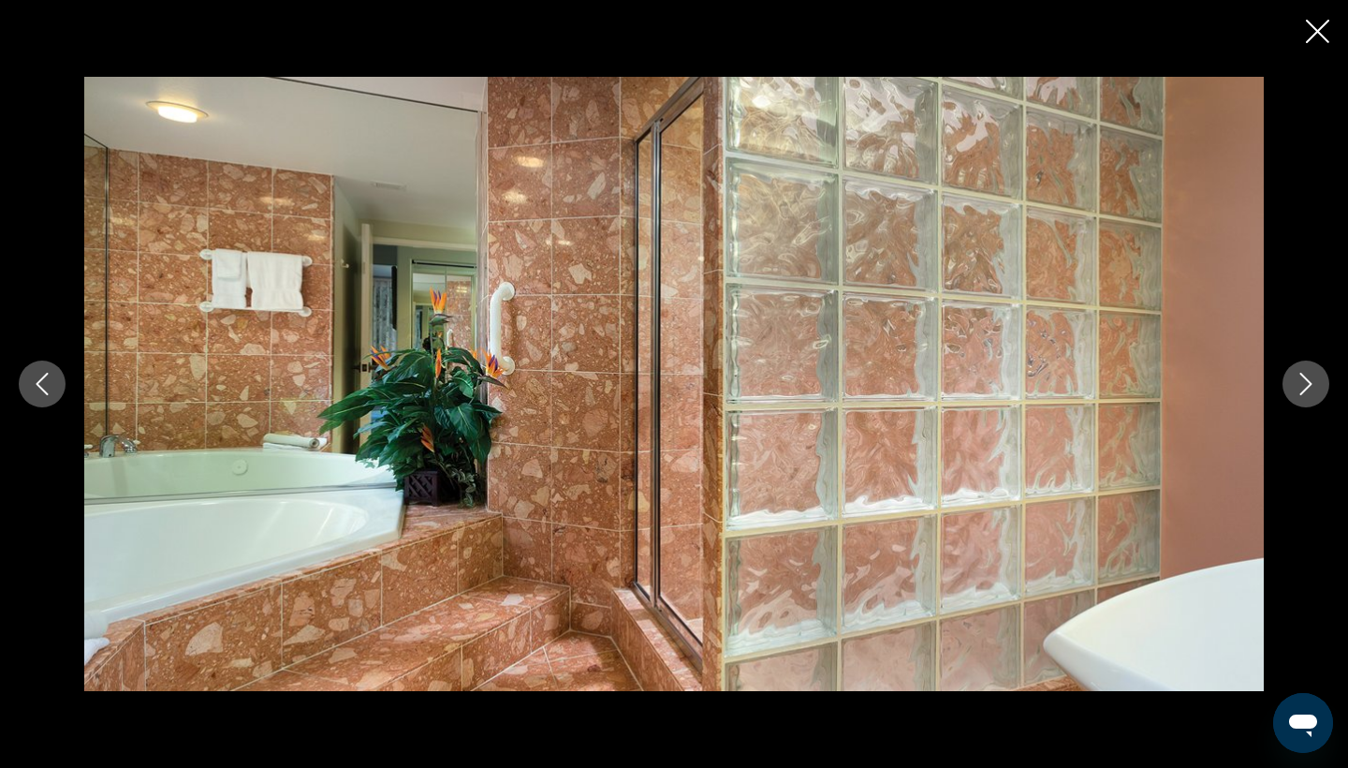
click at [1315, 396] on button "Next image" at bounding box center [1306, 383] width 47 height 47
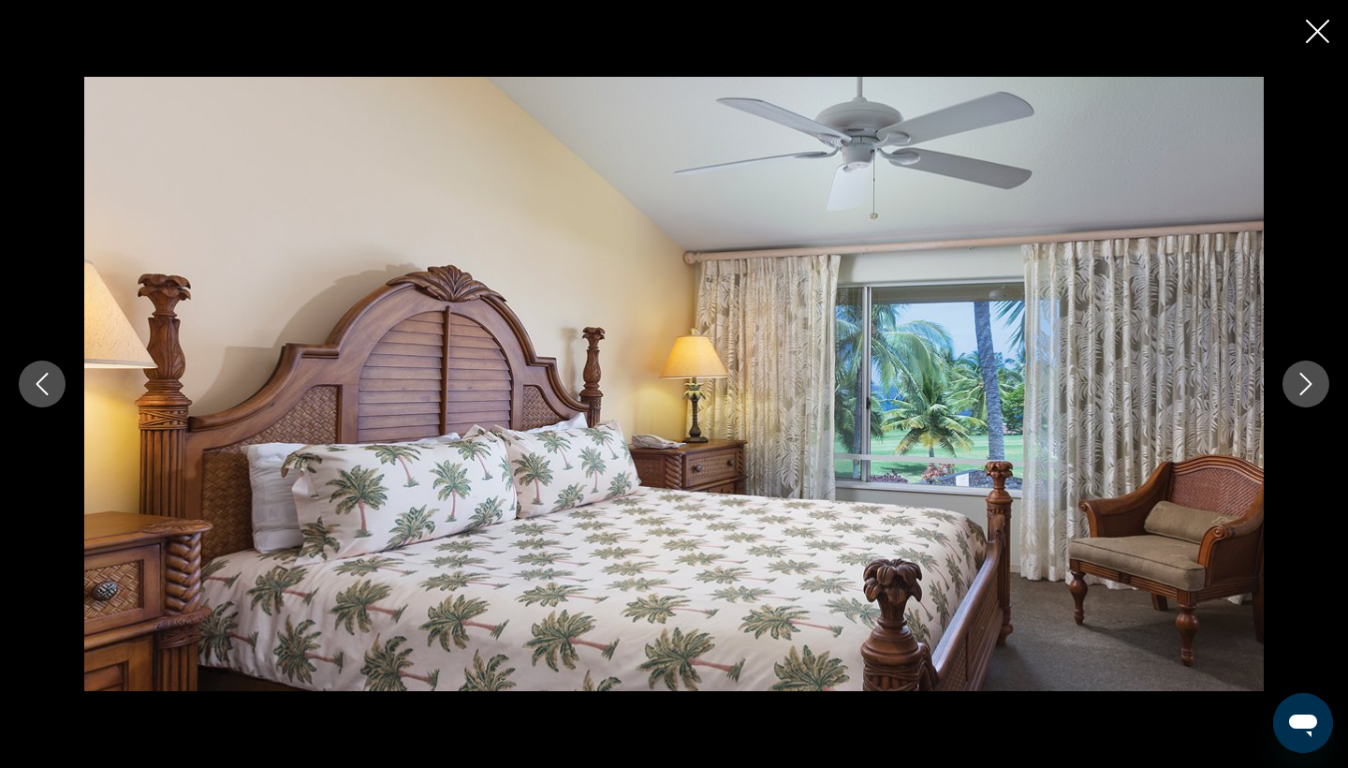
click at [1315, 396] on button "Next image" at bounding box center [1306, 383] width 47 height 47
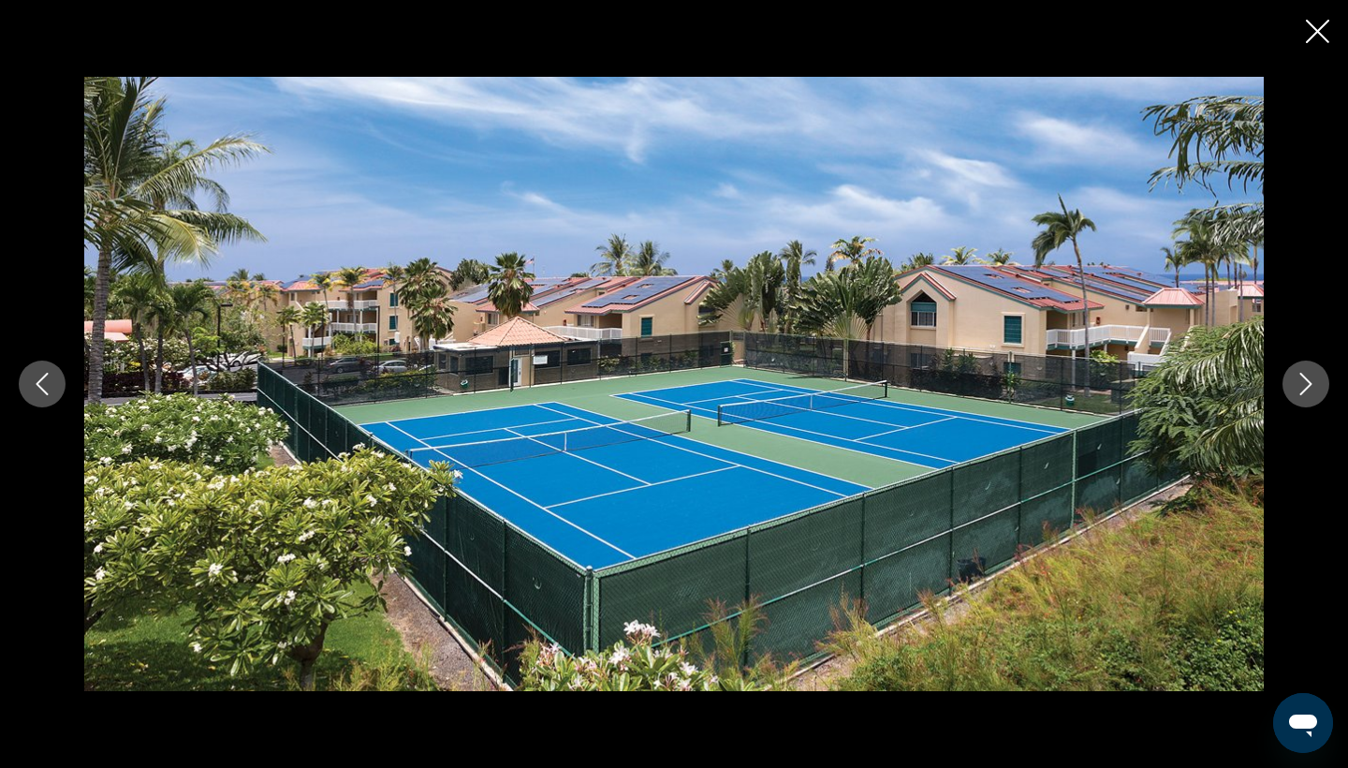
click at [1315, 396] on button "Next image" at bounding box center [1306, 383] width 47 height 47
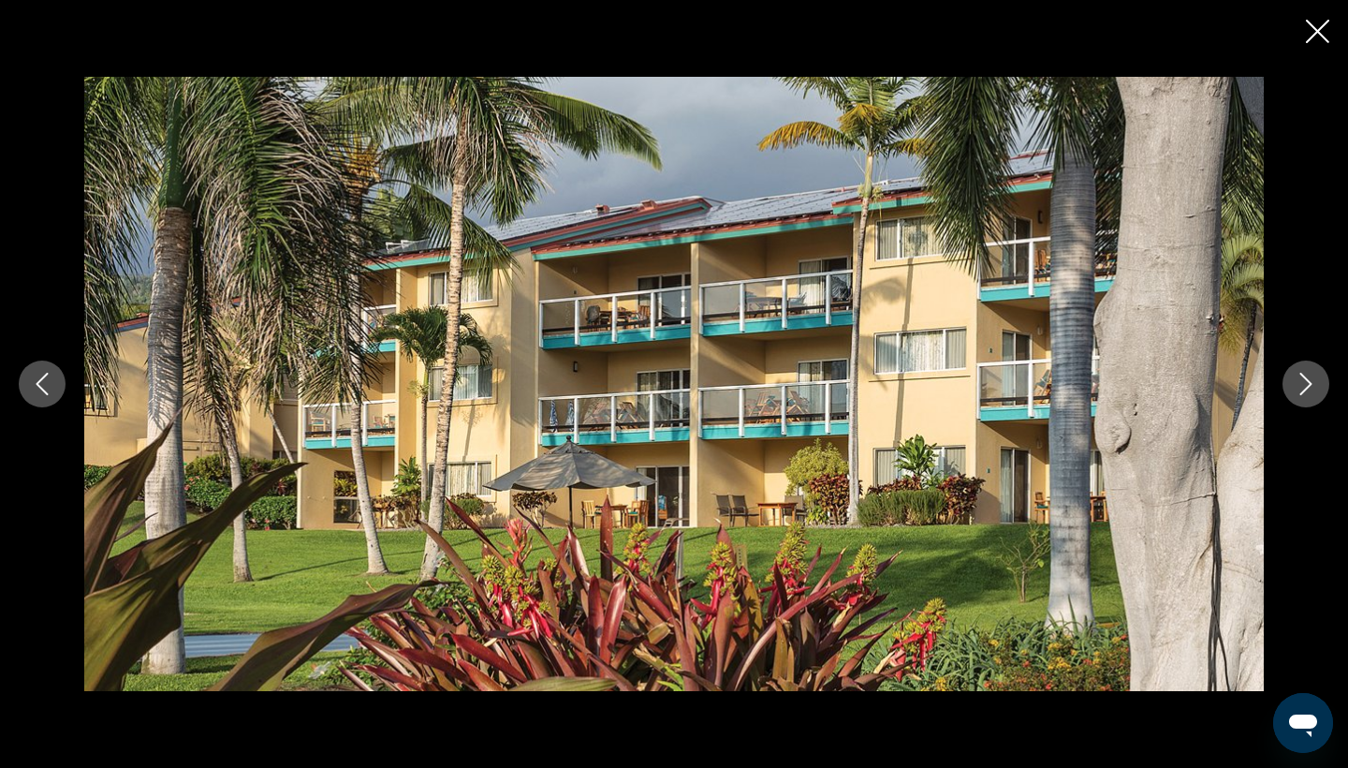
click at [1315, 396] on button "Next image" at bounding box center [1306, 383] width 47 height 47
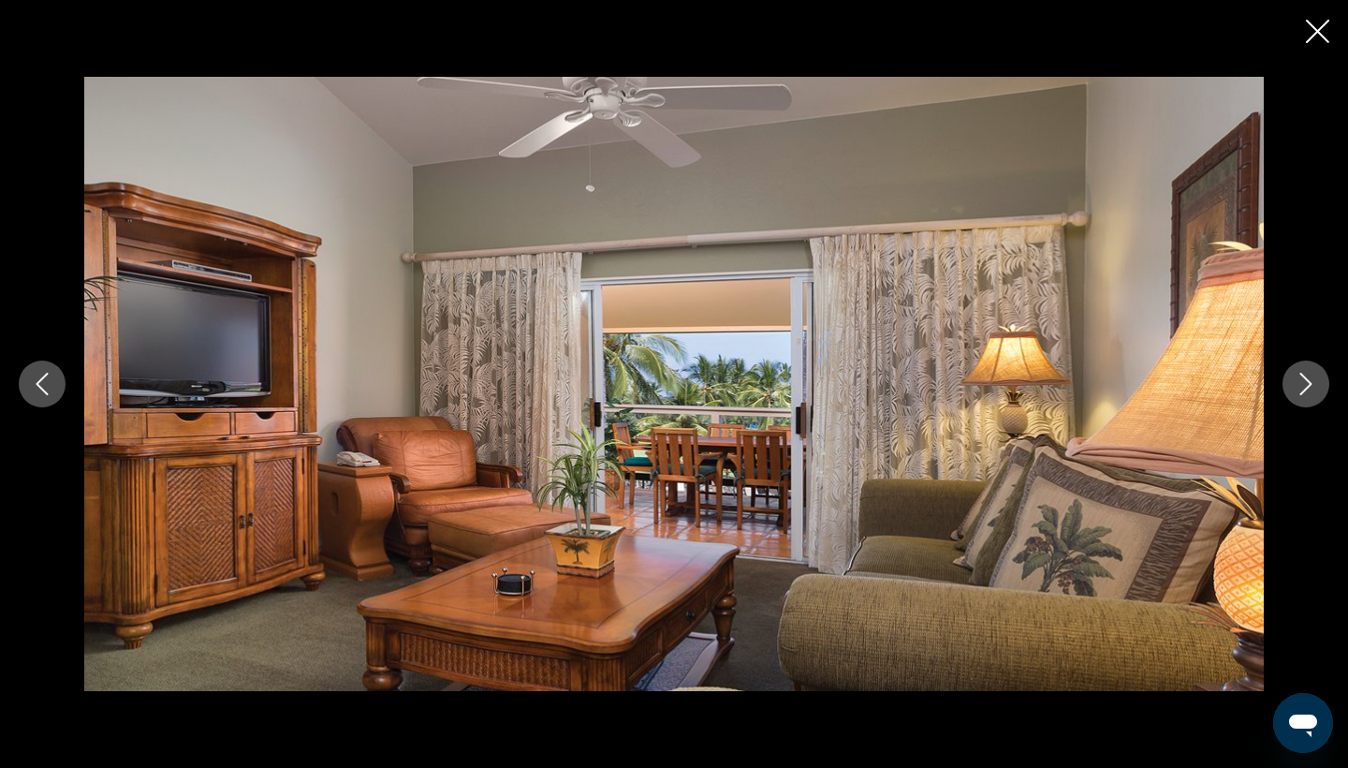
click at [1315, 396] on button "Next image" at bounding box center [1306, 383] width 47 height 47
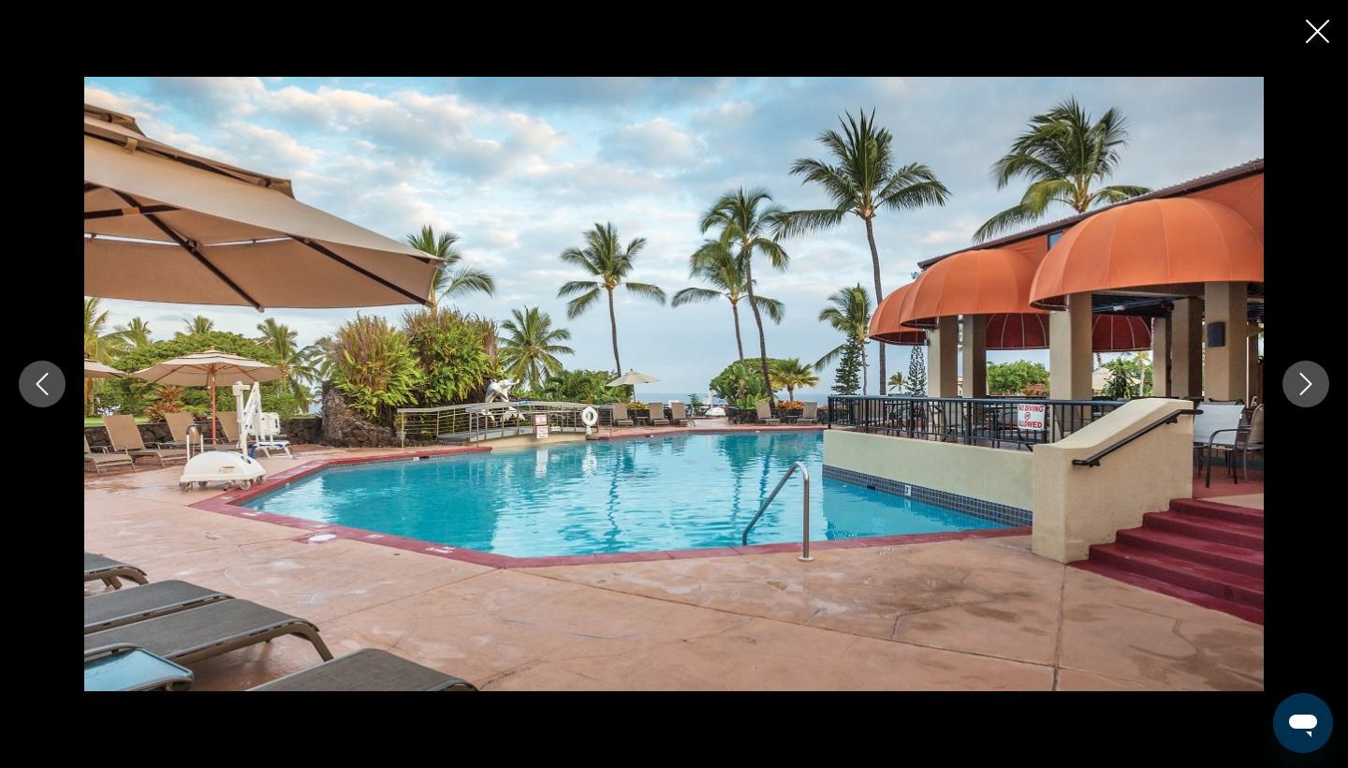
click at [1315, 396] on button "Next image" at bounding box center [1306, 383] width 47 height 47
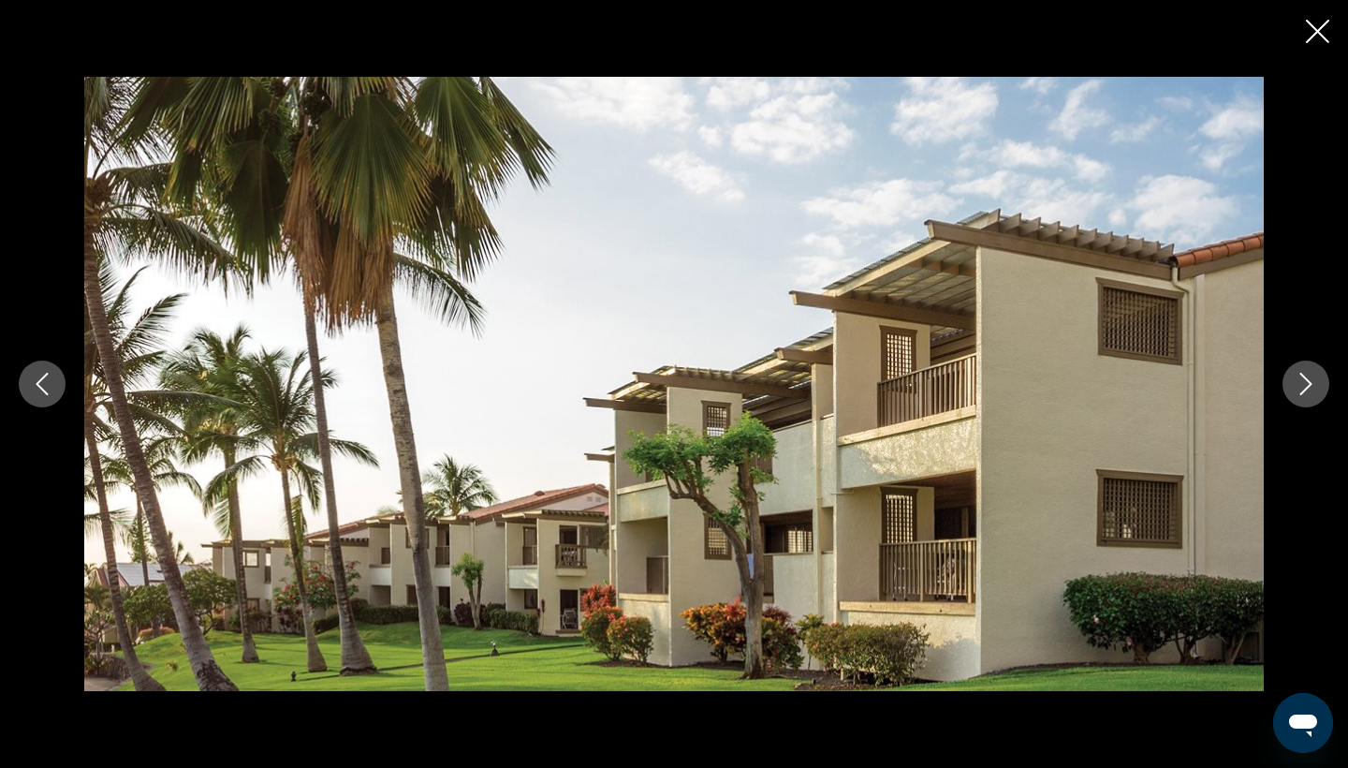
click at [1315, 396] on button "Next image" at bounding box center [1306, 383] width 47 height 47
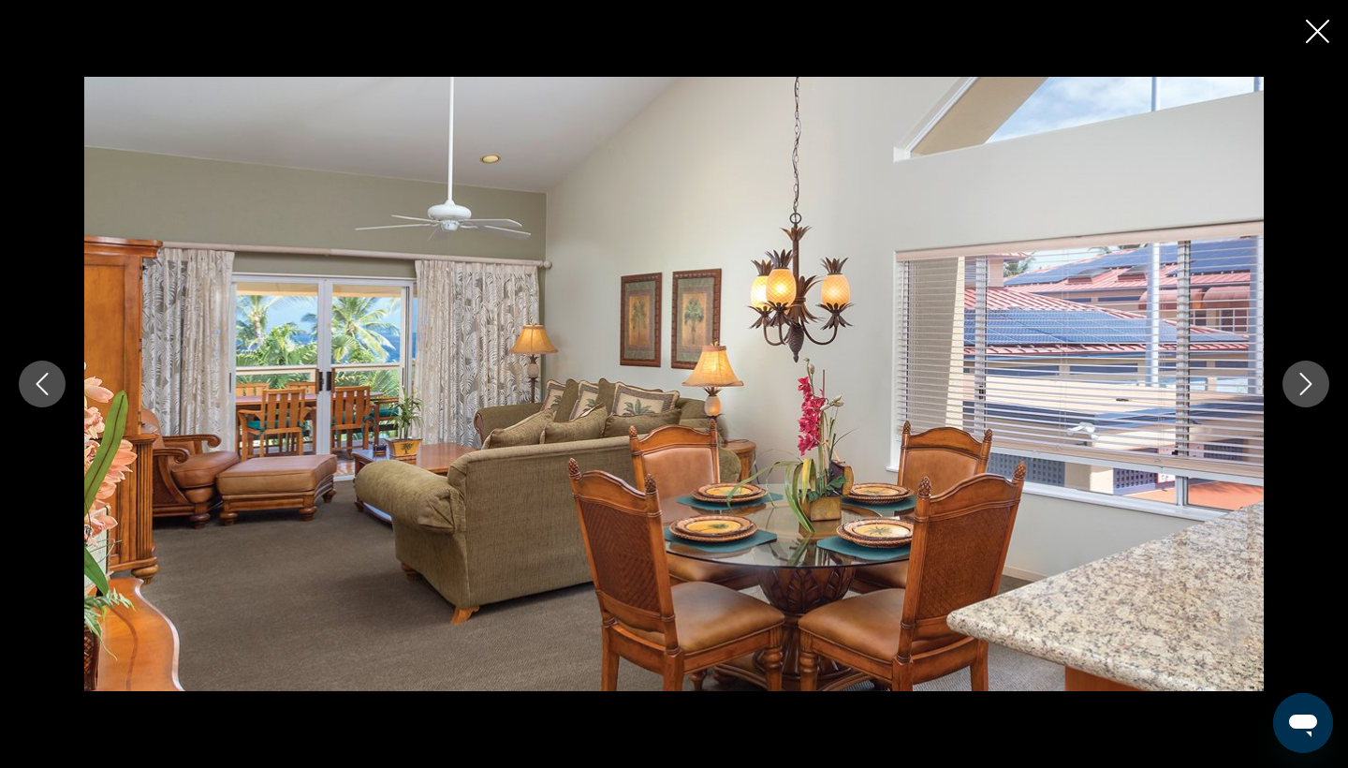
click at [1315, 396] on button "Next image" at bounding box center [1306, 383] width 47 height 47
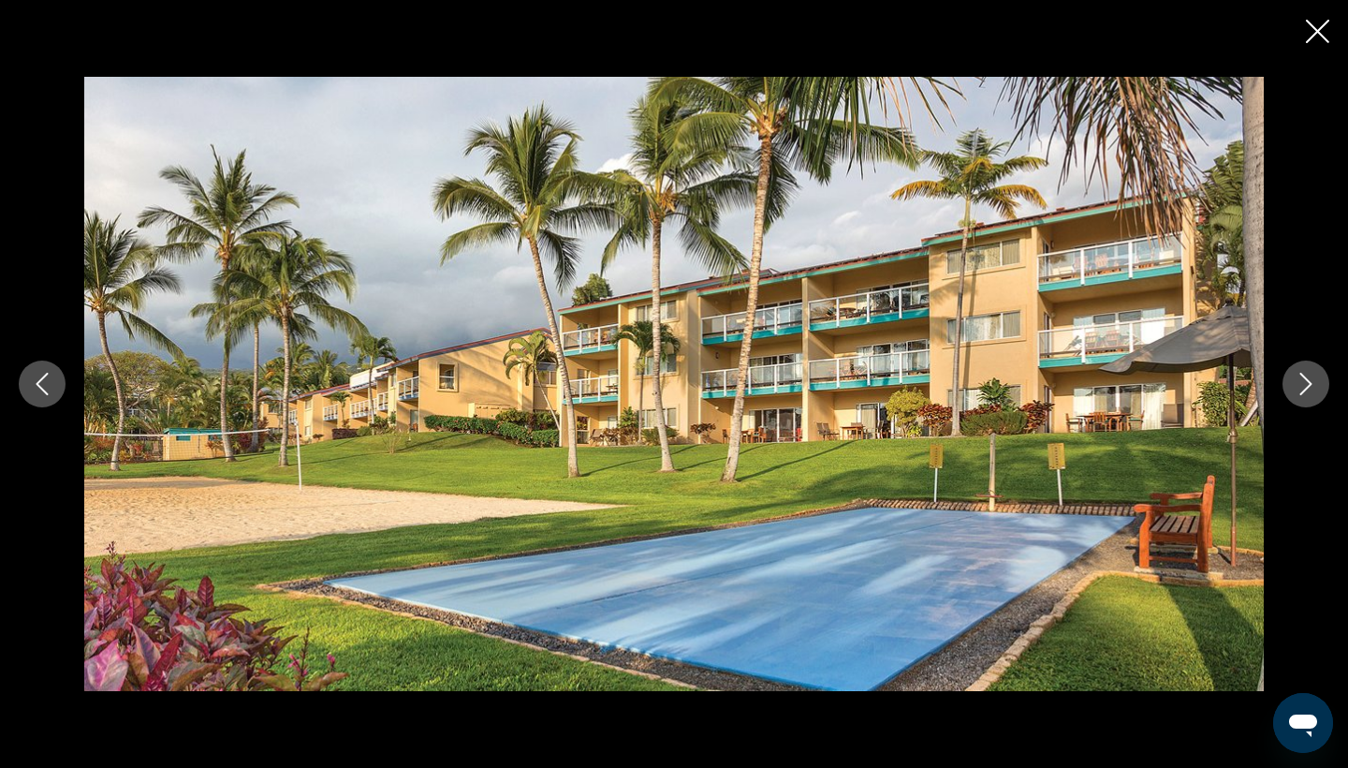
click at [1301, 389] on icon "Next image" at bounding box center [1306, 384] width 22 height 22
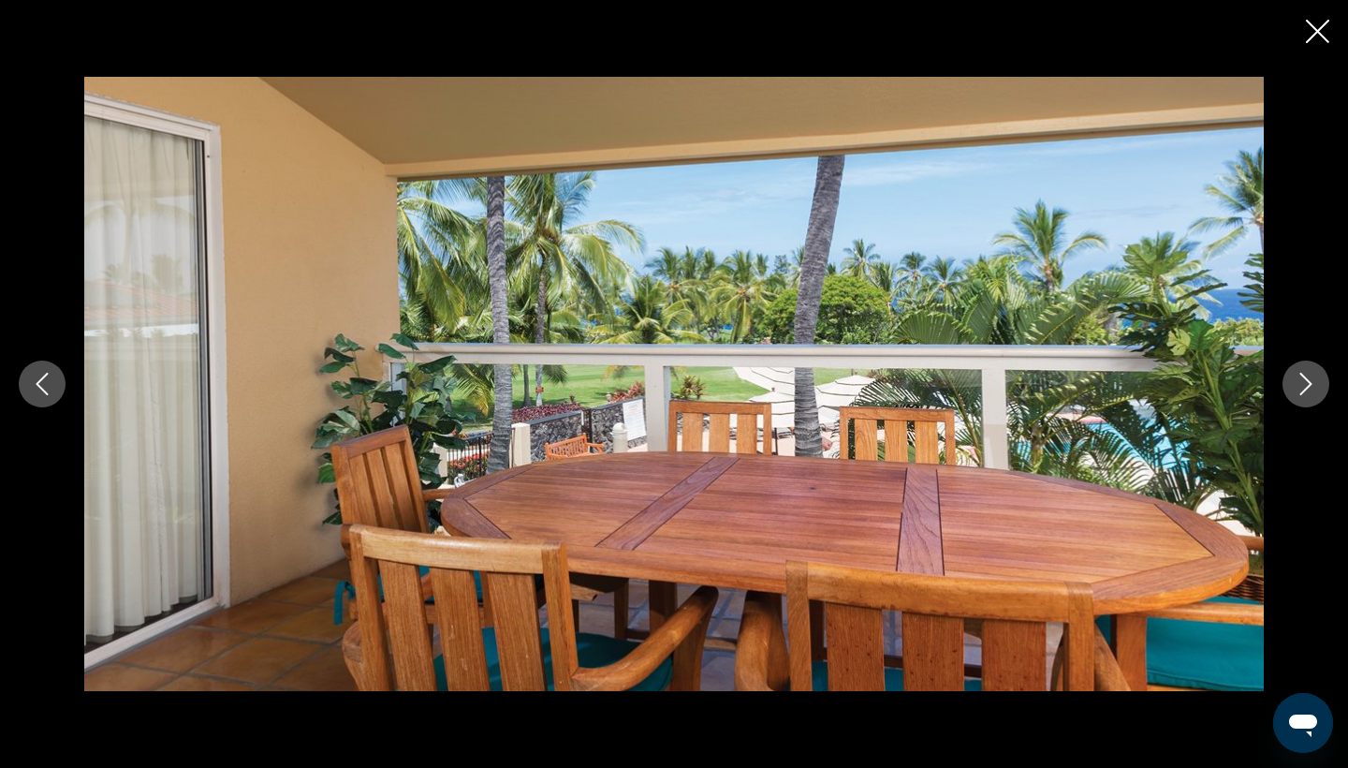
click at [1301, 389] on icon "Next image" at bounding box center [1306, 384] width 22 height 22
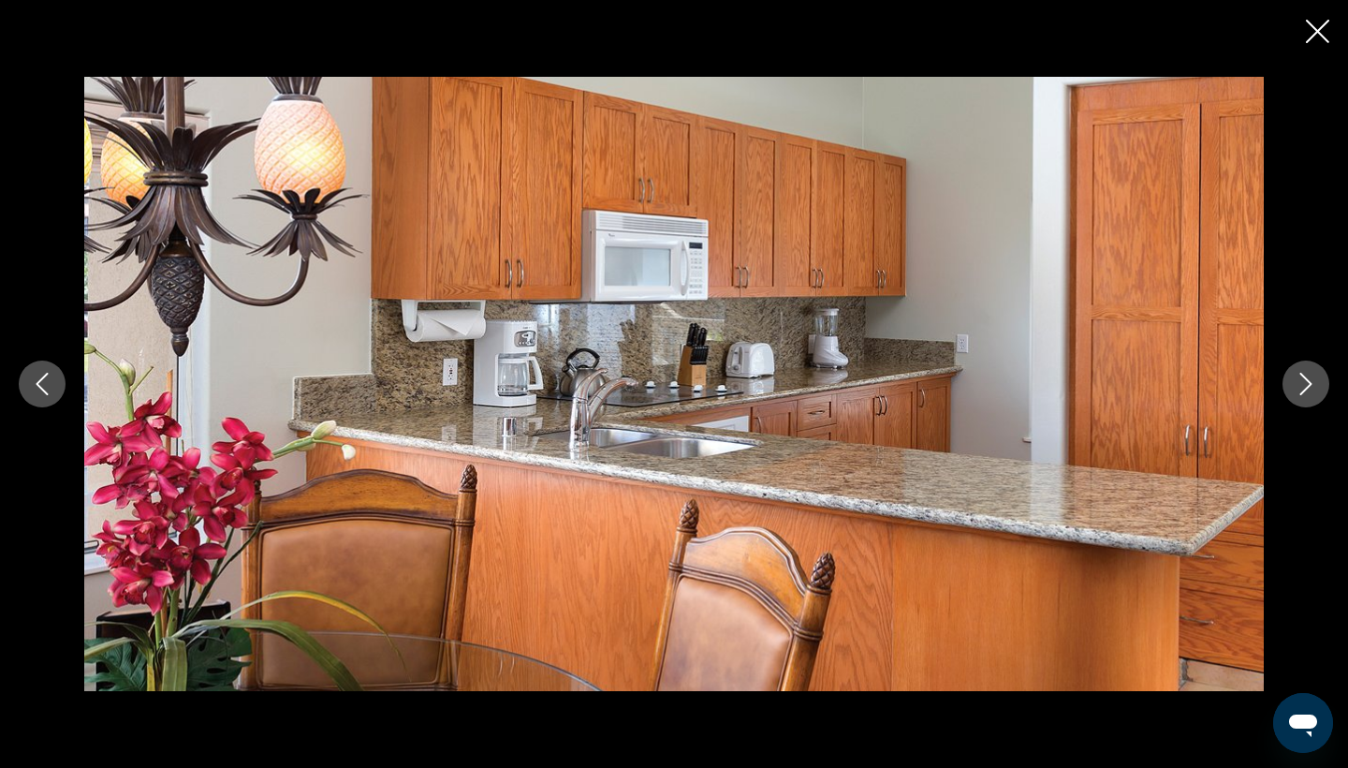
click at [1323, 32] on icon "Close slideshow" at bounding box center [1317, 31] width 23 height 23
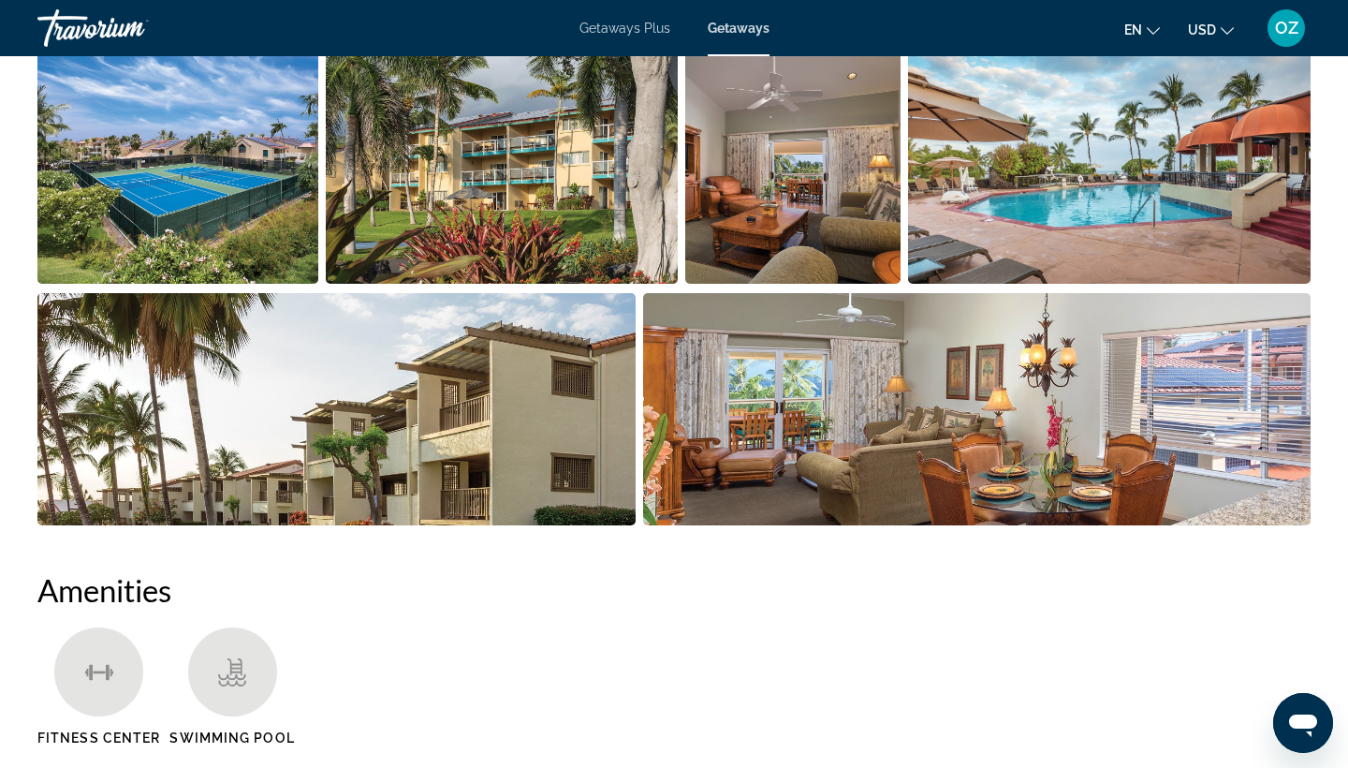
scroll to position [448, 0]
